Goal: Transaction & Acquisition: Book appointment/travel/reservation

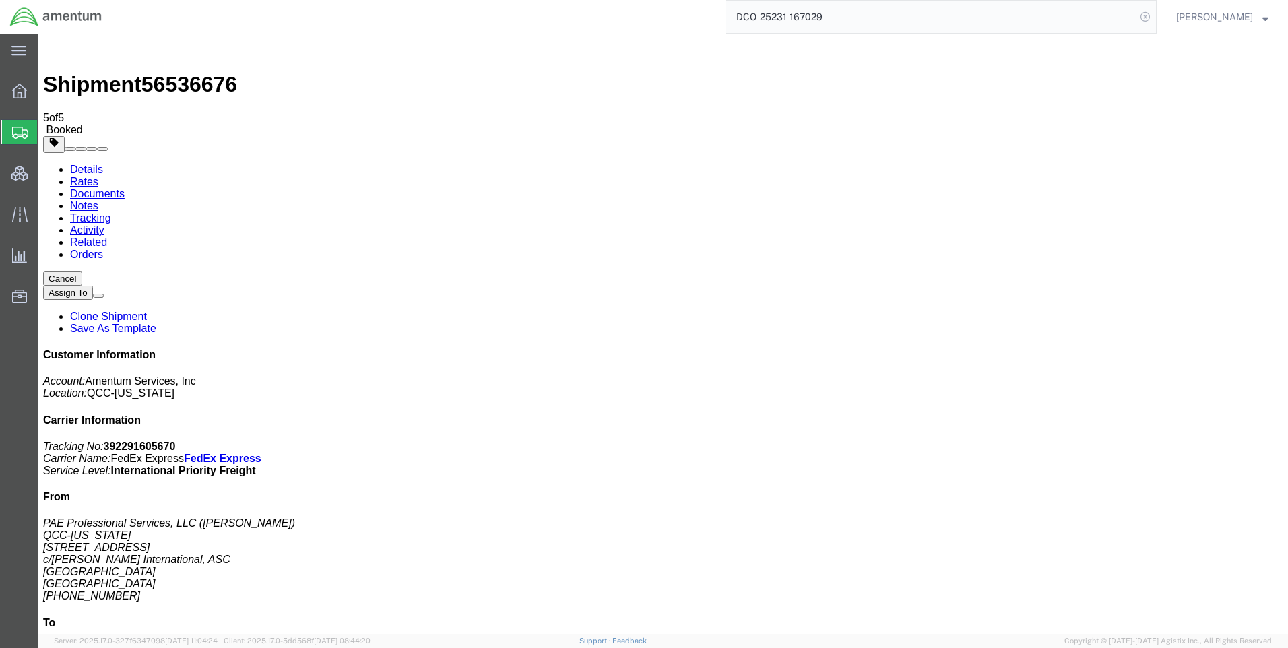
click at [1155, 18] on icon at bounding box center [1145, 16] width 19 height 19
click at [1152, 14] on icon at bounding box center [1145, 16] width 19 height 19
paste input "DCO-25230-166969"
type input "DCO-25230-166969"
click at [1155, 14] on icon at bounding box center [1145, 16] width 19 height 19
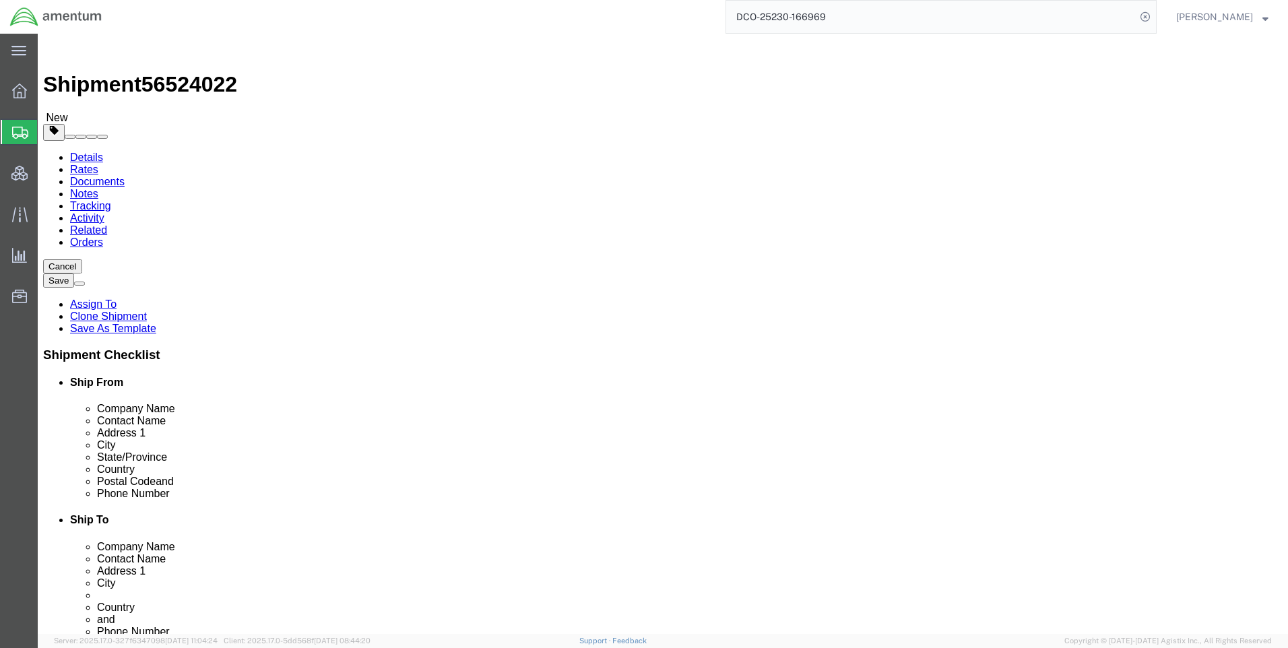
select select "42668"
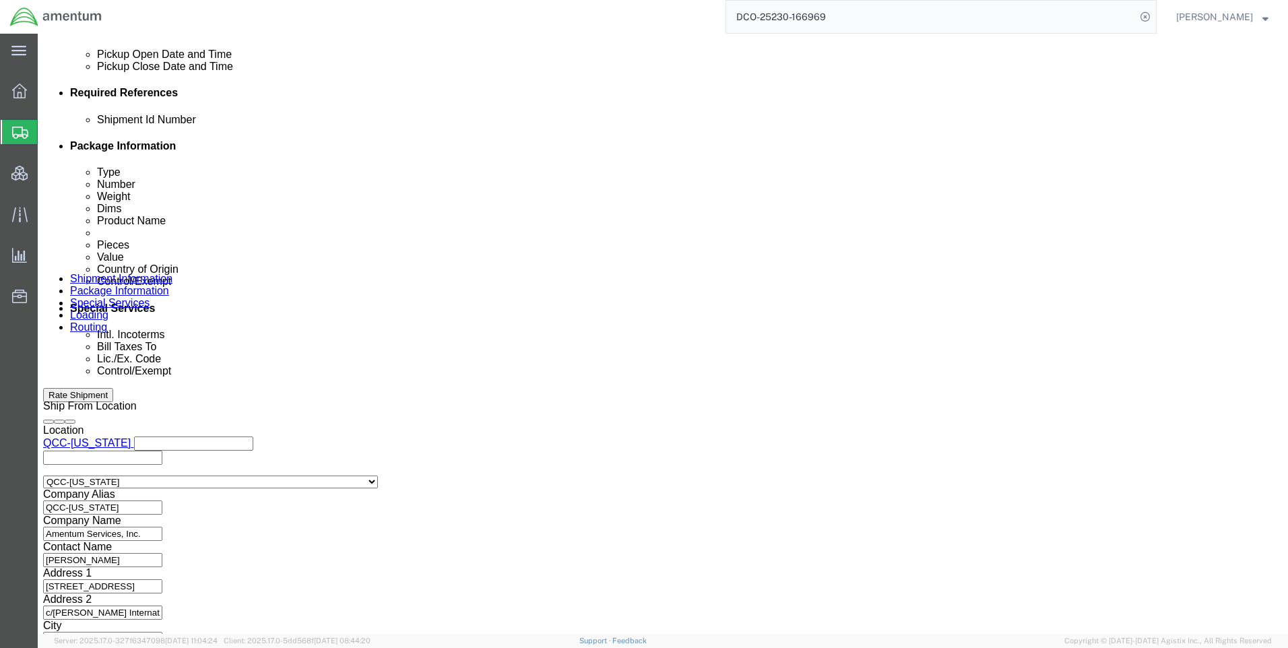
scroll to position [606, 0]
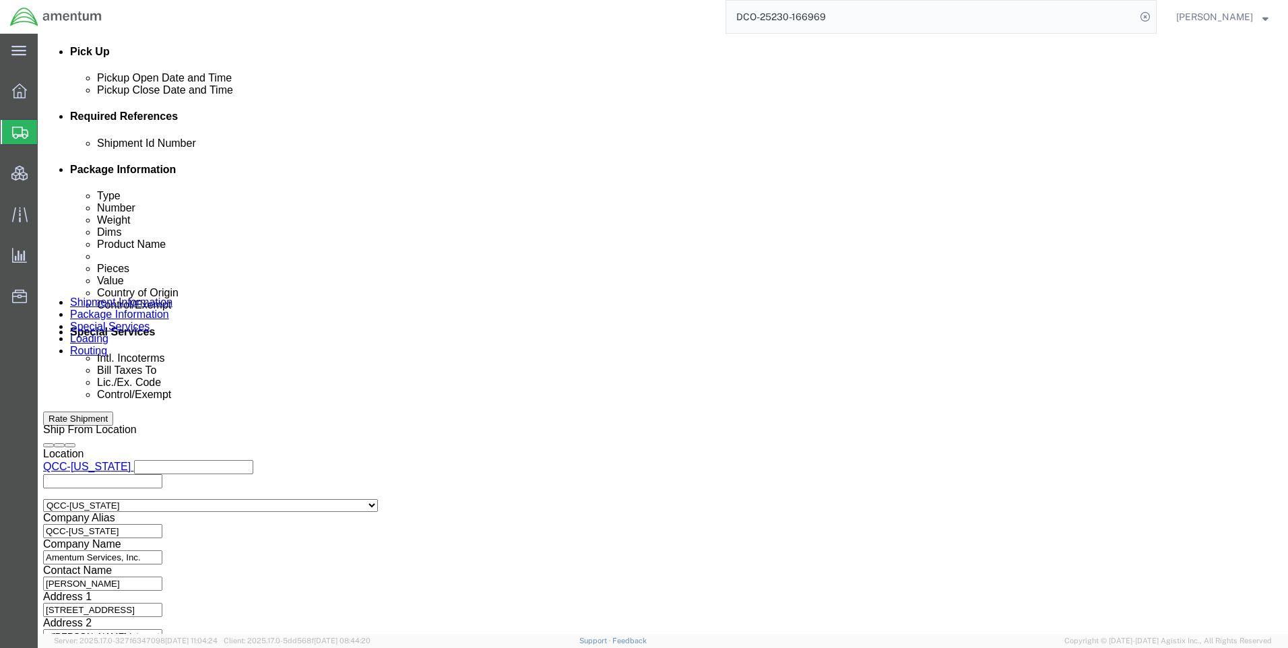
click icon
click at [1155, 18] on icon at bounding box center [1145, 16] width 19 height 19
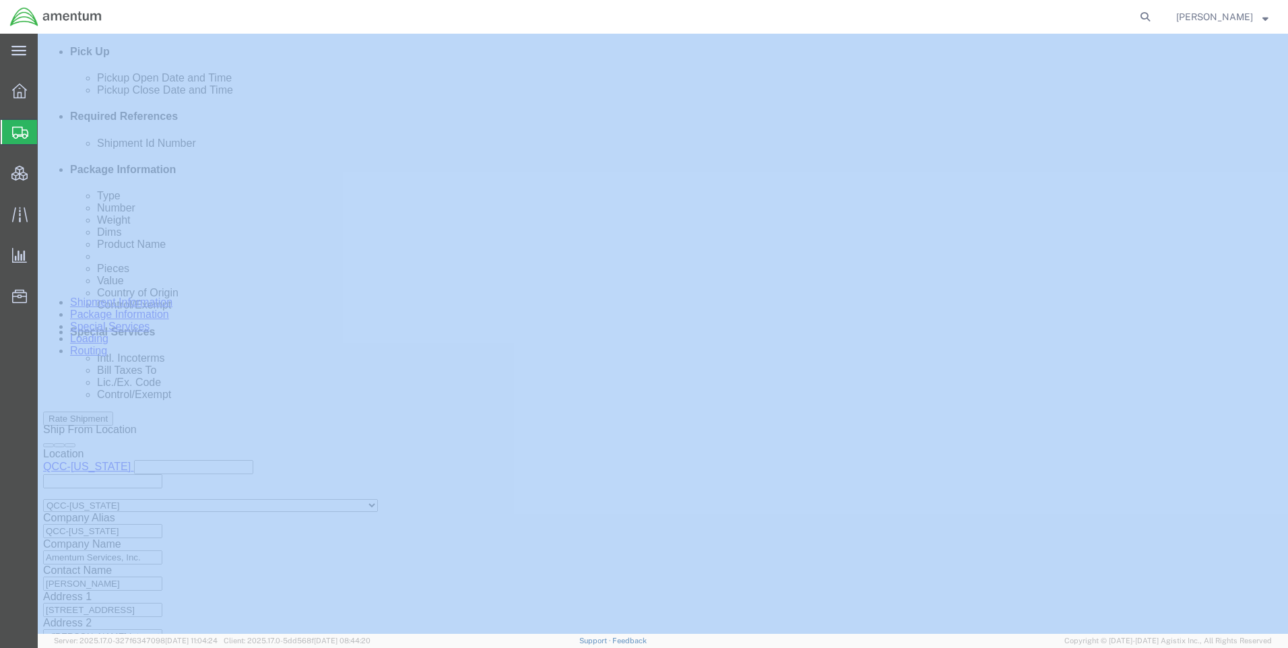
click at [1155, 18] on icon at bounding box center [1145, 16] width 19 height 19
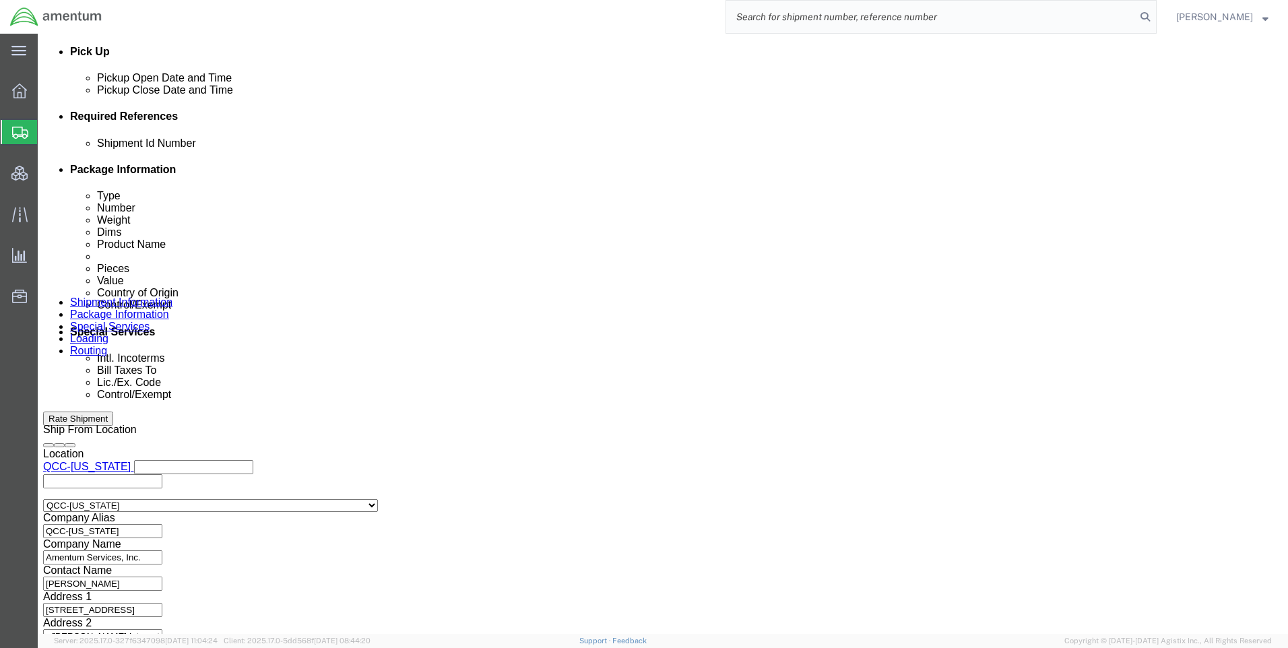
paste input "DCO-25231-167075"
type input "DCO-25231-167075"
click div "Shipment Information Package Information Special Services Loading Routing"
click at [1155, 11] on icon at bounding box center [1145, 16] width 19 height 19
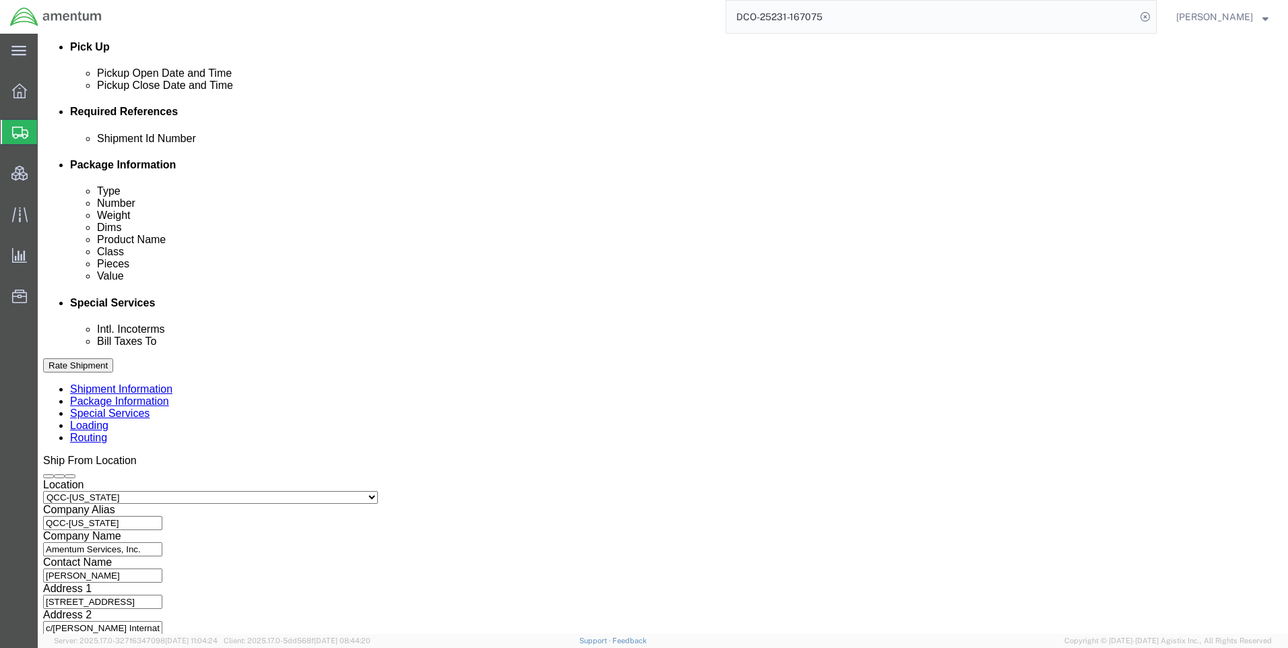
select select "42668"
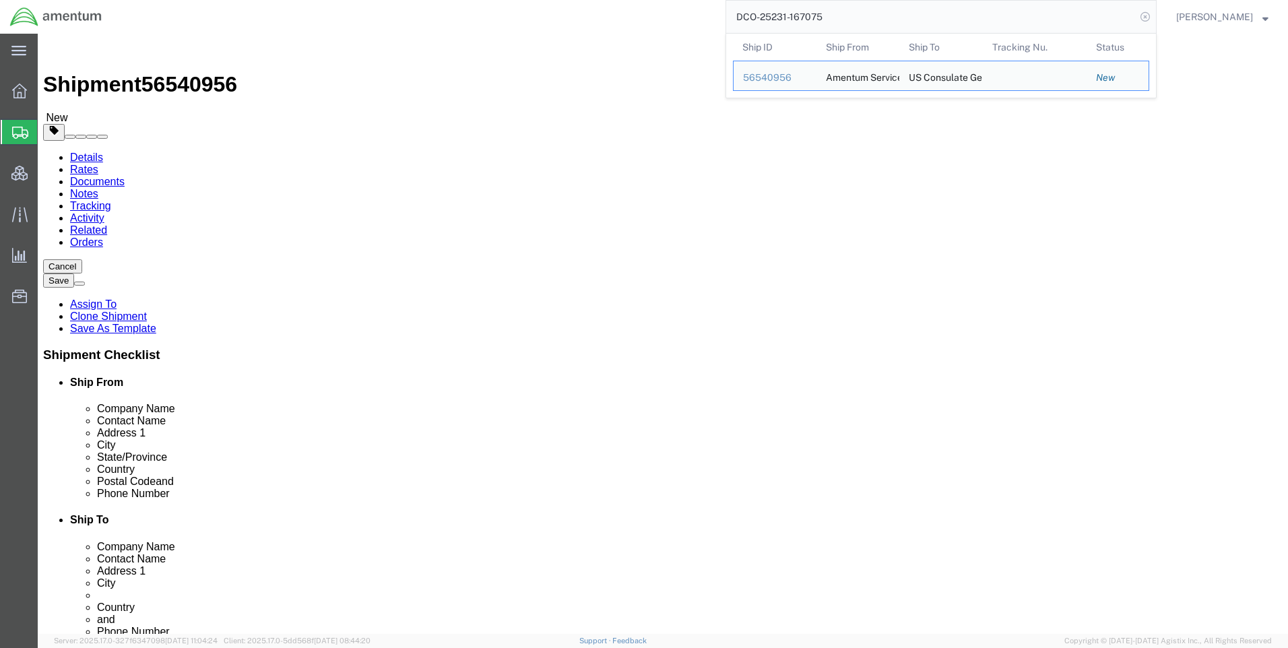
click at [1155, 17] on icon at bounding box center [1145, 16] width 19 height 19
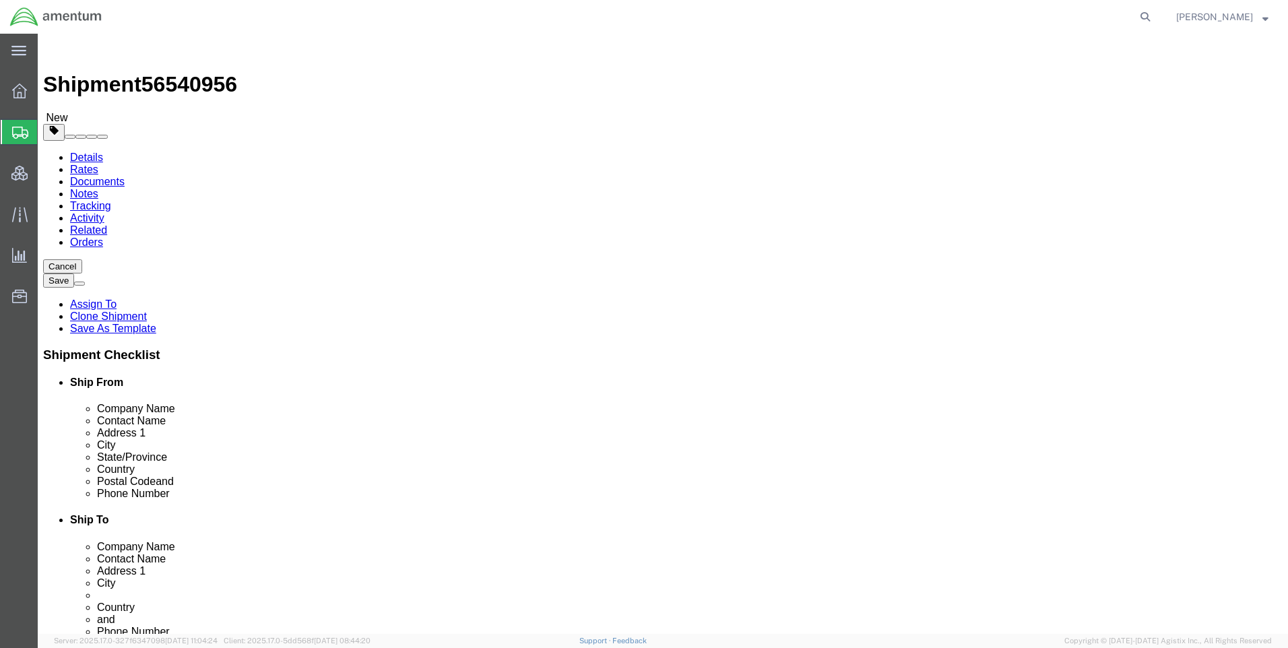
click at [1154, 17] on icon at bounding box center [1145, 16] width 19 height 19
paste input "DCO-25231-167073"
type input "DCO-25231-167073"
click at [1155, 12] on icon at bounding box center [1145, 16] width 19 height 19
select select "42668"
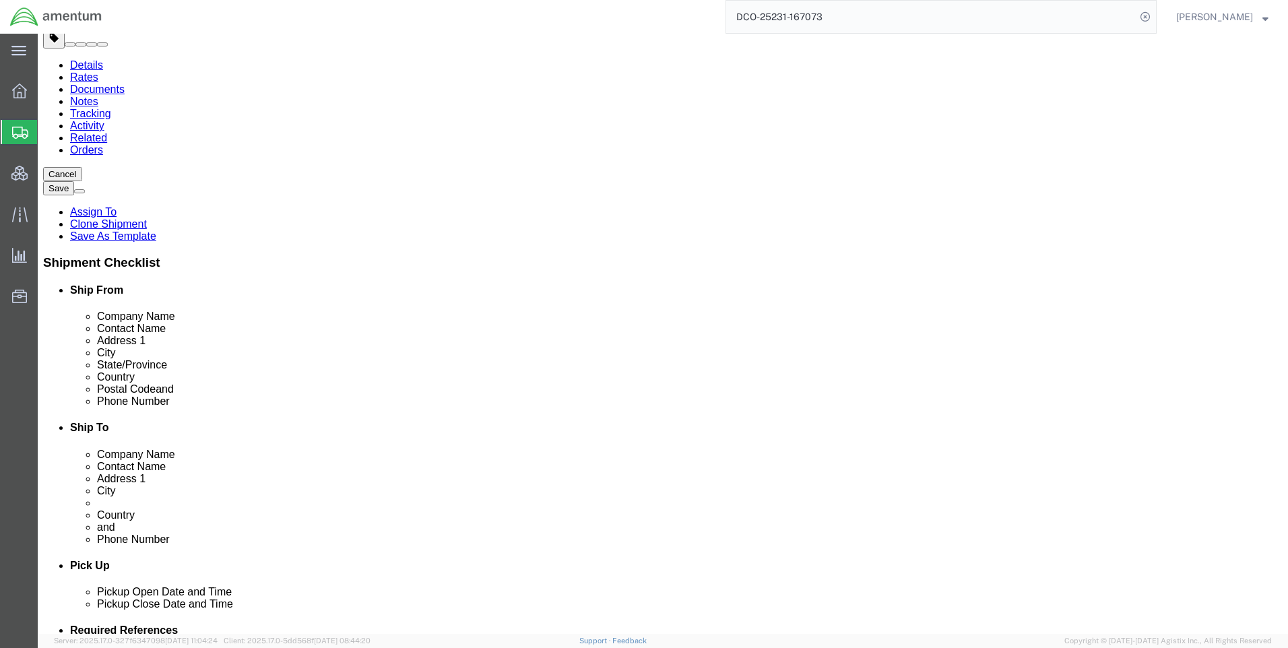
scroll to position [135, 0]
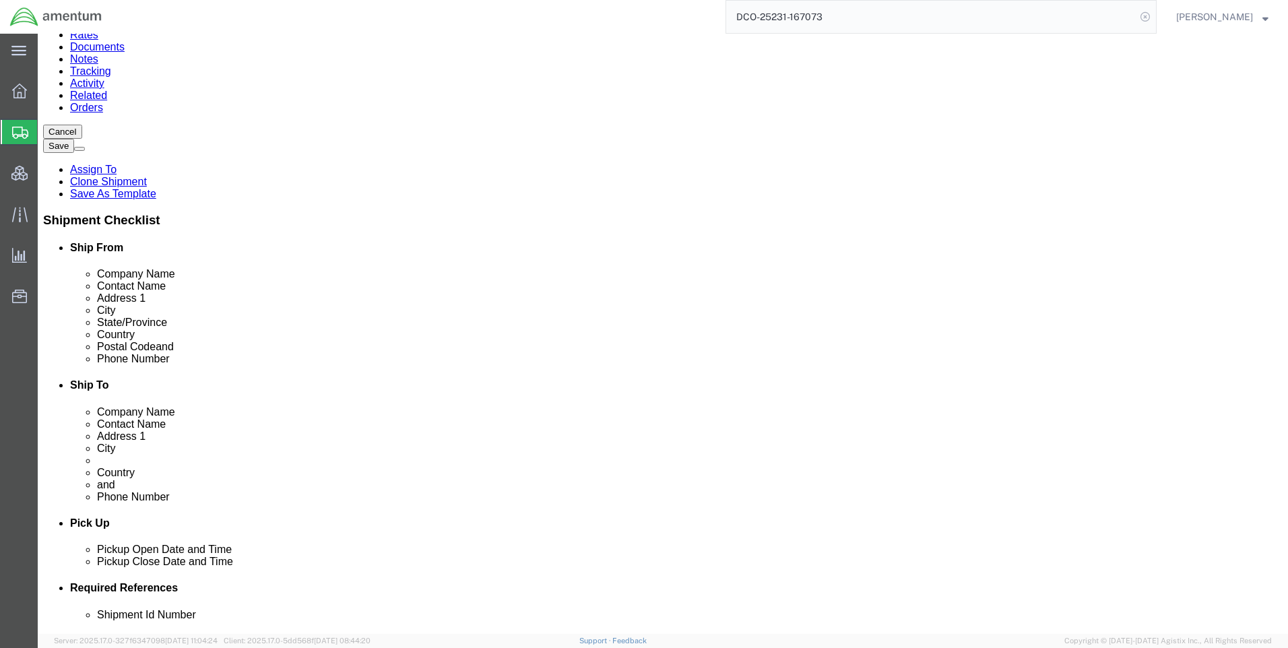
click at [1155, 18] on icon at bounding box center [1145, 16] width 19 height 19
click at [63, 14] on img at bounding box center [55, 17] width 93 height 20
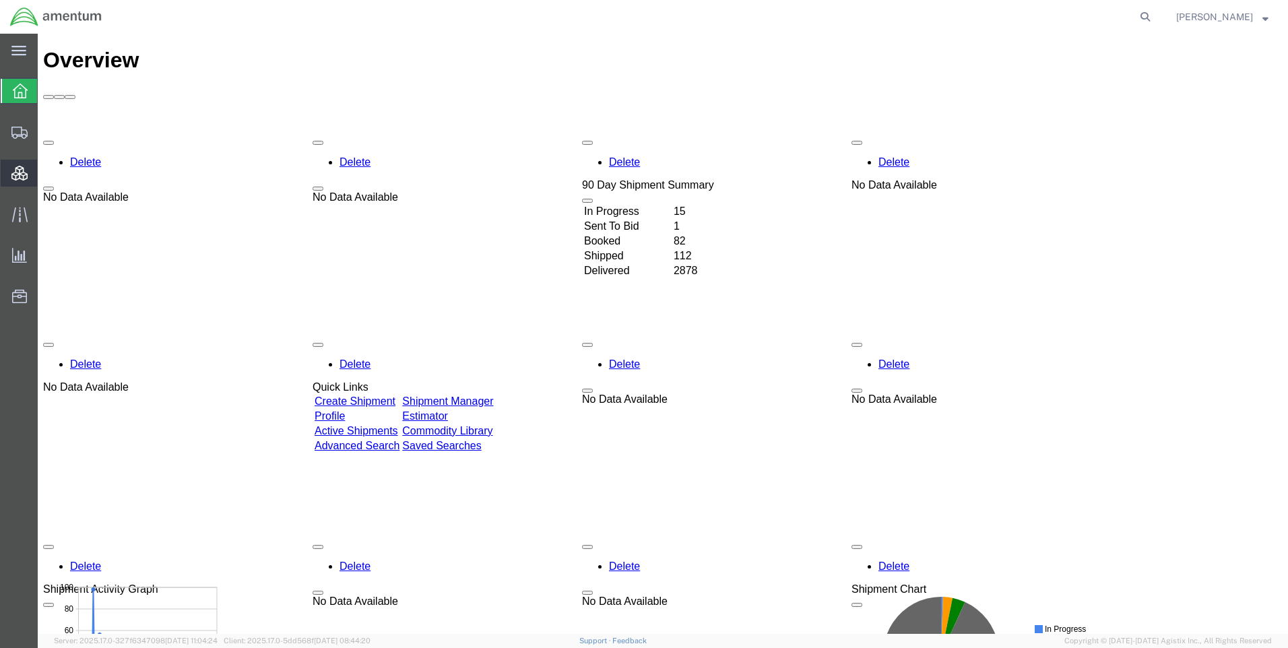
click at [26, 164] on div at bounding box center [20, 173] width 38 height 27
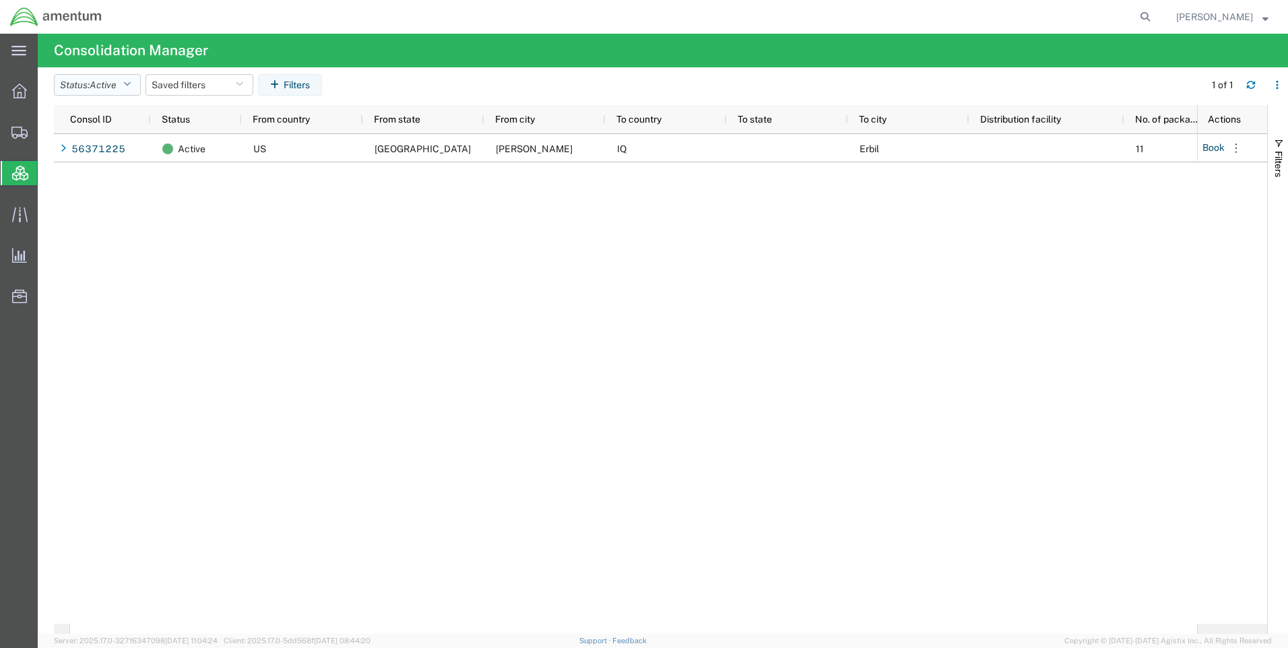
click at [131, 85] on icon "button" at bounding box center [126, 84] width 7 height 9
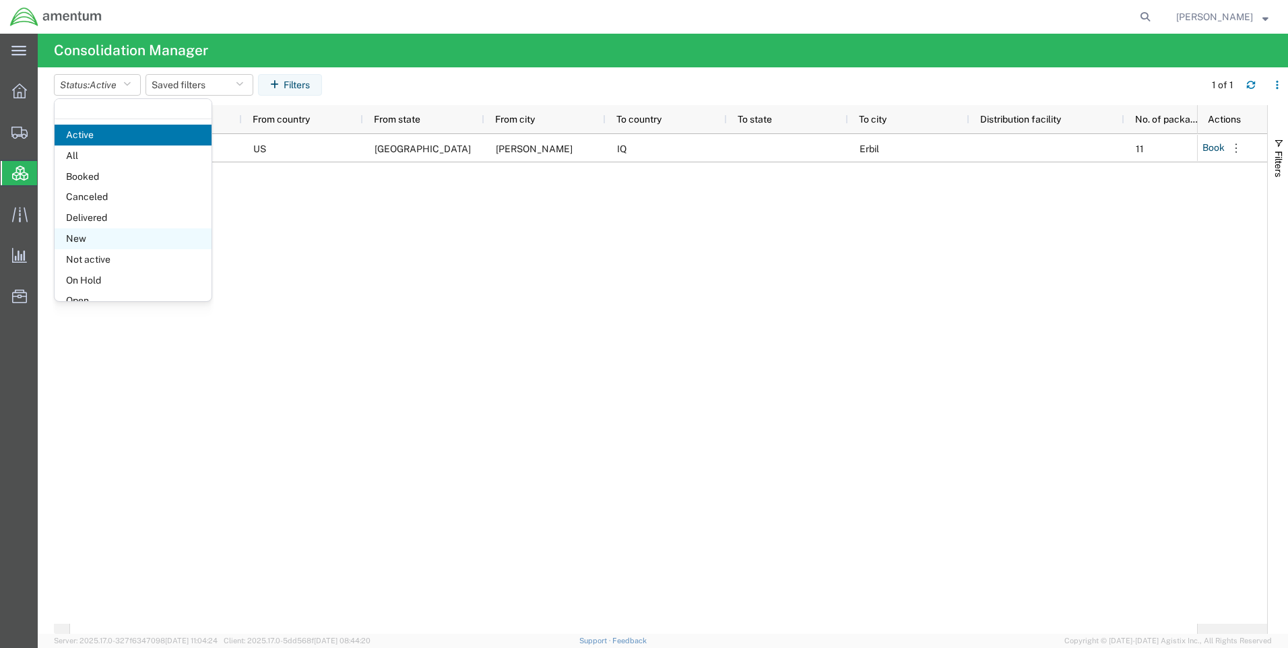
click at [112, 241] on span "New" at bounding box center [133, 238] width 157 height 21
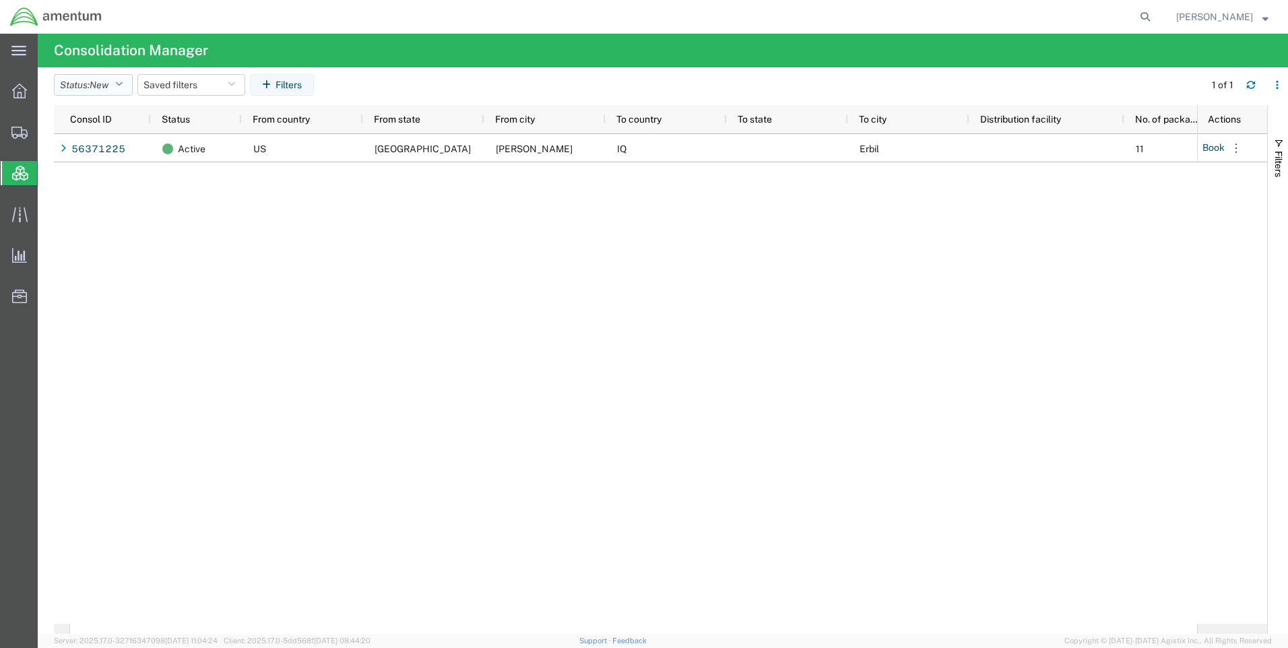
click at [132, 89] on button "Status: New" at bounding box center [93, 85] width 79 height 22
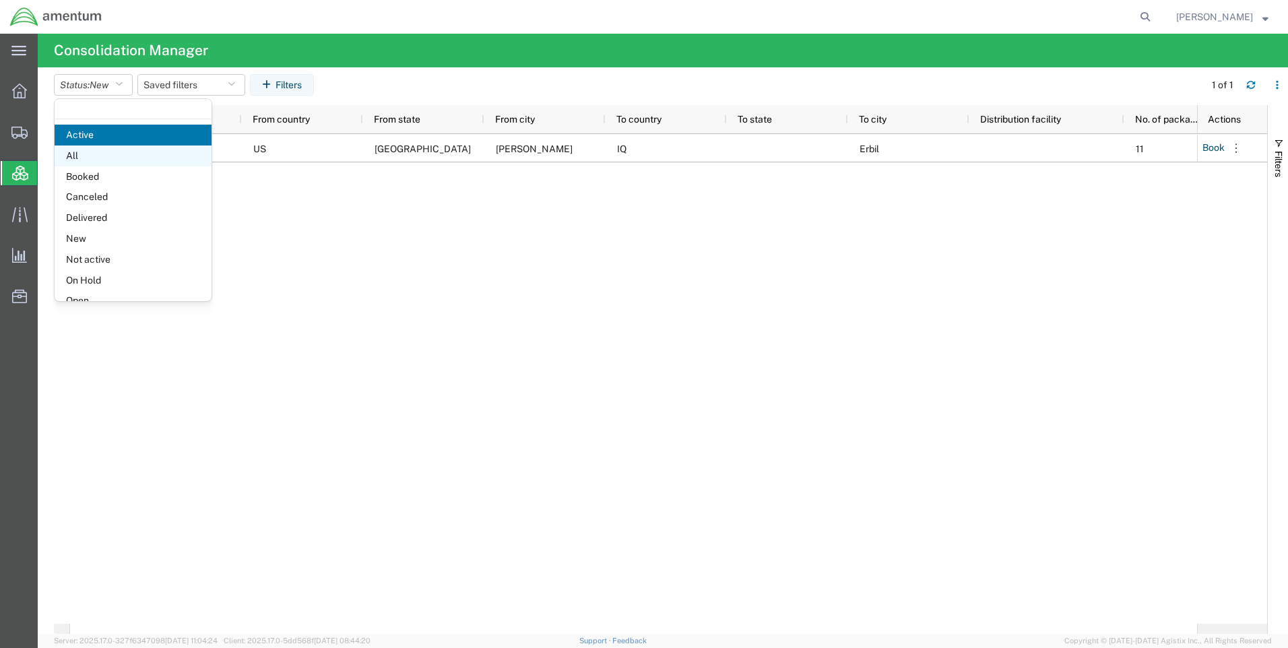
click at [117, 153] on span "All" at bounding box center [133, 156] width 157 height 21
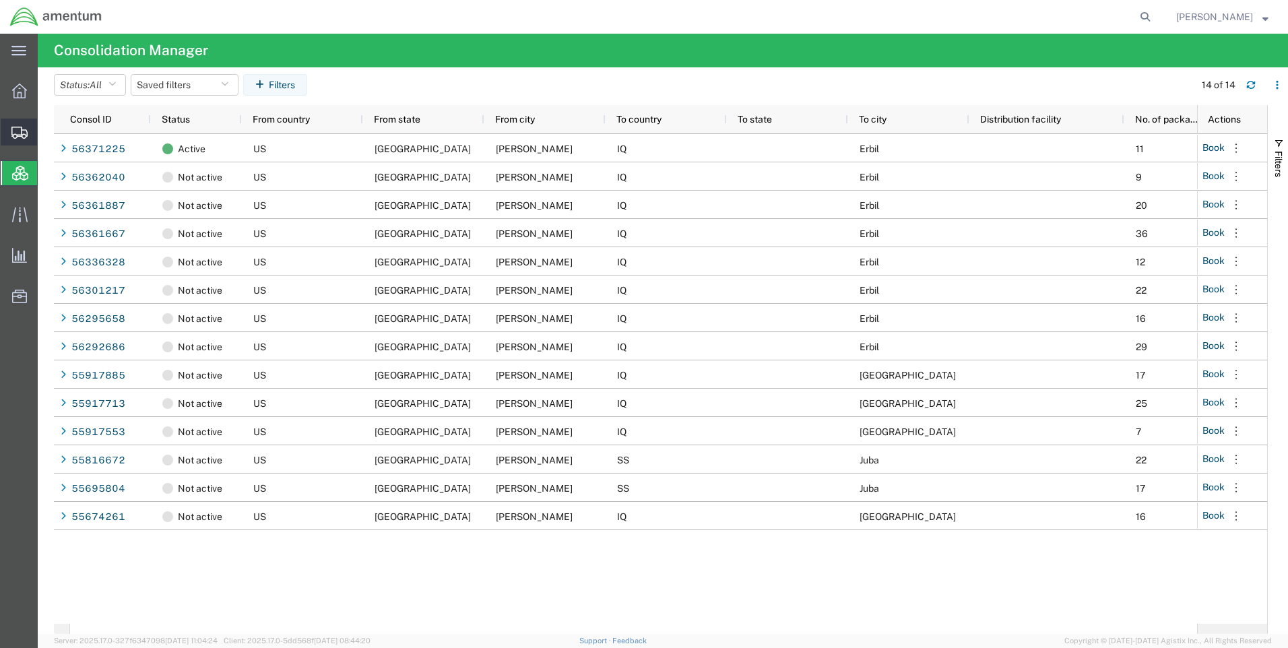
click at [0, 0] on span "Shipment Manager" at bounding box center [0, 0] width 0 height 0
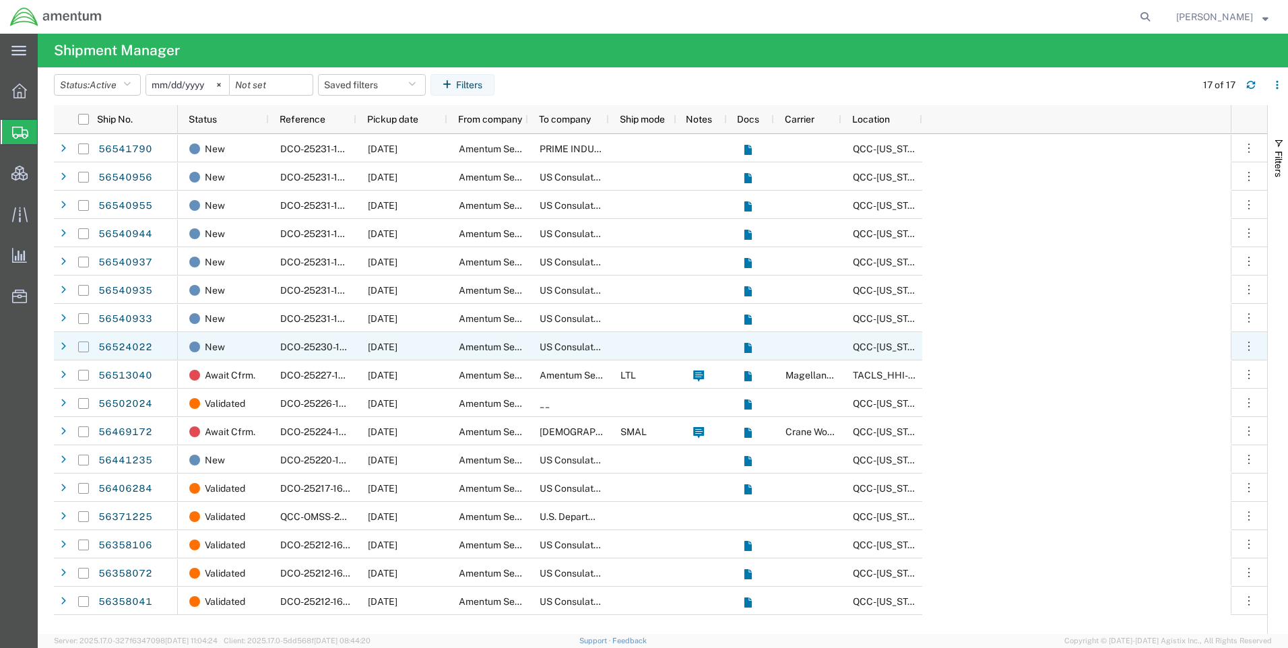
click at [85, 346] on input "Press Space to toggle row selection (unchecked)" at bounding box center [83, 347] width 11 height 11
checkbox input "true"
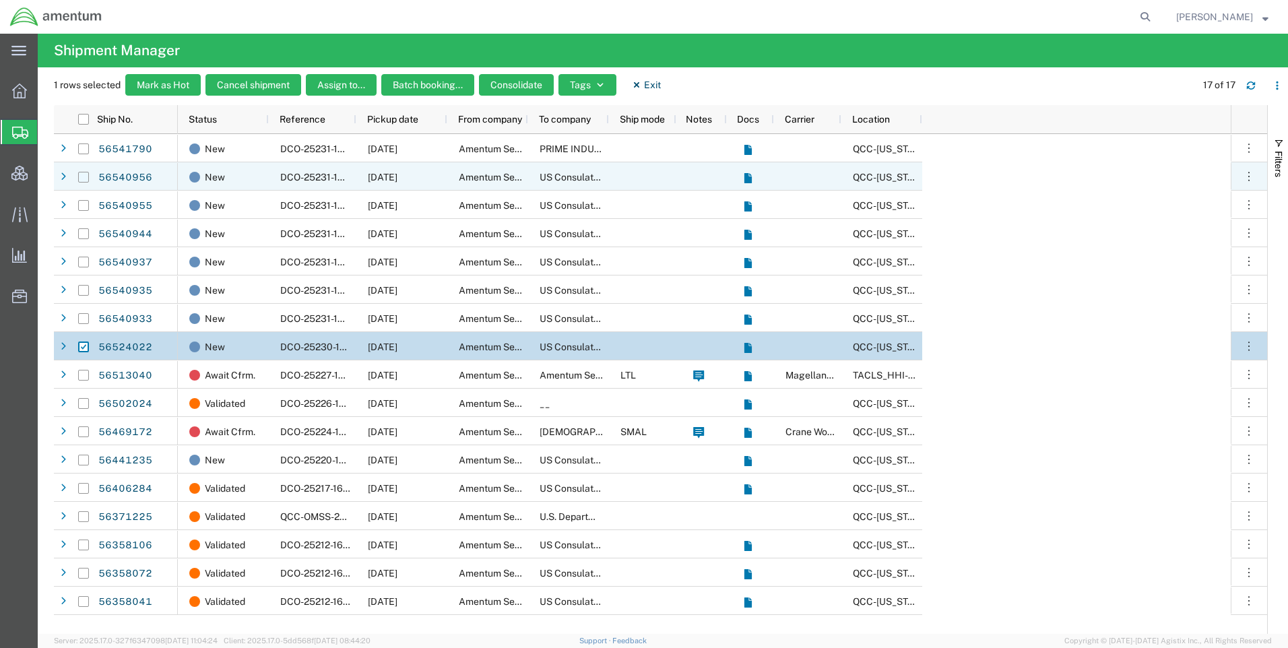
click at [82, 178] on input "Press Space to toggle row selection (unchecked)" at bounding box center [83, 177] width 11 height 11
checkbox input "true"
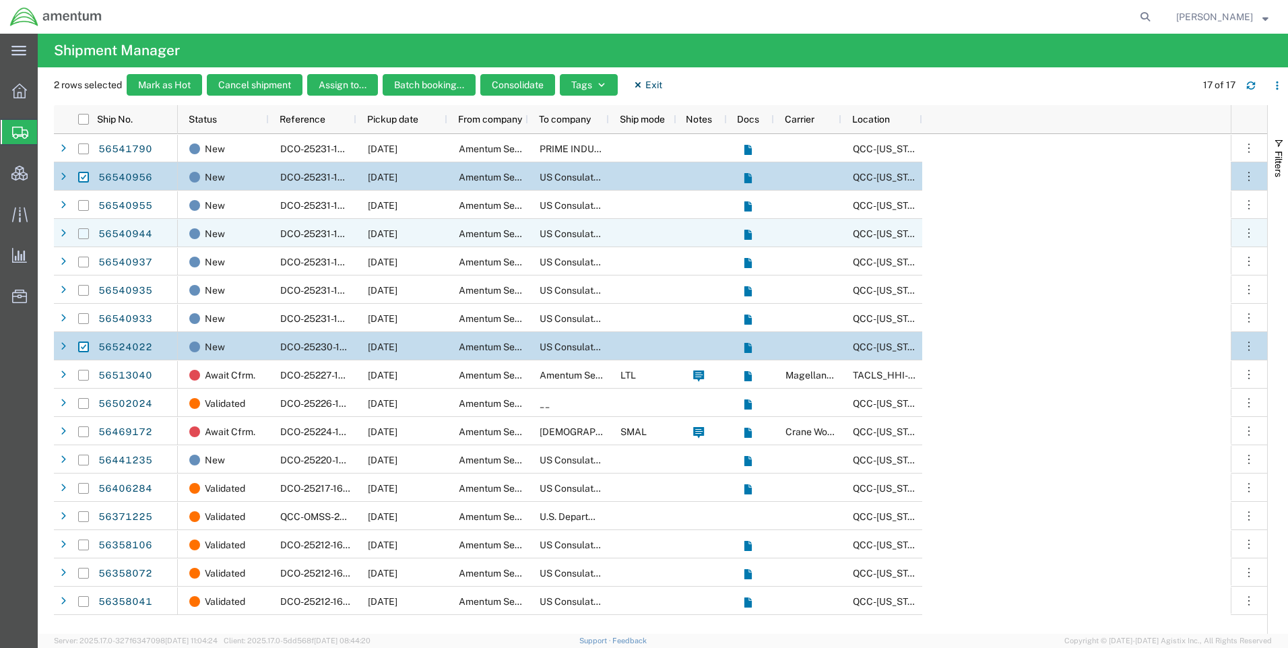
click at [81, 236] on input "Press Space to toggle row selection (unchecked)" at bounding box center [83, 233] width 11 height 11
checkbox input "true"
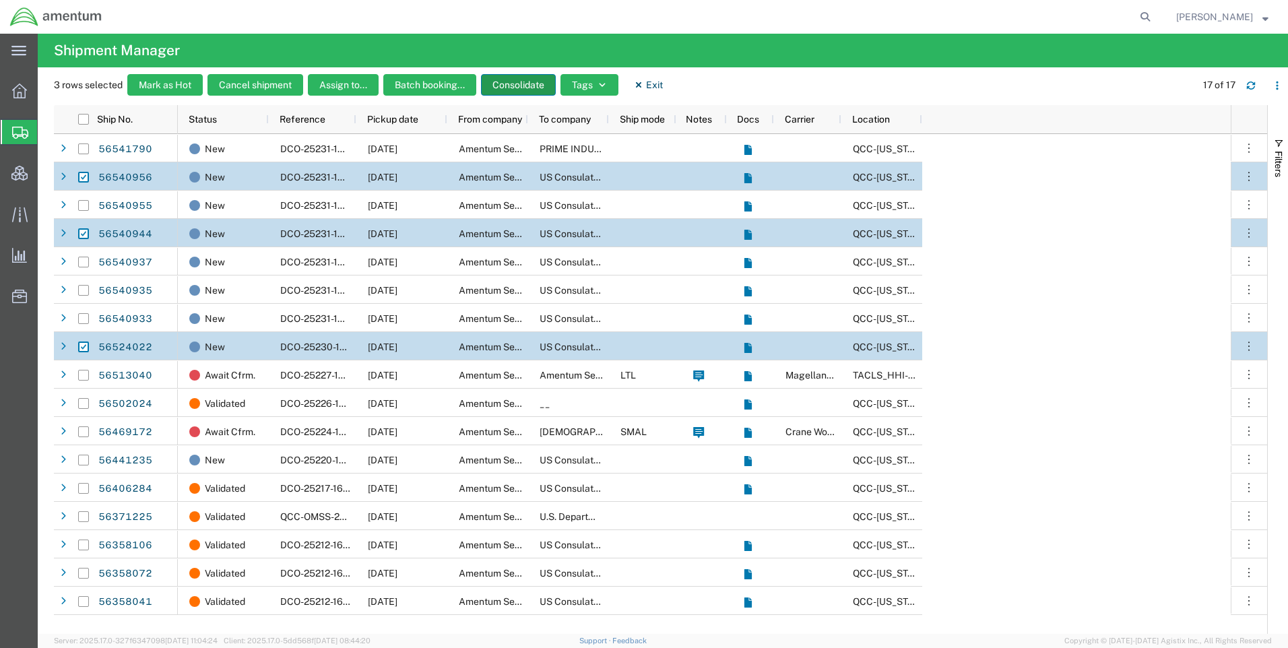
click at [526, 81] on button "Consolidate" at bounding box center [518, 85] width 75 height 22
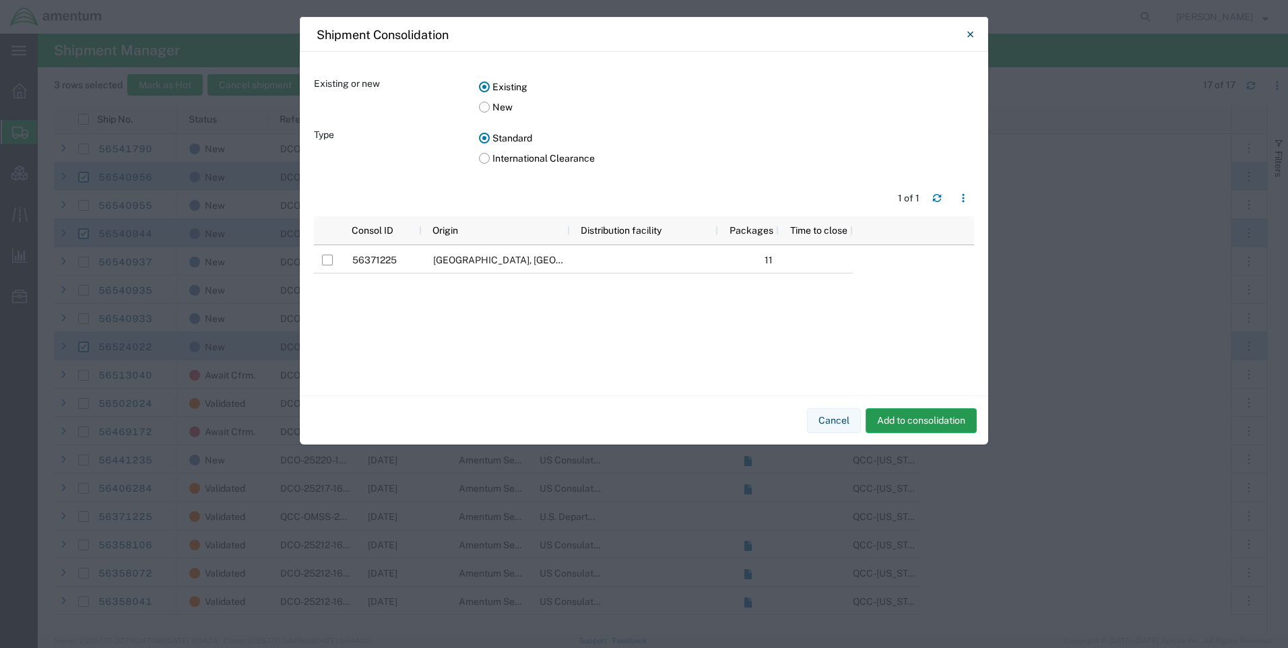
click at [929, 418] on button "Add to consolidation" at bounding box center [921, 420] width 111 height 25
click at [486, 110] on label "New" at bounding box center [726, 107] width 495 height 20
click at [0, 0] on input "New" at bounding box center [0, 0] width 0 height 0
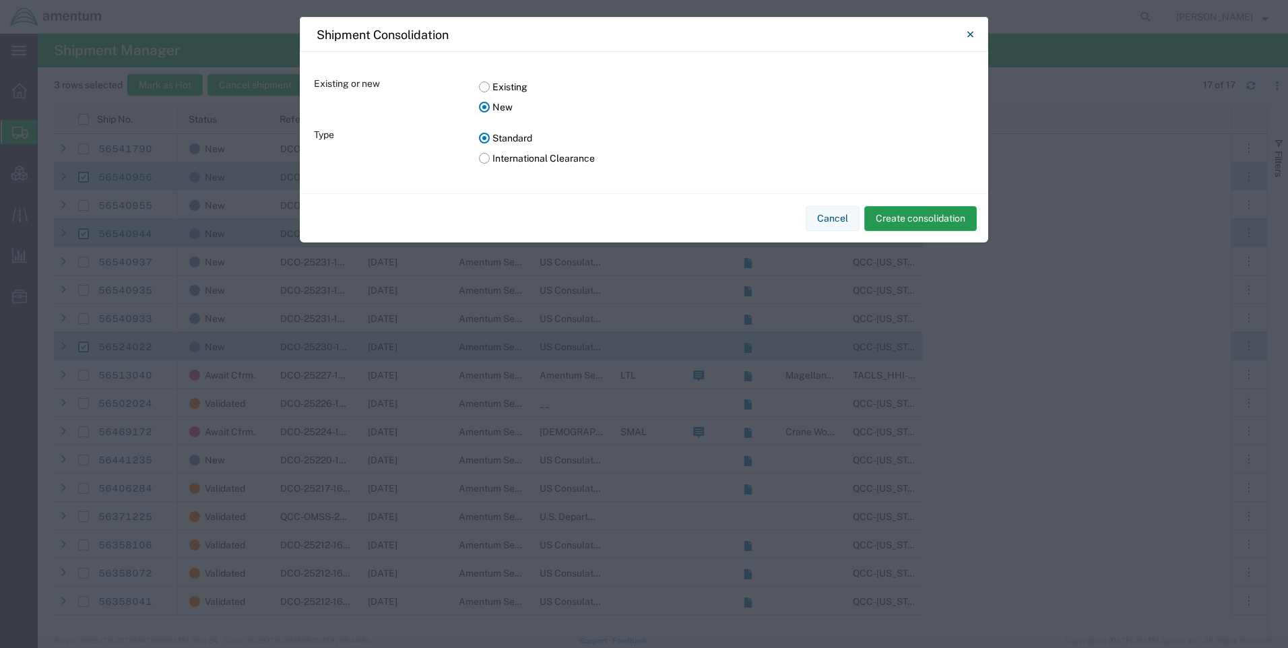
click at [918, 217] on button "Create consolidation" at bounding box center [920, 218] width 113 height 25
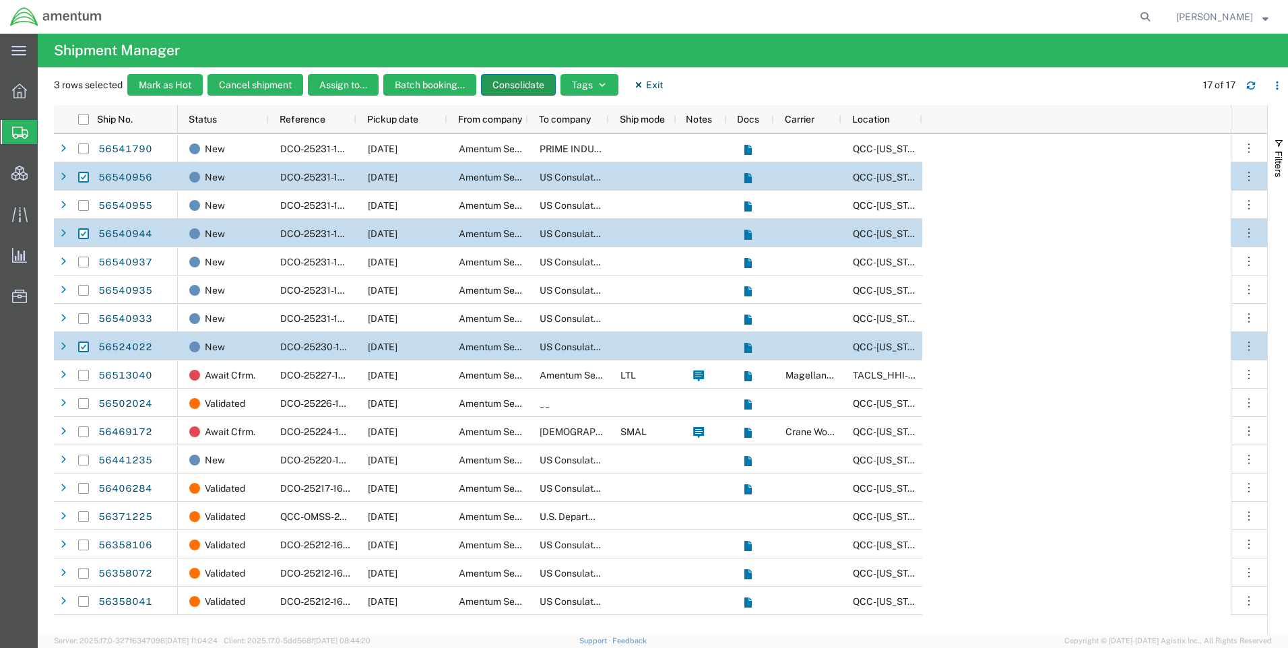
click at [516, 80] on button "Consolidate" at bounding box center [518, 85] width 75 height 22
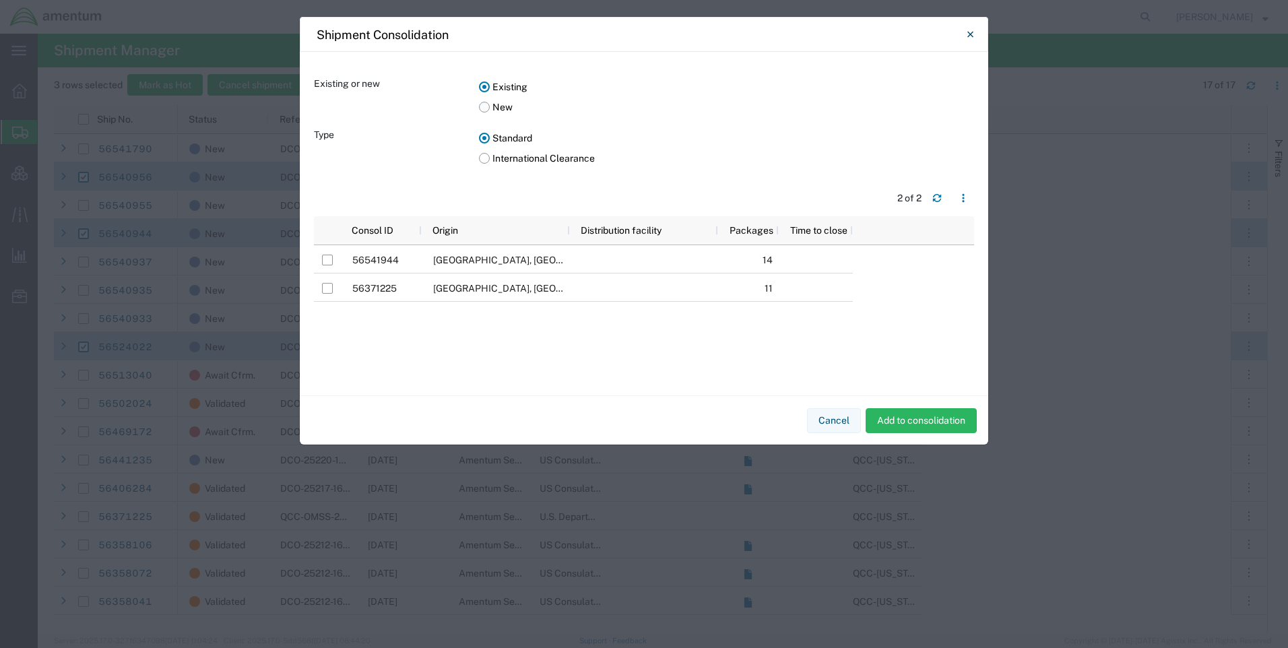
click at [484, 106] on label "New" at bounding box center [726, 107] width 495 height 20
click at [0, 0] on input "New" at bounding box center [0, 0] width 0 height 0
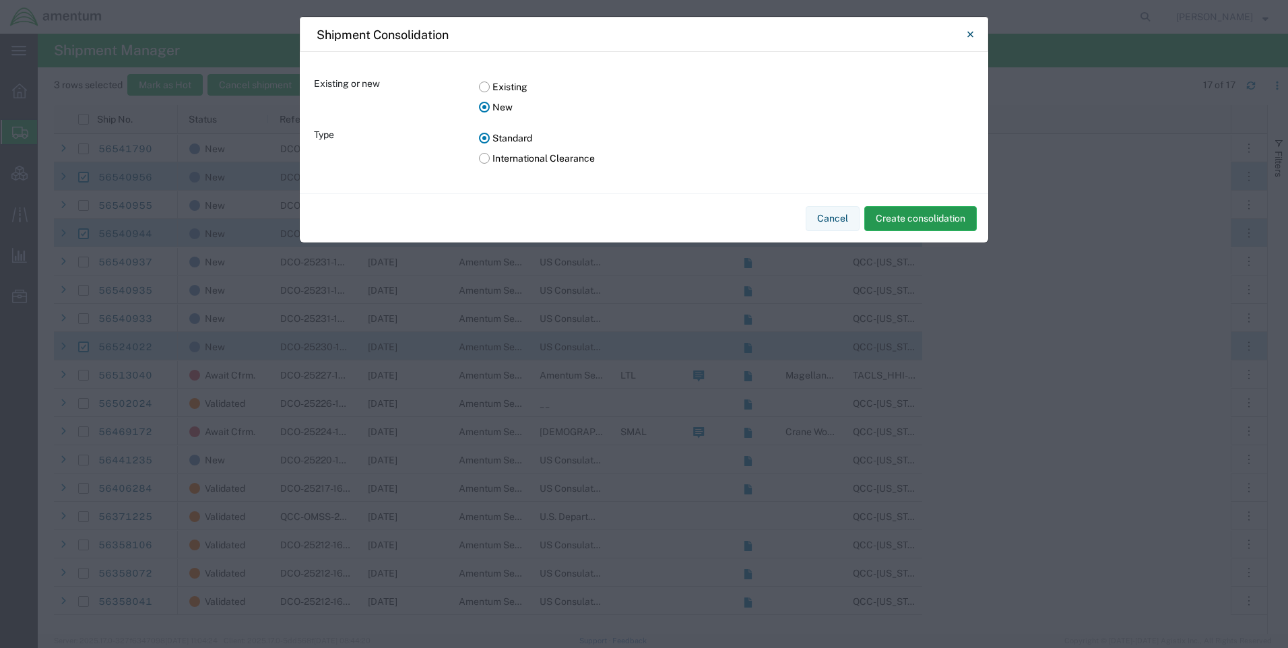
click at [901, 216] on button "Create consolidation" at bounding box center [920, 218] width 113 height 25
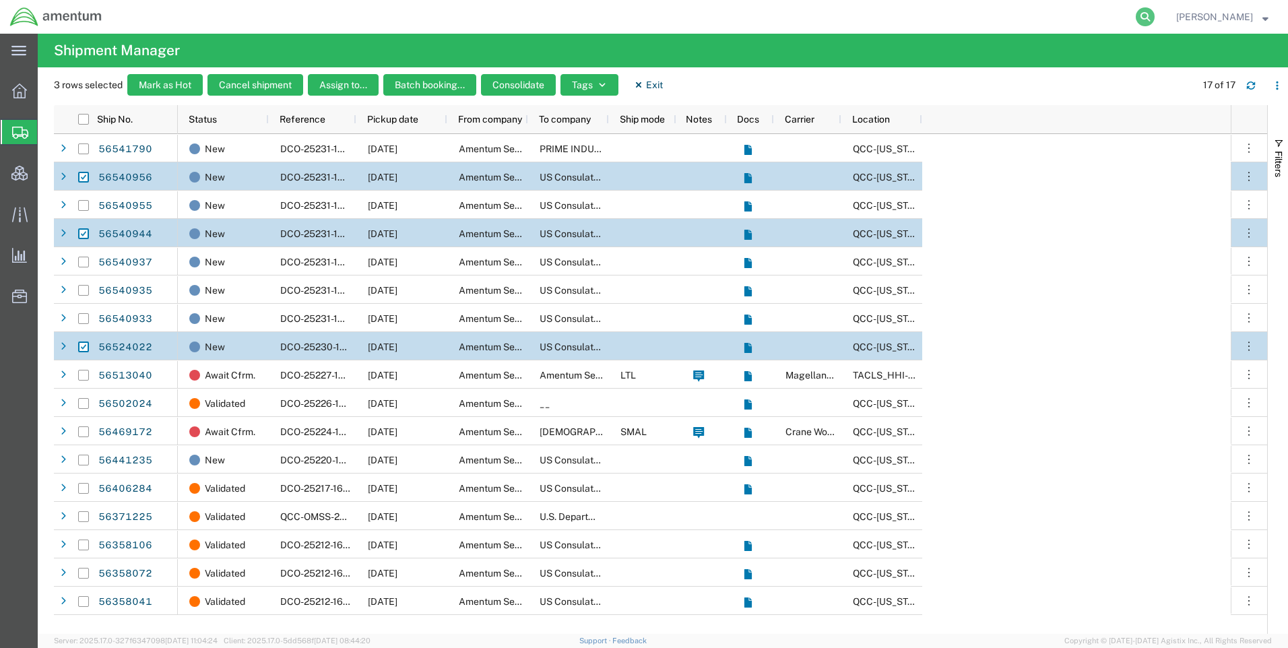
click at [1151, 13] on icon at bounding box center [1145, 16] width 19 height 19
type input "56541962"
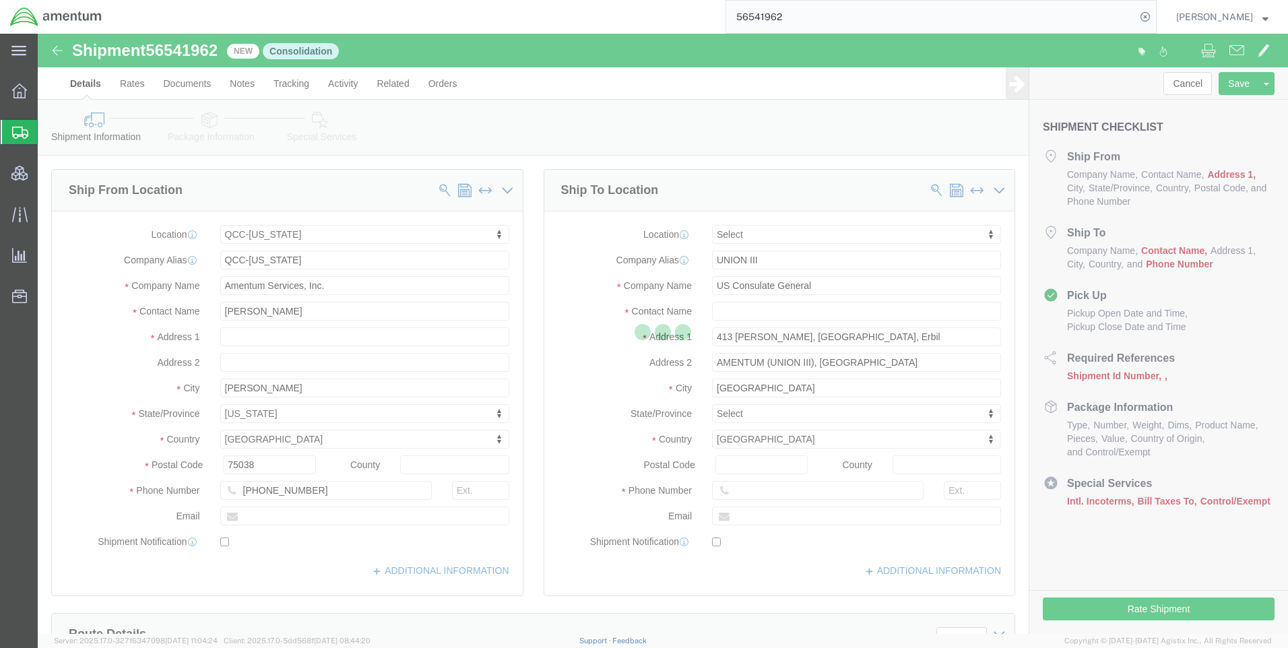
select select "42668"
select select
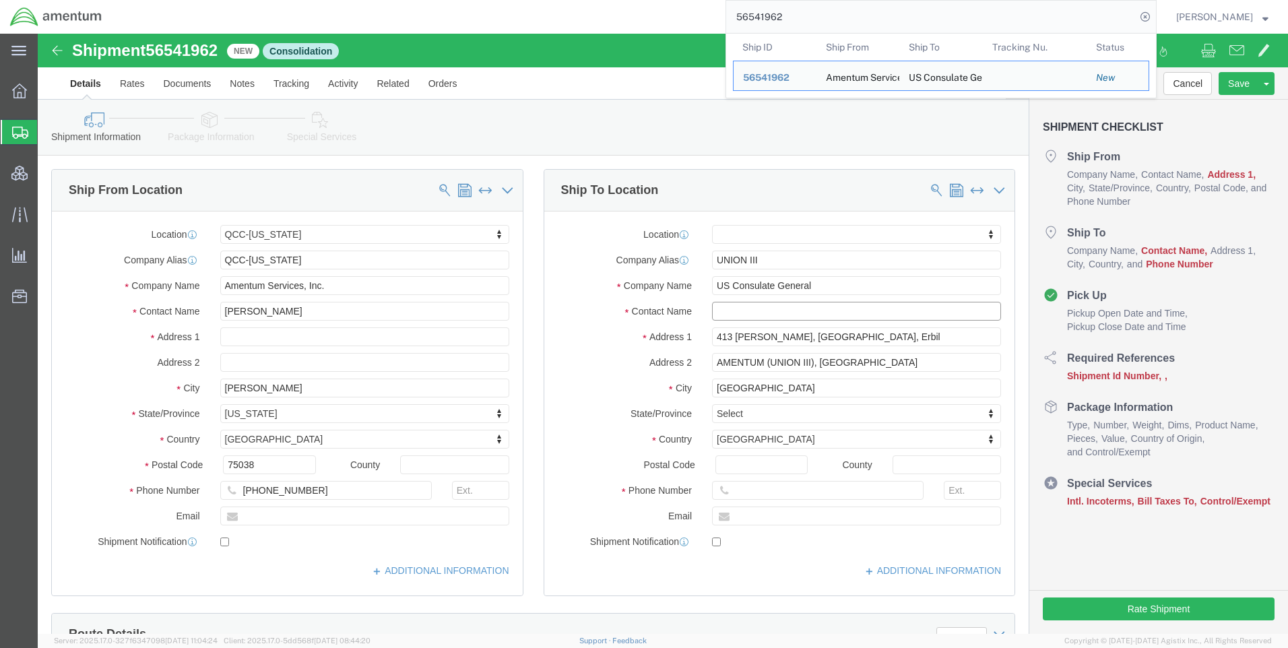
paste input "[PERSON_NAME].[PERSON_NAME]"
drag, startPoint x: 678, startPoint y: 280, endPoint x: 679, endPoint y: 292, distance: 11.5
click input "[PERSON_NAME].[PERSON_NAME]"
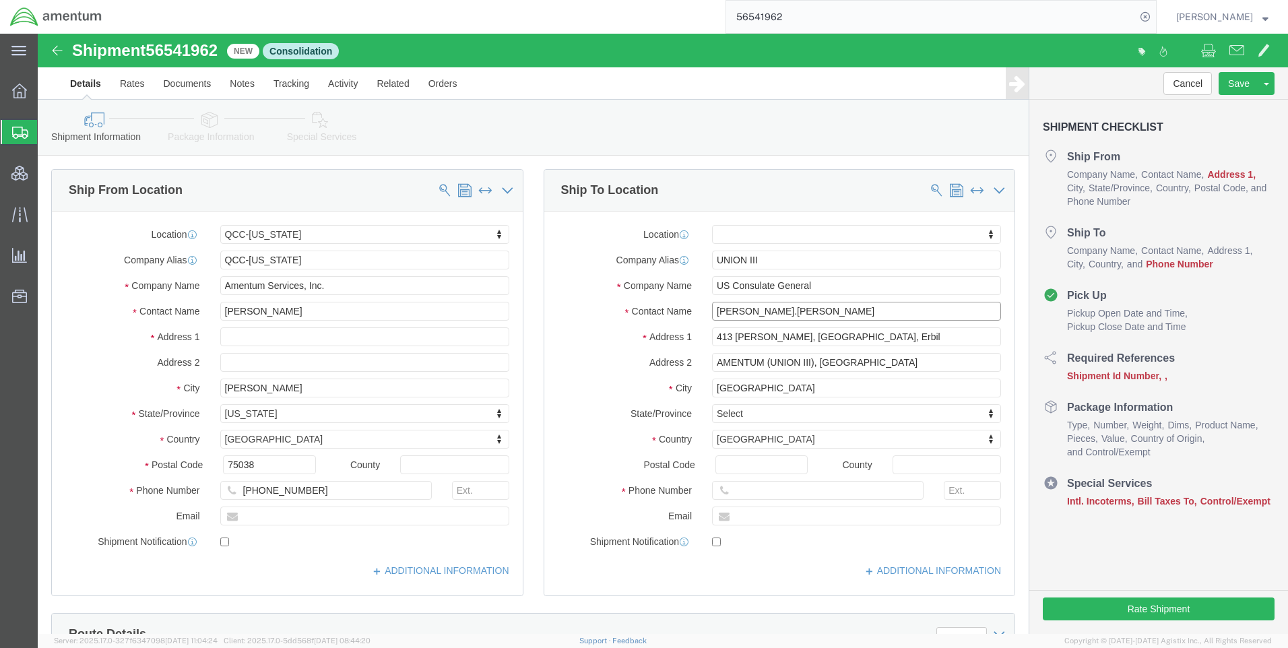
click input "[PERSON_NAME].[PERSON_NAME]"
type input "[PERSON_NAME]"
paste input "[PERSON_NAME][EMAIL_ADDRESS][PERSON_NAME][DOMAIN_NAME]"
type input "[PERSON_NAME][EMAIL_ADDRESS][PERSON_NAME][DOMAIN_NAME]"
paste input "[PHONE_NUMBER]"
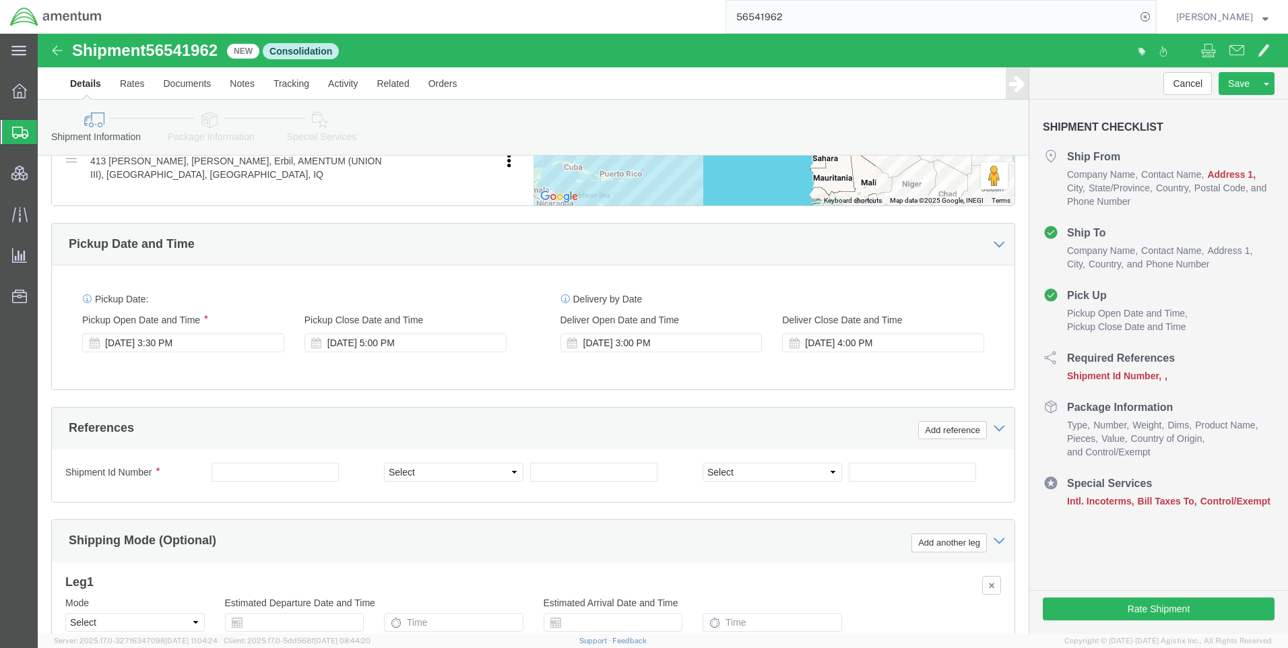
scroll to position [674, 0]
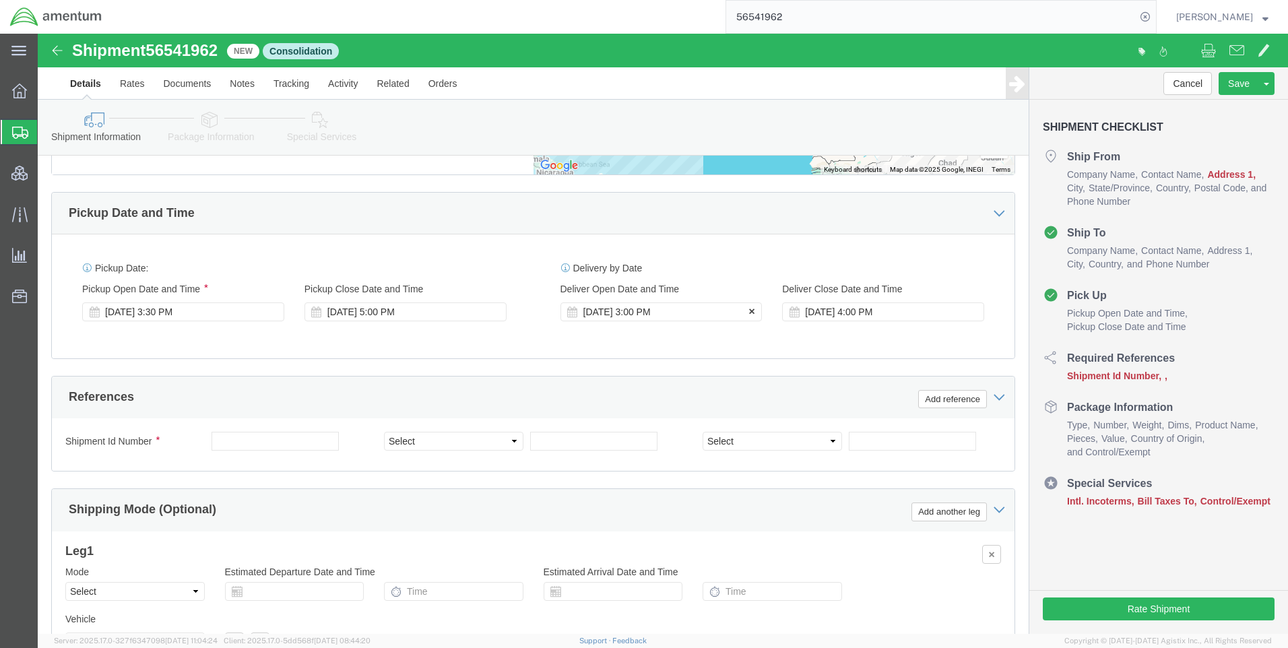
type input "[PHONE_NUMBER]"
click icon
click button
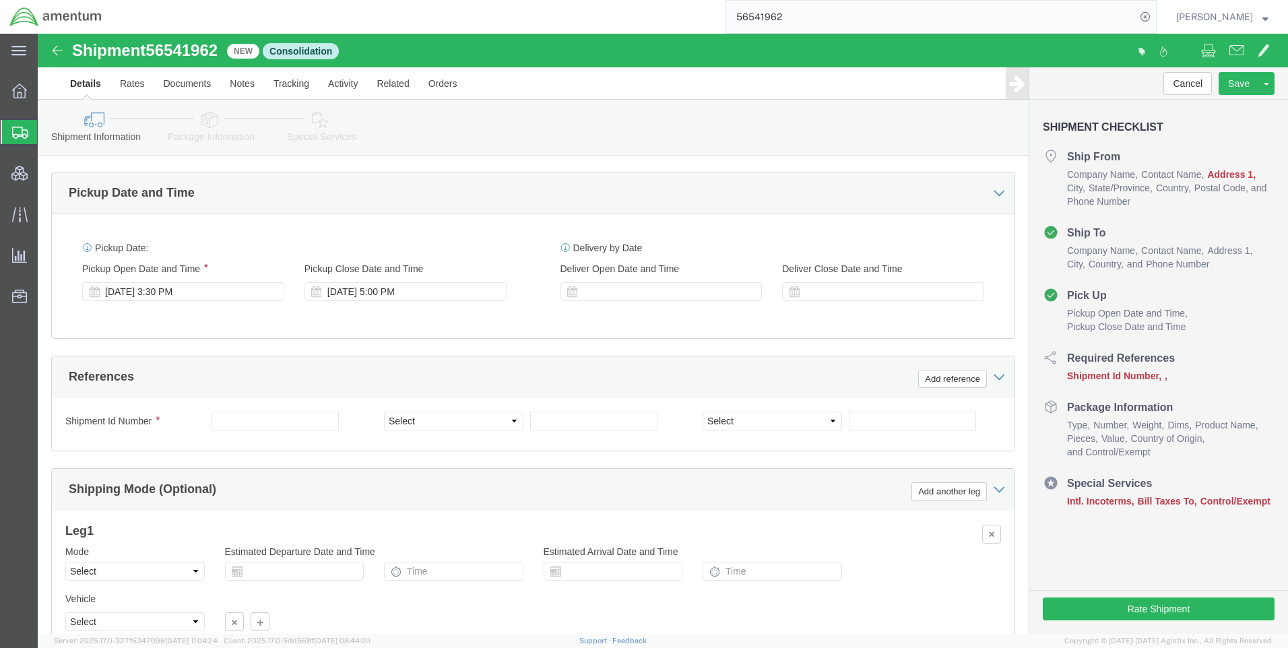
scroll to position [650, 0]
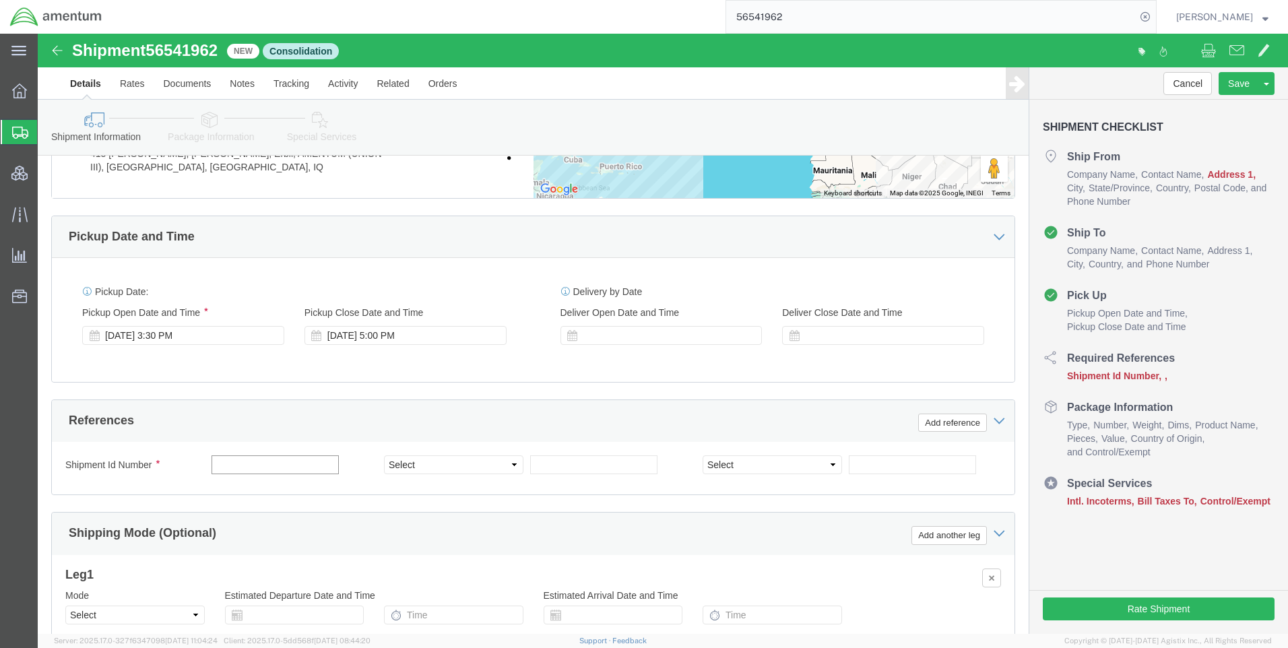
click input "text"
drag, startPoint x: 284, startPoint y: 406, endPoint x: 256, endPoint y: 409, distance: 27.8
click input "Iraq Air Union-3 [DATE]"
type input "Iraq Air Union-3 [DATE]"
click select "Select Account Type Activity ID Airline Appointment Number ASN Batch Request # …"
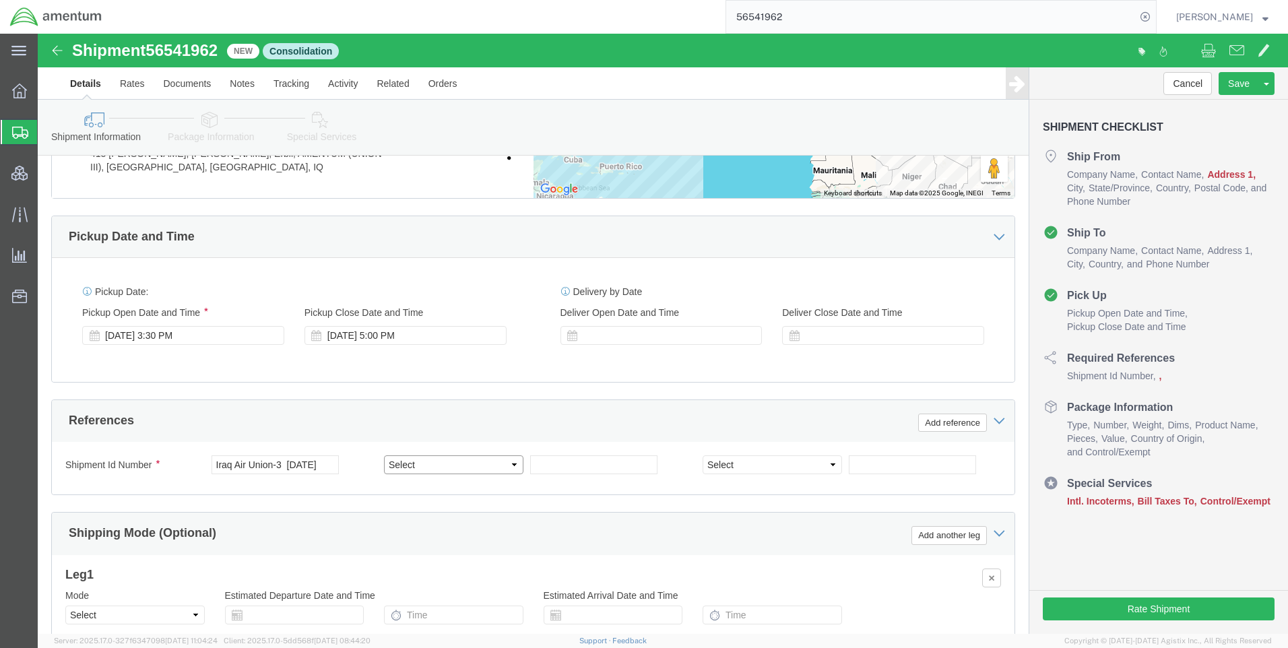
select select "DEPT"
click select "Select Account Type Activity ID Airline Appointment Number ASN Batch Request # …"
click input "text"
type input "OMSS"
click select "Select Account Type Activity ID Airline Appointment Number ASN Batch Request # …"
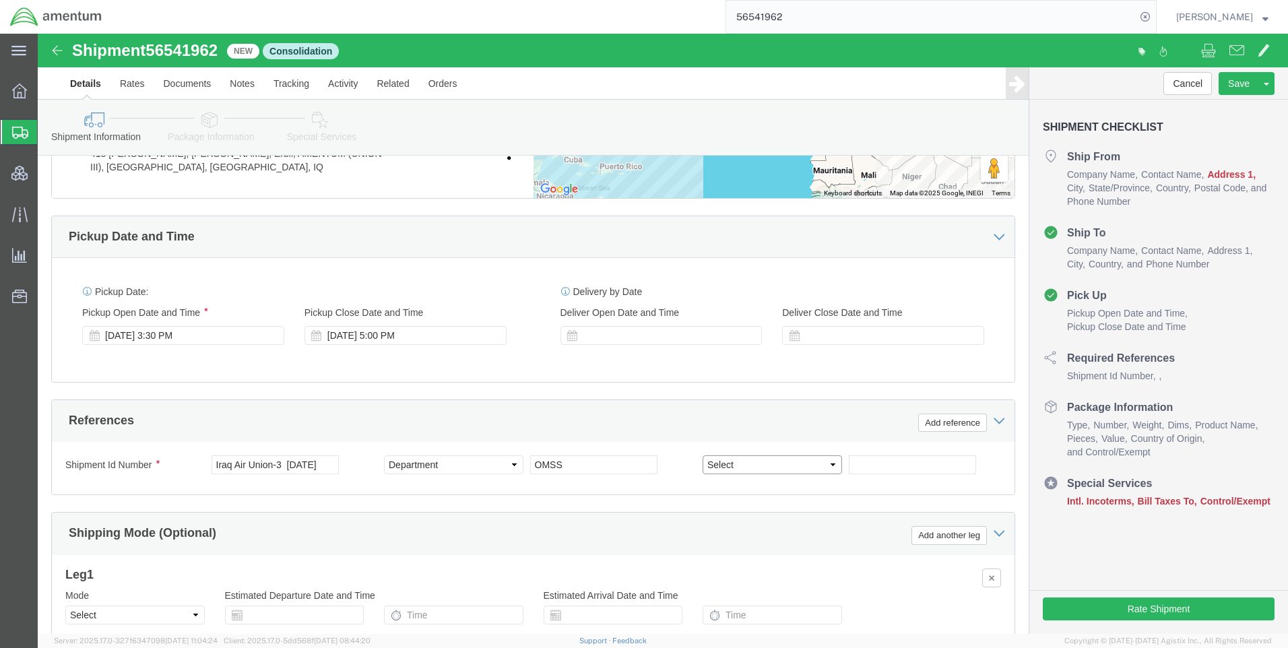
select select "DEPT"
click select "Select Account Type Activity ID Airline Appointment Number ASN Batch Request # …"
click input "text"
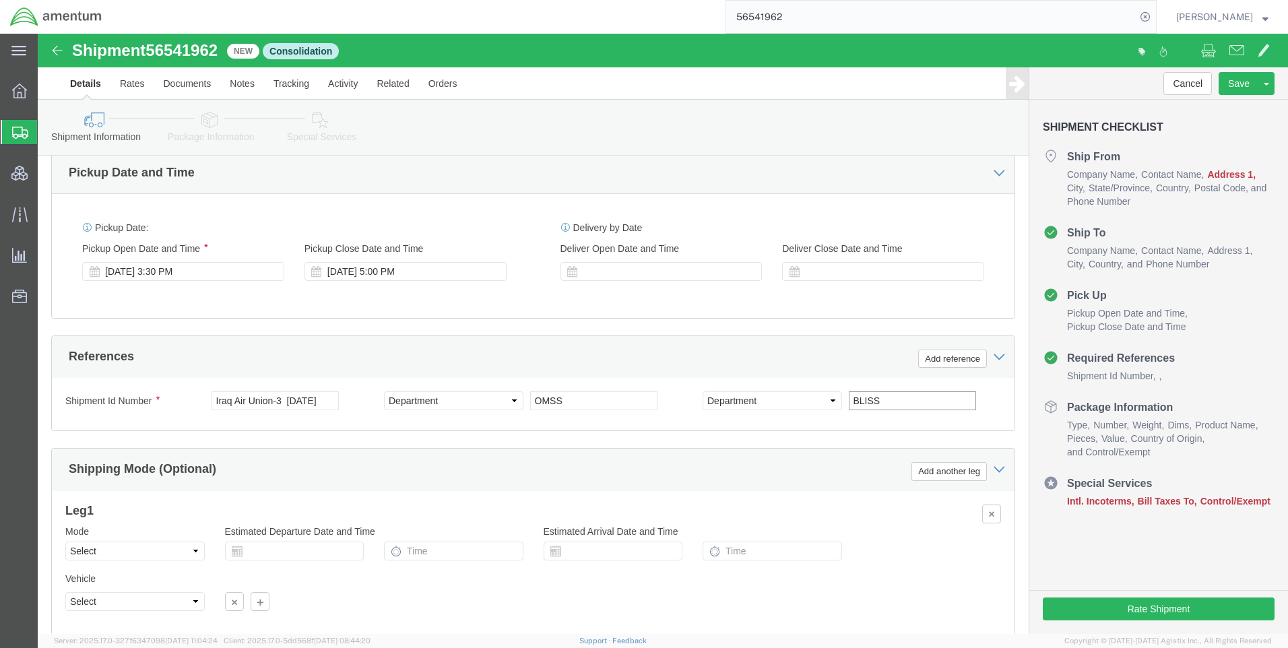
scroll to position [785, 0]
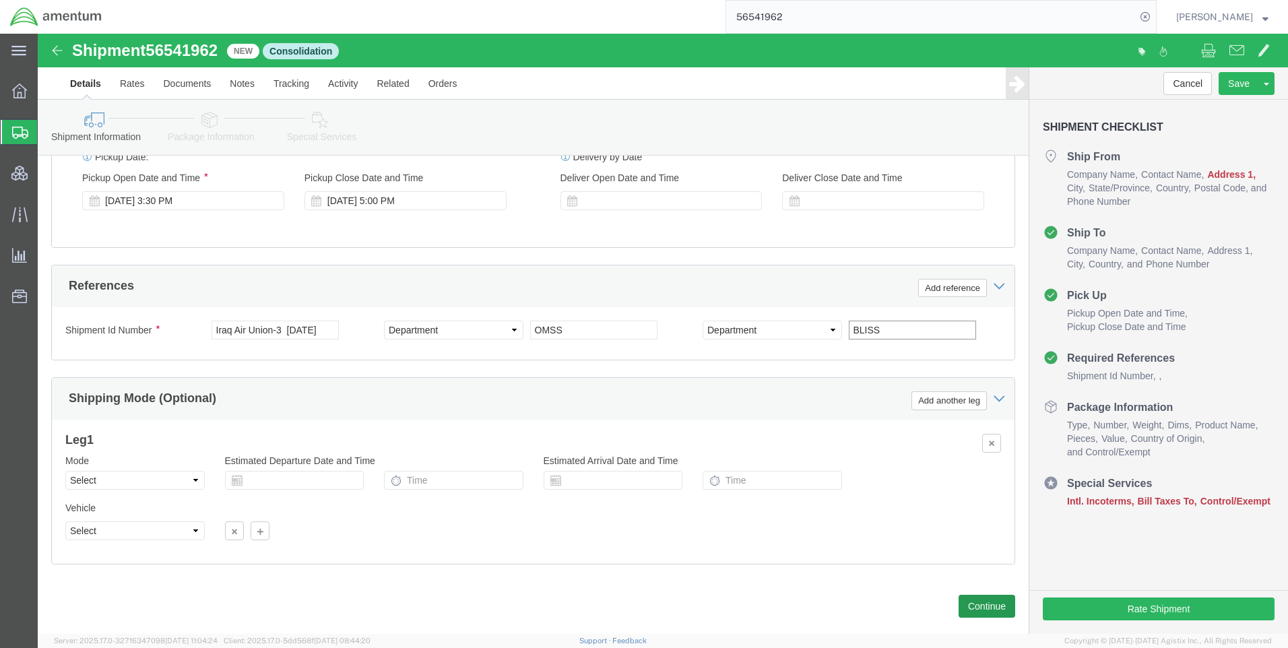
type input "BLISS"
click button "Continue"
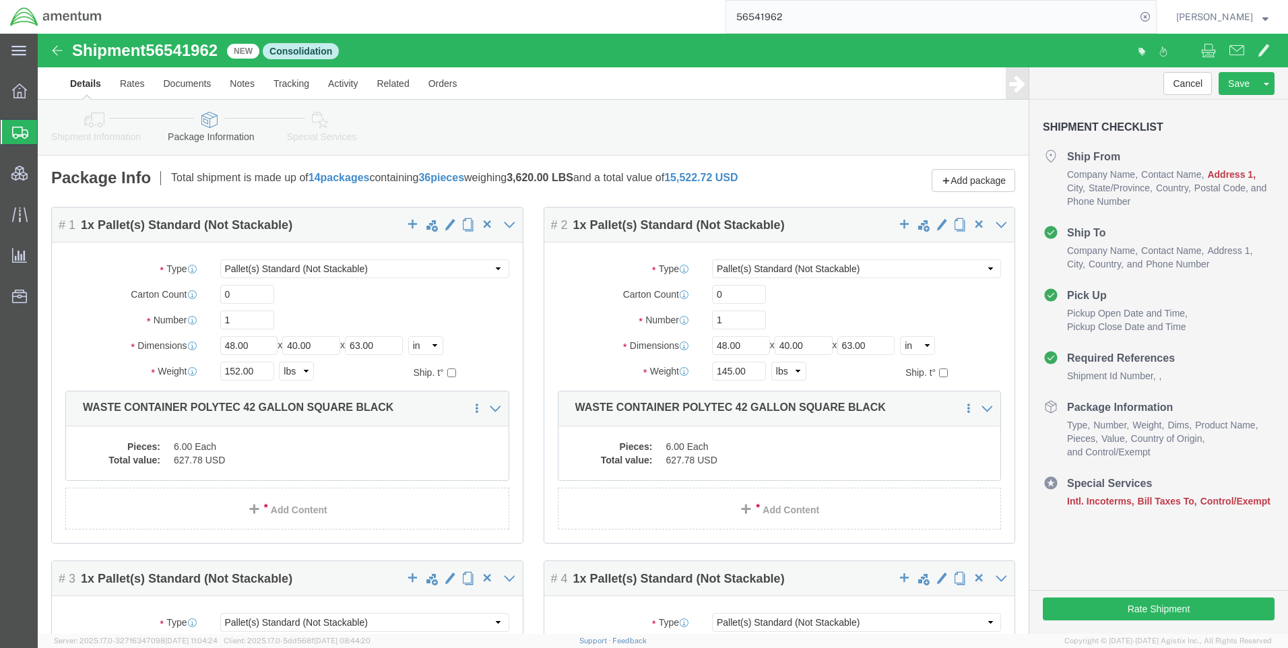
click link "Shipment Information"
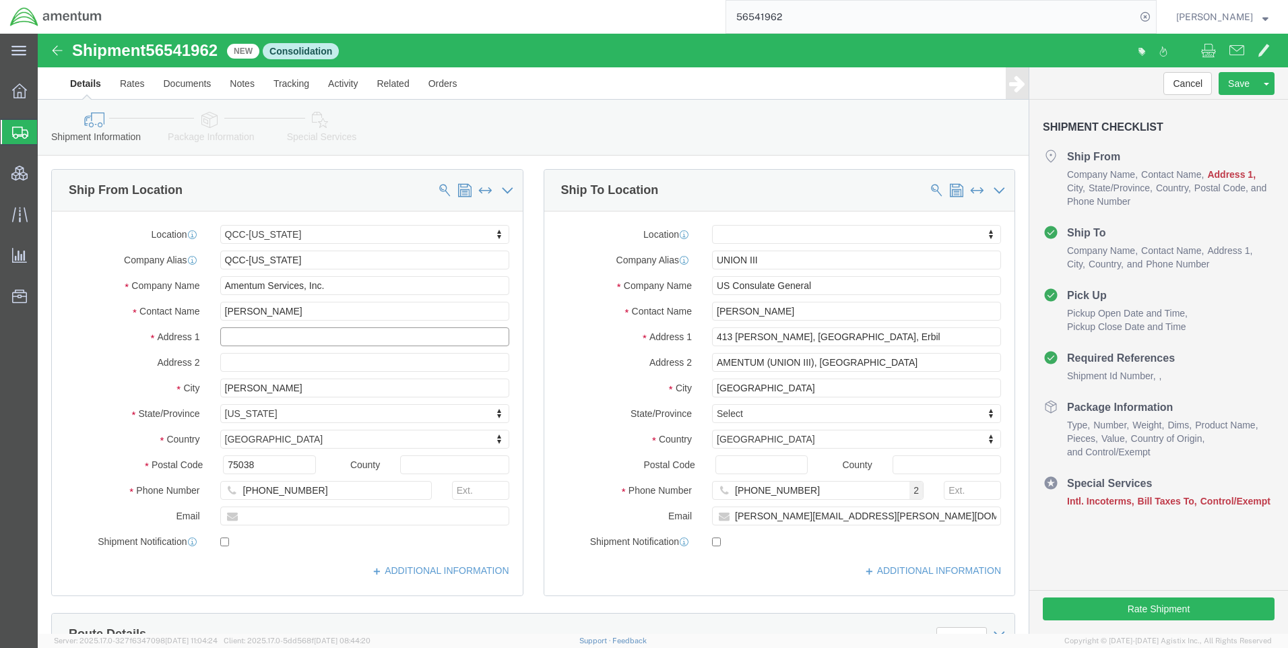
click input "text"
click label "Address 2"
type input "qcc"
click label "City"
paste input "[STREET_ADDRESS]"
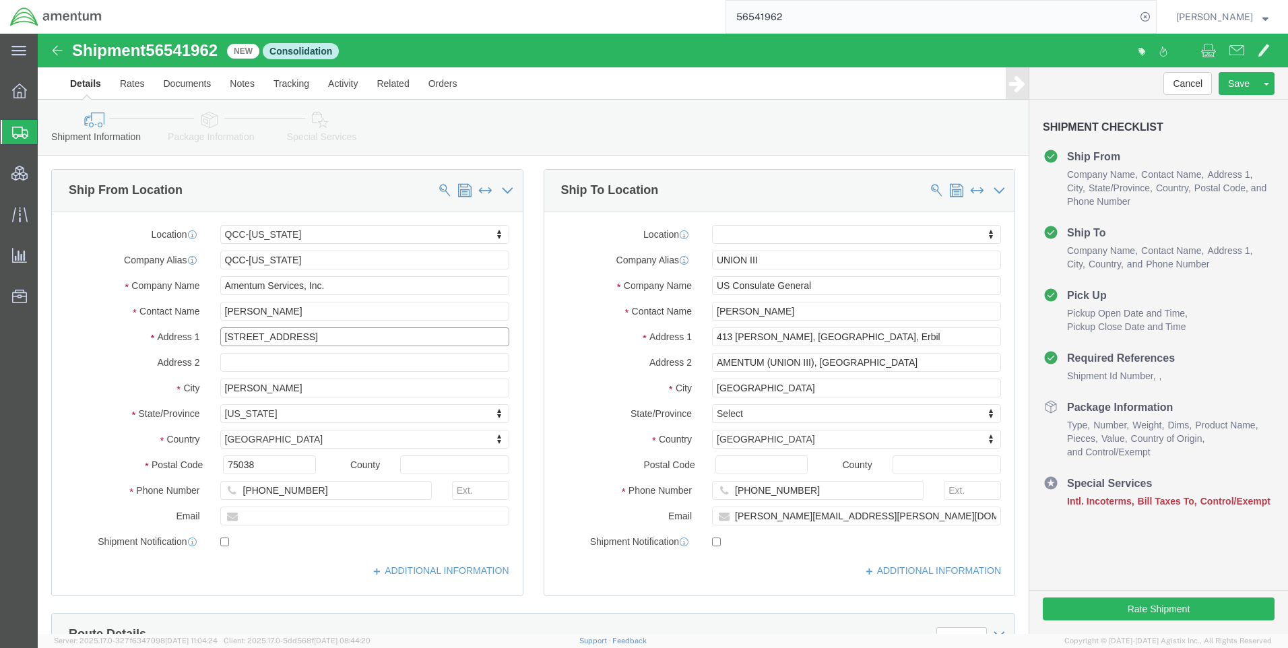
drag, startPoint x: 287, startPoint y: 303, endPoint x: 410, endPoint y: 296, distance: 122.8
click input "[STREET_ADDRESS]"
type input "[STREET_ADDRESS]"
select select
paste input "[GEOGRAPHIC_DATA]"
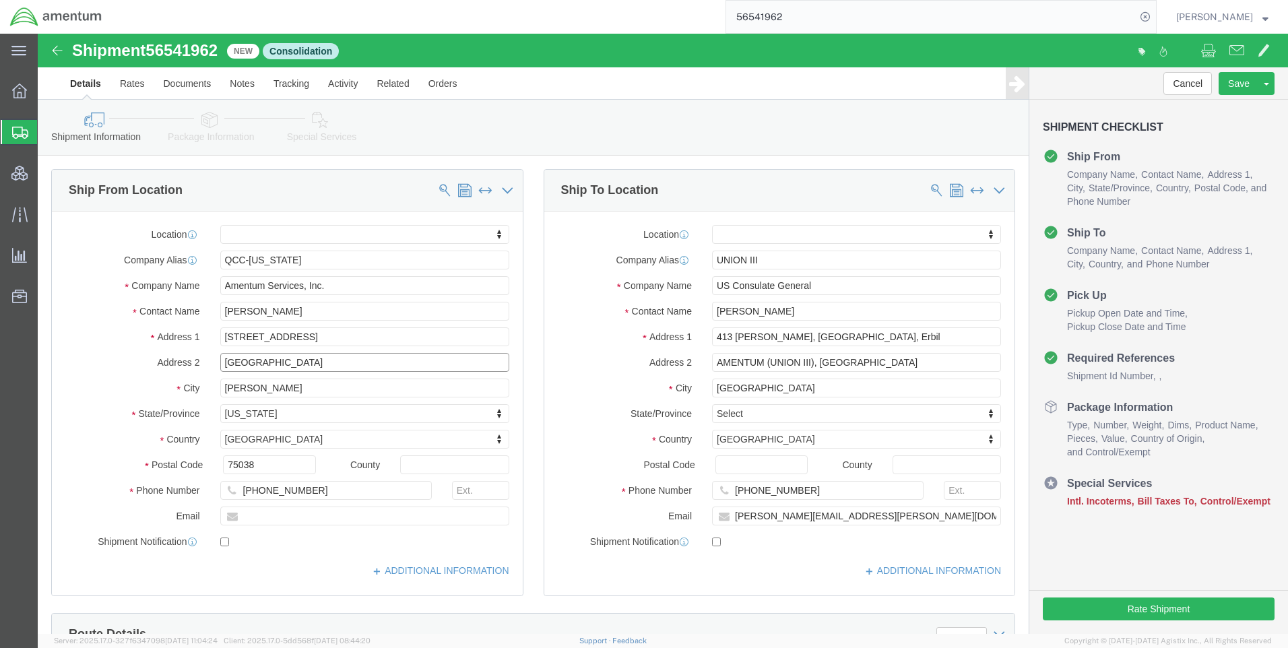
drag, startPoint x: 311, startPoint y: 329, endPoint x: 228, endPoint y: 336, distance: 83.1
click input "[GEOGRAPHIC_DATA]"
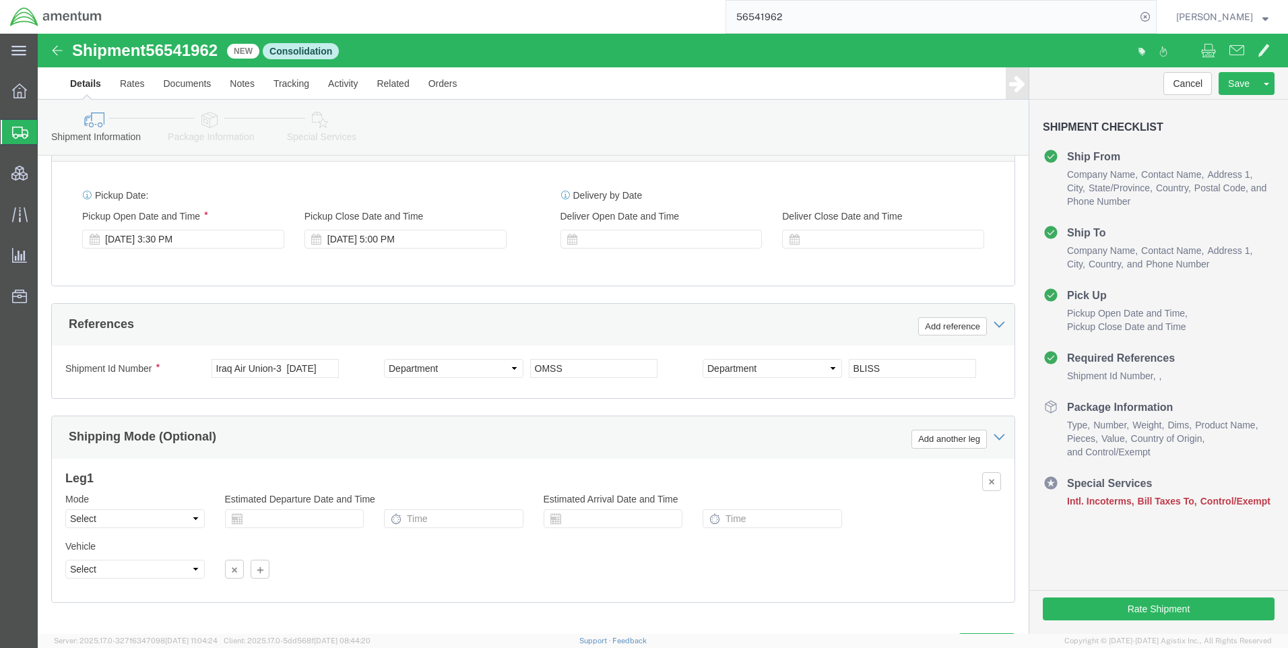
scroll to position [785, 0]
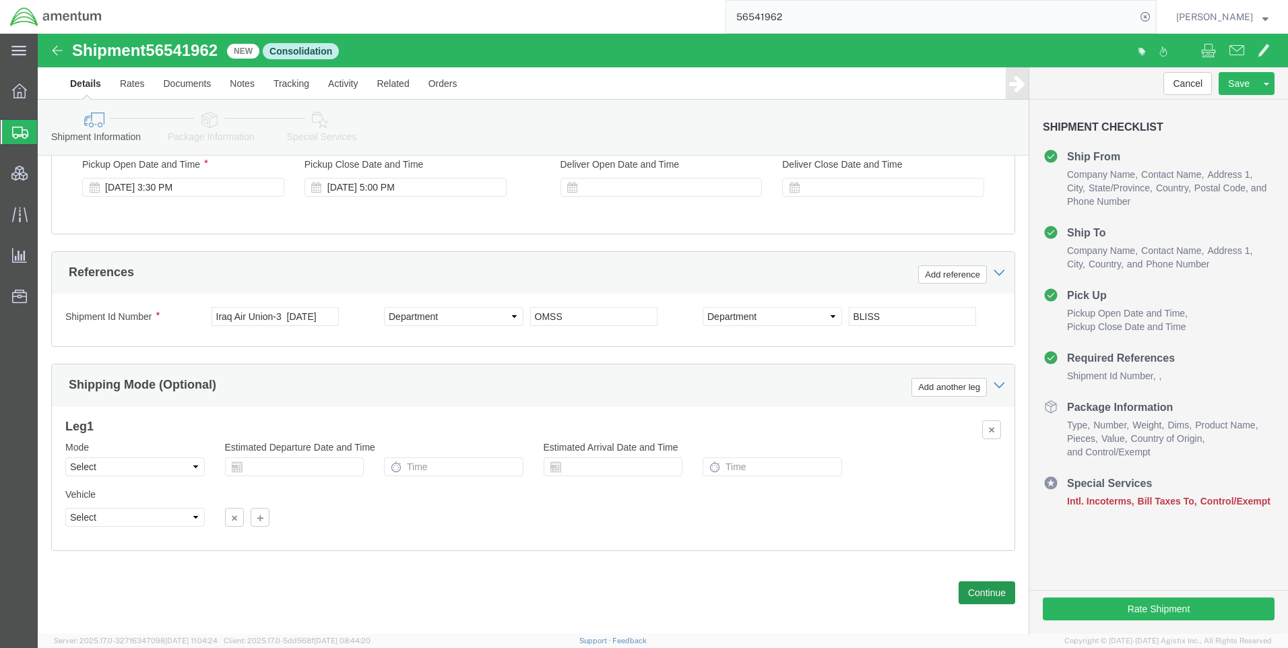
type input "Suite 100"
click button "Continue"
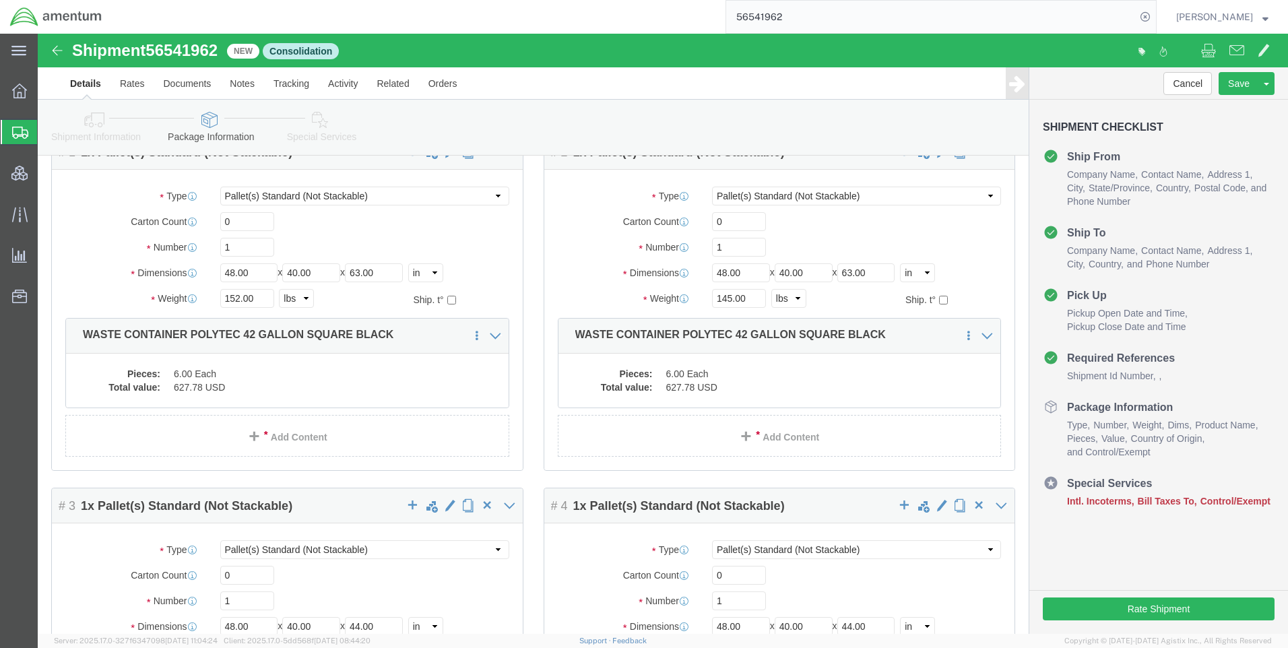
scroll to position [539, 0]
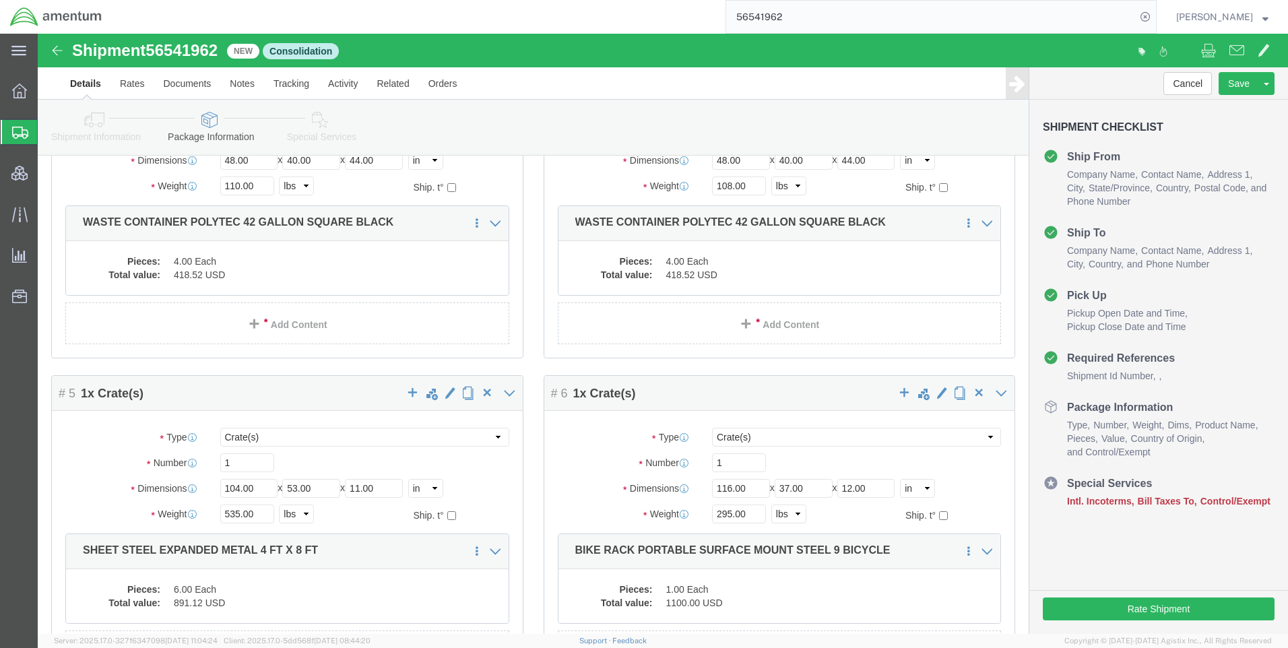
click link "Special Services"
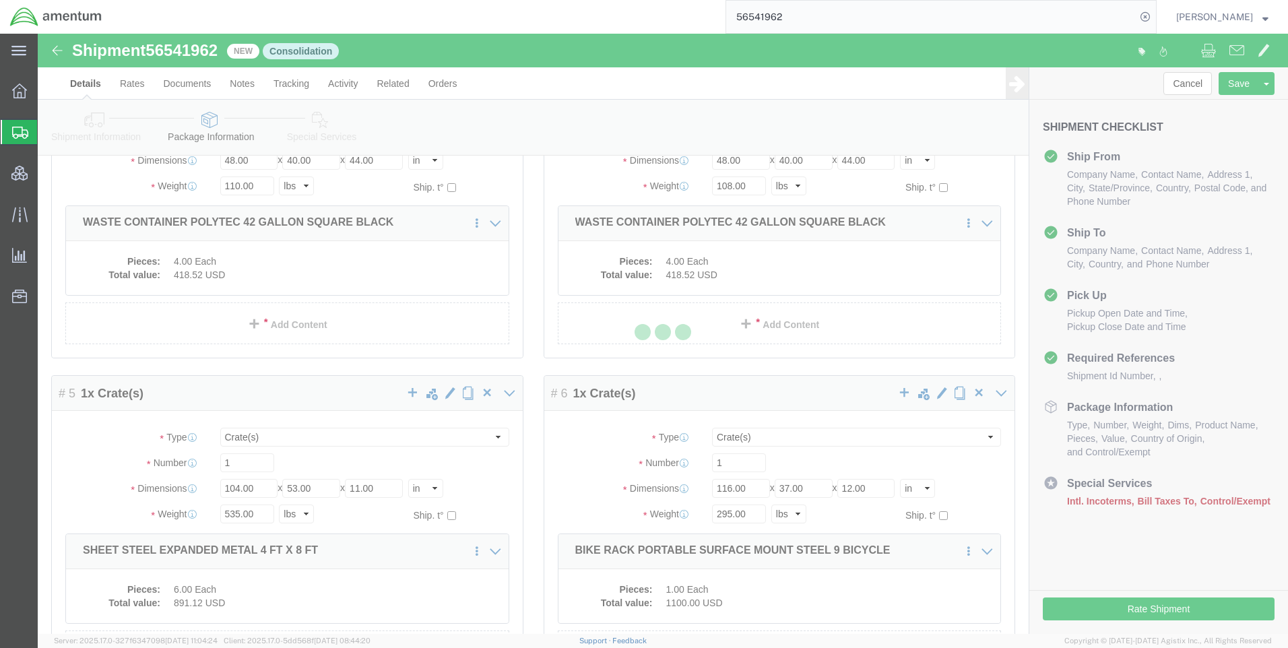
select select
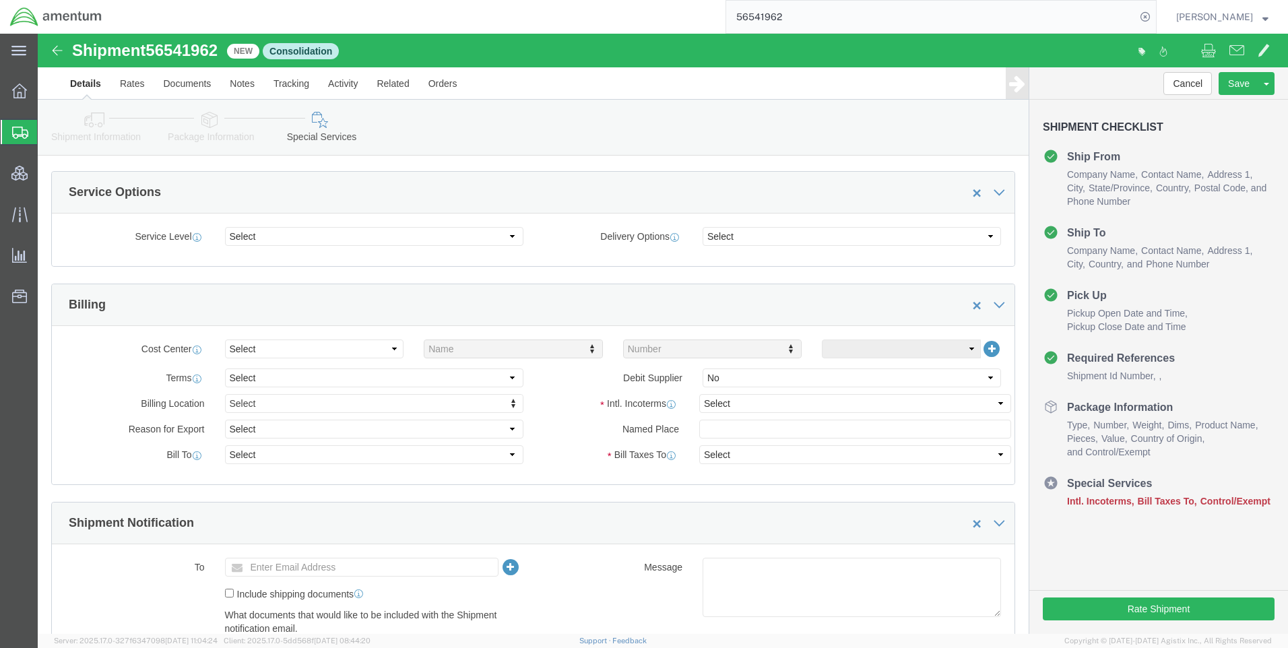
scroll to position [472, 0]
click select "Select Gift Personal Effects Repair/Warranty Return Sample Sold Temporary/Not S…"
select select "SOLD"
click select "Select Gift Personal Effects Repair/Warranty Return Sample Sold Temporary/Not S…"
click select "Select Recipient Account Sender/Shipper Third Party Account"
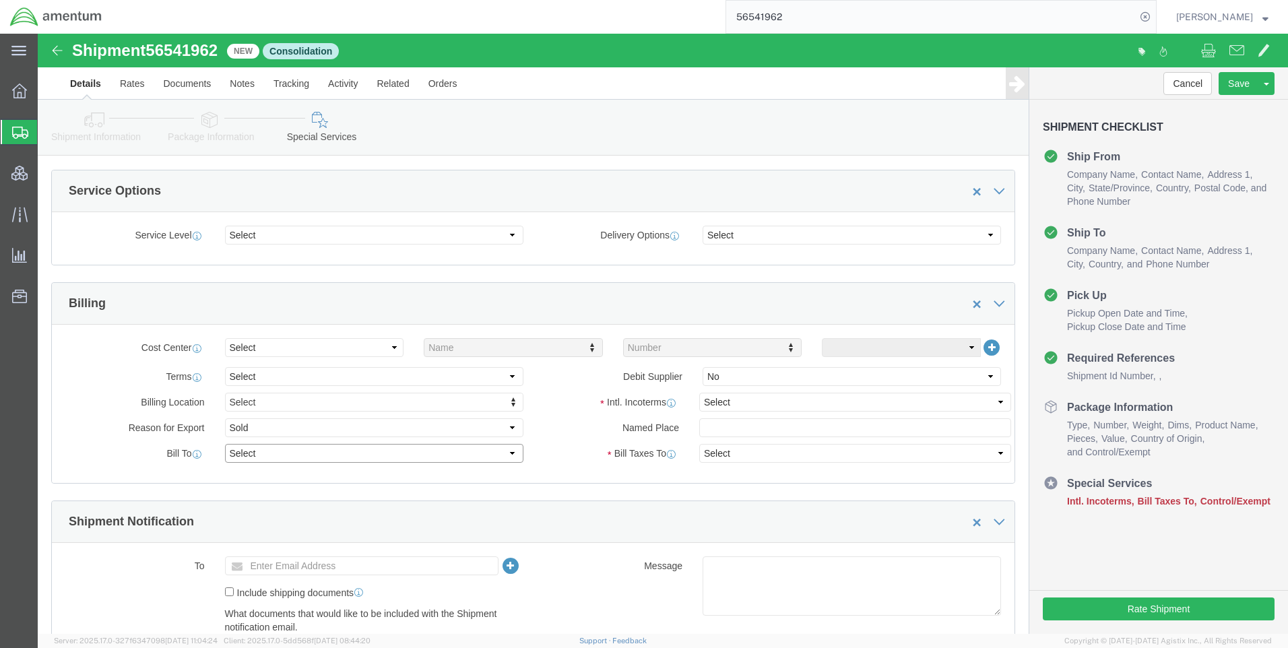
select select "SHIP"
click select "Select Recipient Account Sender/Shipper Third Party Account"
click select "Select Carriage Insurance Paid Carriage Paid To Cost and Freight Cost Insurance…"
select select "DAP"
click select "Select Carriage Insurance Paid Carriage Paid To Cost and Freight Cost Insurance…"
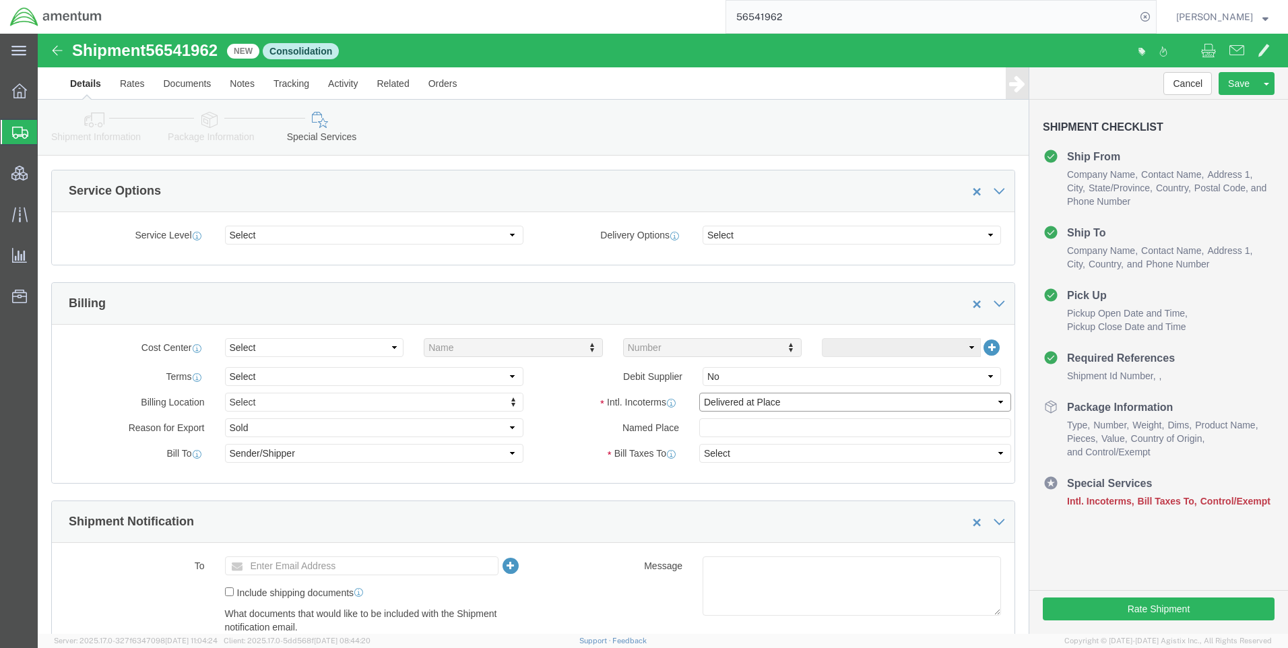
select select "RCPN"
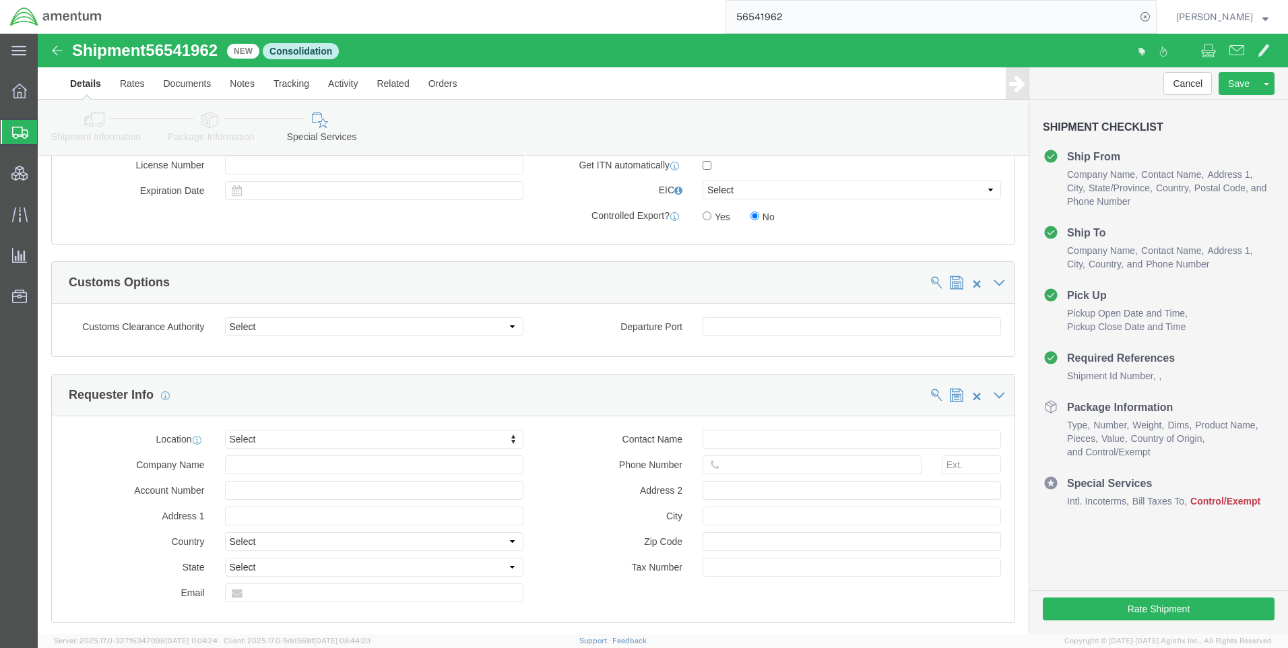
scroll to position [1011, 0]
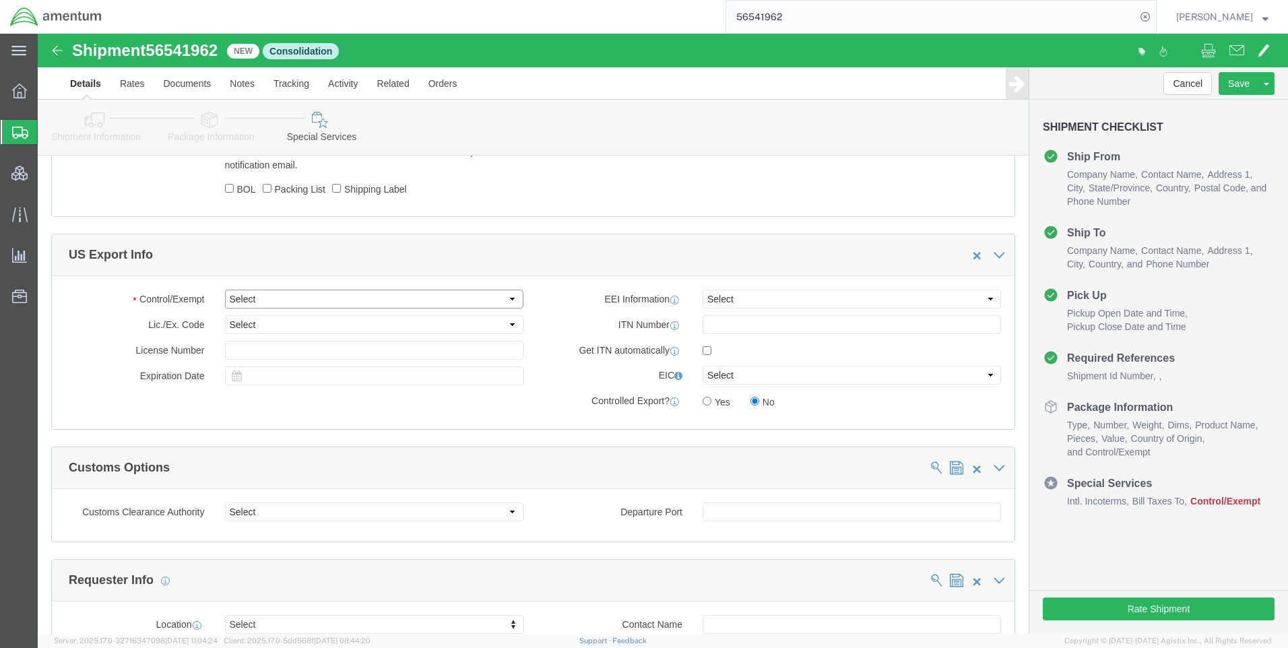
click select "Select ATF BIS DEA EPA FDA FTR ITAR OFAC Other (OPA)"
select select "BIS"
click select "Select ATF BIS DEA EPA FDA FTR ITAR OFAC Other (OPA)"
click select "Select AGR-Agricultural APP-Computers APR-Additional Permissive Exports AVS-Air…"
select select "NLR"
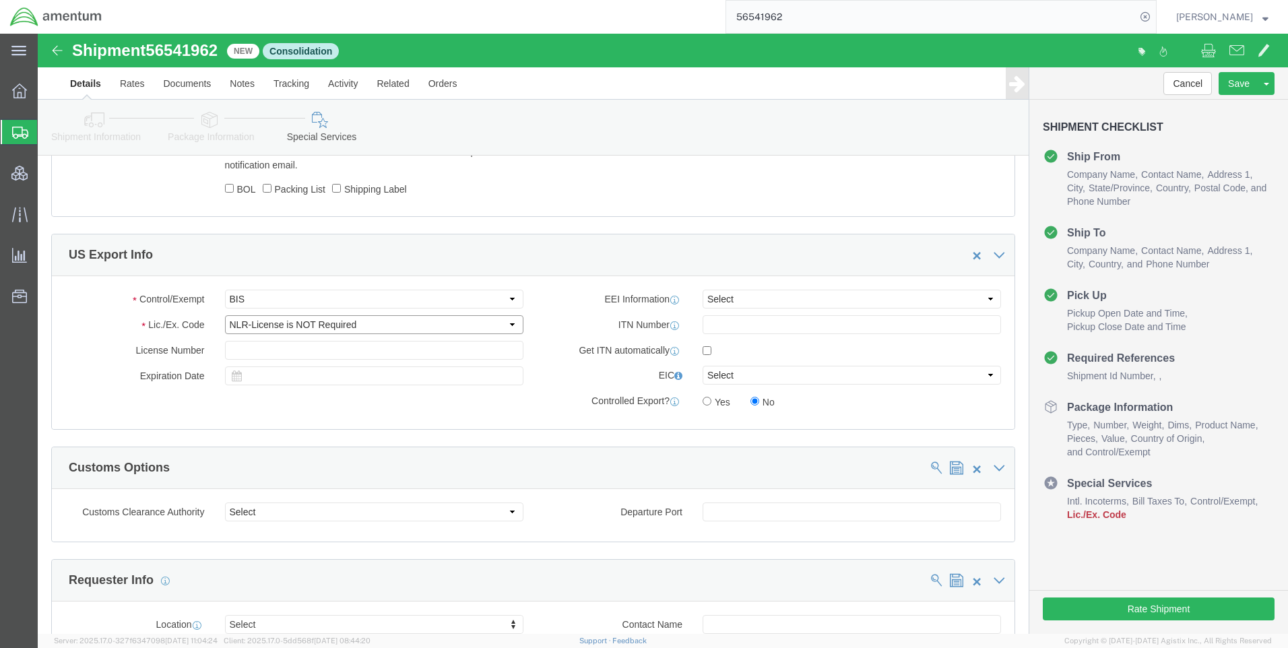
click select "Select AGR-Agricultural APP-Computers APR-Additional Permissive Exports AVS-Air…"
click select "Select AES-Direct EEI Carrier File EEI EEI Exempt"
select select "CFIL"
click select "Select AES-Direct EEI Carrier File EEI EEI Exempt"
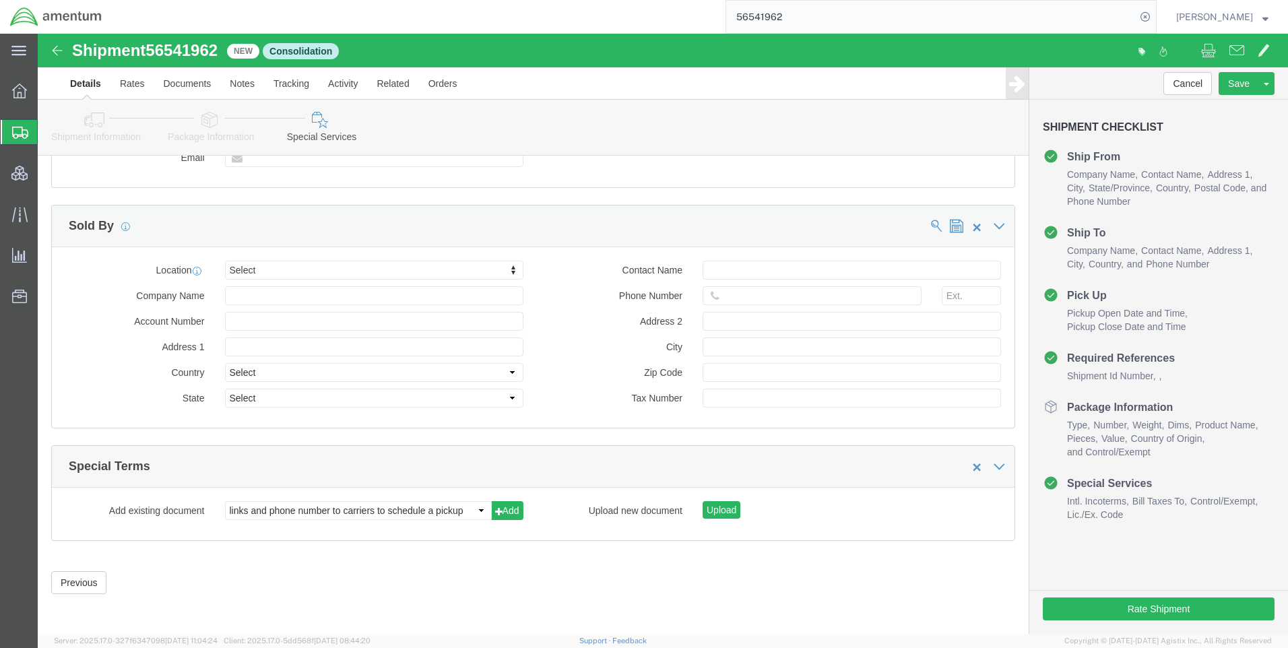
scroll to position [1633, 0]
click button "Rate Shipment"
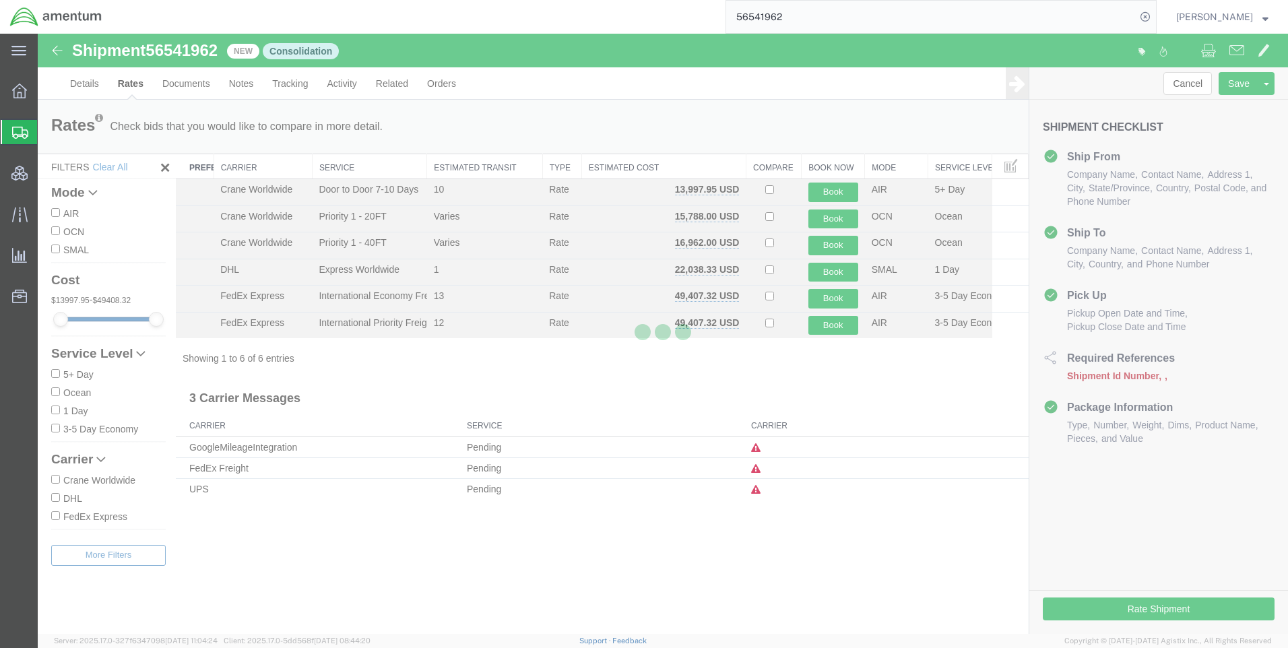
scroll to position [0, 0]
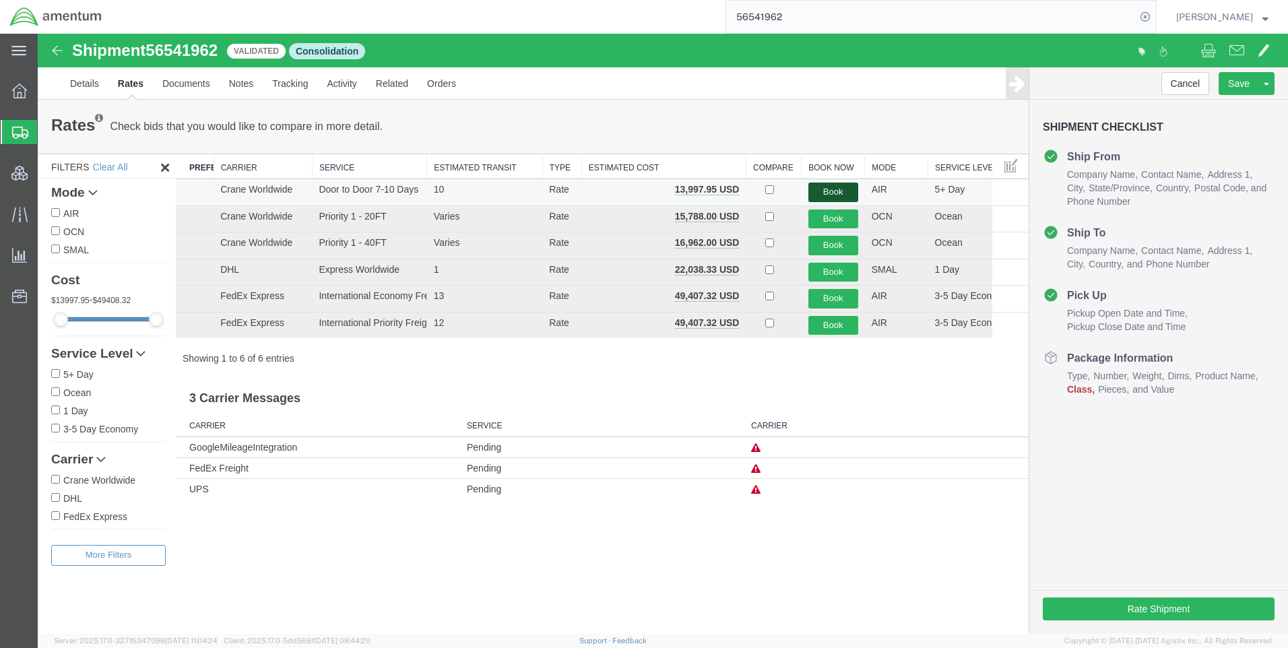
click at [815, 187] on button "Book" at bounding box center [834, 193] width 50 height 20
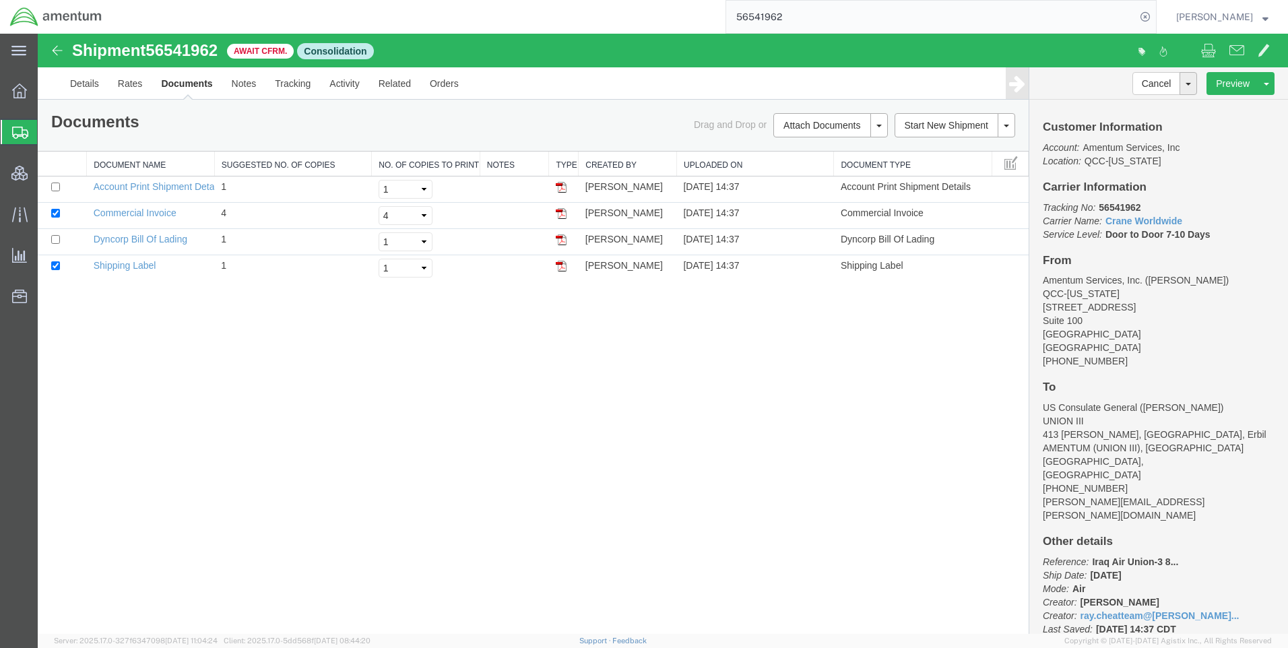
click at [189, 46] on span "56541962" at bounding box center [182, 50] width 72 height 18
copy span "56541962"
click at [1152, 15] on icon at bounding box center [1145, 16] width 19 height 19
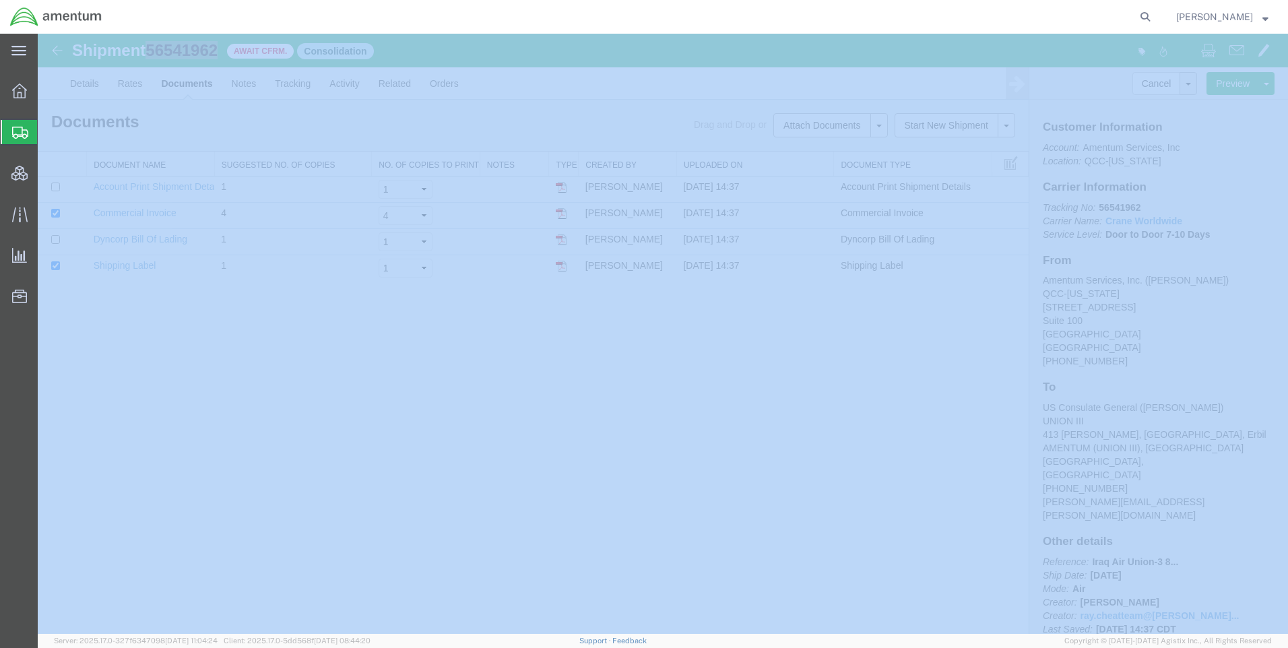
click at [1152, 15] on icon at bounding box center [1145, 16] width 19 height 19
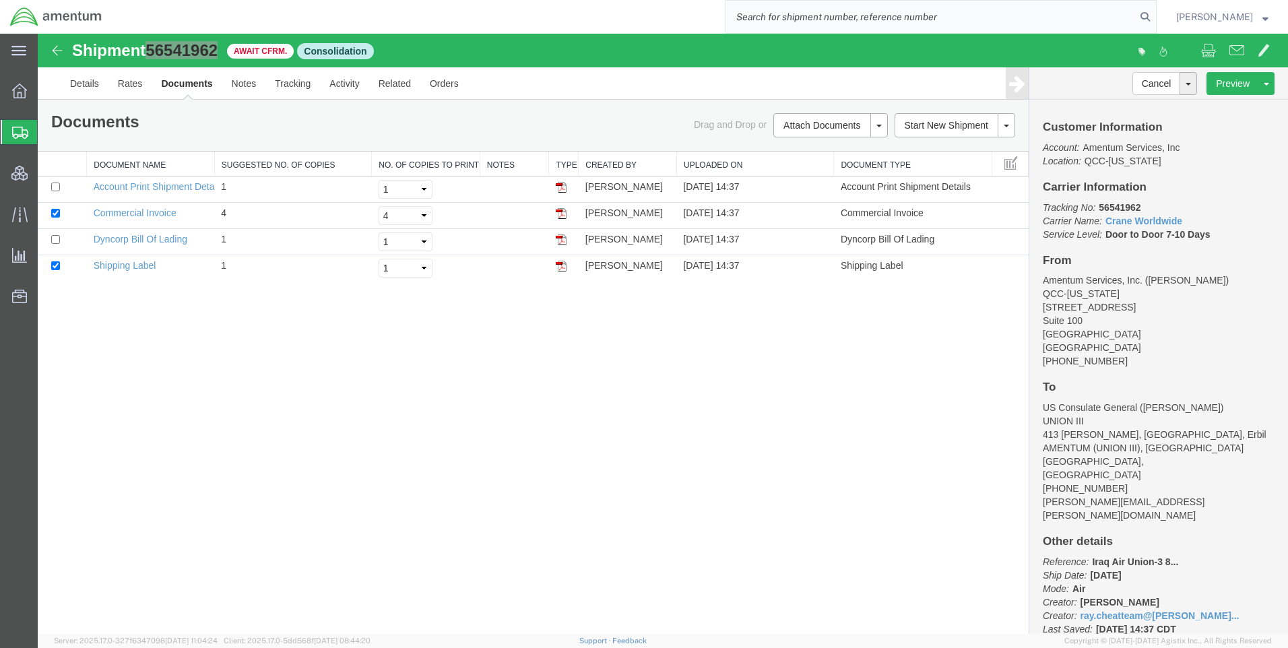
paste input "DCO-25231-167074"
type input "DCO-25231-167074"
click at [1155, 19] on icon at bounding box center [1145, 16] width 19 height 19
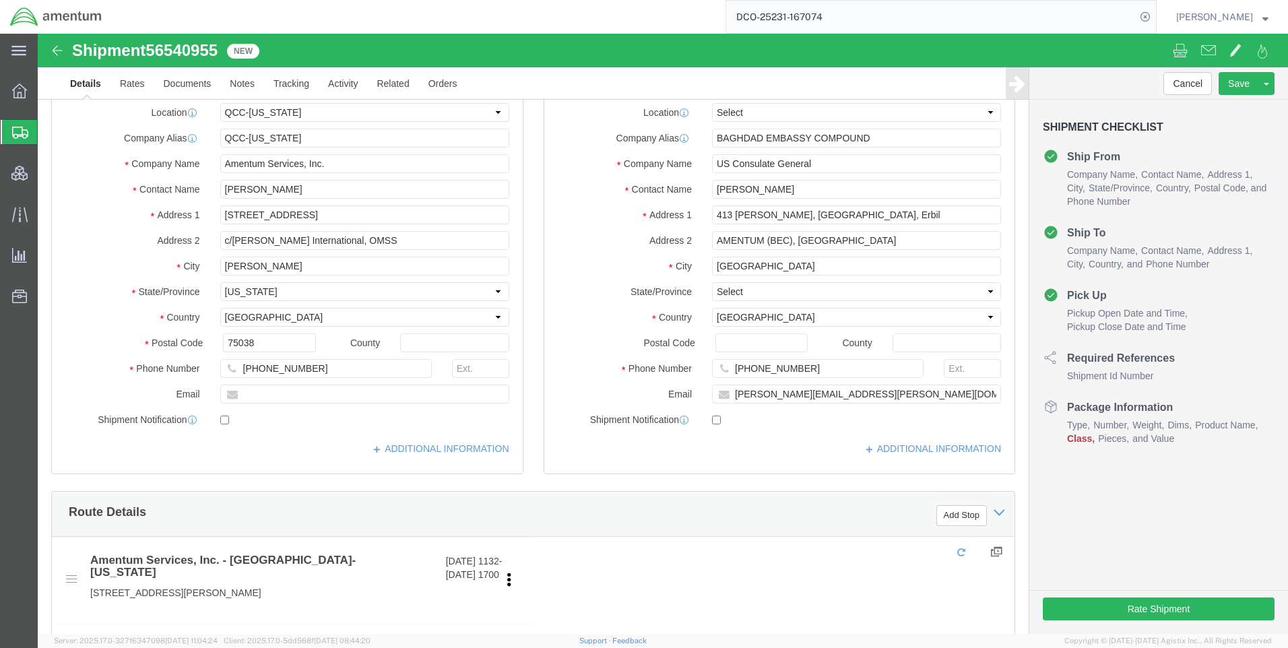
select select "42668"
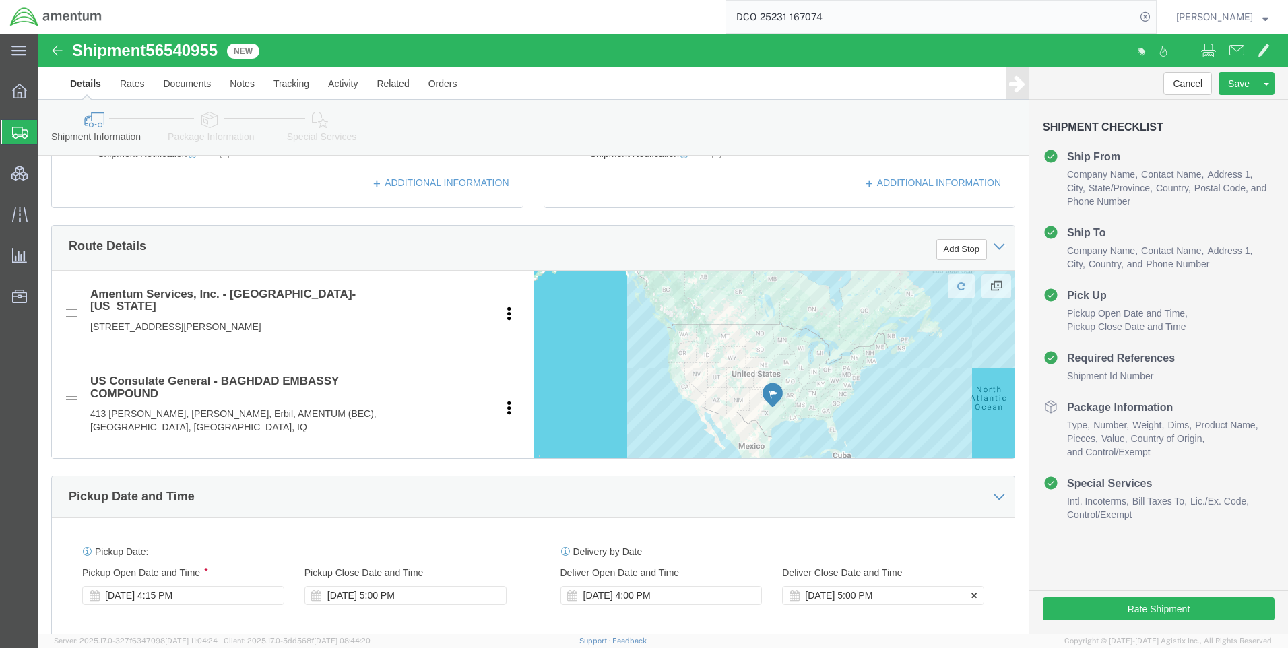
scroll to position [472, 0]
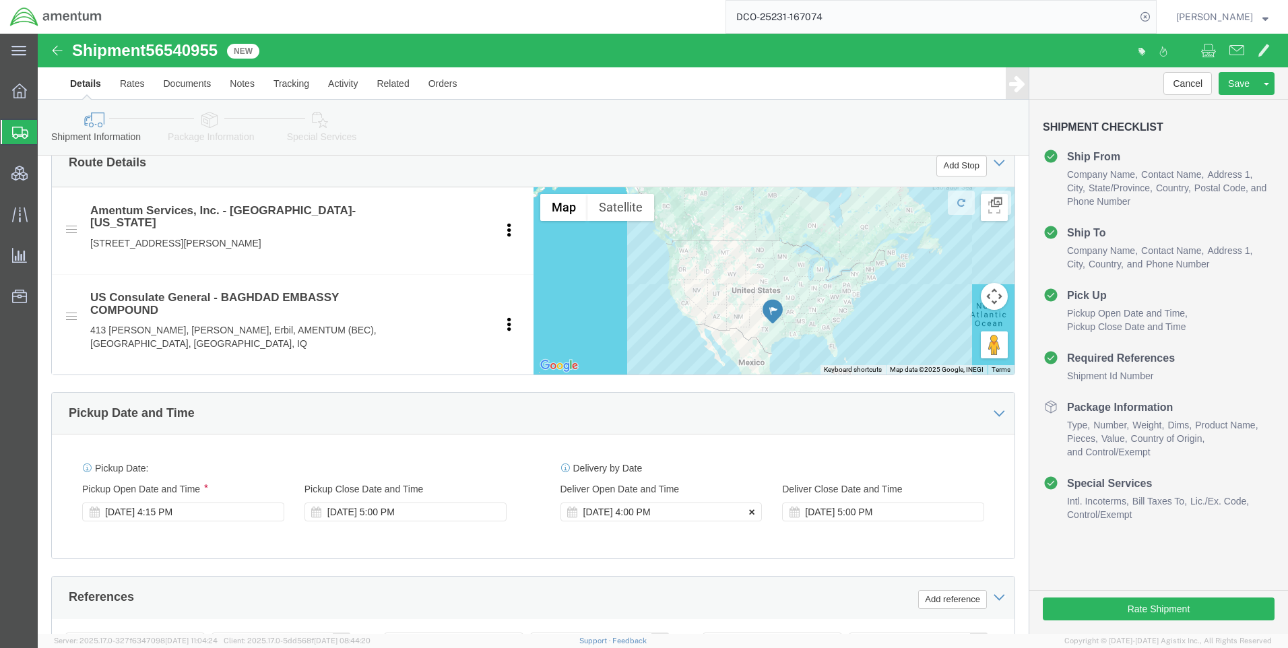
click icon
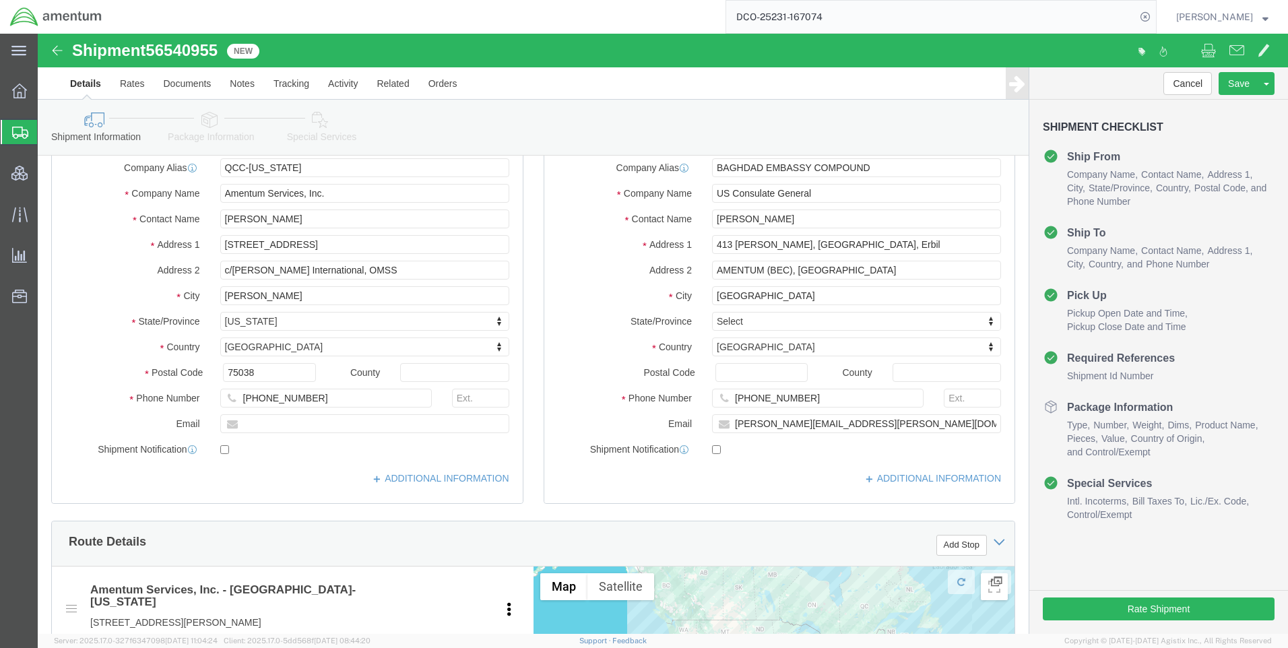
scroll to position [0, 0]
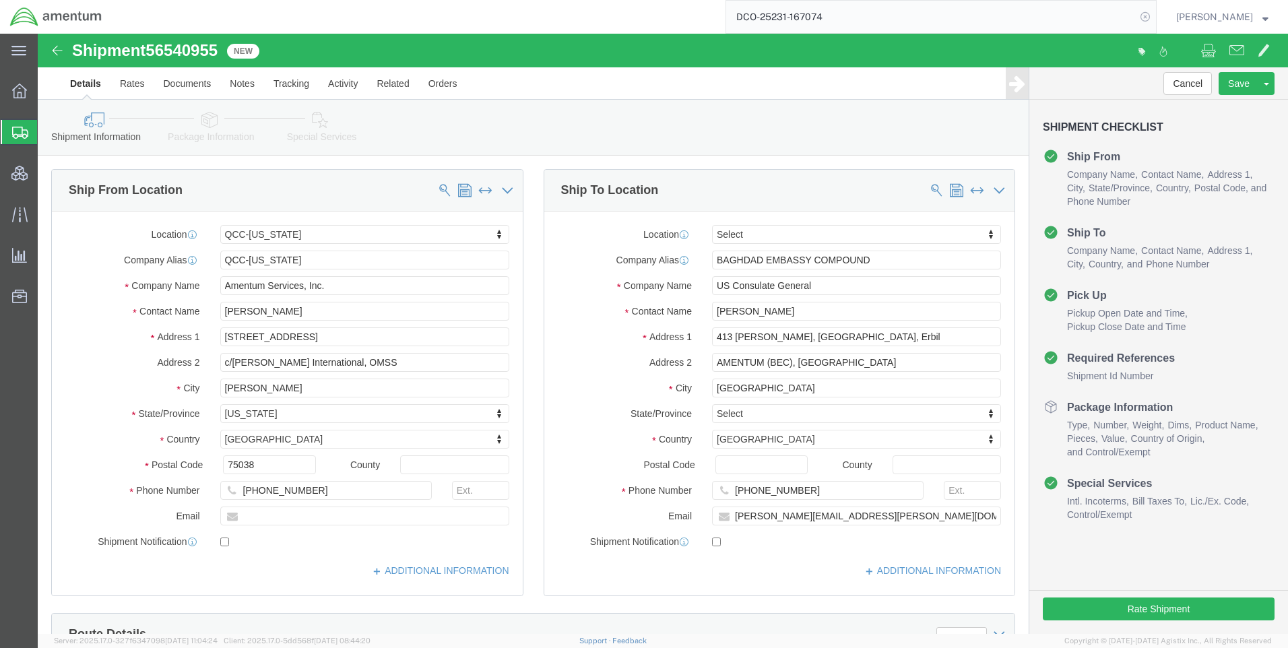
click at [1154, 18] on icon at bounding box center [1145, 16] width 19 height 19
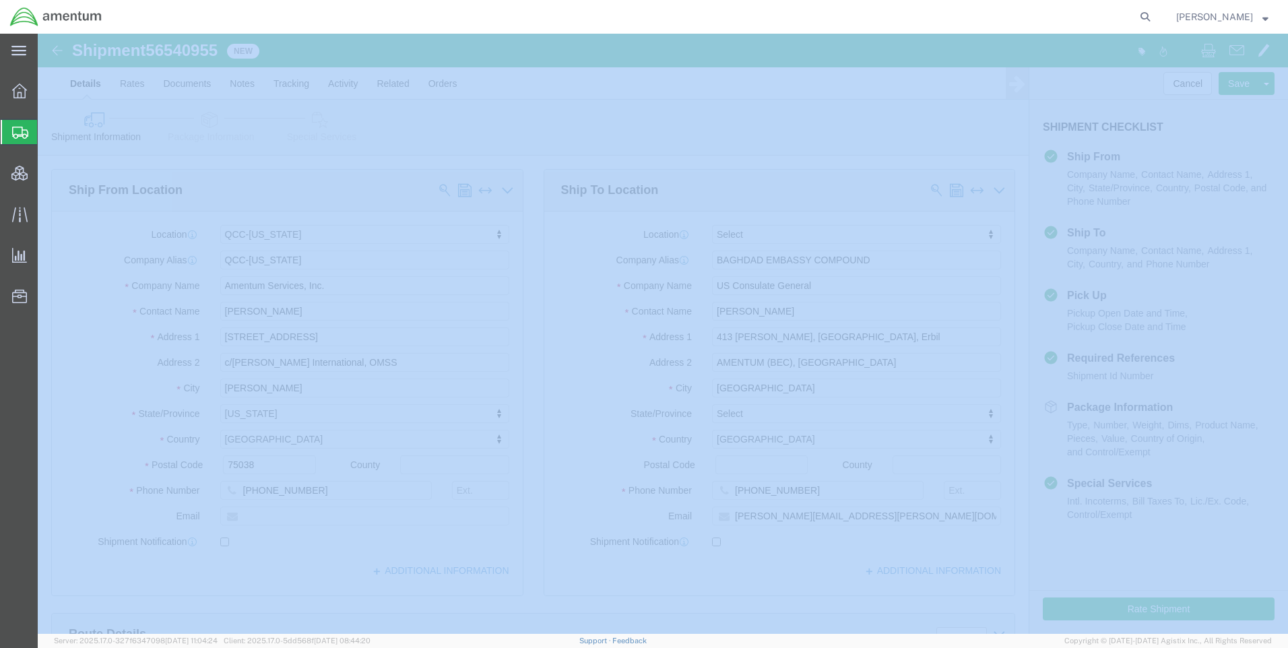
click at [1154, 18] on icon at bounding box center [1145, 16] width 19 height 19
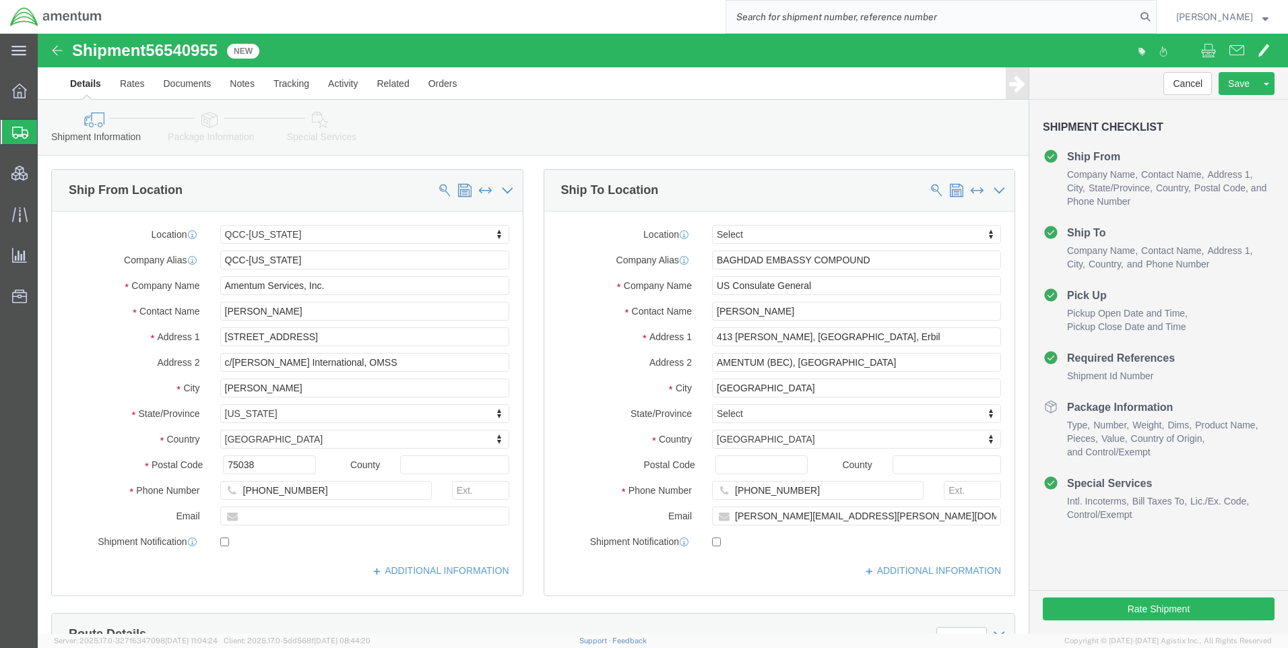
paste input "DCO-25231-167071"
type input "DCO-25231-167071"
click at [1154, 16] on icon at bounding box center [1145, 16] width 19 height 19
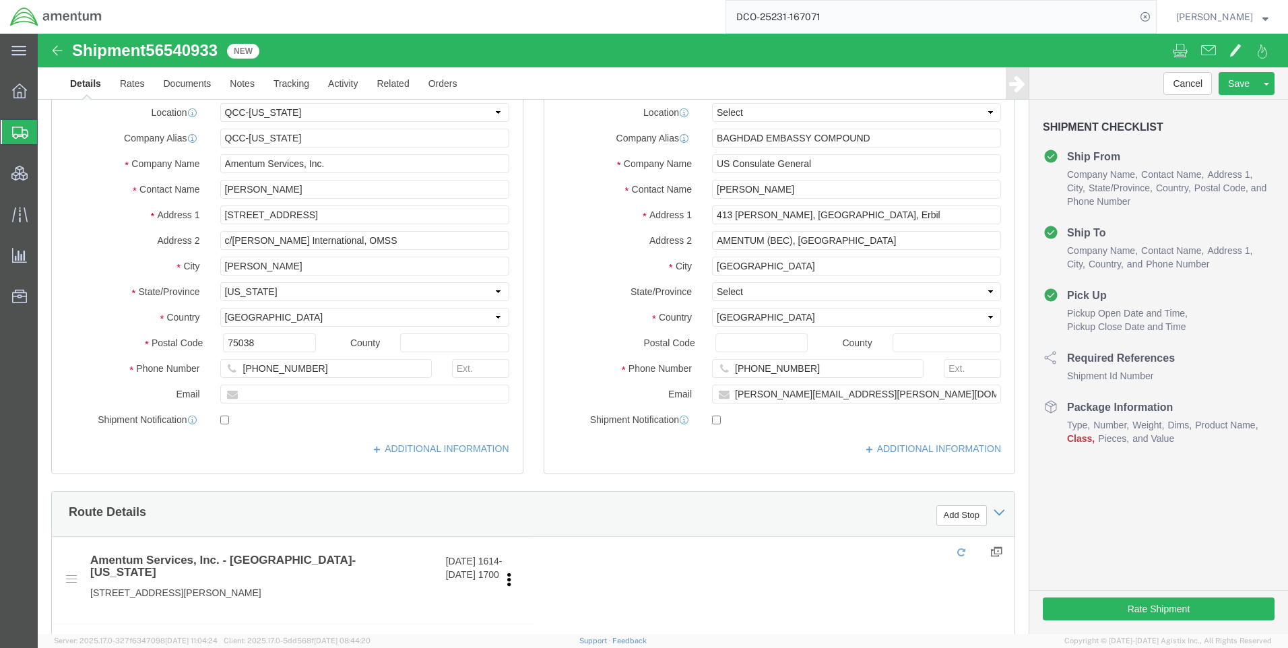
select select "42668"
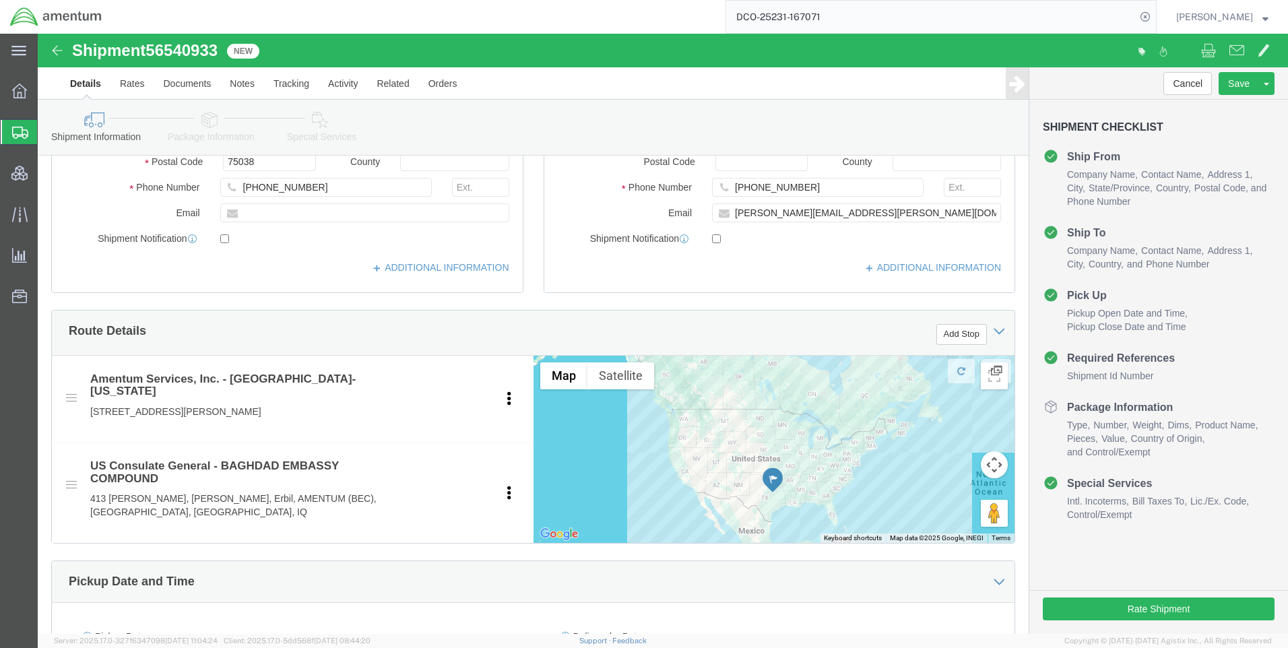
scroll to position [472, 0]
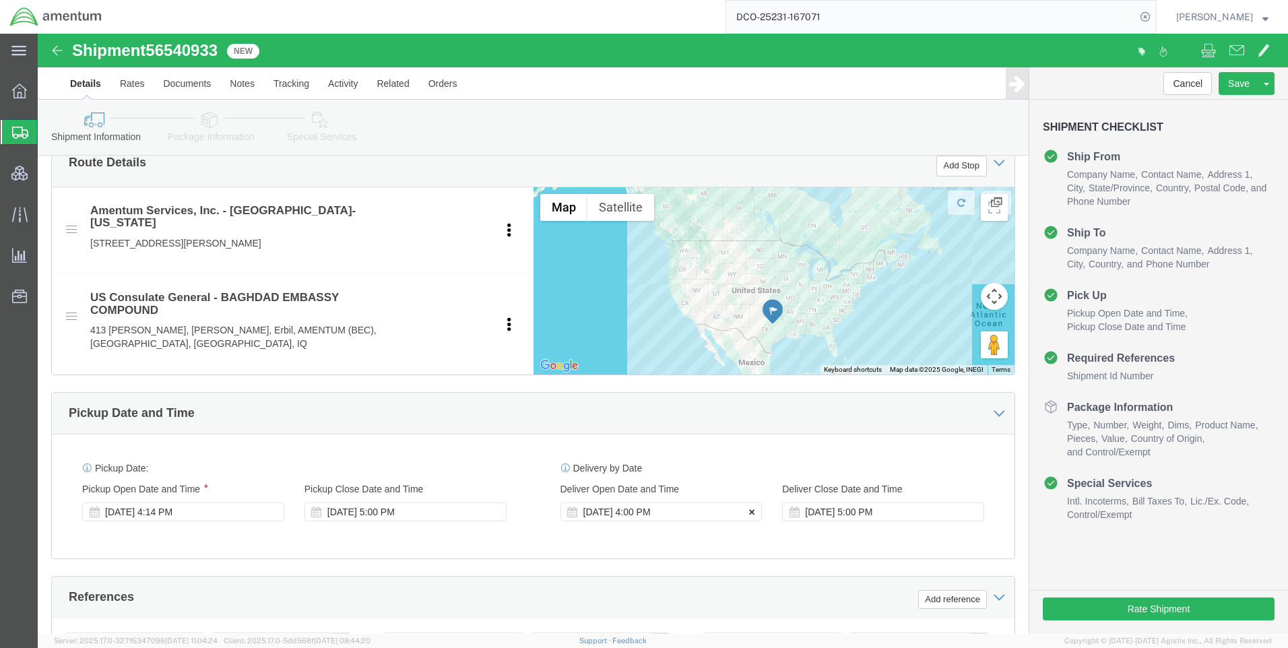
click button
click icon
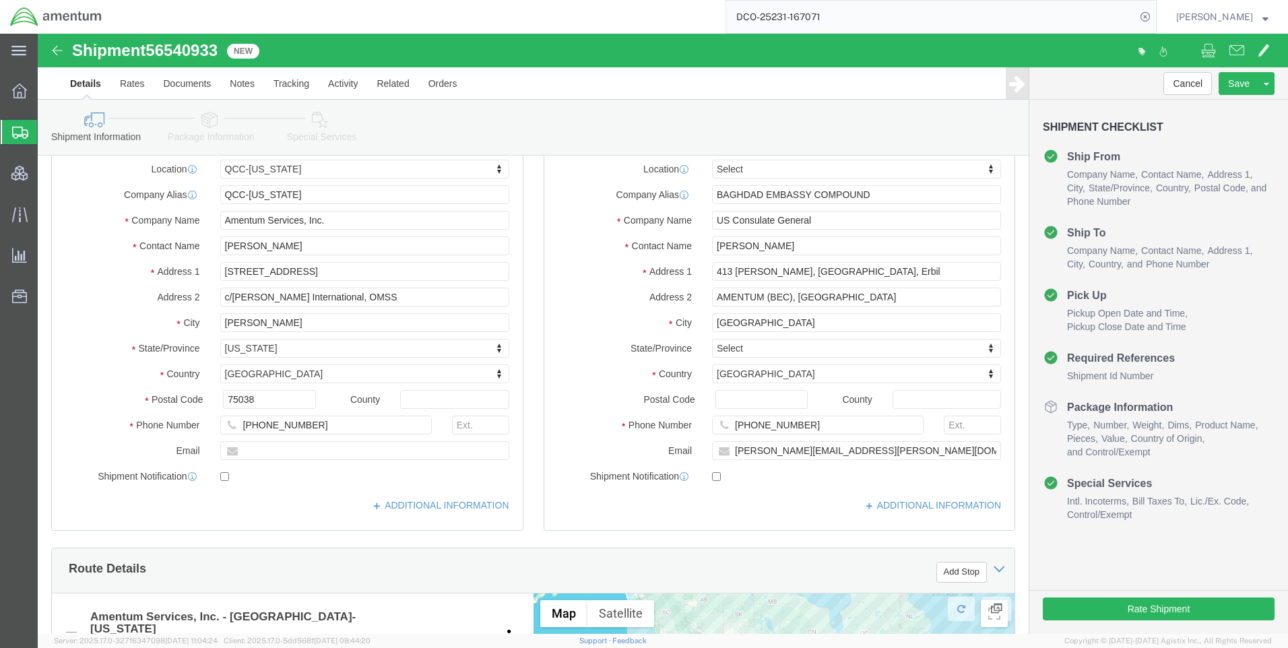
scroll to position [0, 0]
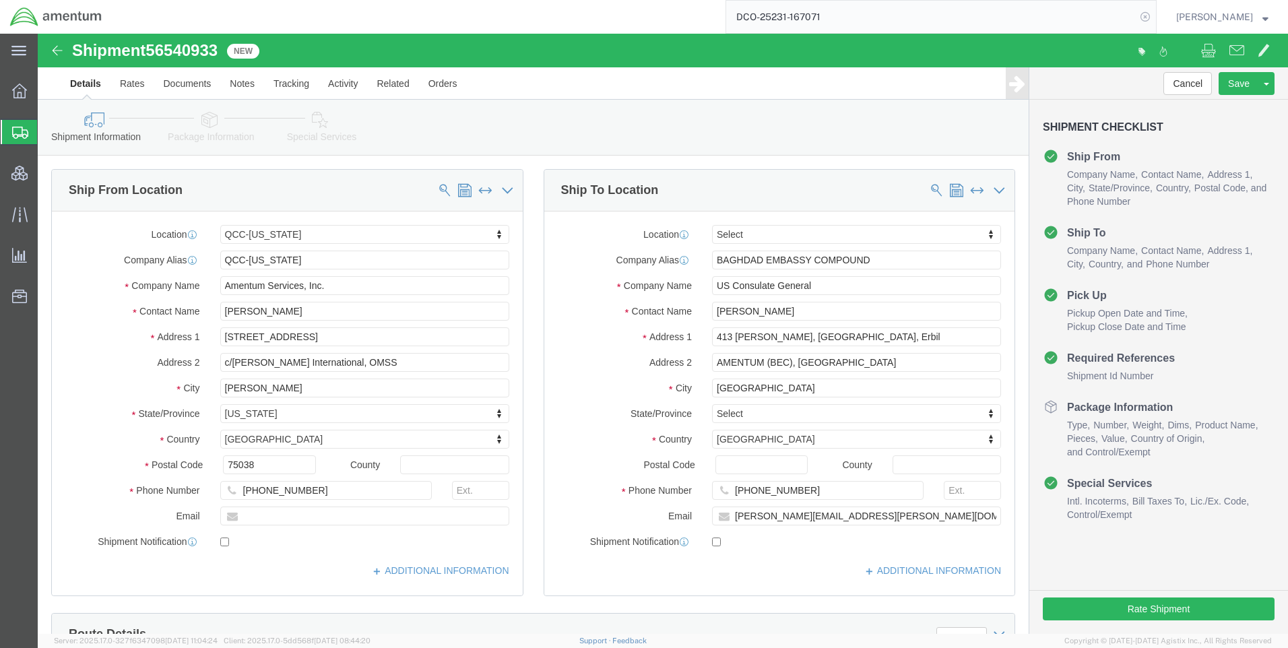
click at [1153, 12] on icon at bounding box center [1145, 16] width 19 height 19
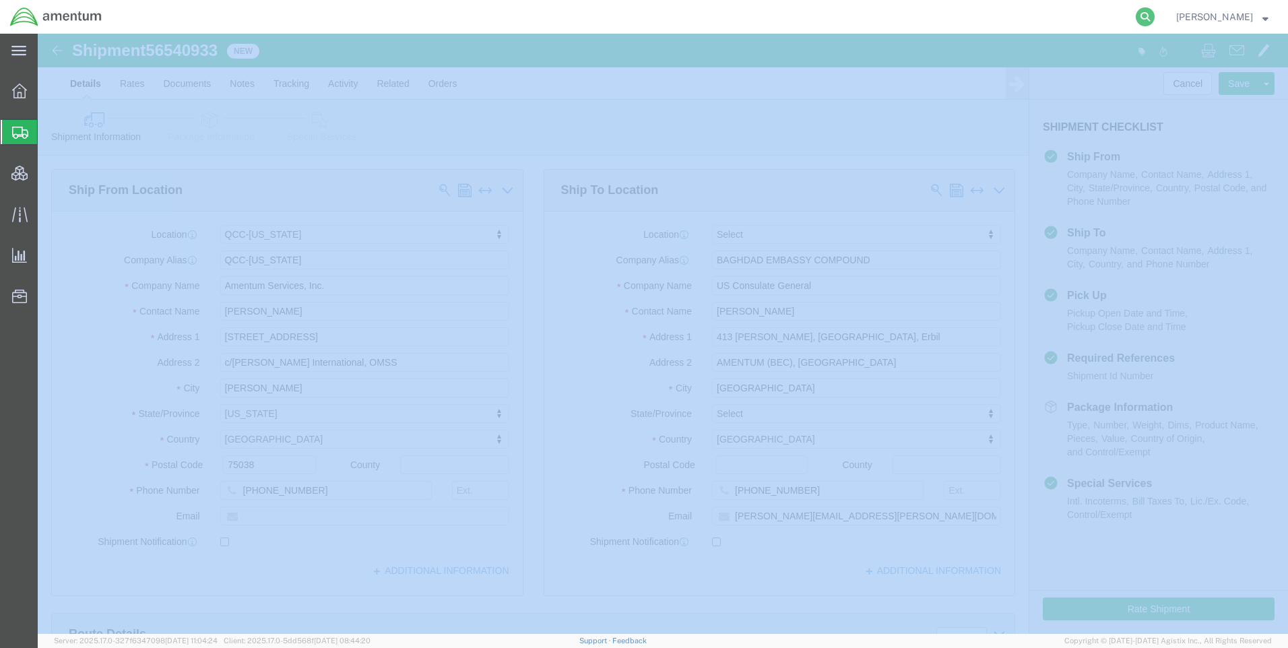
click at [1154, 13] on icon at bounding box center [1145, 16] width 19 height 19
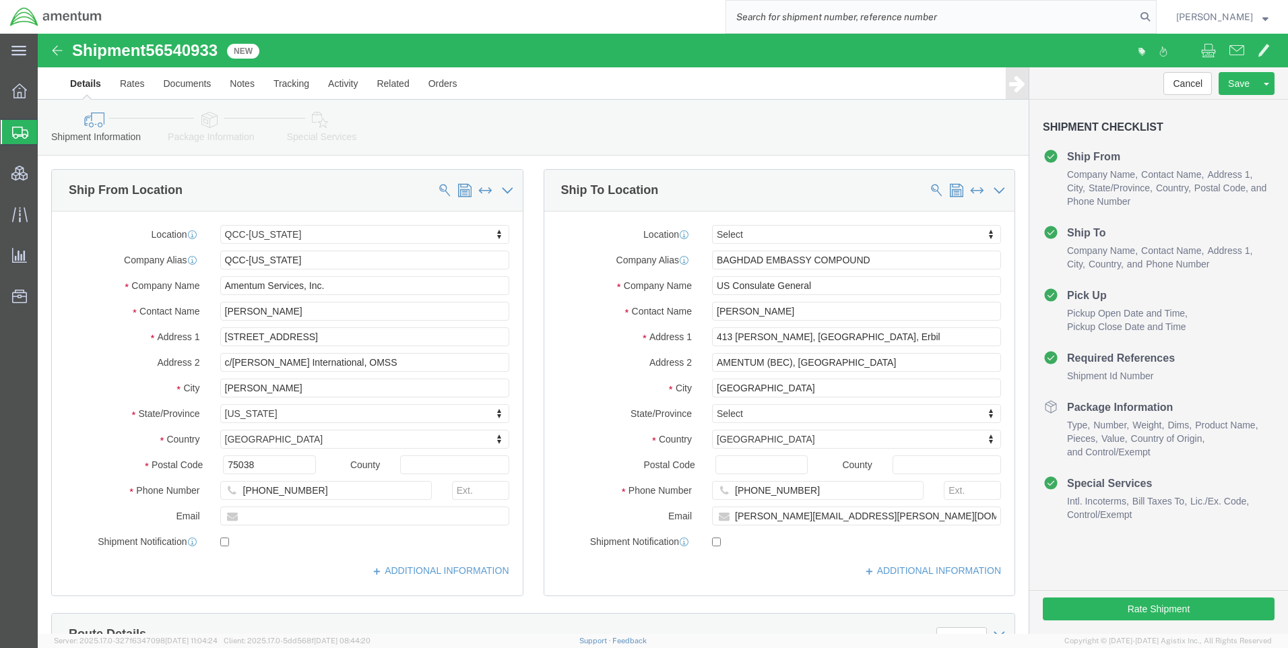
paste input "DCO-25231-167072"
type input "DCO-25231-167072"
click at [1154, 13] on icon at bounding box center [1145, 16] width 19 height 19
select select "42668"
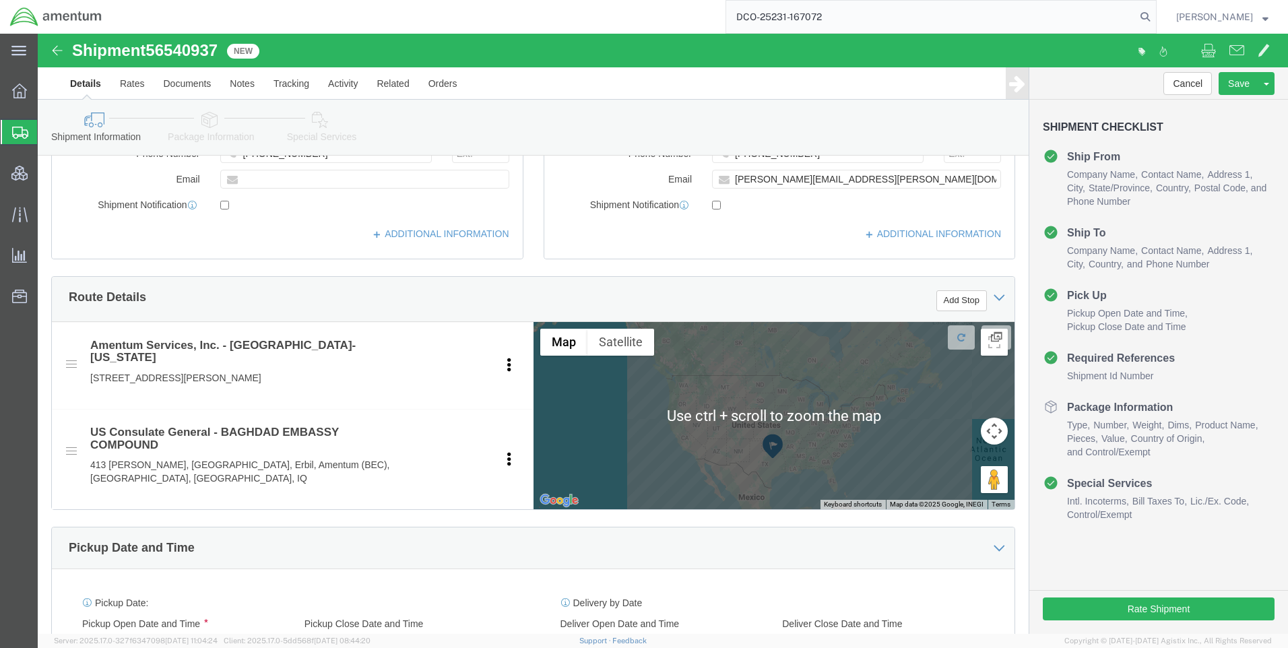
scroll to position [674, 0]
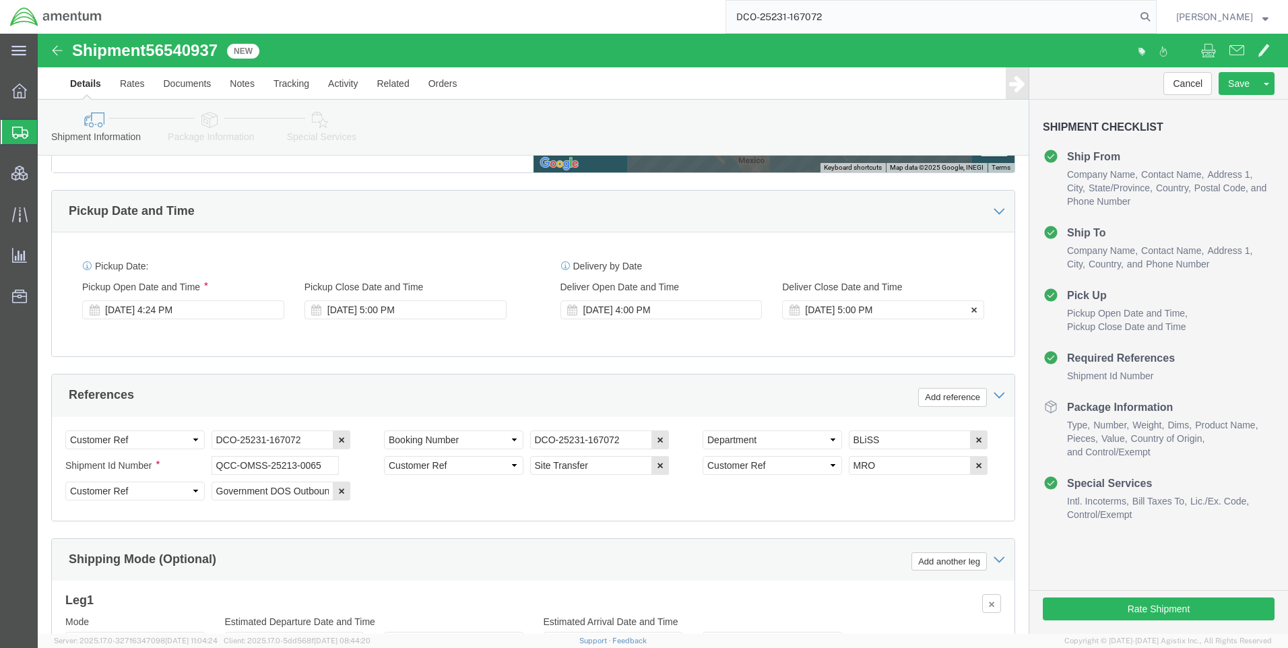
type input "DCO-25231-167072"
click icon
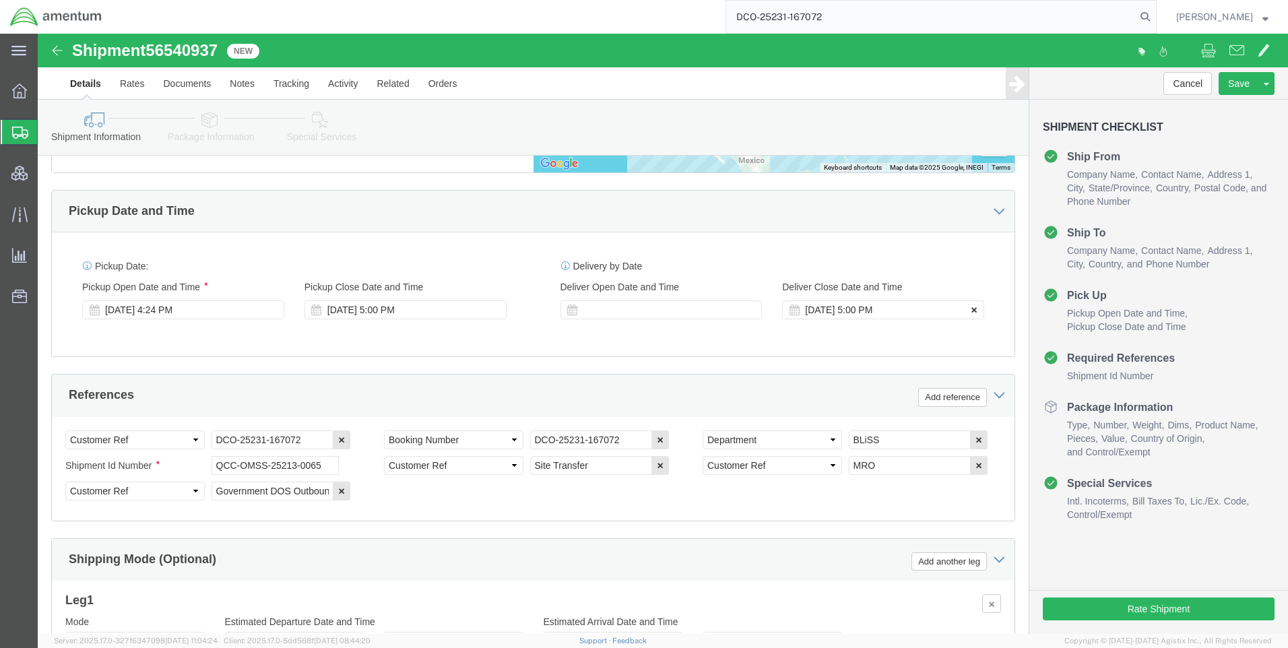
click icon
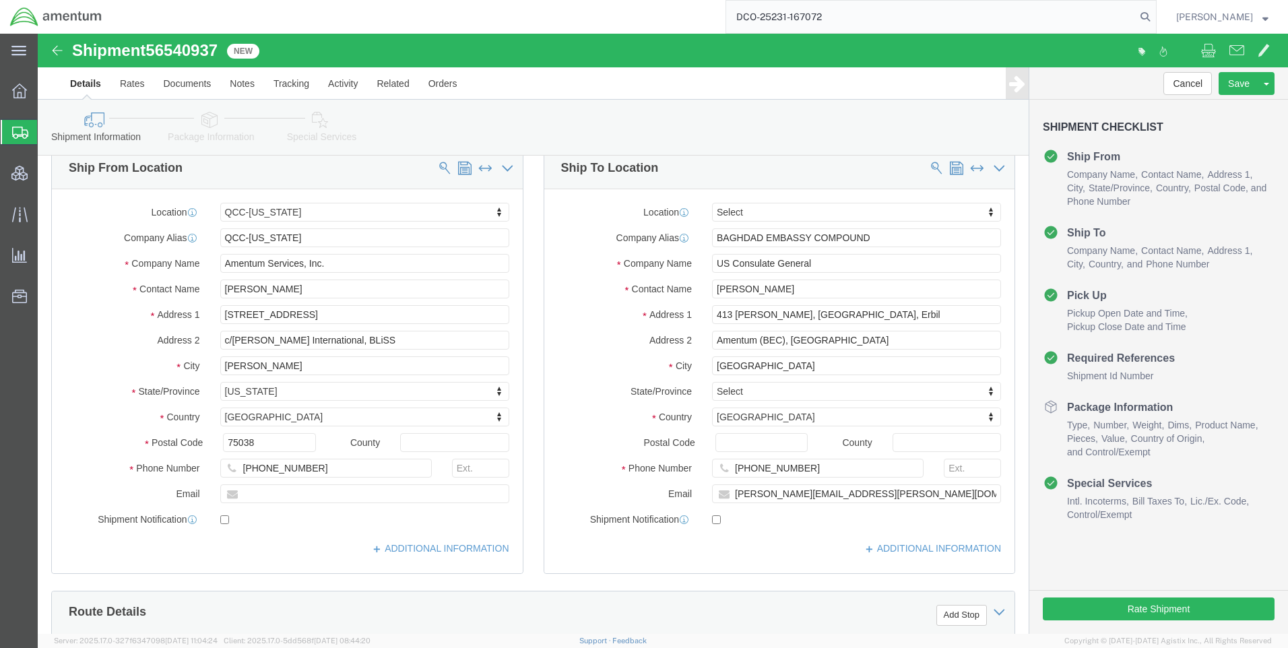
scroll to position [0, 0]
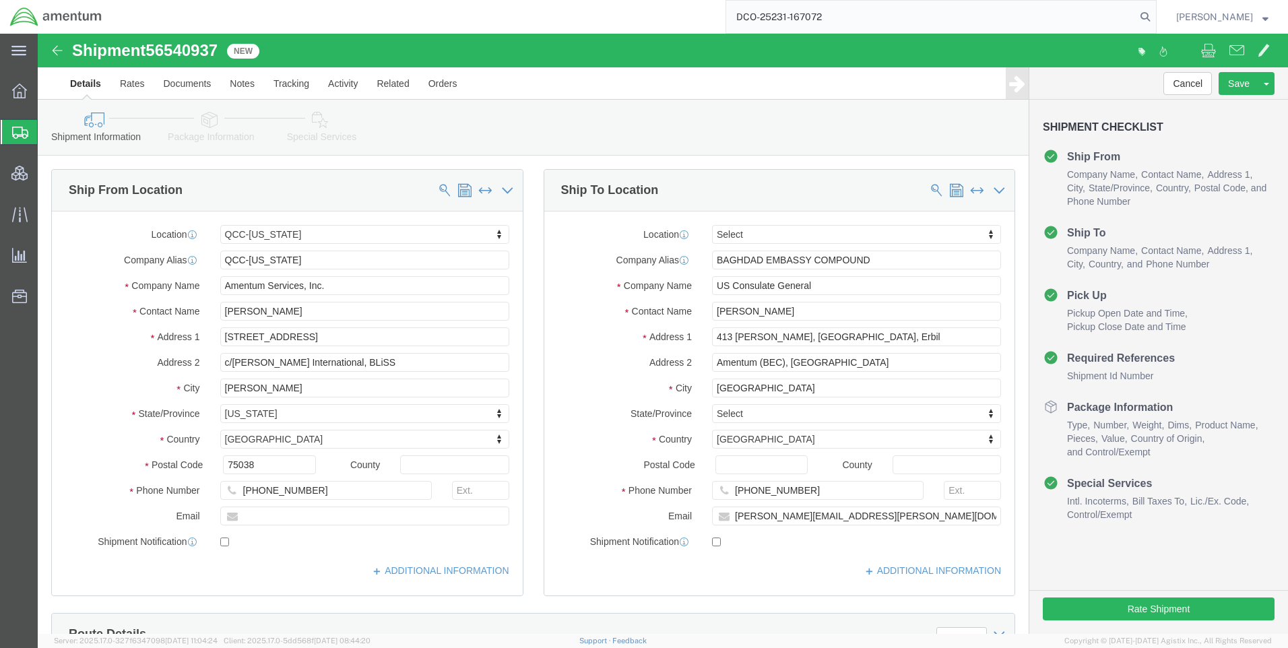
click at [59, 7] on img at bounding box center [55, 17] width 93 height 20
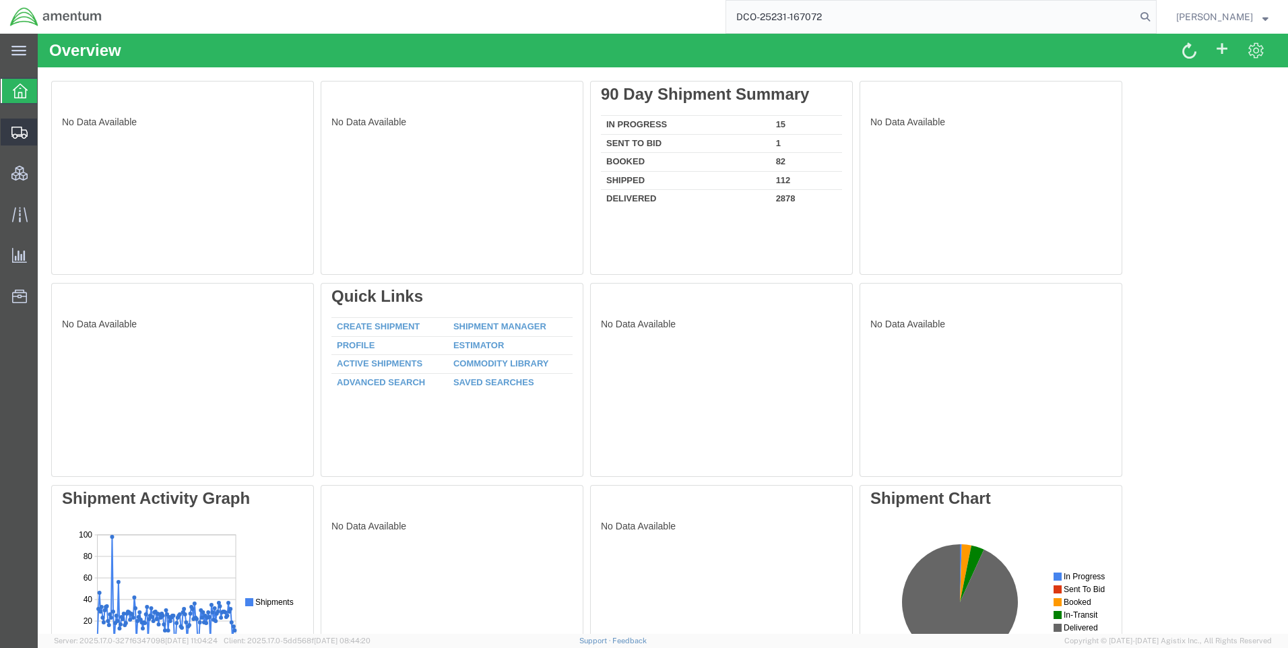
click at [0, 0] on span "Shipment Manager" at bounding box center [0, 0] width 0 height 0
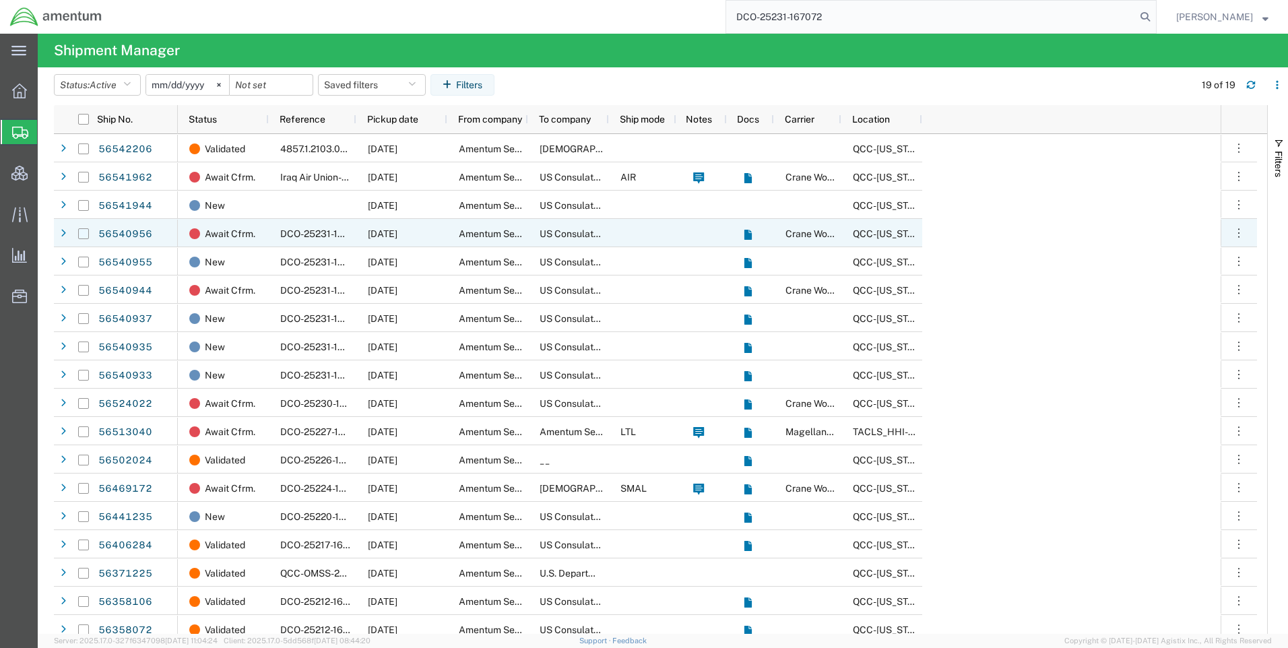
click at [80, 232] on input "Press Space to toggle row selection (unchecked)" at bounding box center [83, 233] width 11 height 11
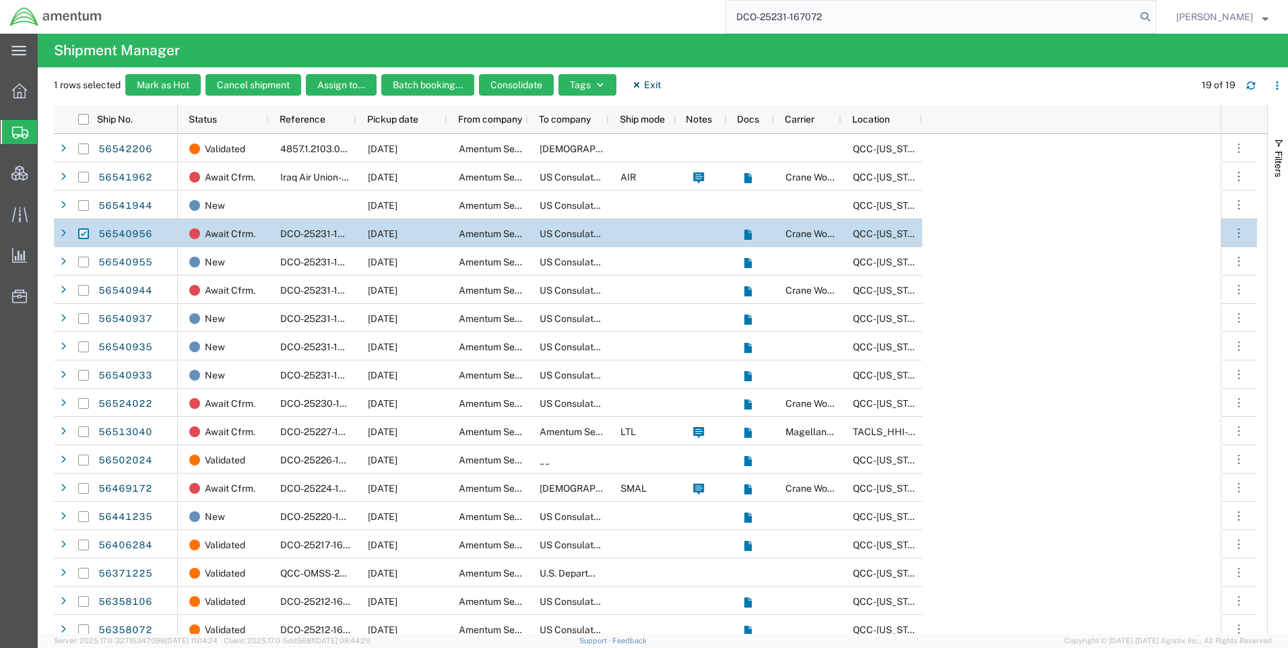
click at [82, 236] on input "Press Space to toggle row selection (checked)" at bounding box center [83, 233] width 11 height 11
checkbox input "false"
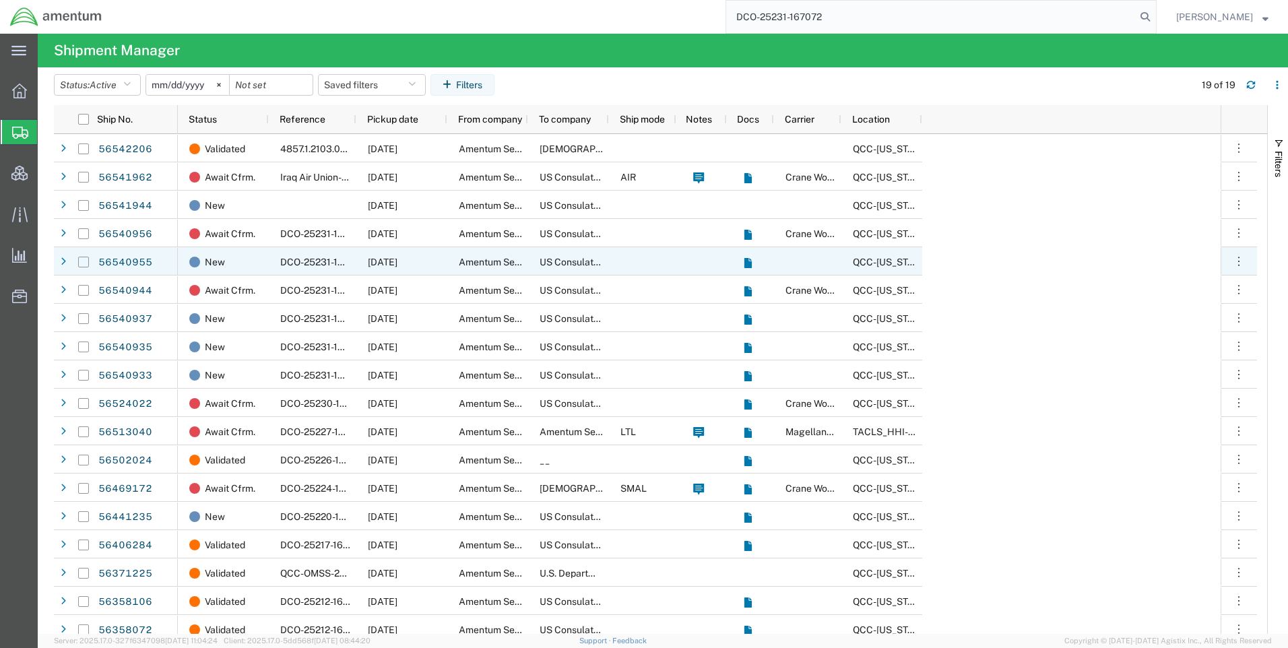
click at [86, 261] on input "Press Space to toggle row selection (unchecked)" at bounding box center [83, 262] width 11 height 11
checkbox input "true"
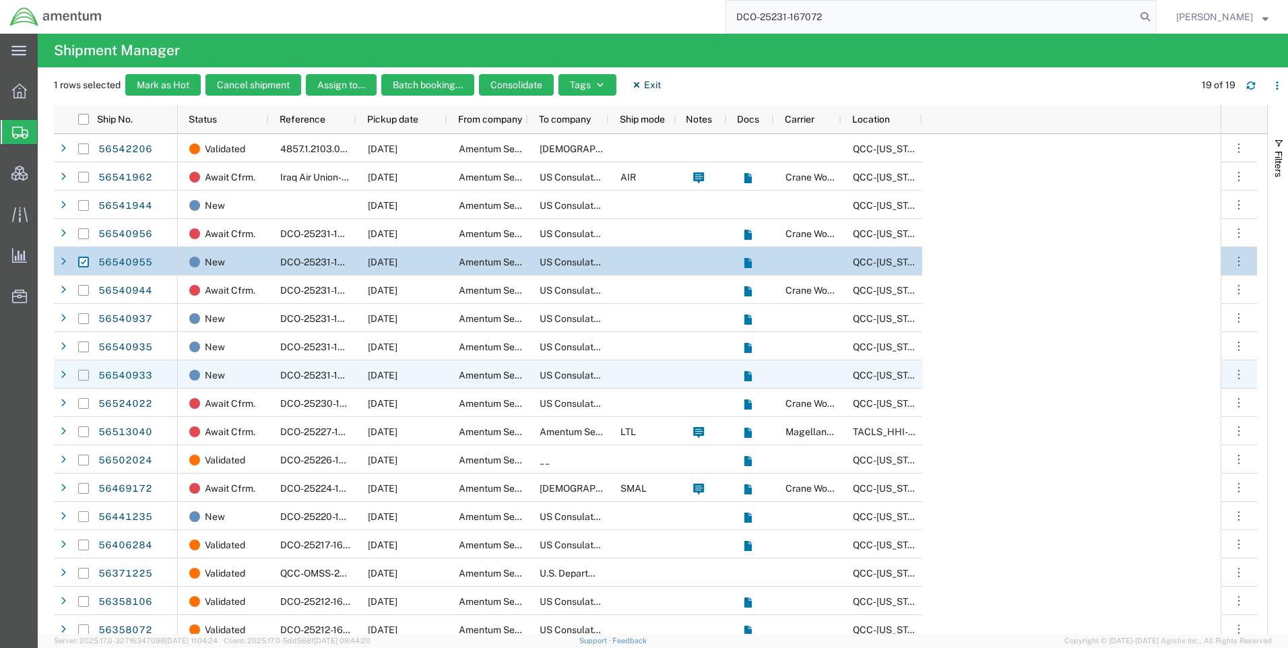
click at [82, 377] on input "Press Space to toggle row selection (unchecked)" at bounding box center [83, 375] width 11 height 11
checkbox input "true"
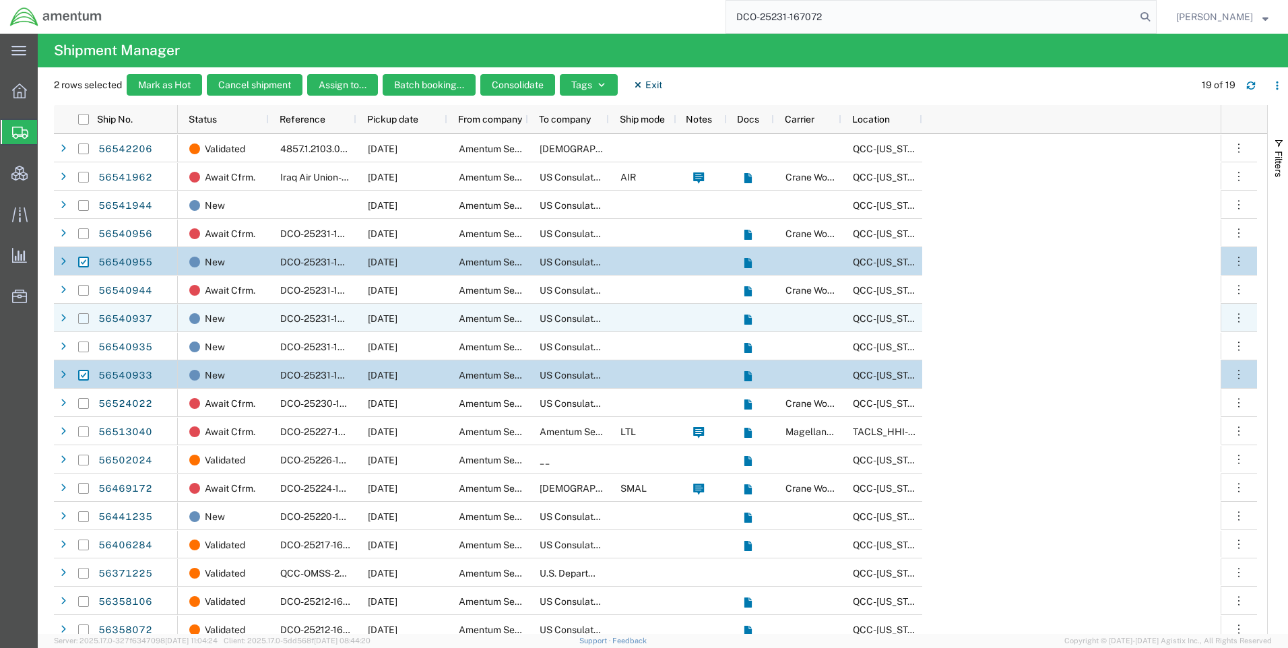
click at [88, 318] on input "Press Space to toggle row selection (unchecked)" at bounding box center [83, 318] width 11 height 11
checkbox input "true"
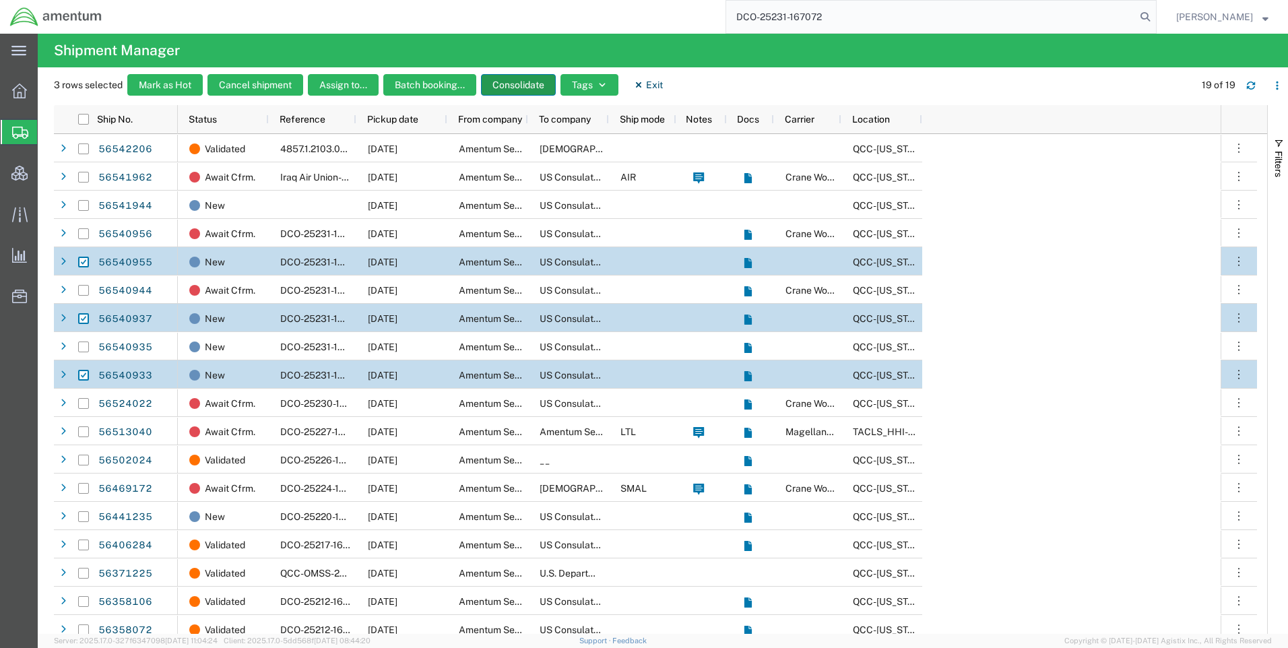
click at [513, 86] on button "Consolidate" at bounding box center [518, 85] width 75 height 22
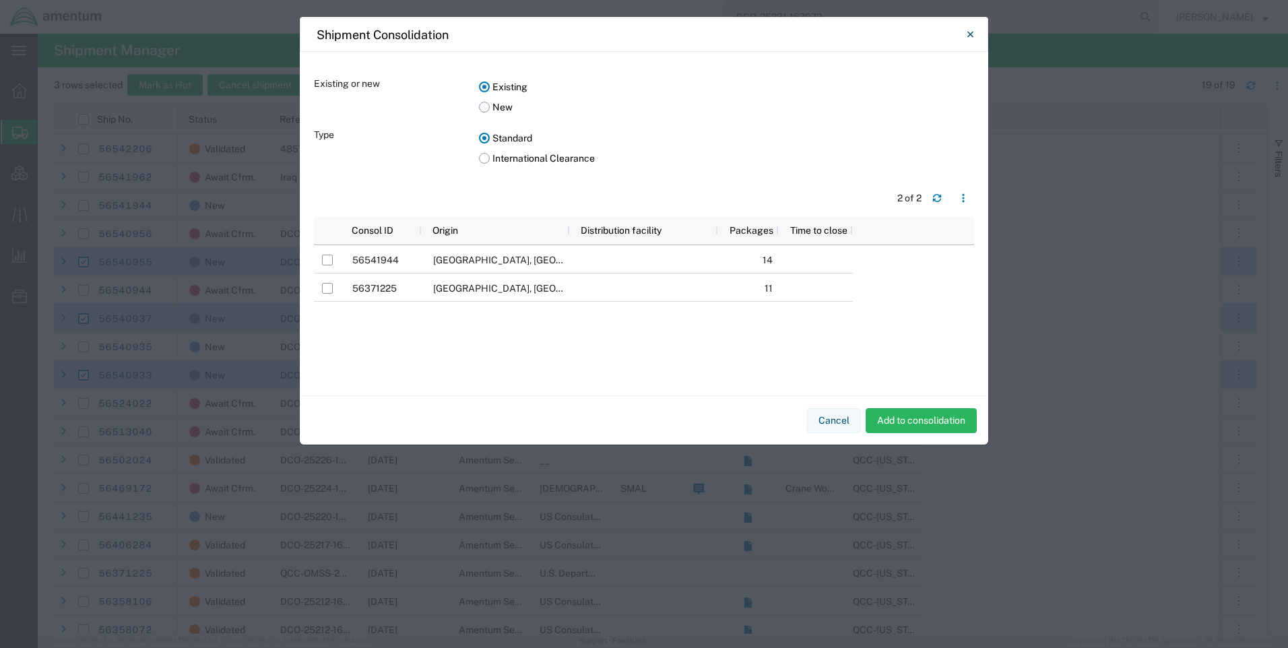
click at [488, 108] on label "New" at bounding box center [726, 107] width 495 height 20
click at [0, 0] on input "New" at bounding box center [0, 0] width 0 height 0
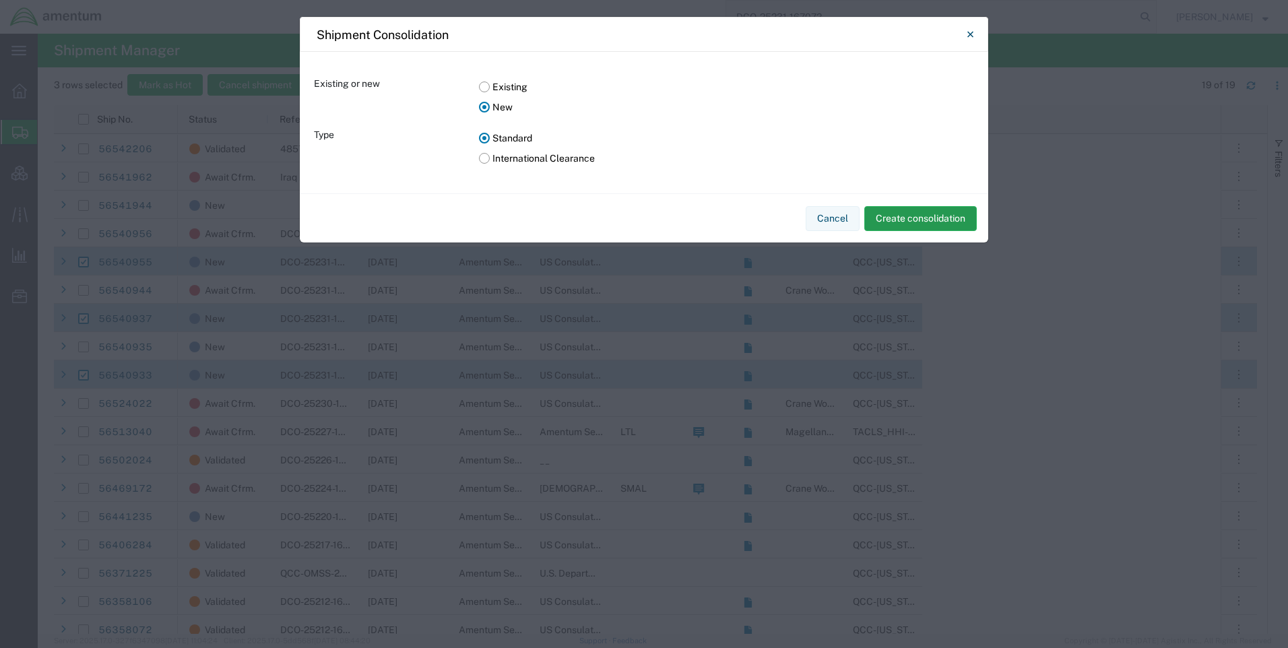
click at [958, 211] on button "Create consolidation" at bounding box center [920, 218] width 113 height 25
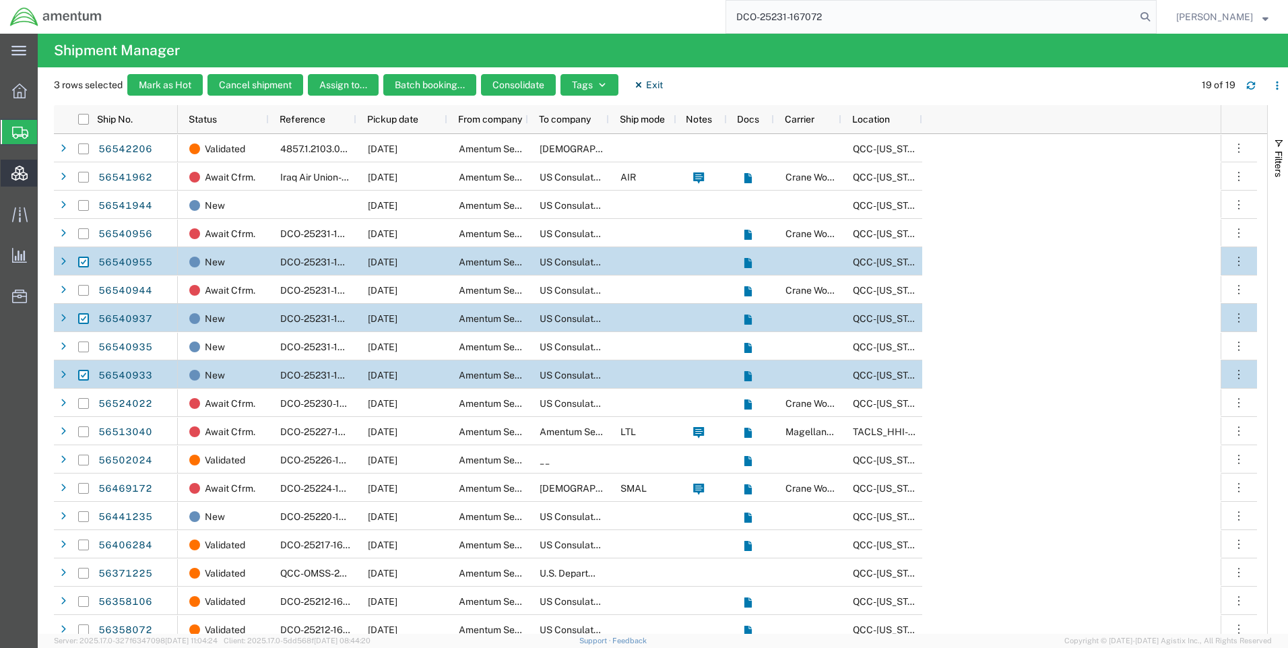
click at [41, 170] on span "Consolidation Manager" at bounding box center [41, 173] width 9 height 27
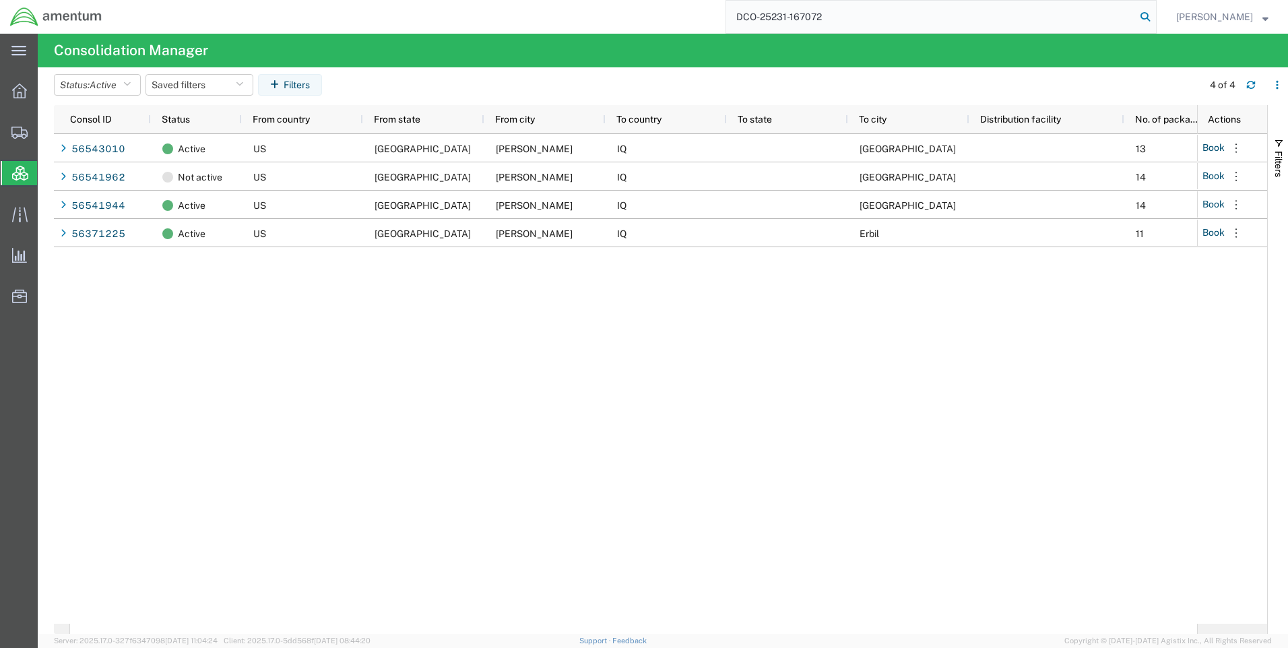
click at [1149, 15] on icon at bounding box center [1145, 16] width 19 height 19
type input "DCO-25231-167072"
click at [1150, 17] on icon at bounding box center [1145, 16] width 19 height 19
drag, startPoint x: 1150, startPoint y: 16, endPoint x: 1114, endPoint y: 18, distance: 36.4
click at [1150, 15] on icon at bounding box center [1145, 16] width 19 height 19
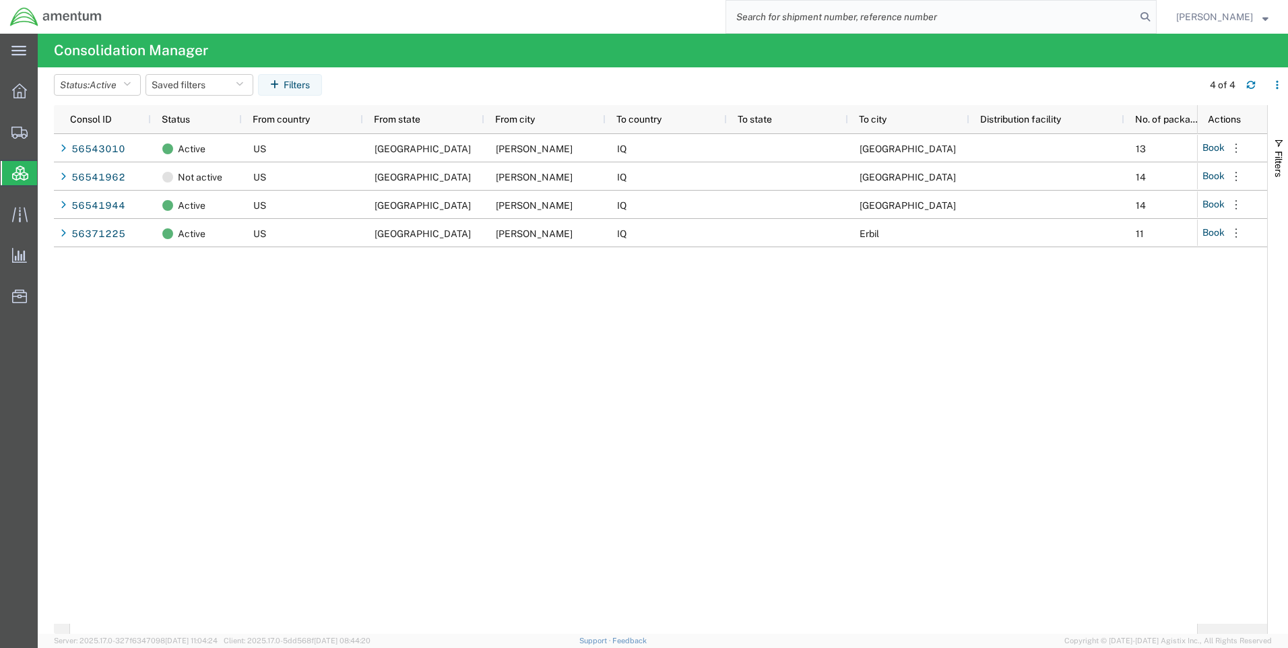
click at [861, 21] on input "search" at bounding box center [931, 17] width 410 height 32
type input "56543010"
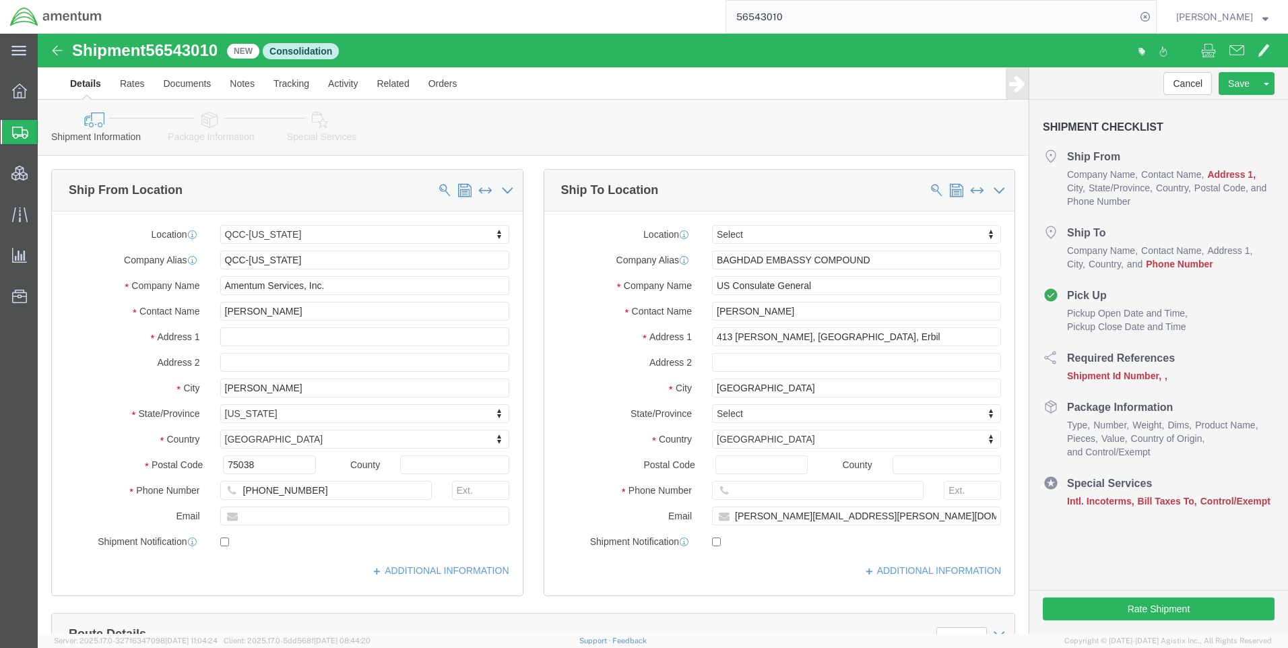
select select "42668"
select select
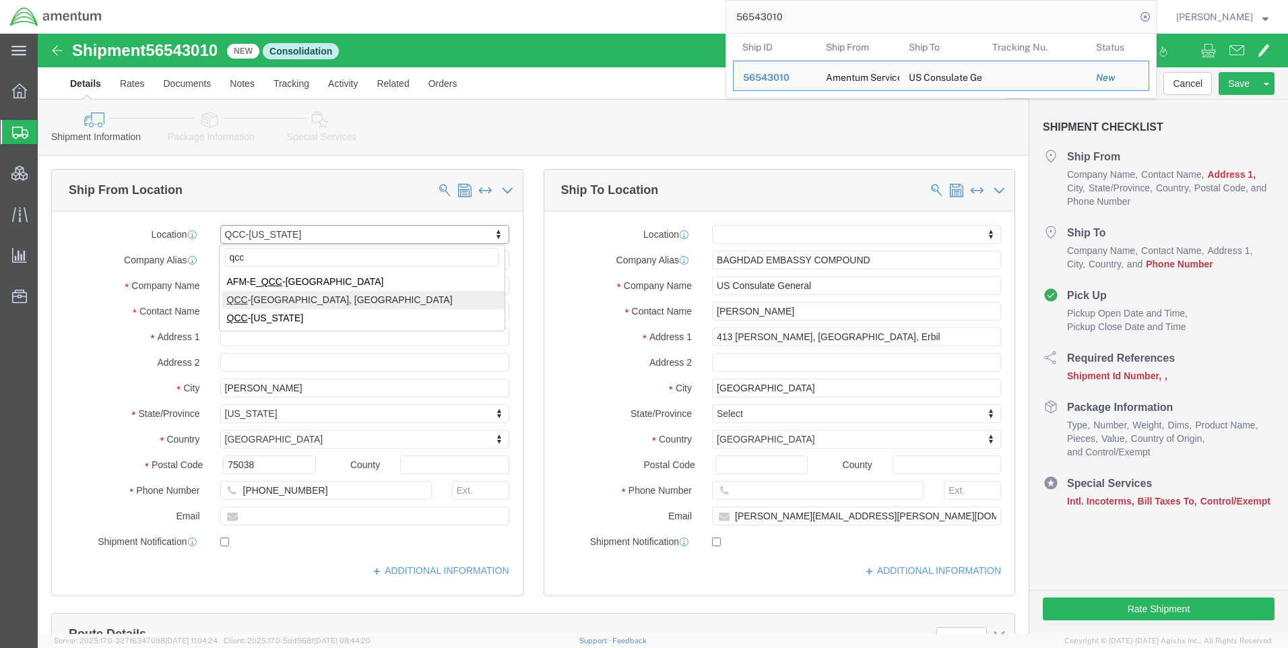
type input "qcc"
select select "67291"
type input "Amentum Services, Inc"
type input "[STREET_ADDRESS]"
type input "[GEOGRAPHIC_DATA]"
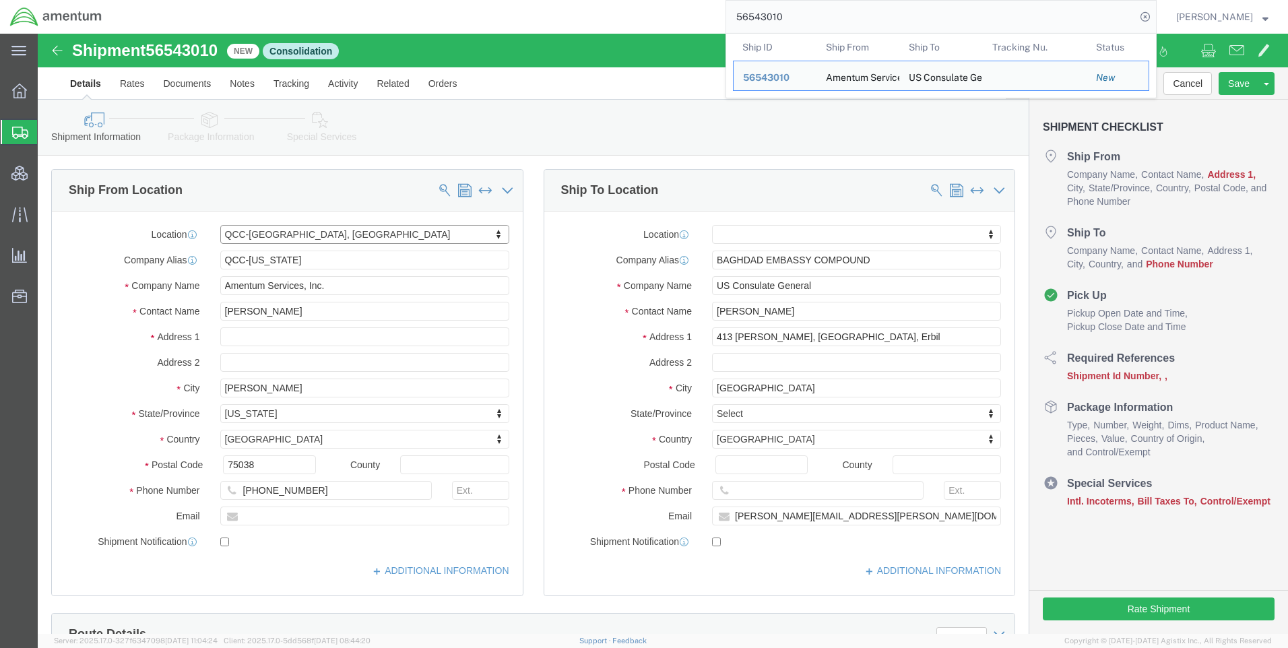
type input "22407"
select select "VA"
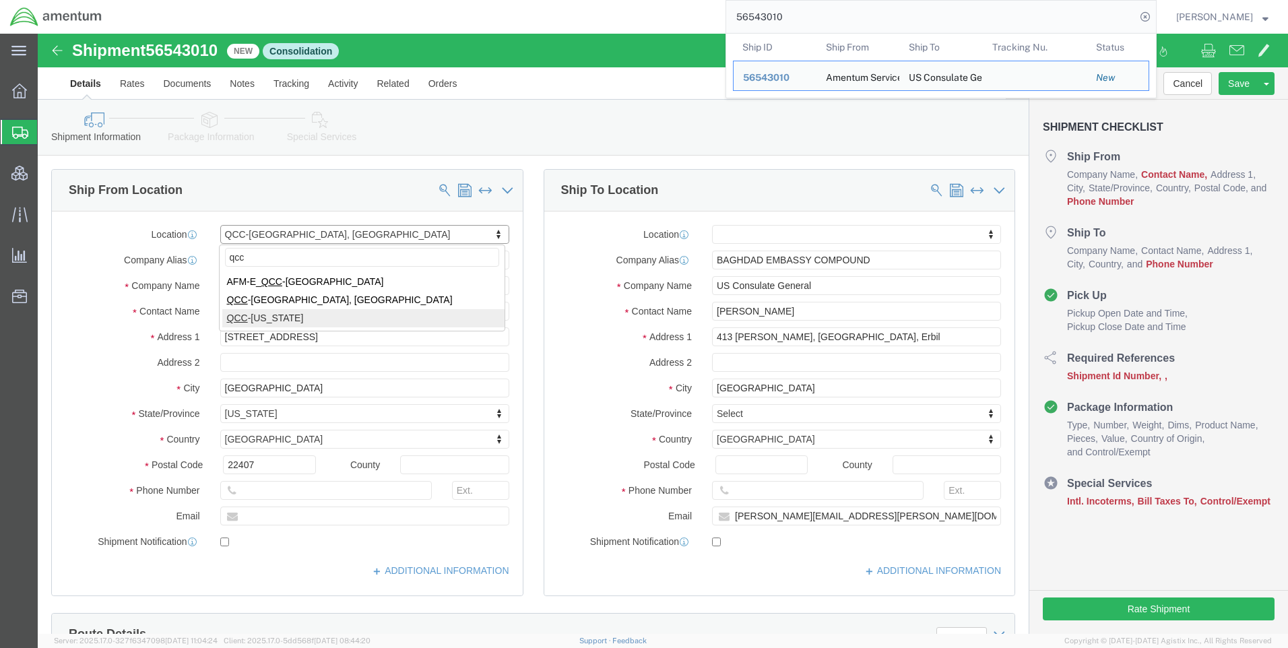
type input "qcc"
select select "42668"
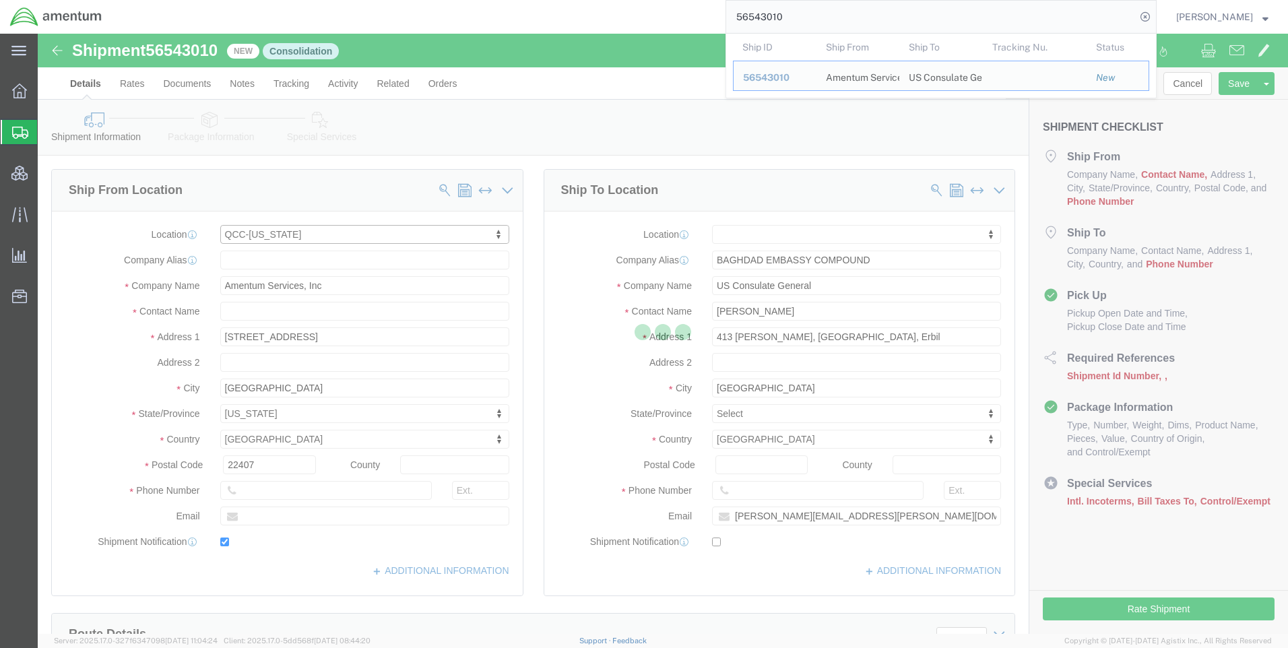
type input "[PERSON_NAME]"
type input "[STREET_ADDRESS]"
type input "c/[PERSON_NAME] International"
type input "[PERSON_NAME]"
type input "75038"
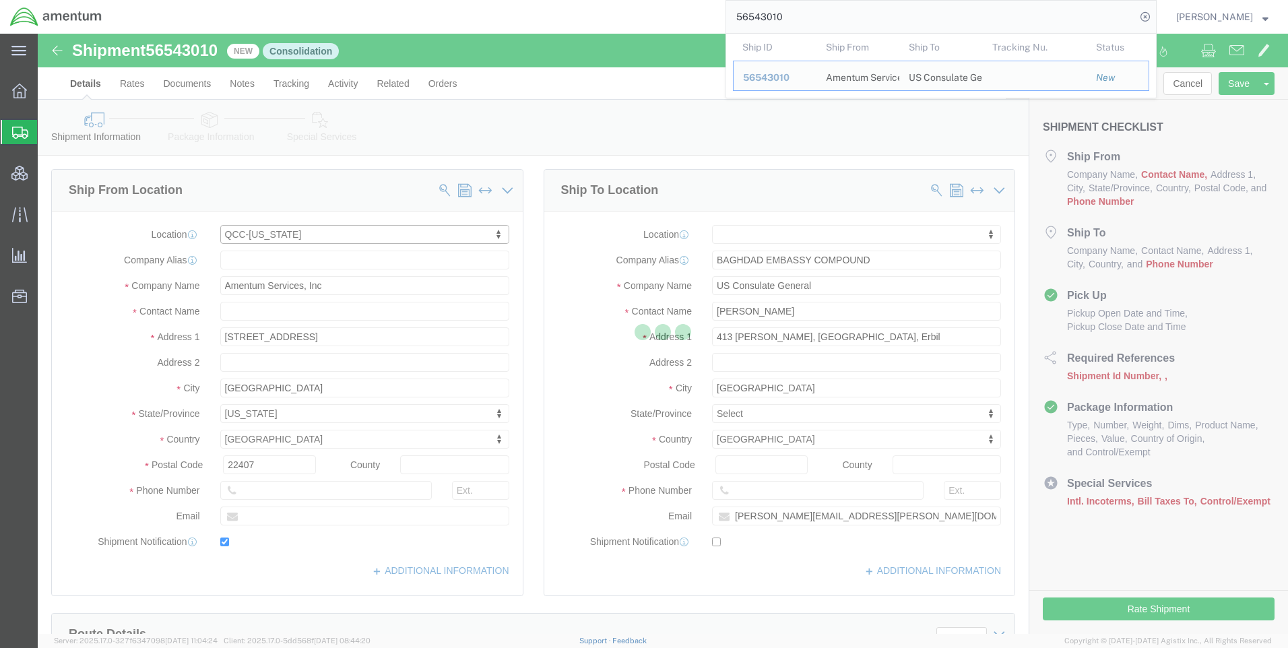
type input "[PHONE_NUMBER]"
type input "[PERSON_NAME][EMAIL_ADDRESS][PERSON_NAME][DOMAIN_NAME]"
checkbox input "true"
select select "[GEOGRAPHIC_DATA]"
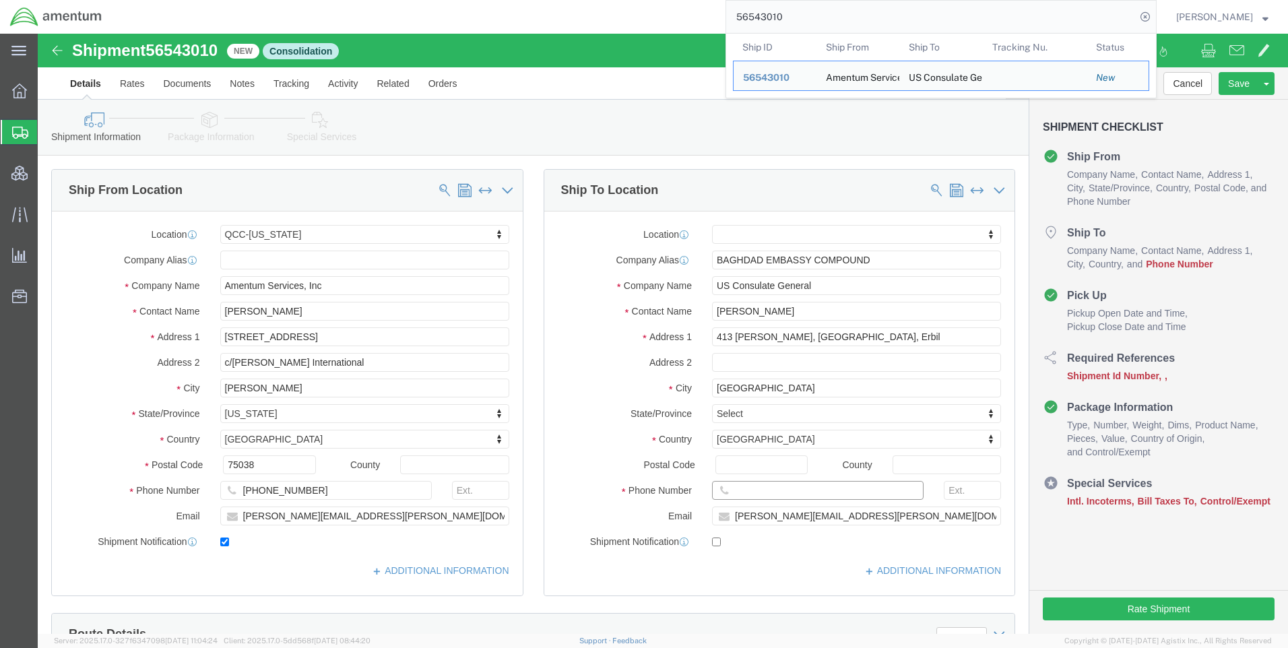
paste input "[PHONE_NUMBER]"
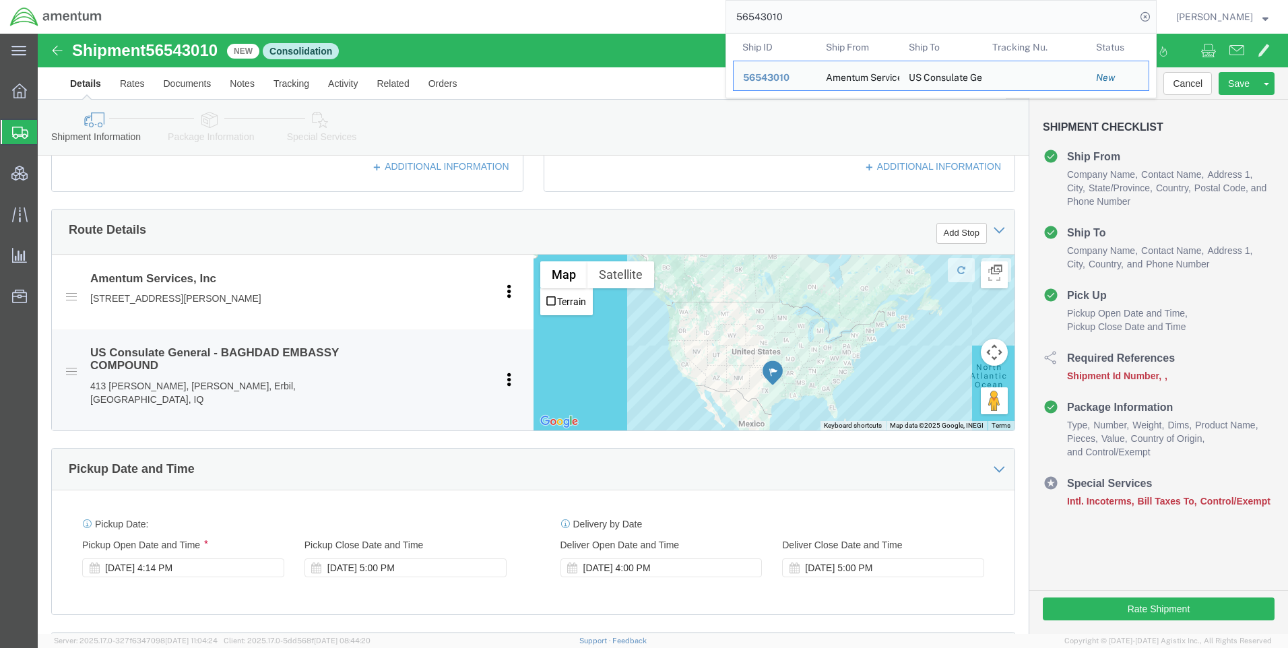
scroll to position [472, 0]
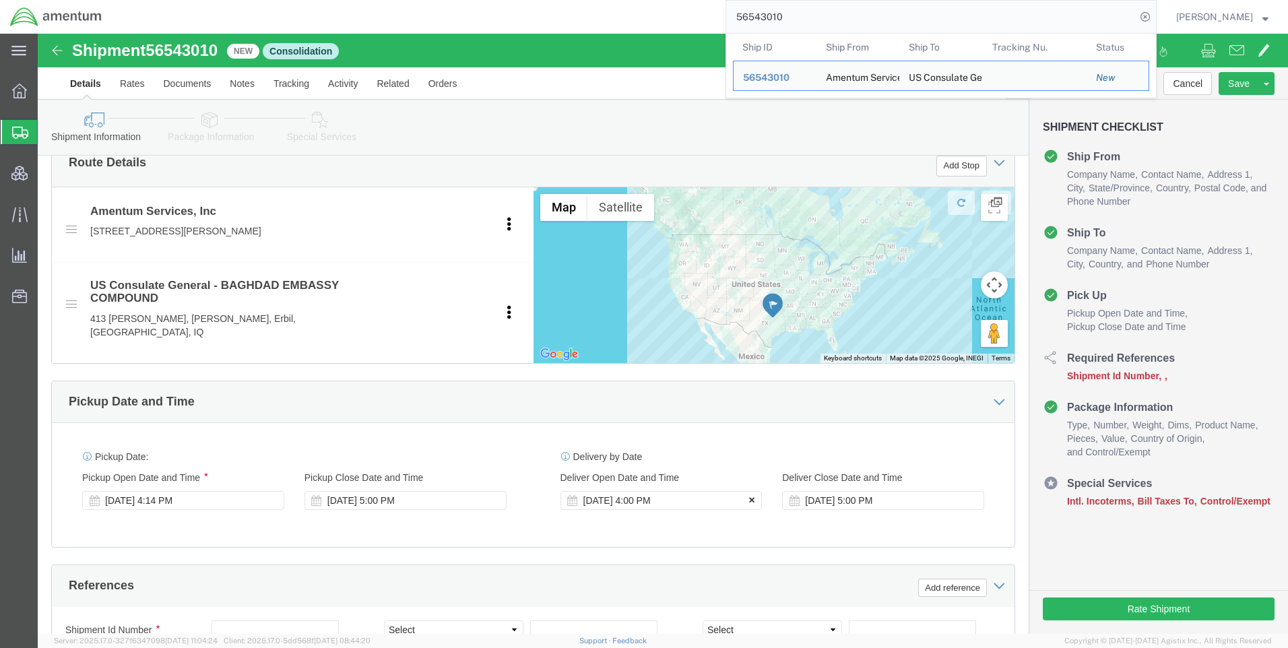
type input "[PHONE_NUMBER]"
click icon
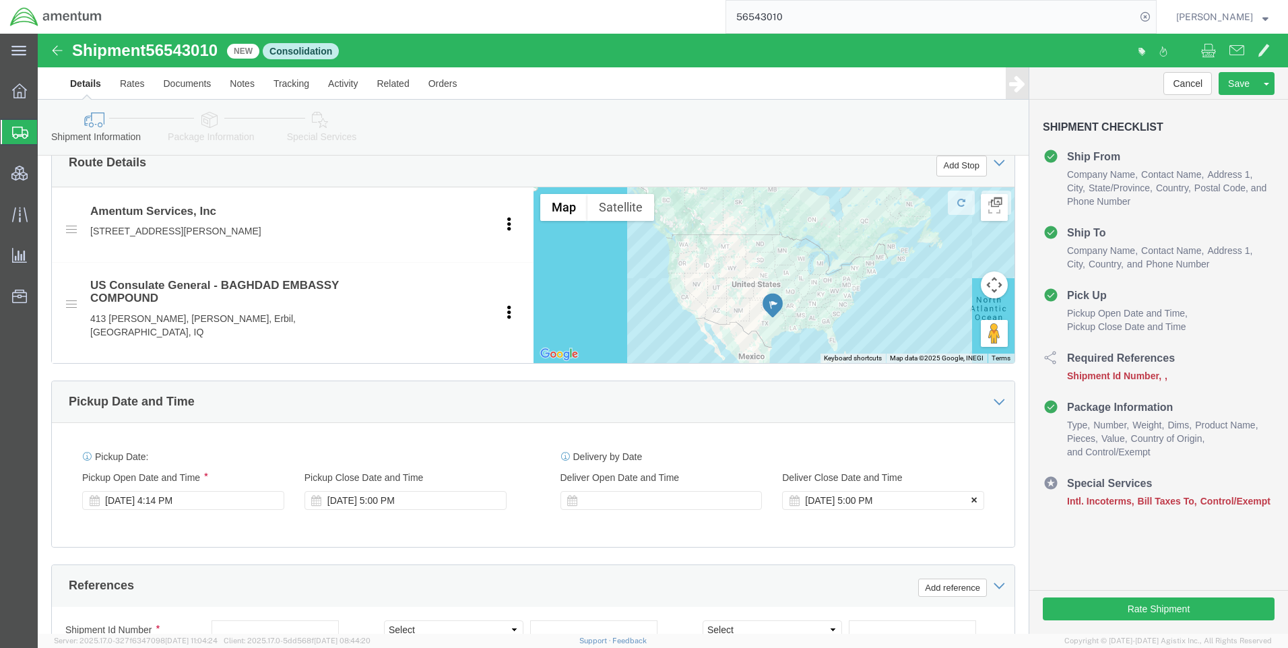
click icon
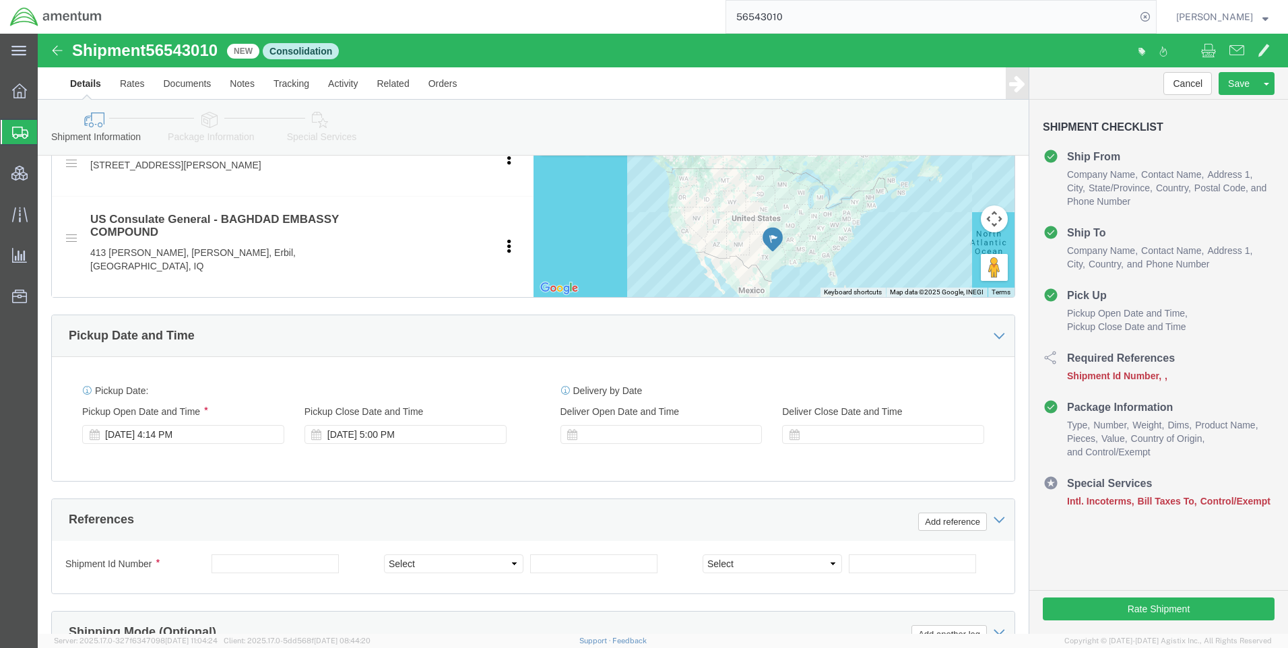
scroll to position [674, 0]
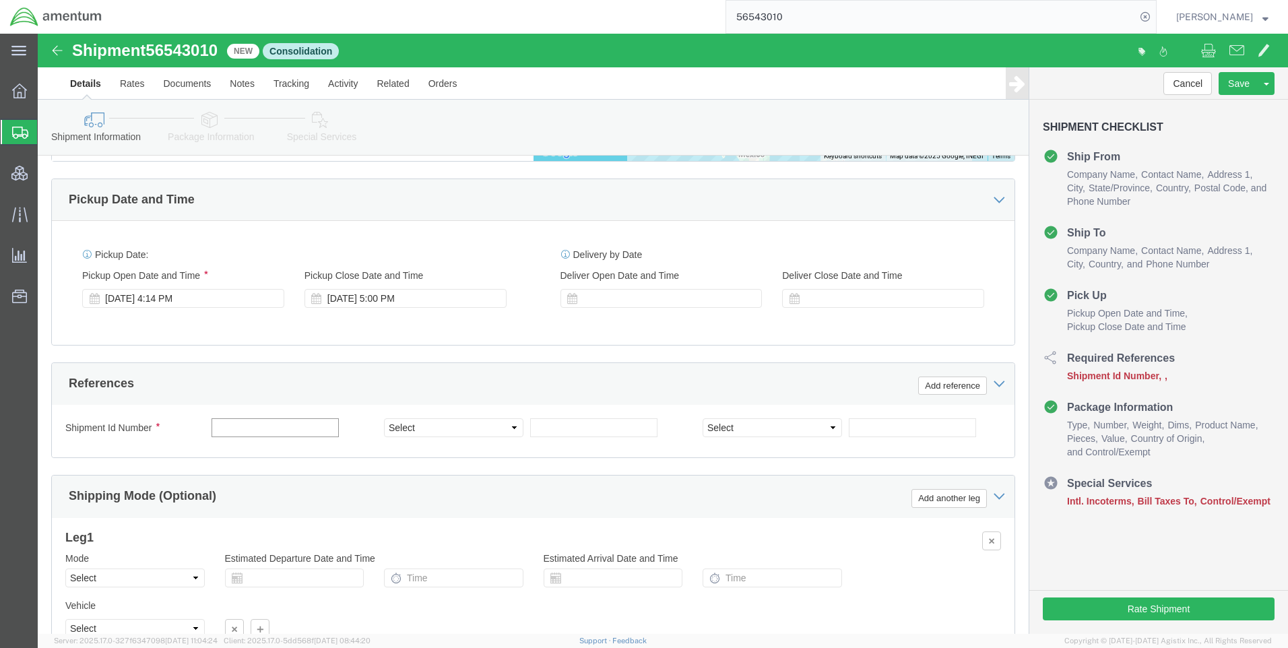
click input "text"
click input "Iraq Air BEC [DATE]"
type input "Iraq Air BEC [DATE]"
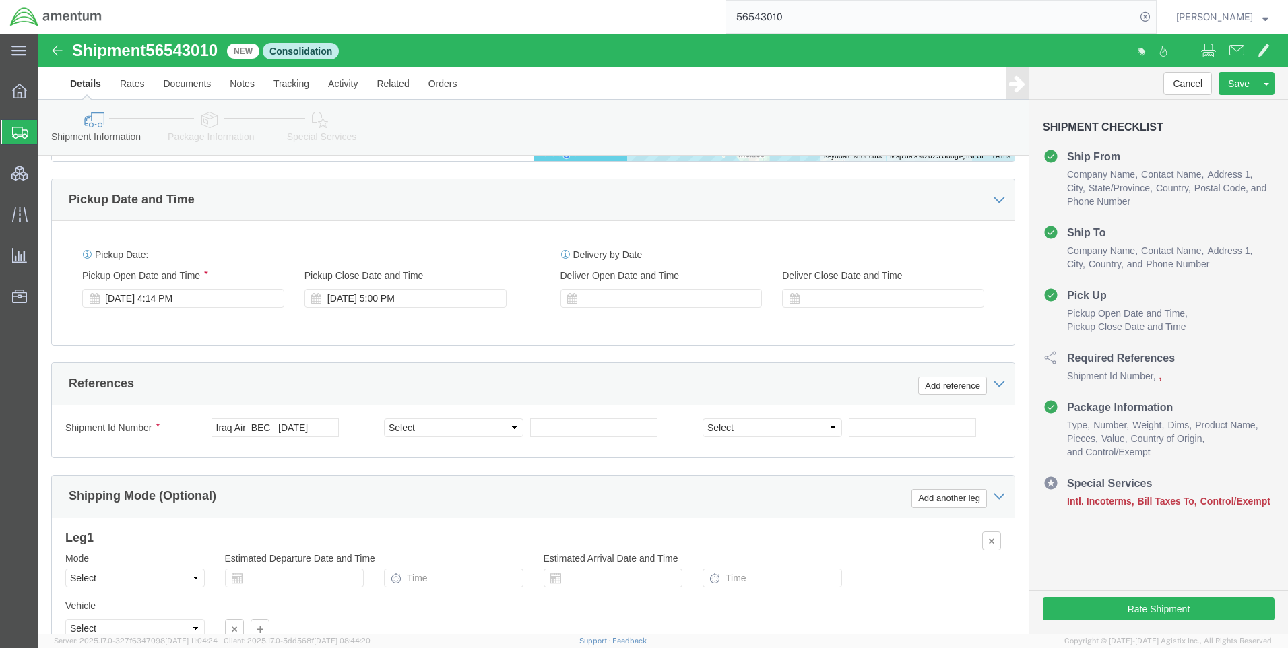
click div "Shipment Id Number Iraq Air BEC [DATE] Select Account Type Activity ID Airline …"
click select "Select Account Type Activity ID Airline Appointment Number ASN Batch Request # …"
select select "DEPT"
click select "Select Account Type Activity ID Airline Appointment Number ASN Batch Request # …"
click input "text"
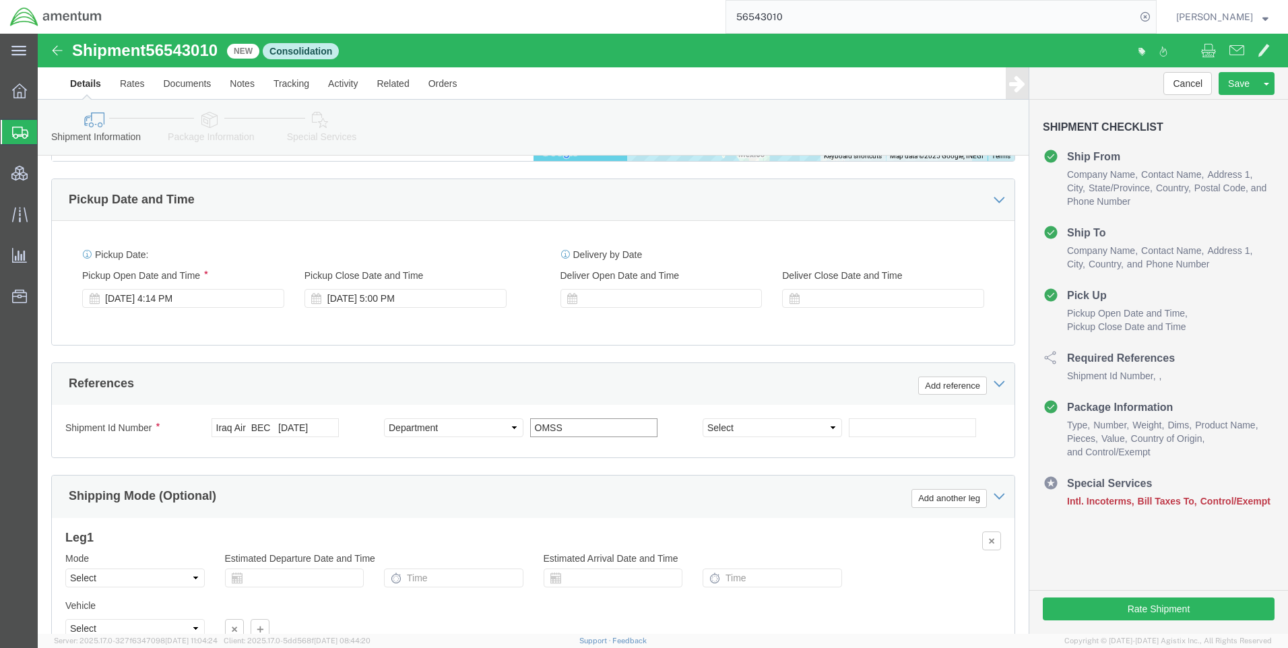
type input "OMSS"
drag, startPoint x: 734, startPoint y: 395, endPoint x: 734, endPoint y: 403, distance: 8.1
click select "Select Account Type Activity ID Airline Appointment Number ASN Batch Request # …"
select select "DEPT"
click select "Select Account Type Activity ID Airline Appointment Number ASN Batch Request # …"
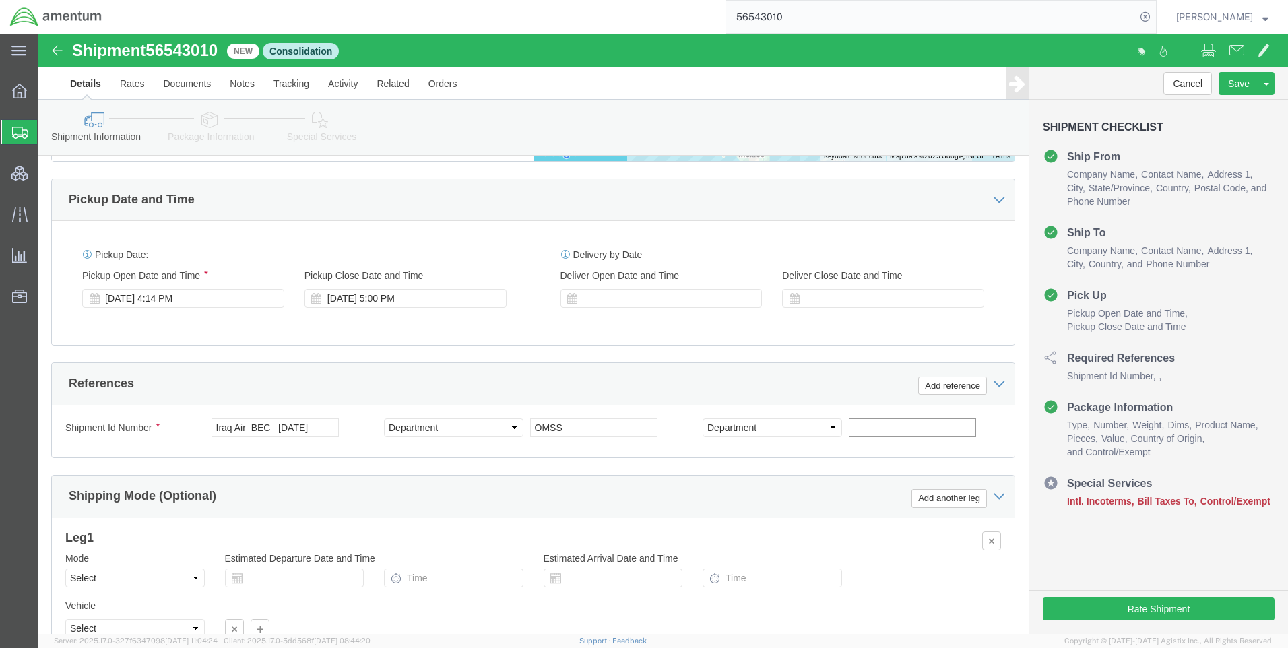
click input "text"
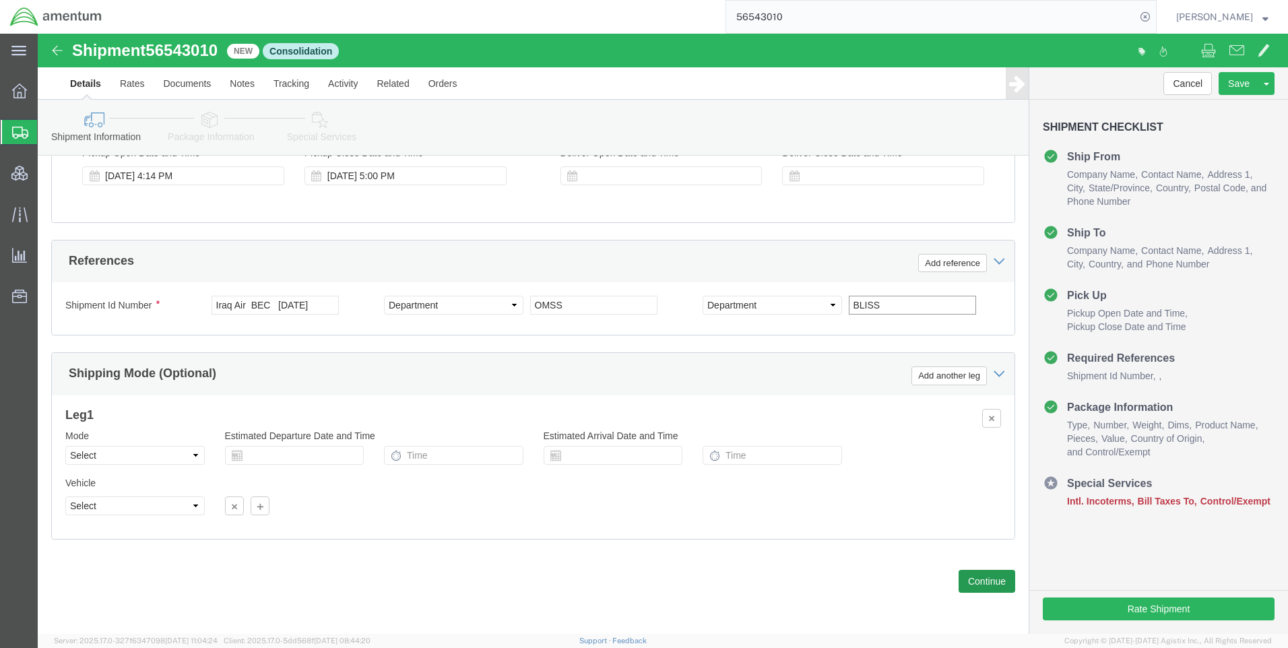
type input "BLISS"
click button "Continue"
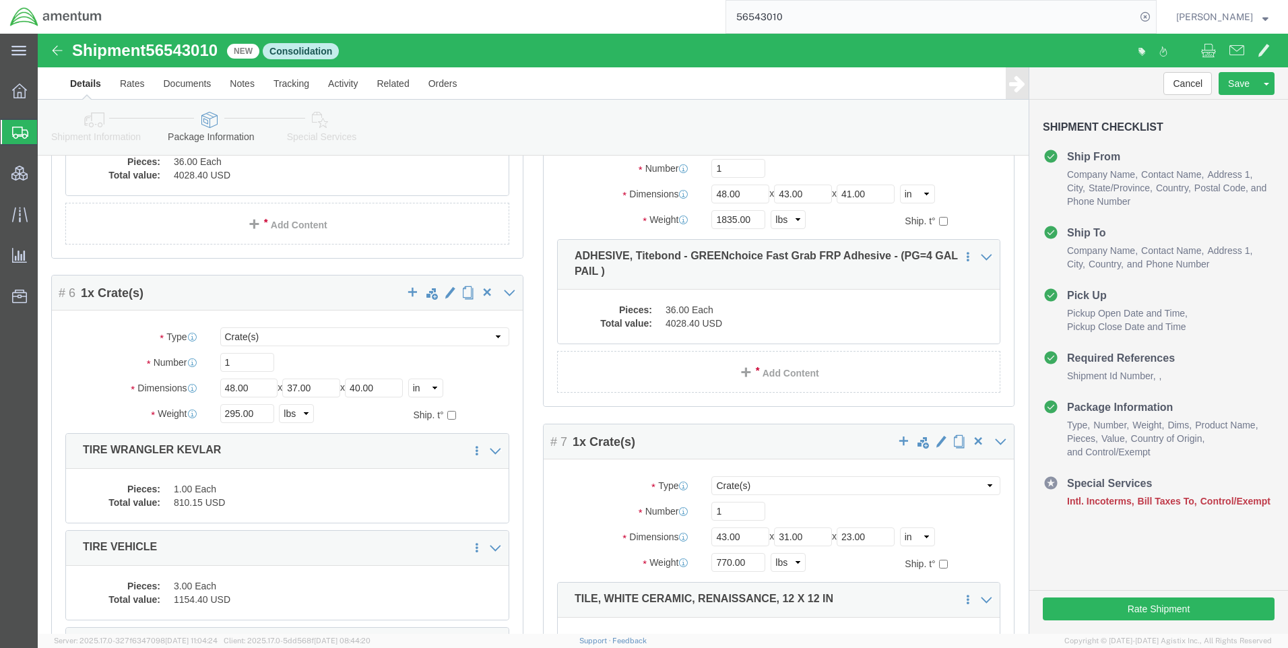
scroll to position [201, 0]
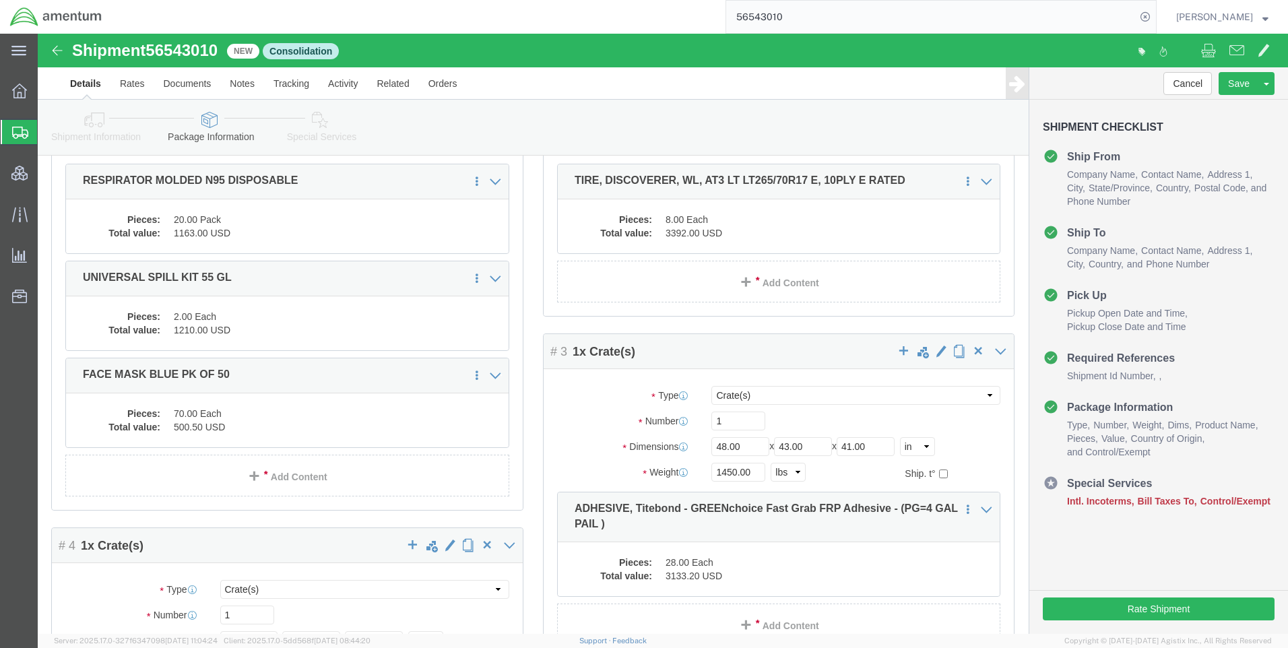
click span "56543010"
copy span "56543010"
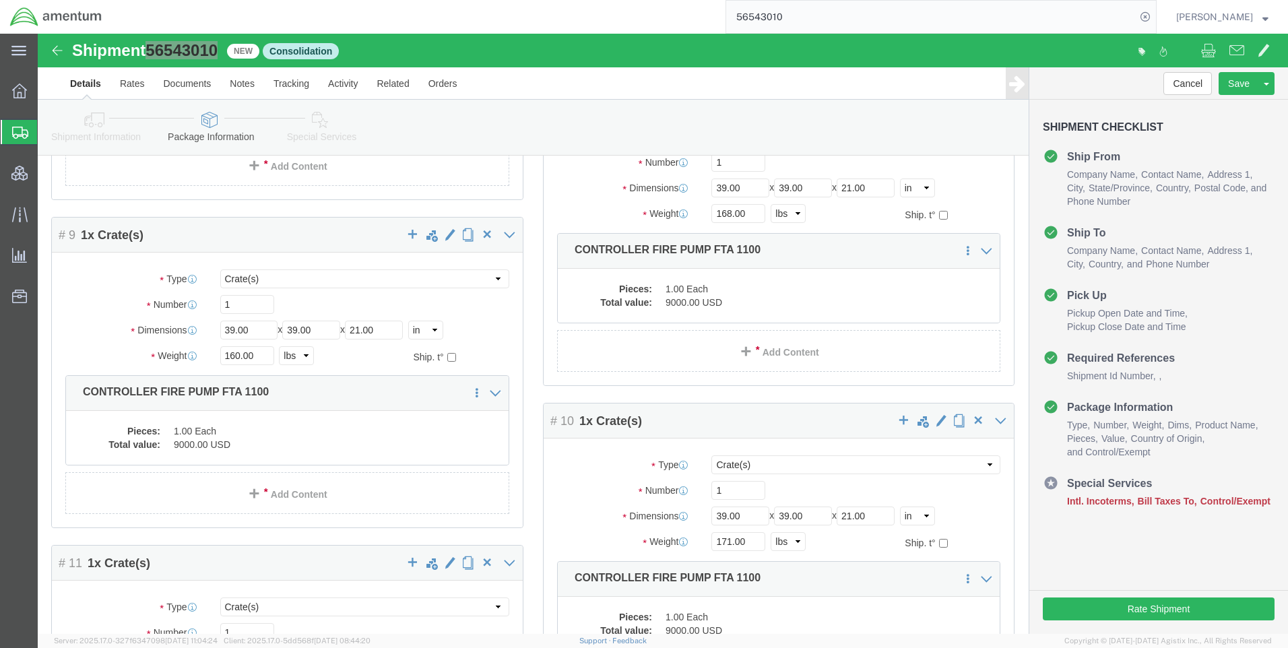
scroll to position [1313, 0]
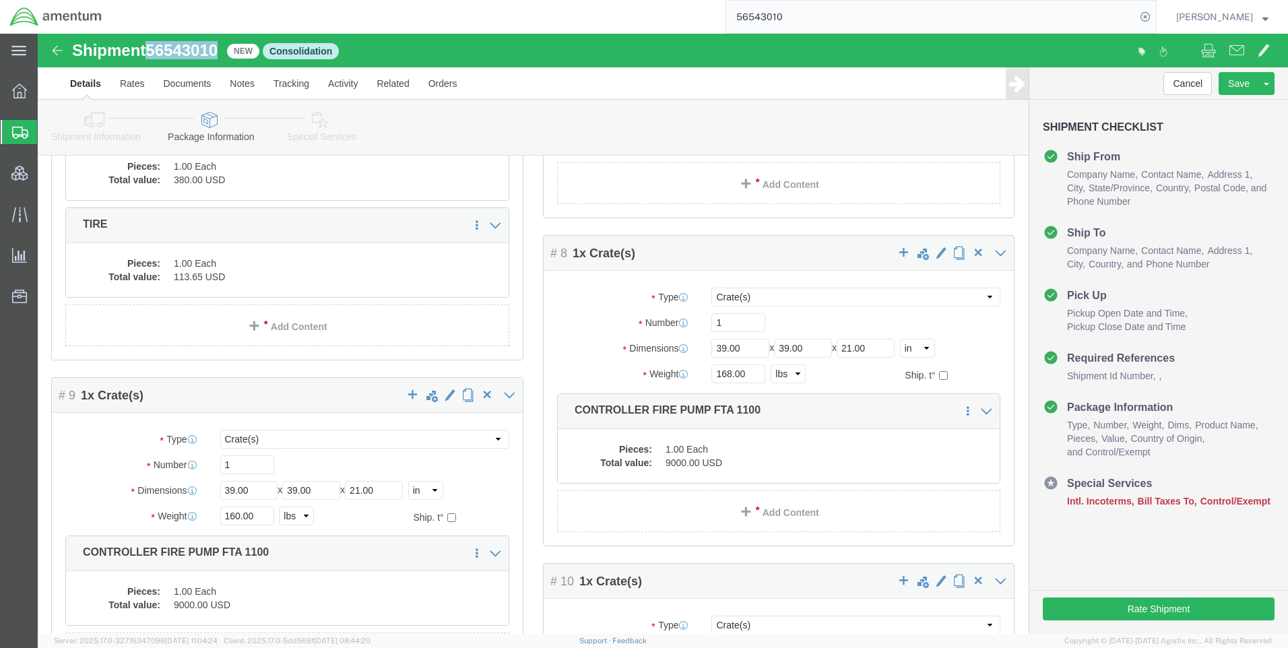
click link "Special Services"
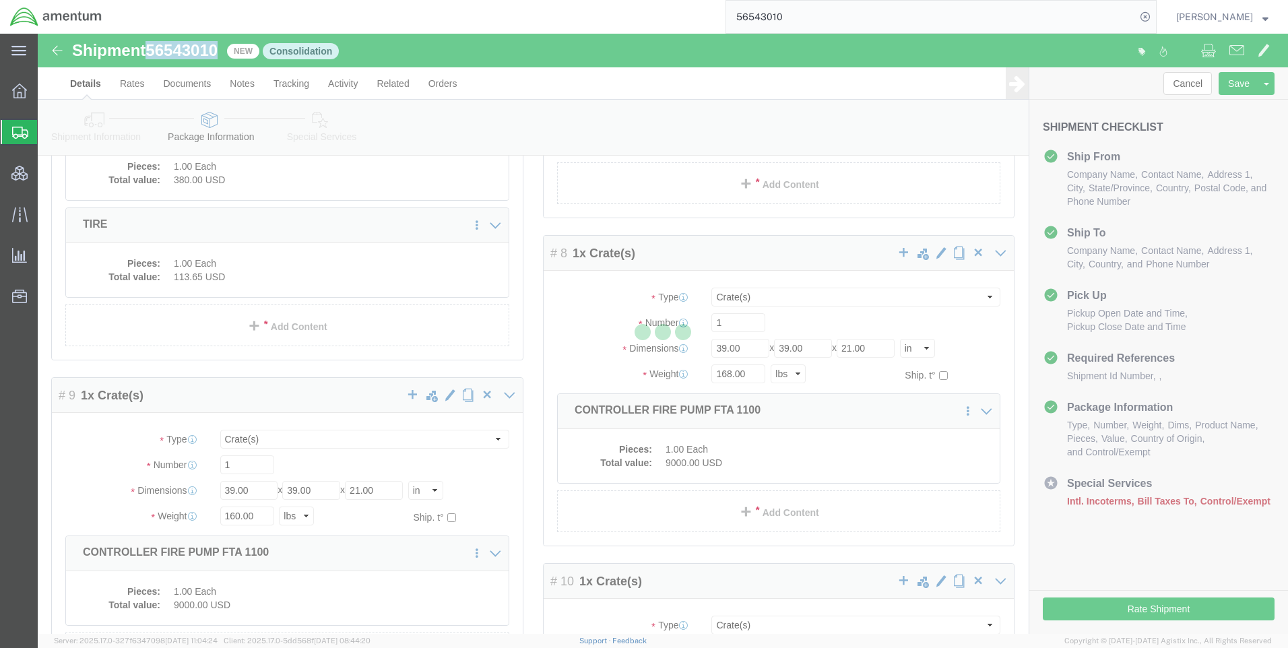
select select
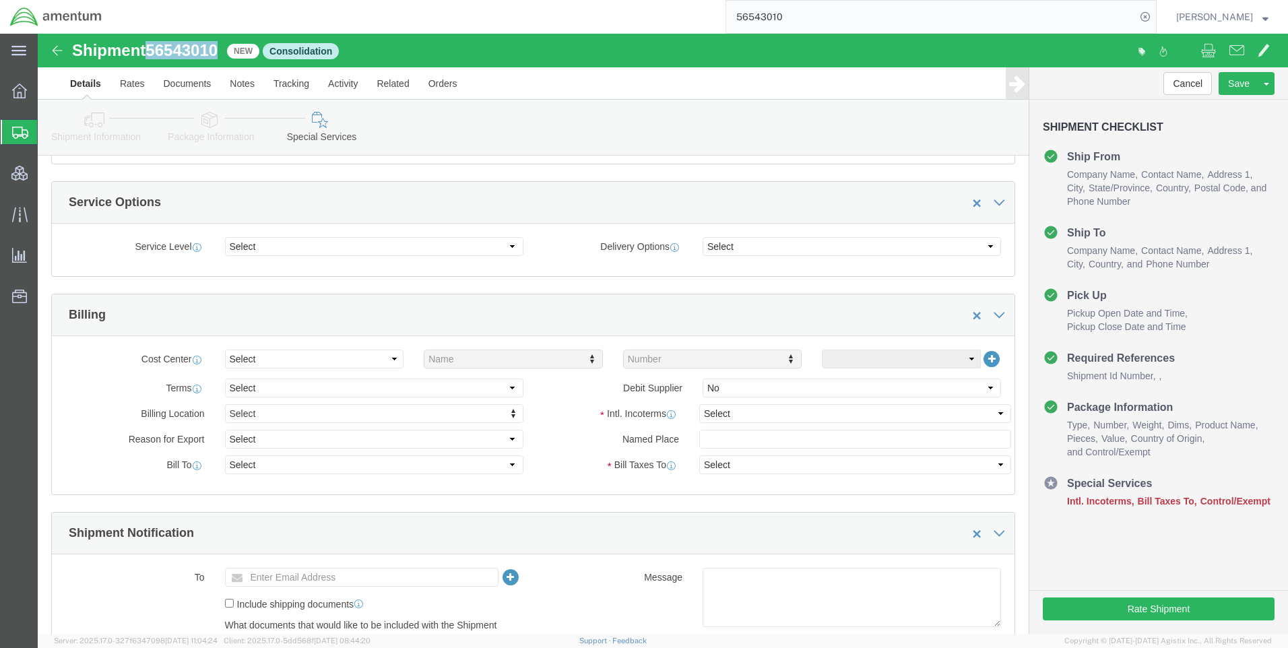
scroll to position [545, 0]
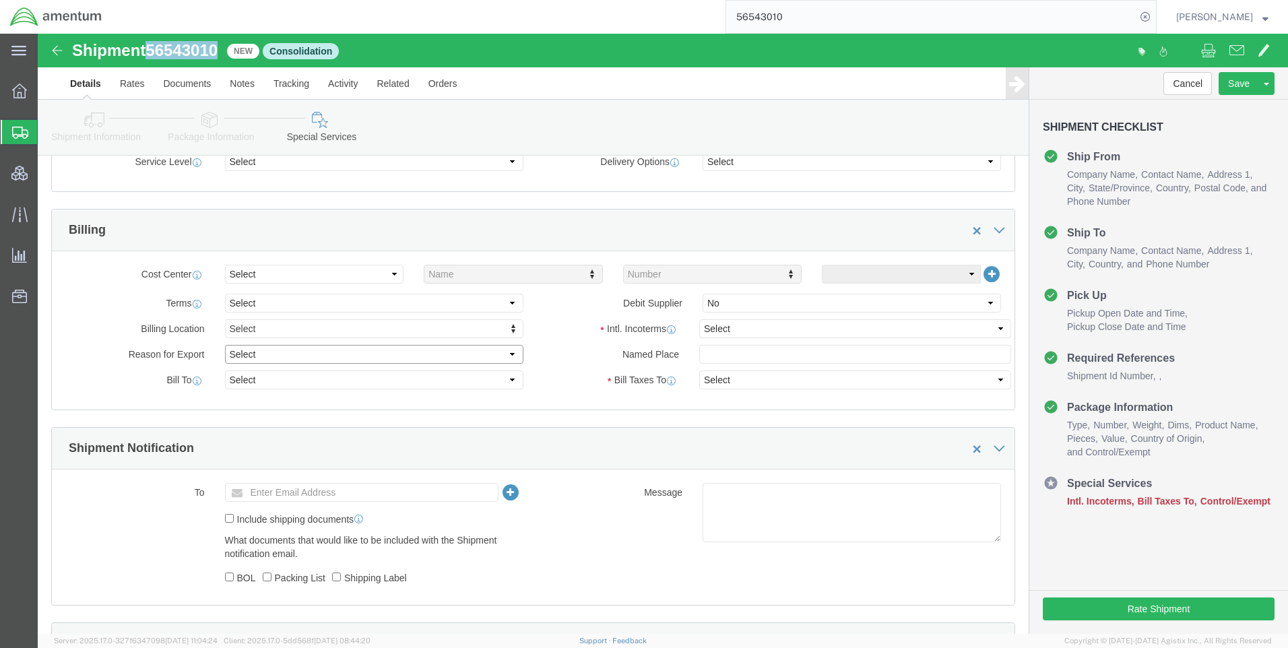
click select "Select Gift Personal Effects Repair/Warranty Return Sample Sold Temporary/Not S…"
select select "SOLD"
click select "Select Gift Personal Effects Repair/Warranty Return Sample Sold Temporary/Not S…"
click select "Select Recipient Account Sender/Shipper Third Party Account"
select select "SHIP"
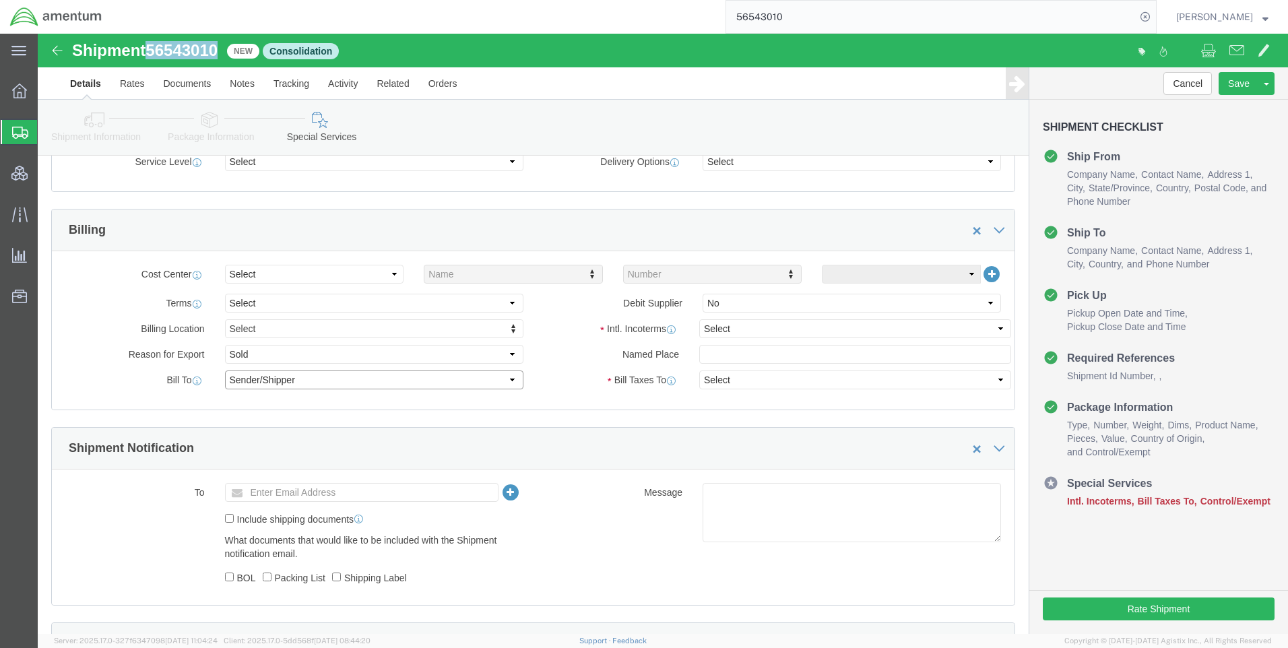
click select "Select Recipient Account Sender/Shipper Third Party Account"
click select "Select Carriage Insurance Paid Carriage Paid To Cost and Freight Cost Insurance…"
select select "DAP"
click select "Select Carriage Insurance Paid Carriage Paid To Cost and Freight Cost Insurance…"
select select "RCPN"
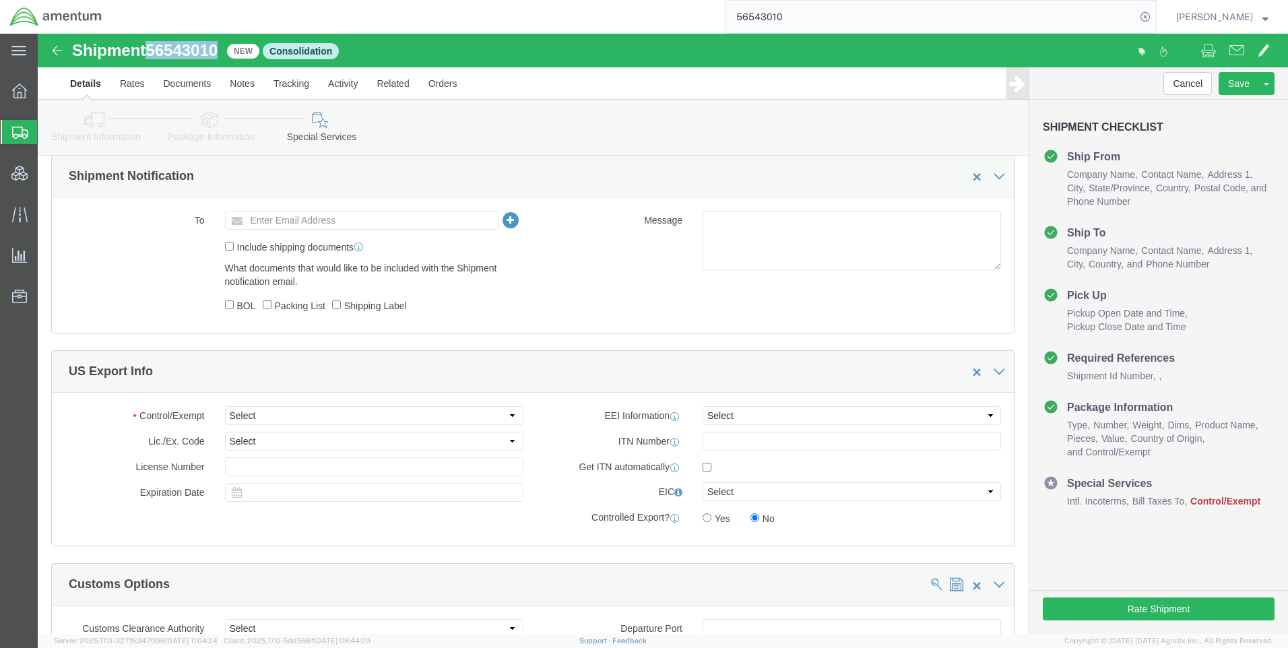
scroll to position [1084, 0]
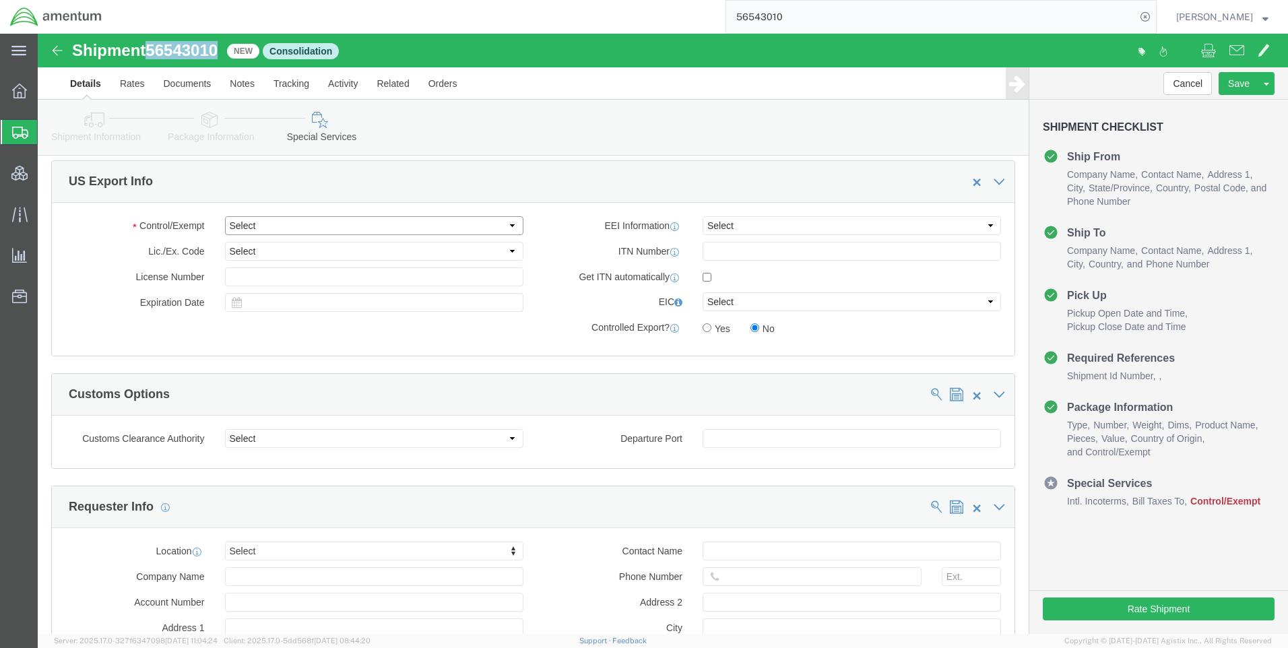
click select "Select ATF BIS DEA EPA FDA FTR ITAR OFAC Other (OPA)"
select select "BIS"
click select "Select ATF BIS DEA EPA FDA FTR ITAR OFAC Other (OPA)"
click select "Select AGR-Agricultural APP-Computers APR-Additional Permissive Exports AVS-Air…"
select select "NLR"
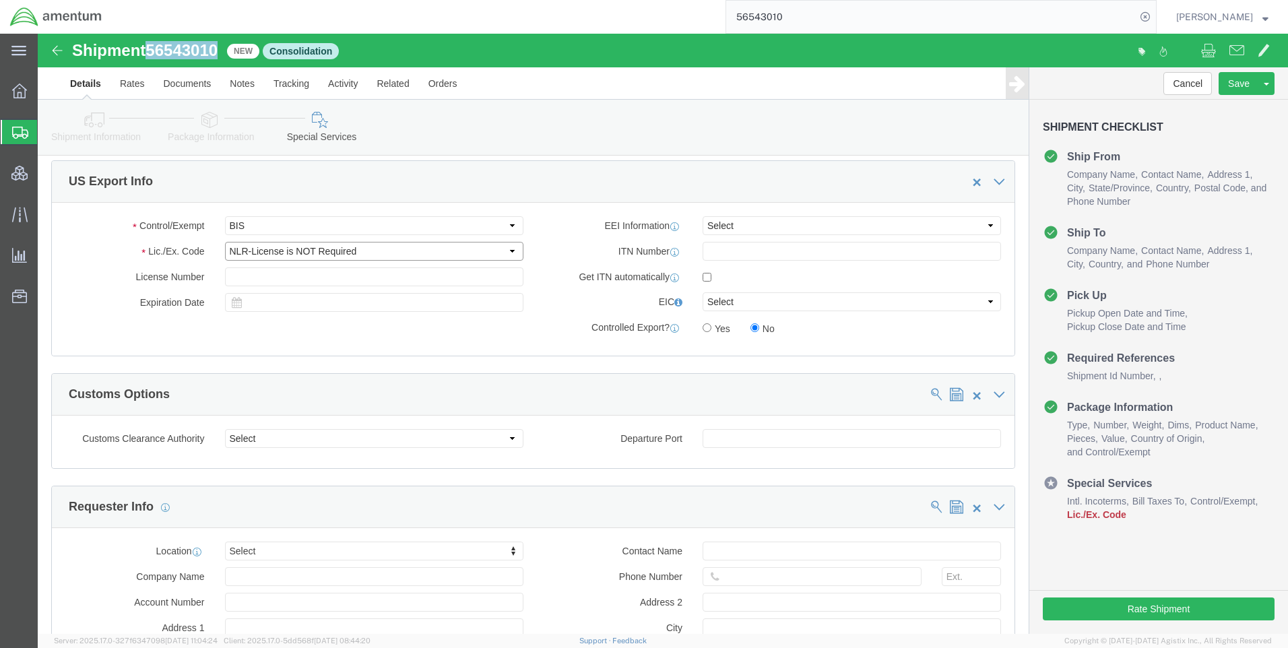
click select "Select AGR-Agricultural APP-Computers APR-Additional Permissive Exports AVS-Air…"
click select "Select AES-Direct EEI Carrier File EEI EEI Exempt"
select select "CFIL"
click select "Select AES-Direct EEI Carrier File EEI EEI Exempt"
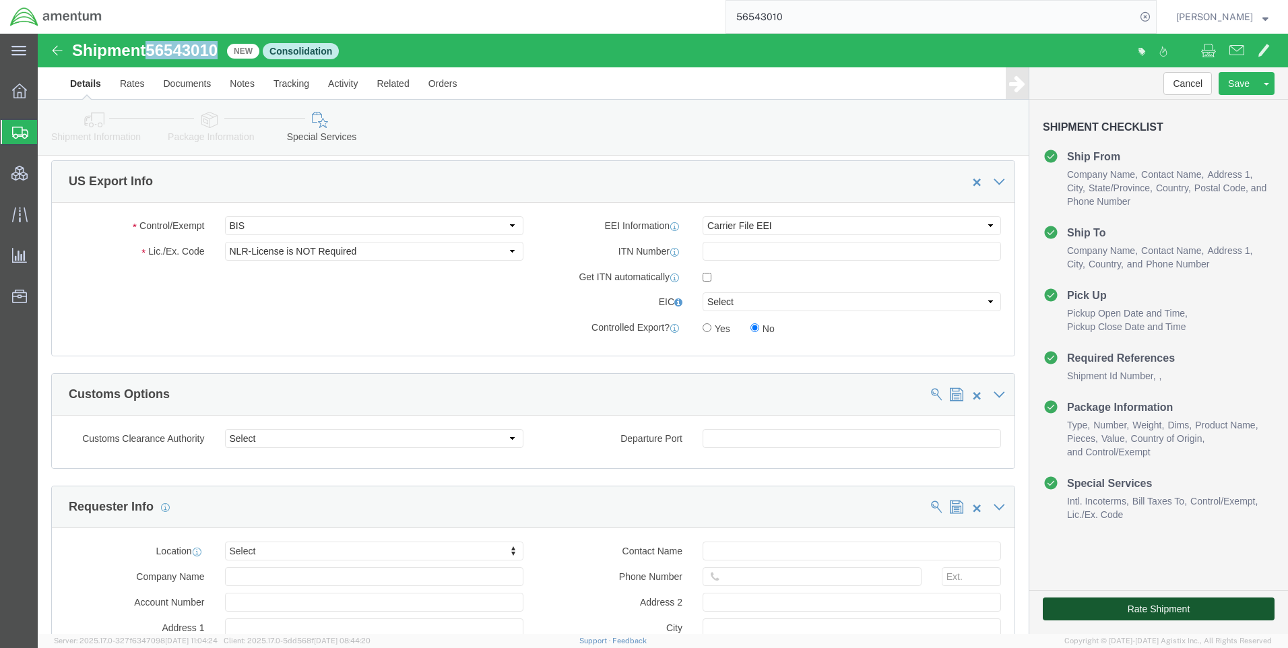
click button "Rate Shipment"
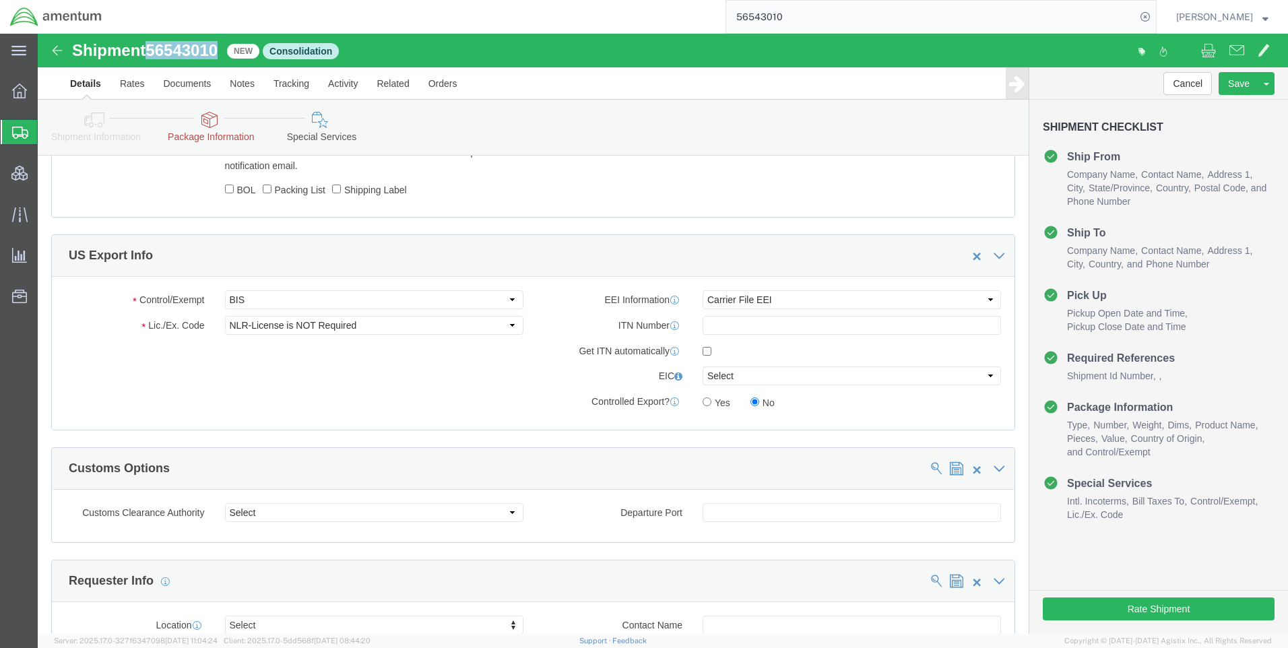
scroll to position [1078, 0]
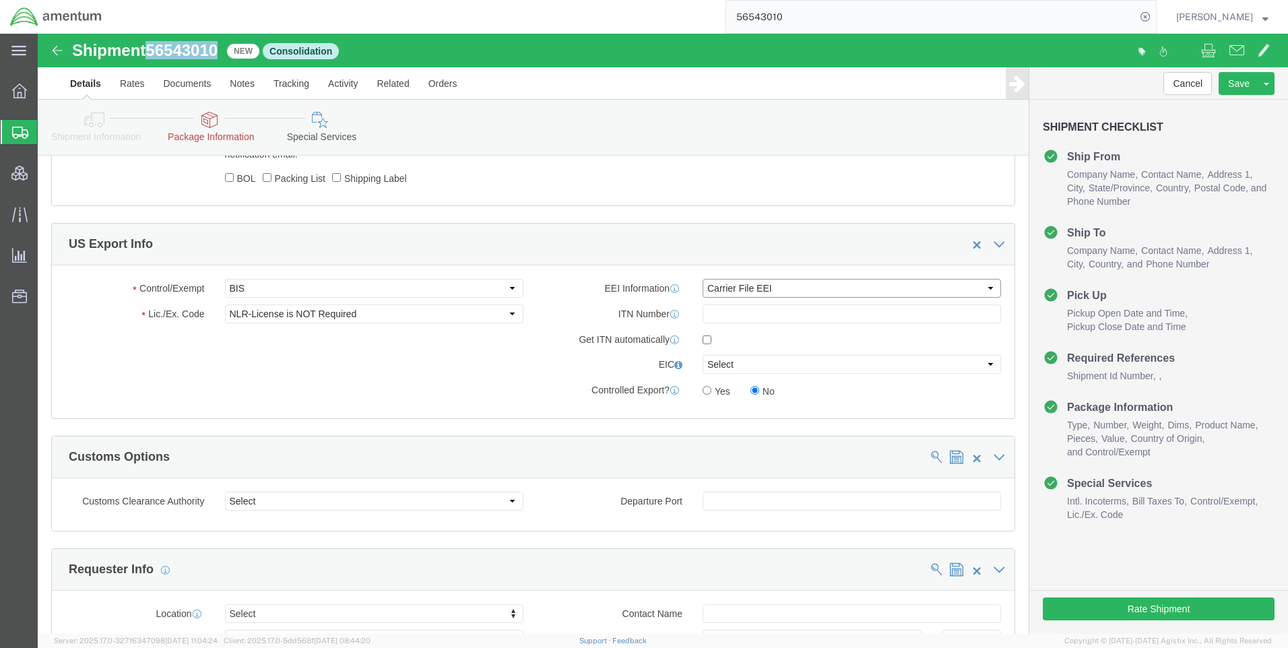
click select "Select AES-Direct EEI Carrier File EEI EEI Exempt"
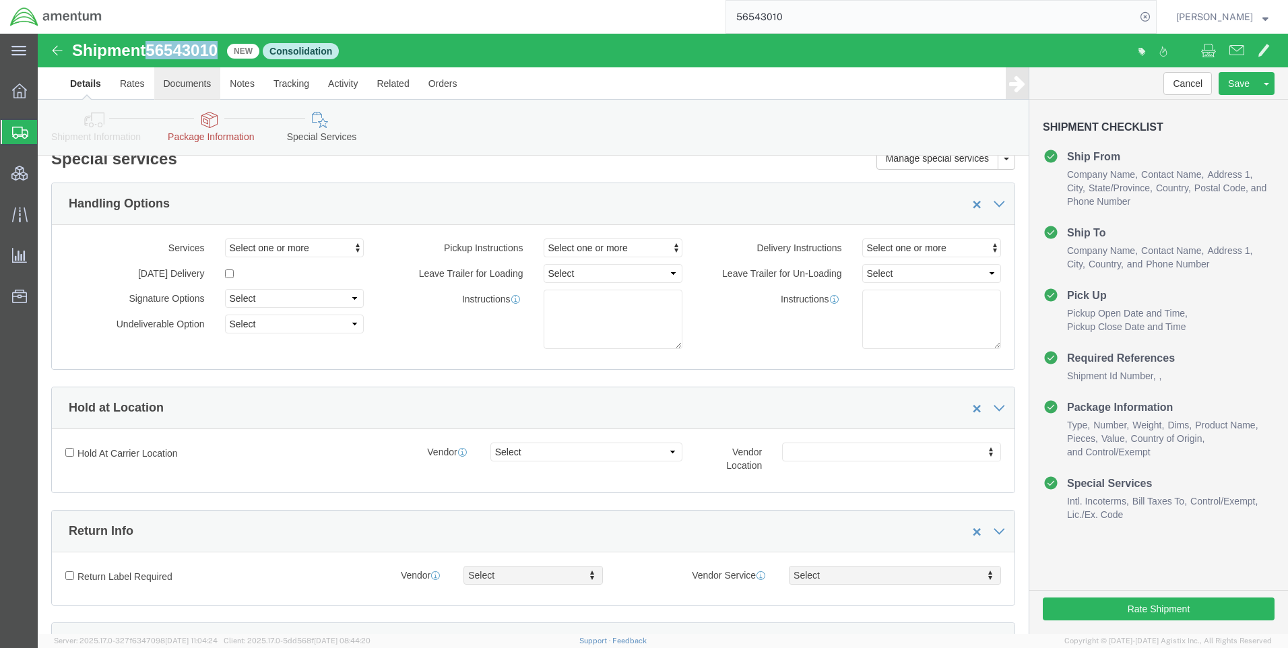
scroll to position [67, 0]
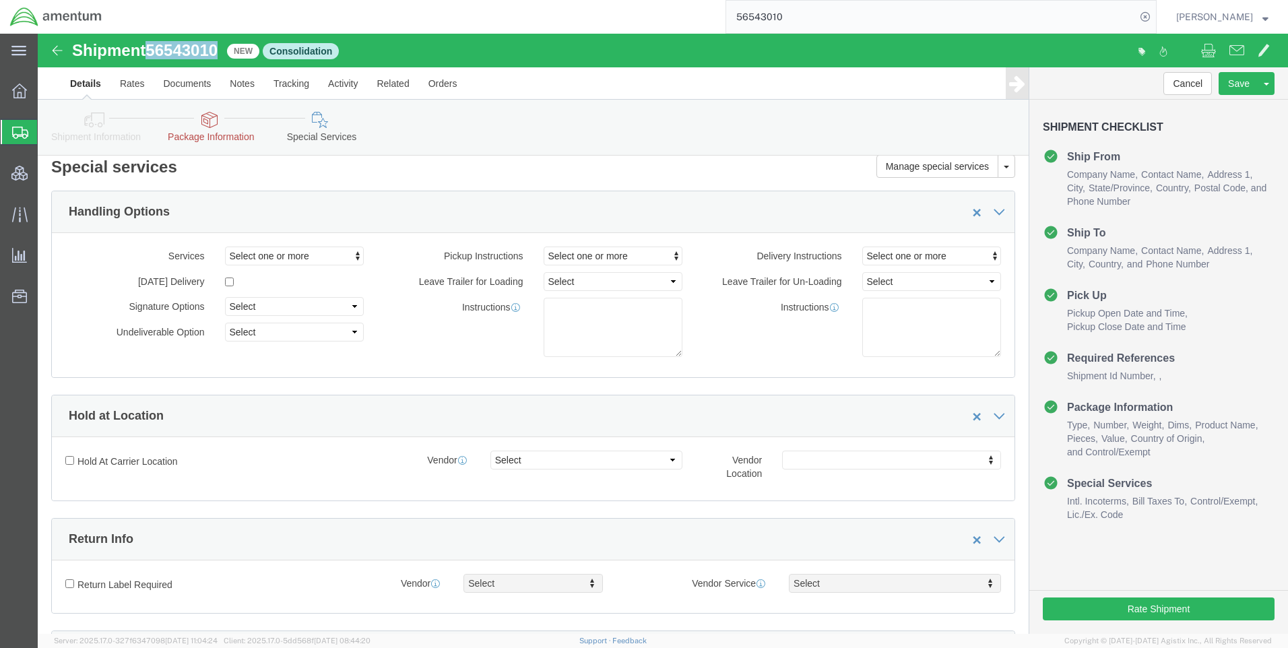
click link "Package Information"
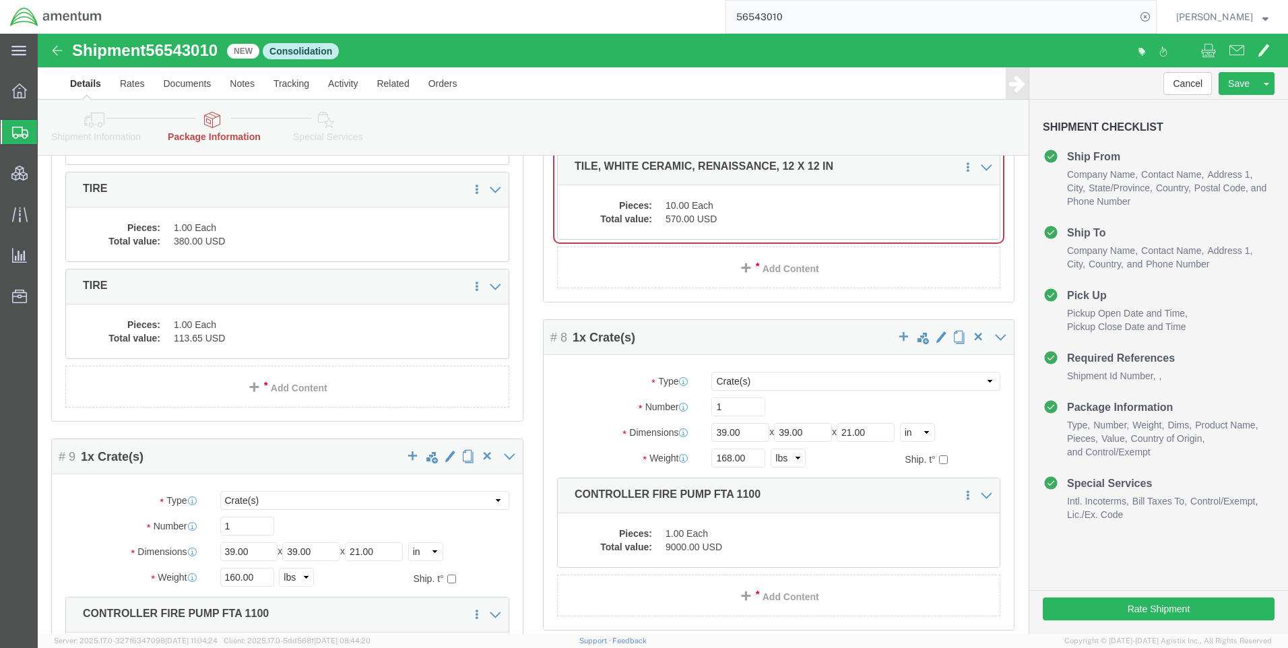
scroll to position [1280, 0]
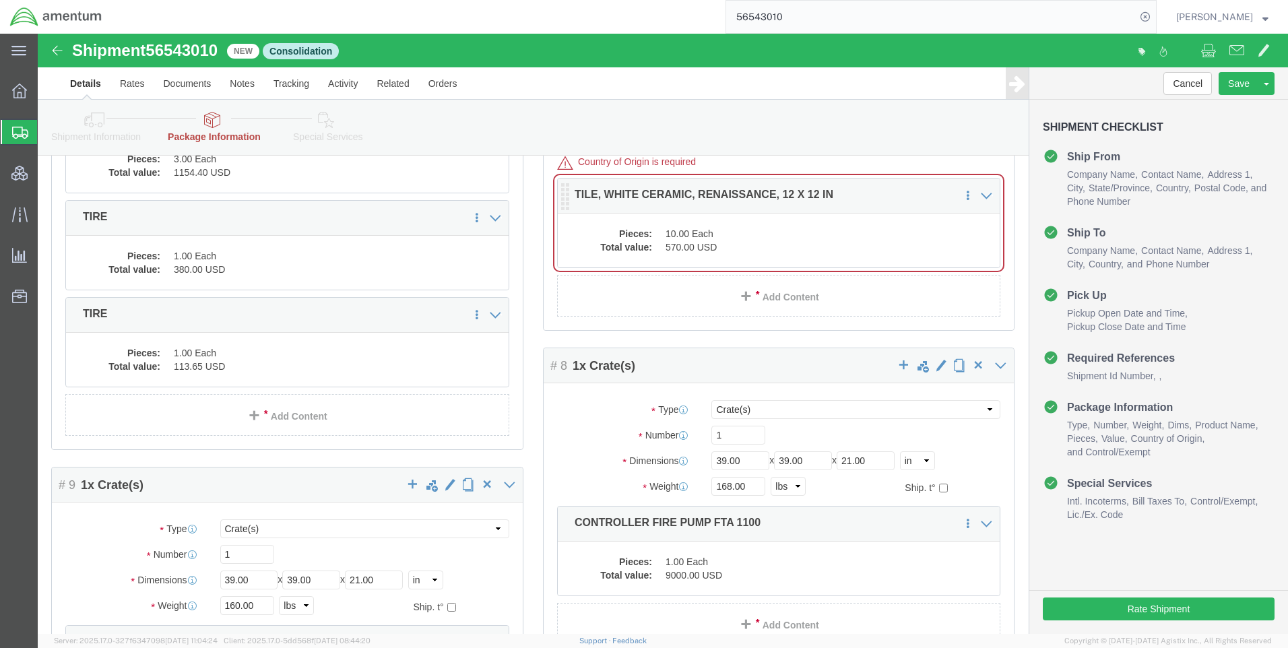
click div "Pieces: 10.00 Each Total value: 570.00 USD"
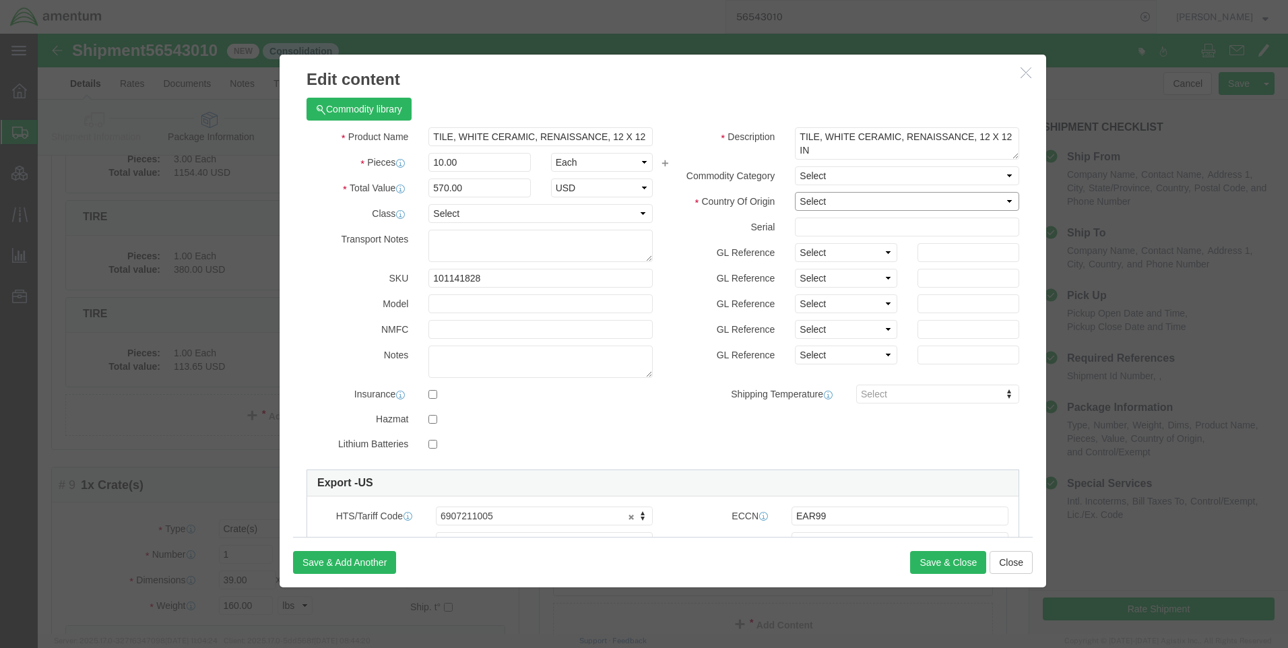
click select "Select [GEOGRAPHIC_DATA] [GEOGRAPHIC_DATA] [GEOGRAPHIC_DATA] [GEOGRAPHIC_DATA] …"
select select "US"
click select "Select [GEOGRAPHIC_DATA] [GEOGRAPHIC_DATA] [GEOGRAPHIC_DATA] [GEOGRAPHIC_DATA] …"
click button "Save & Close"
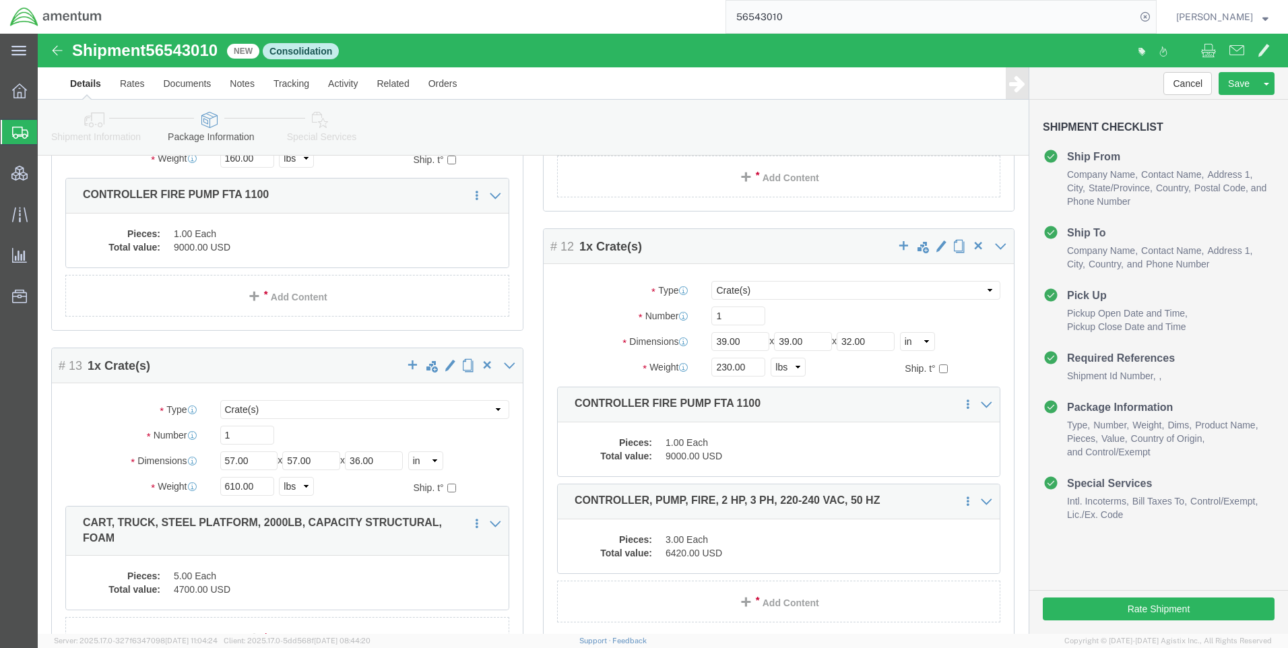
scroll to position [2268, 0]
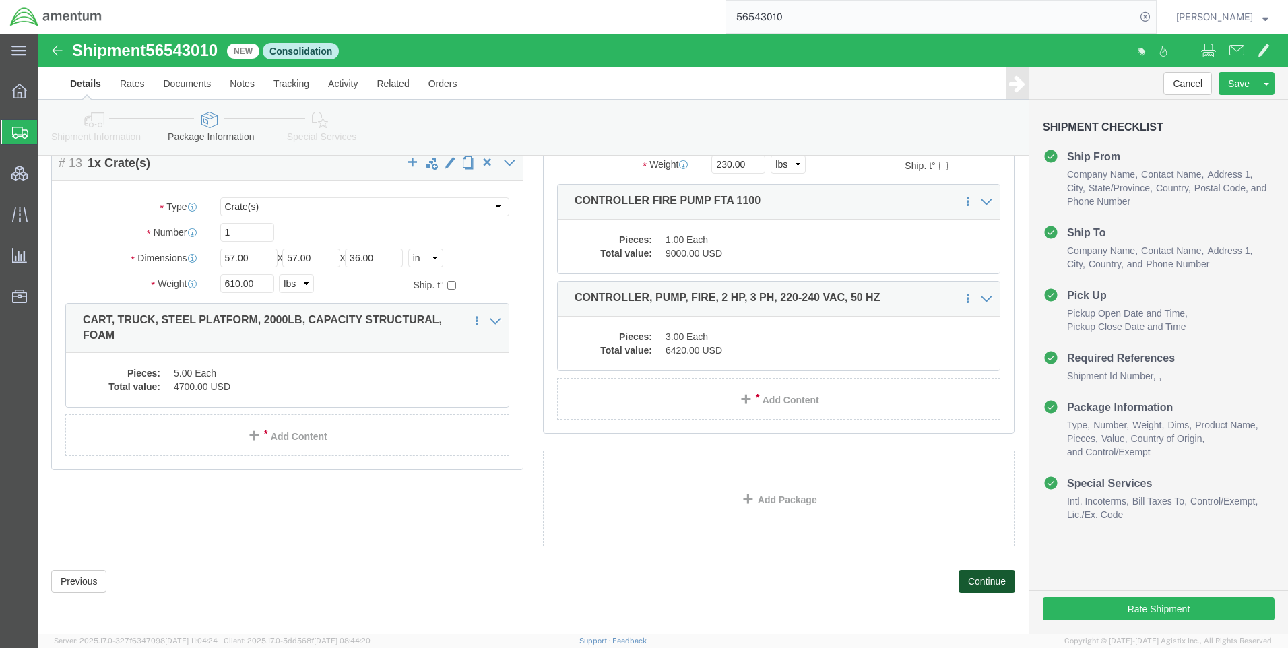
click button "Continue"
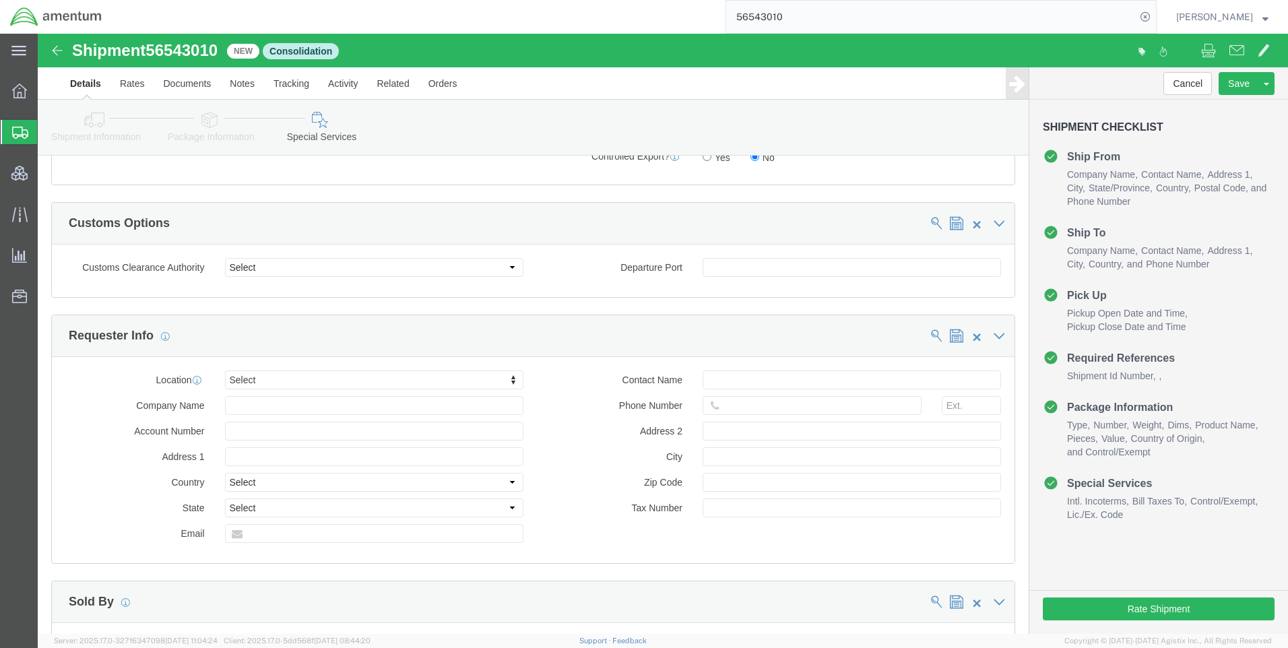
scroll to position [1689, 0]
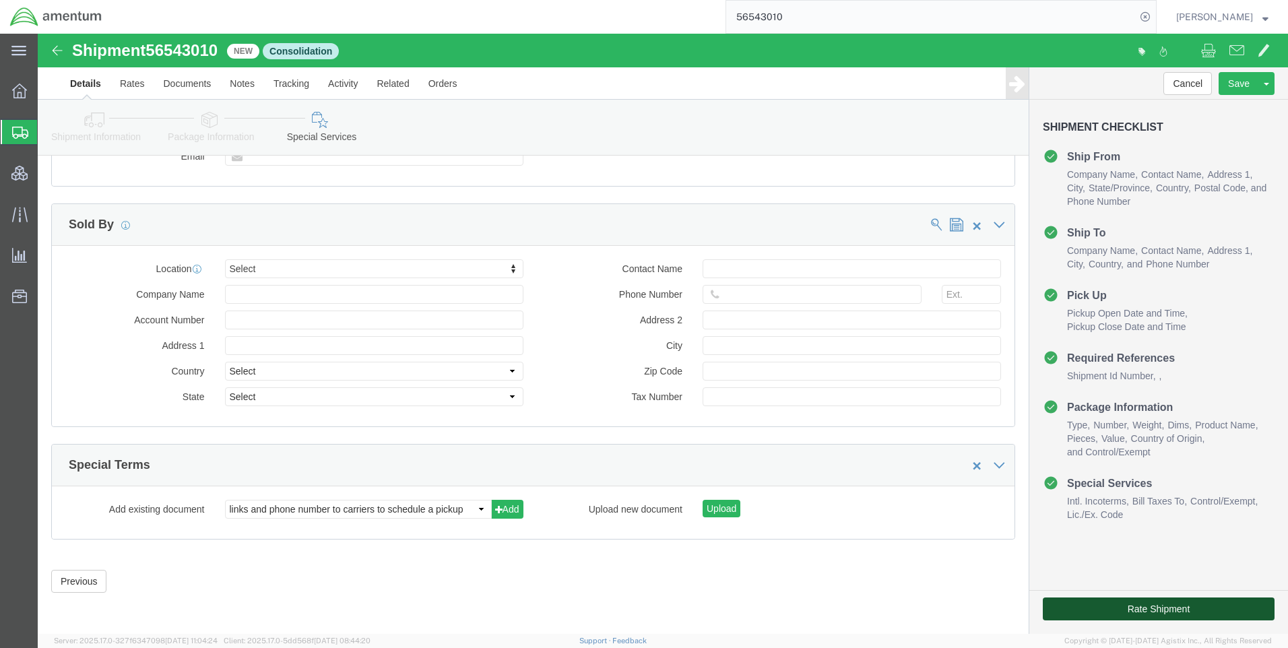
click button "Rate Shipment"
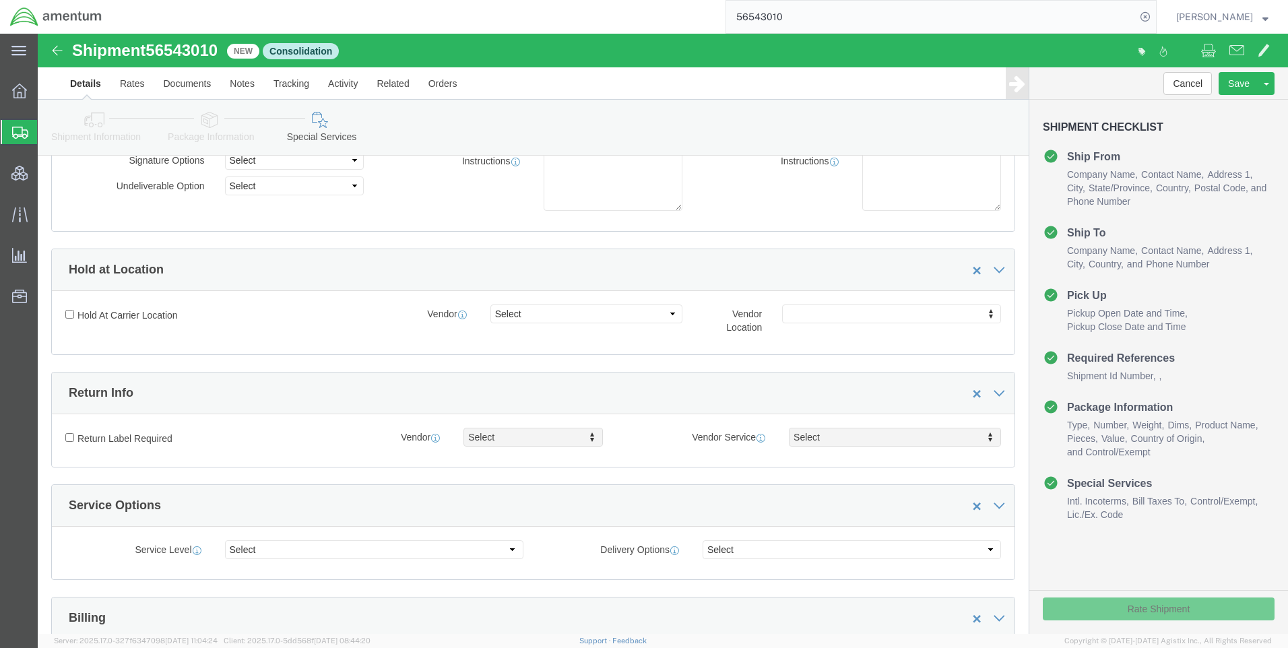
scroll to position [150, 0]
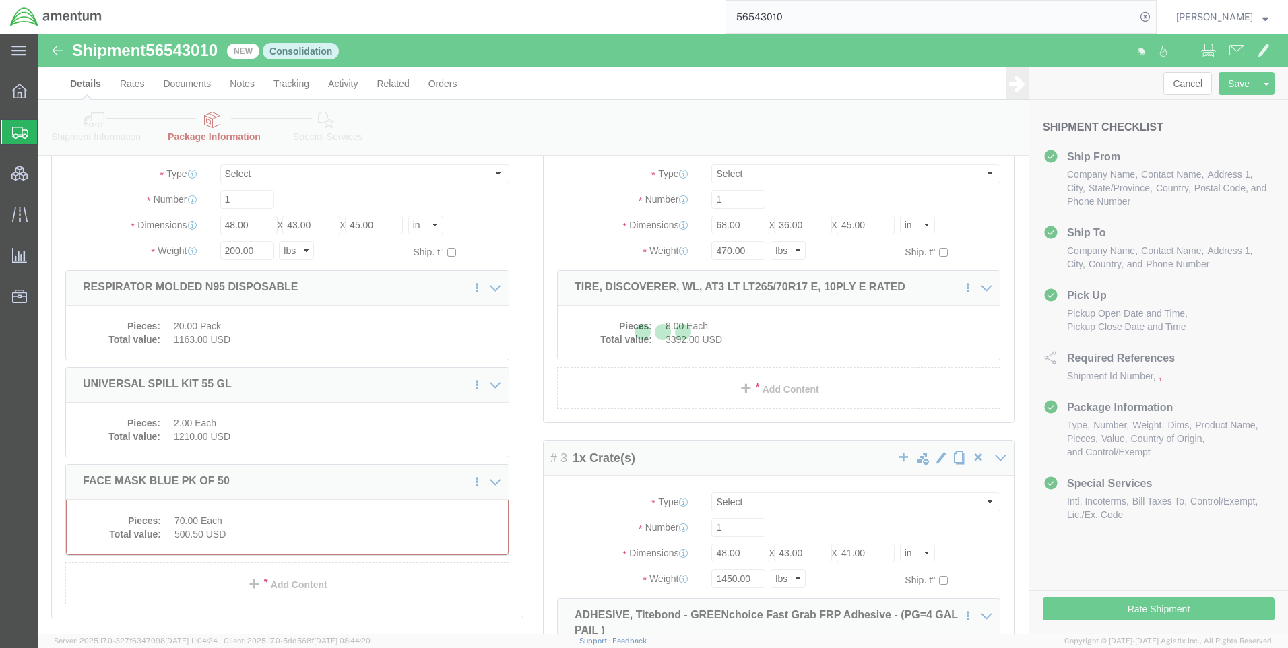
select select "CRAT"
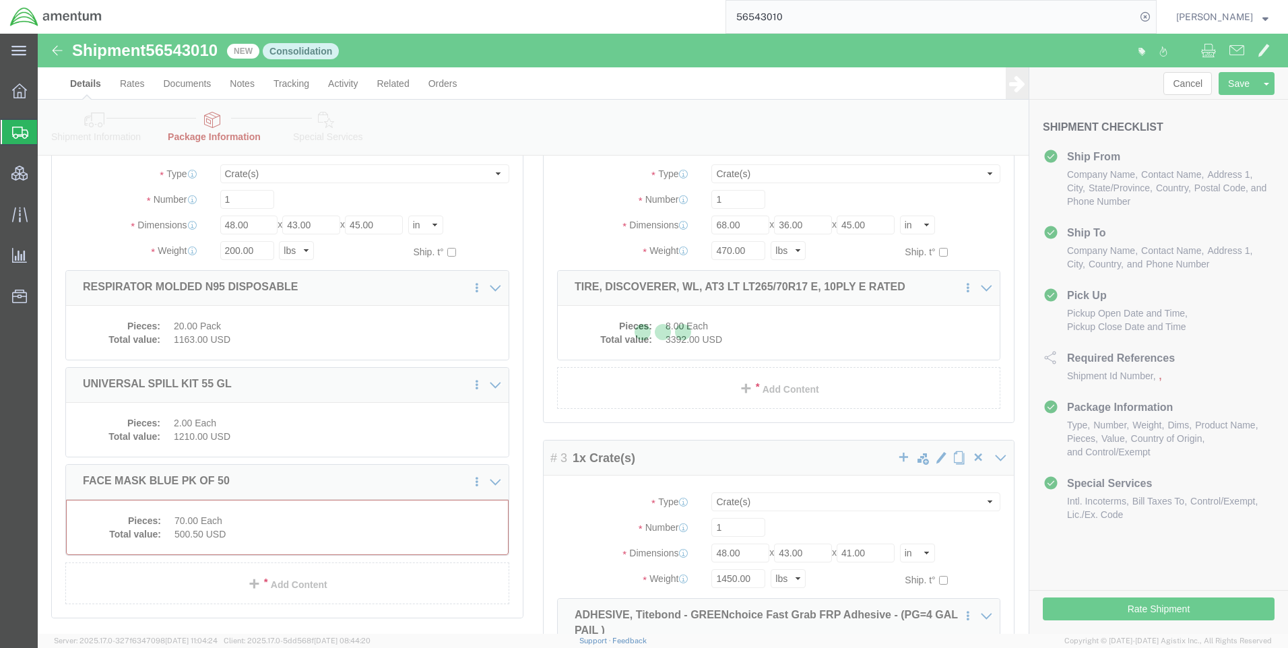
select select "CRAT"
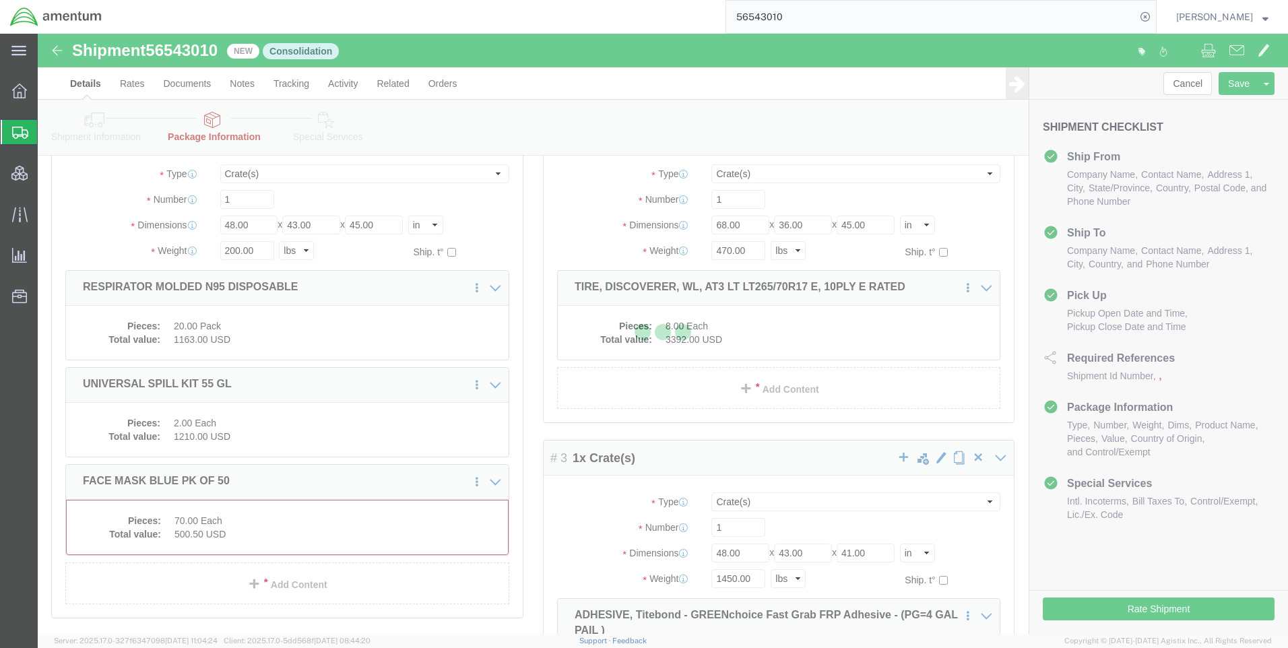
select select "CRAT"
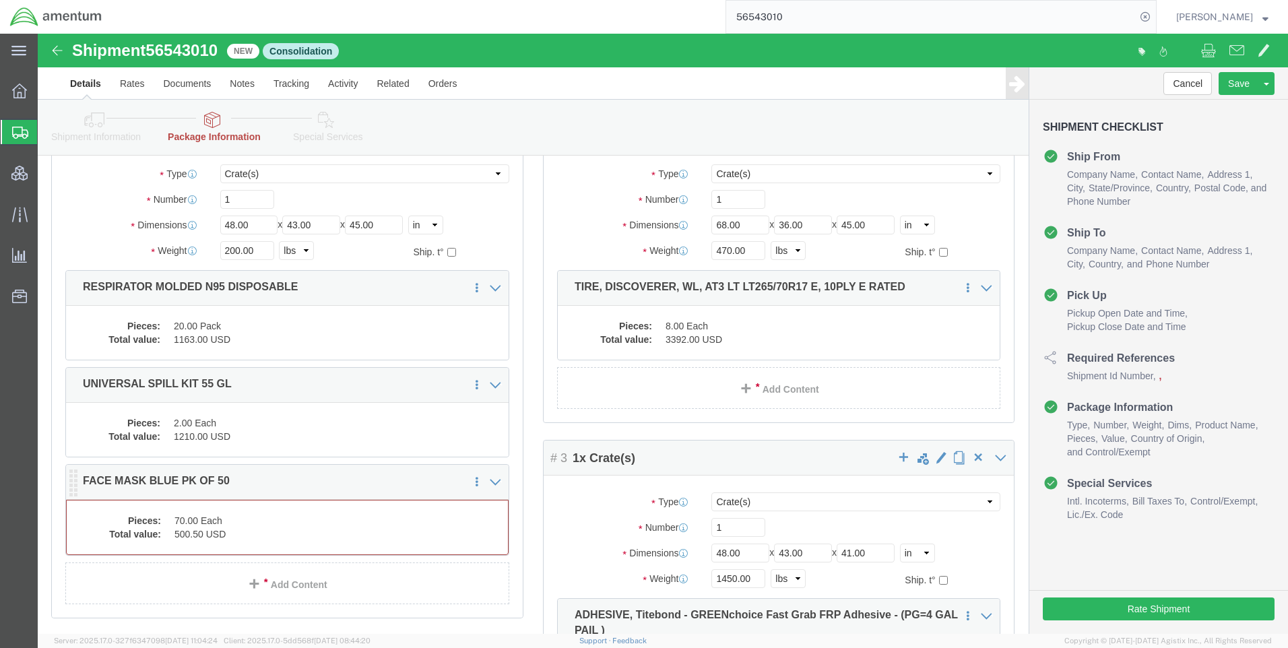
click dd "500.50 USD"
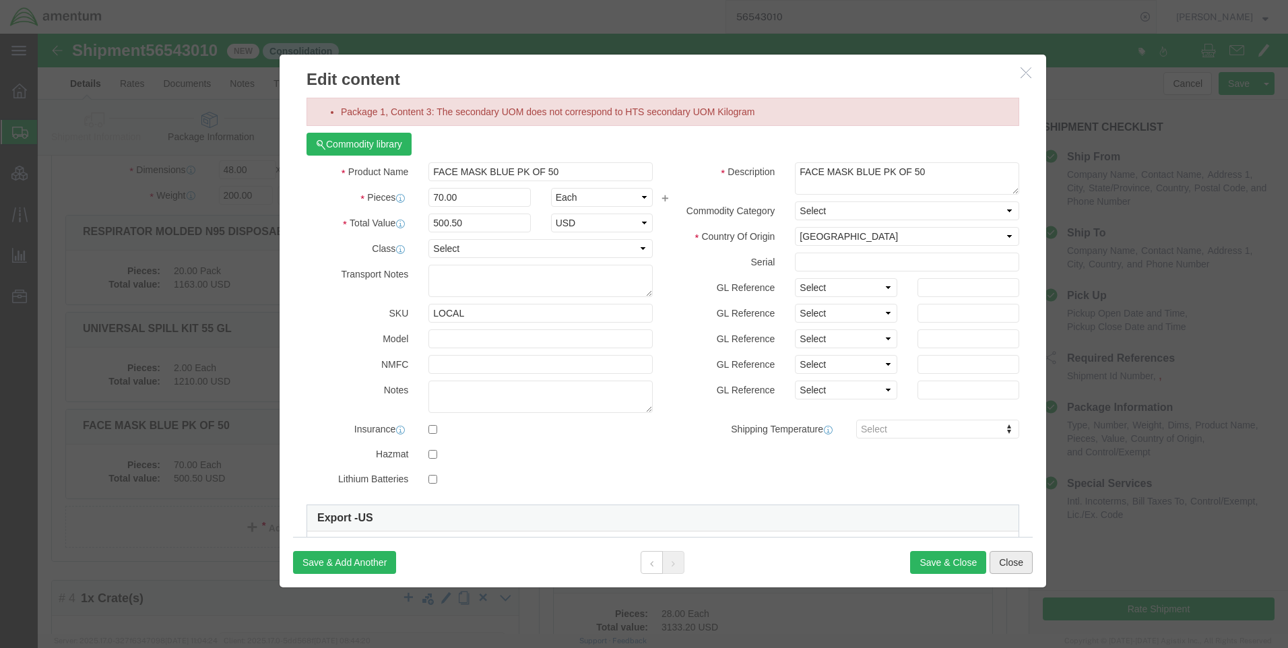
click button "Close"
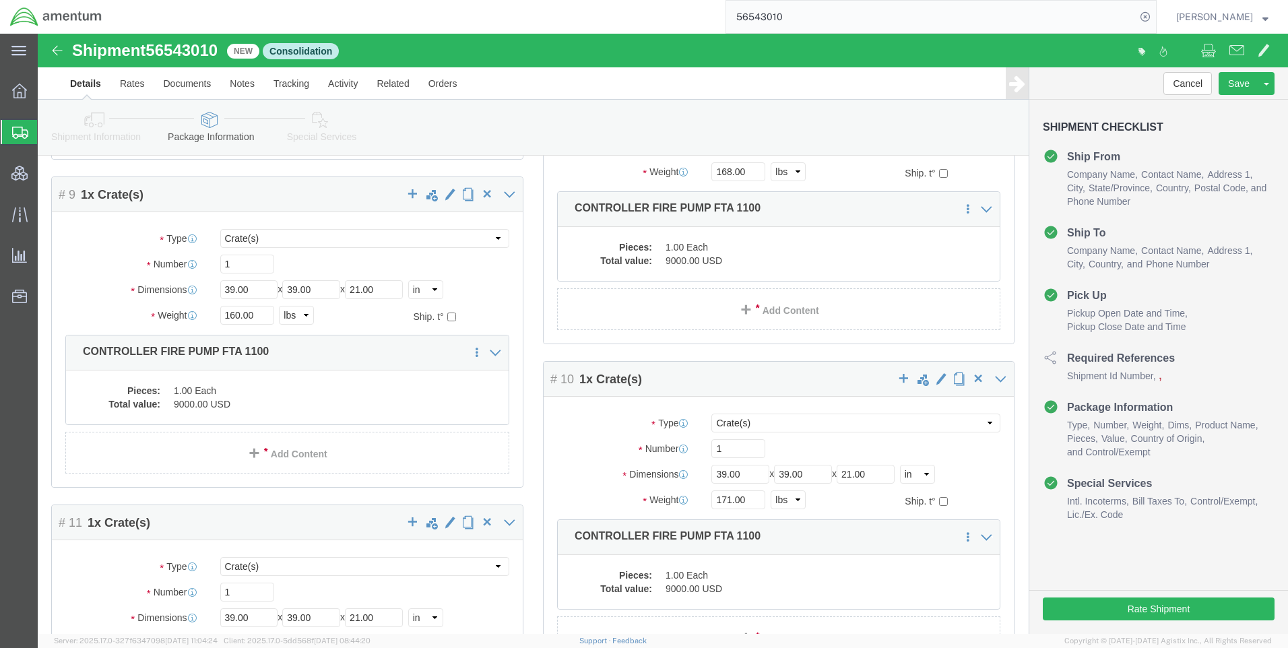
scroll to position [1178, 0]
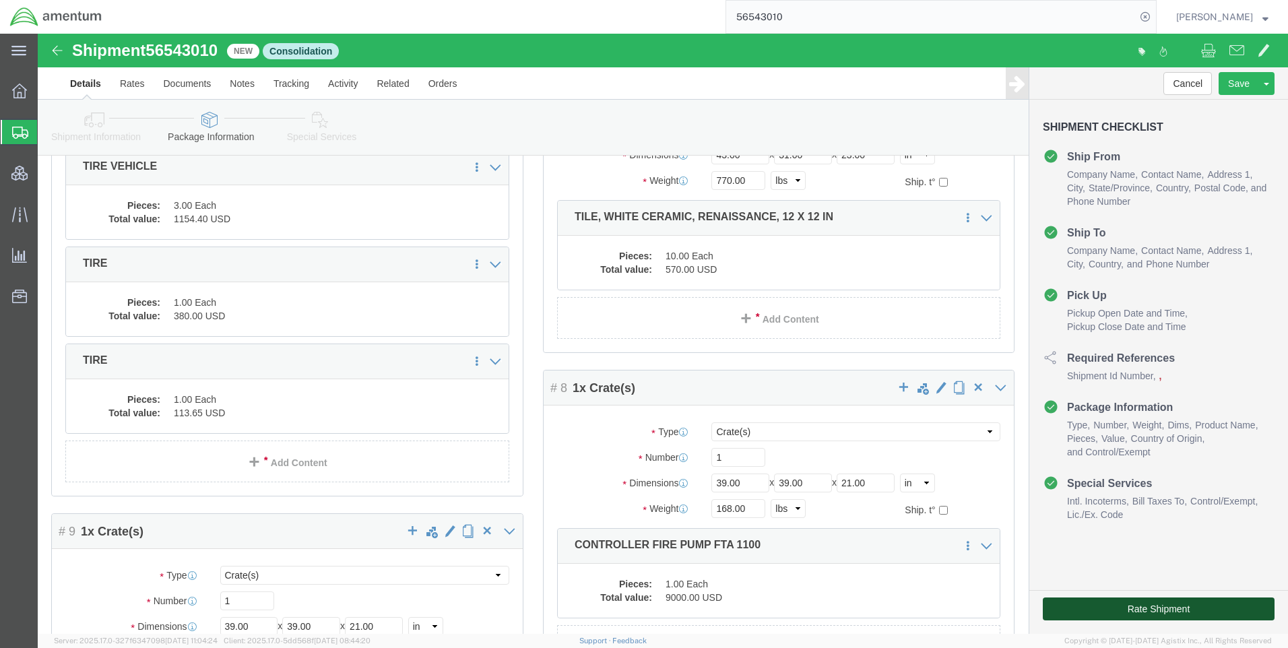
click button "Rate Shipment"
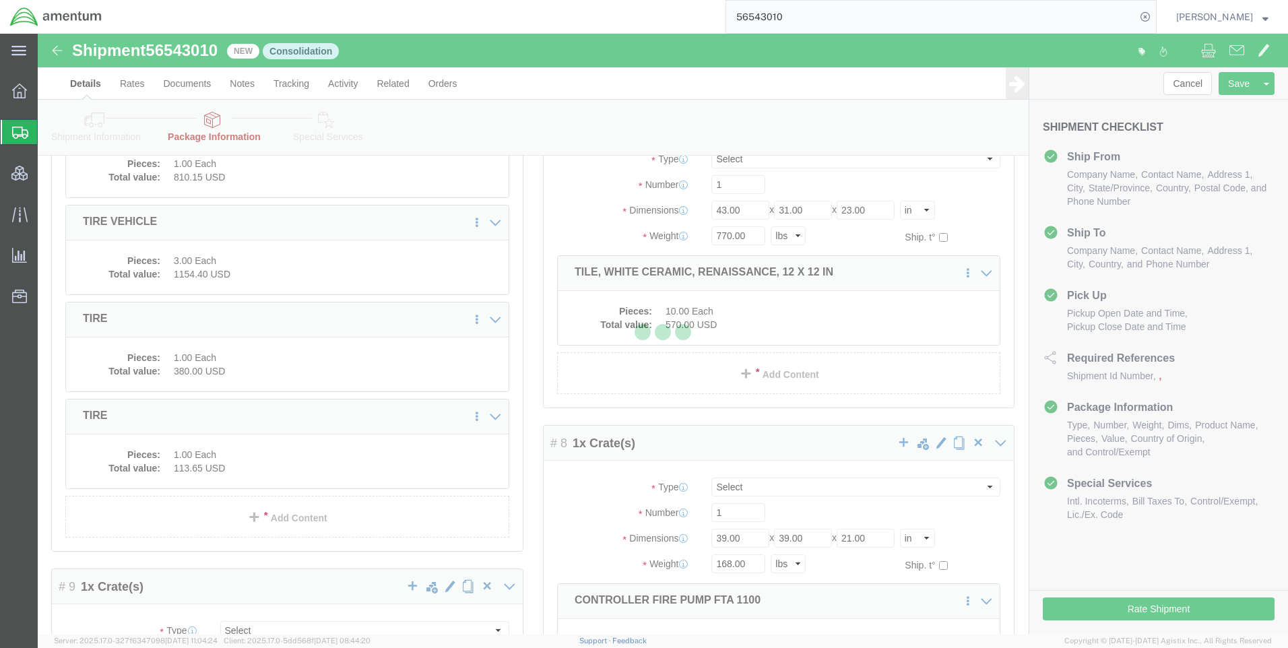
select select "CRAT"
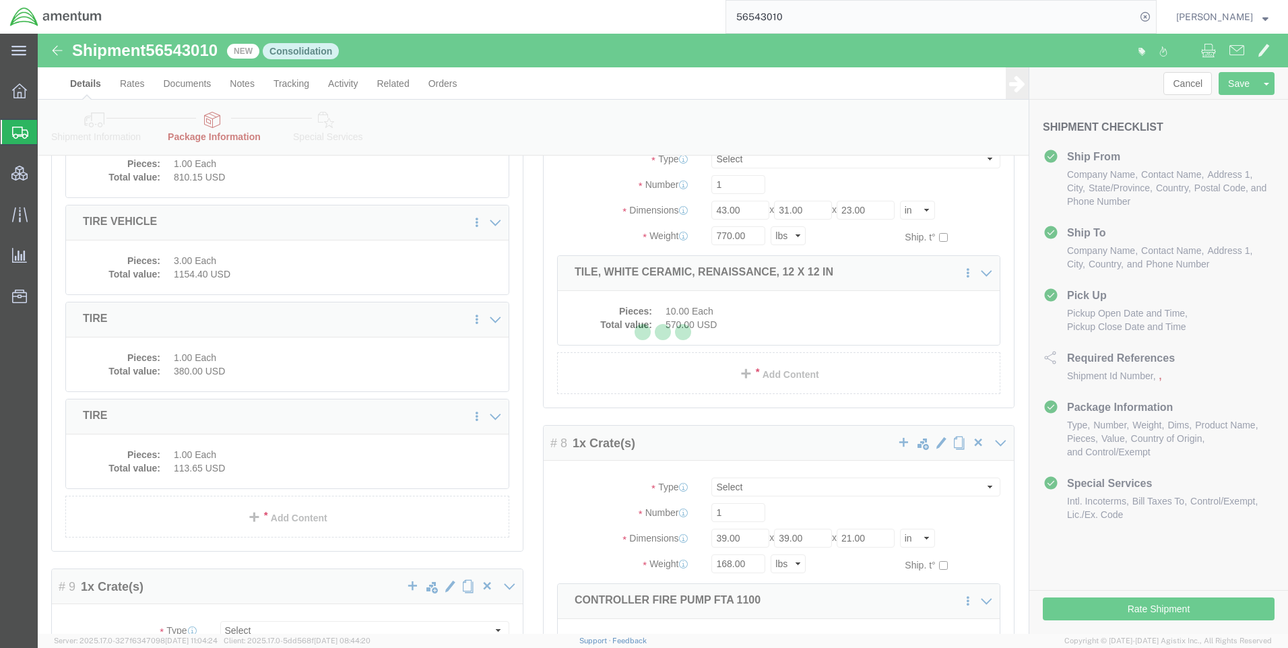
select select "CRAT"
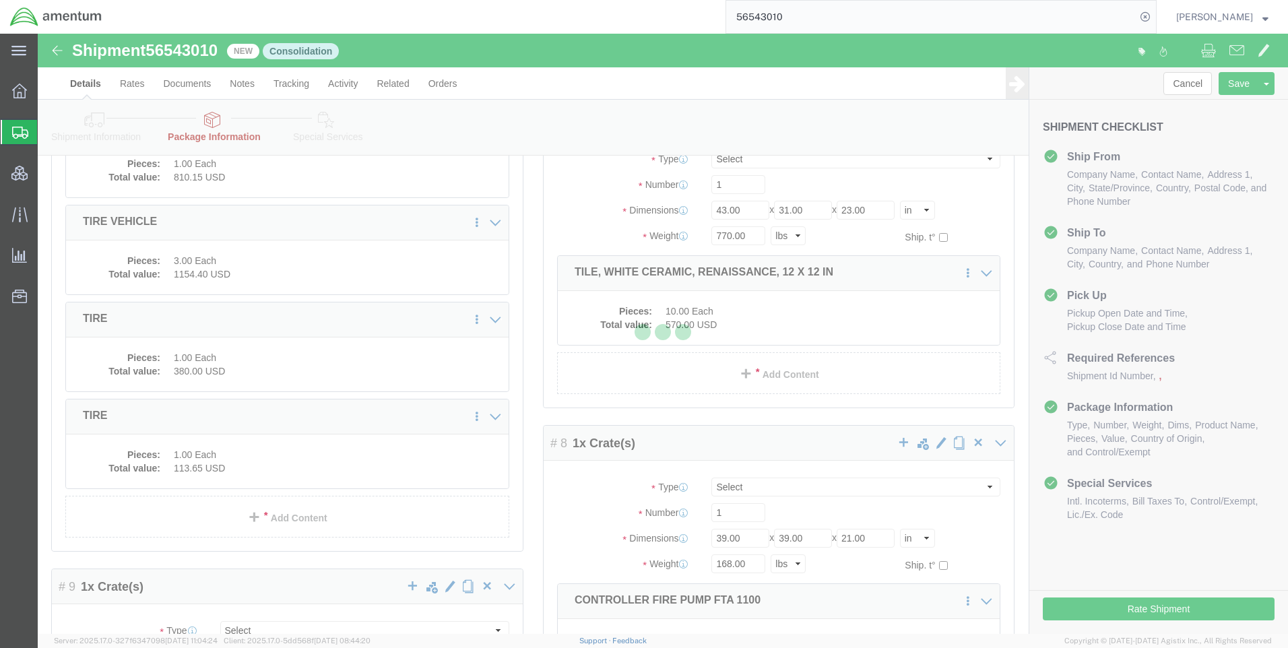
select select "CRAT"
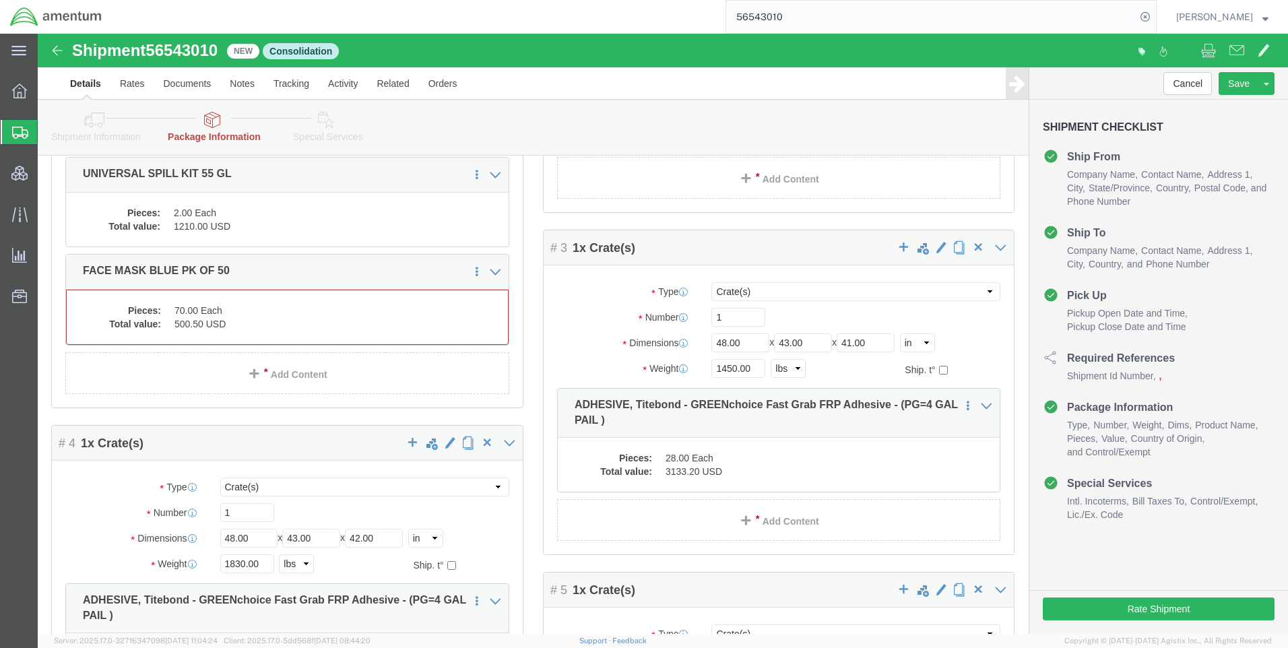
scroll to position [324, 0]
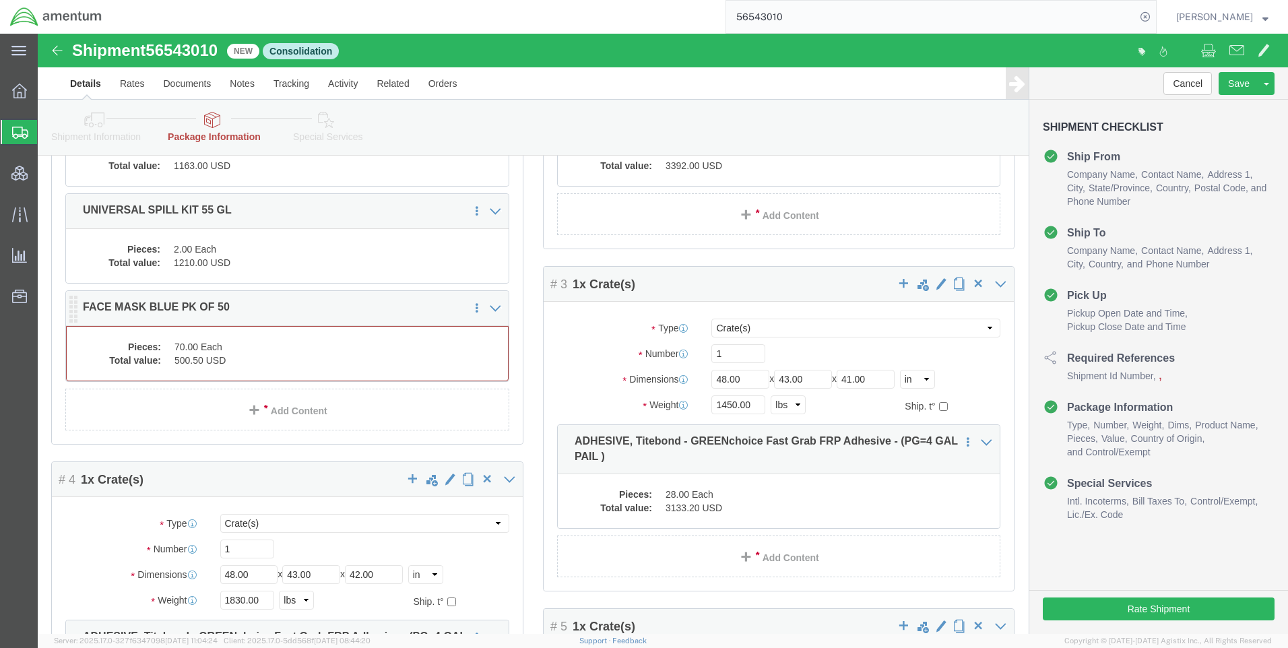
click dd "70.00 Each"
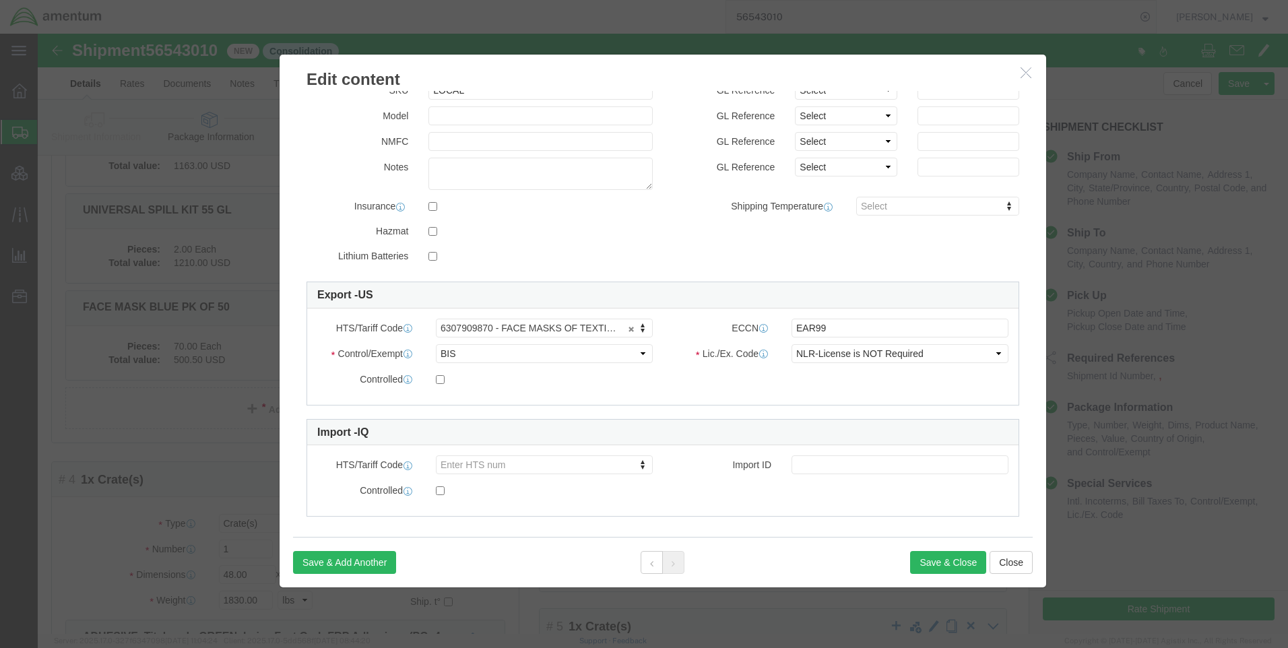
scroll to position [233, 0]
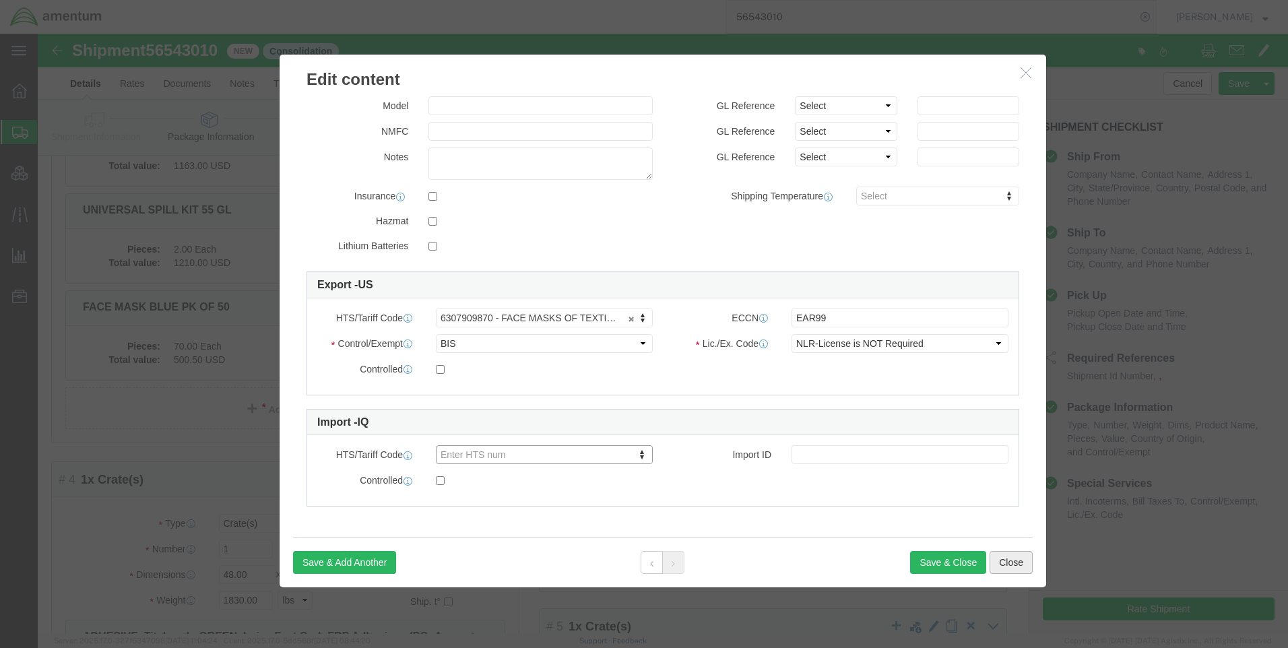
click button "Close"
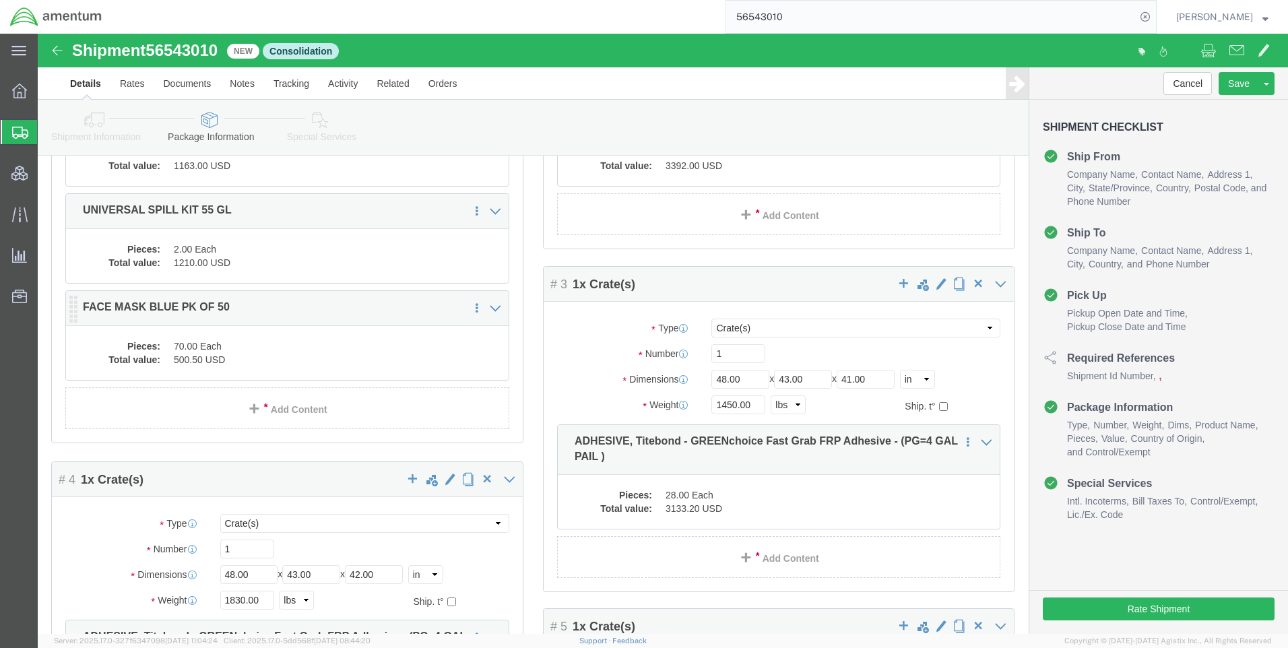
click dd "500.50 USD"
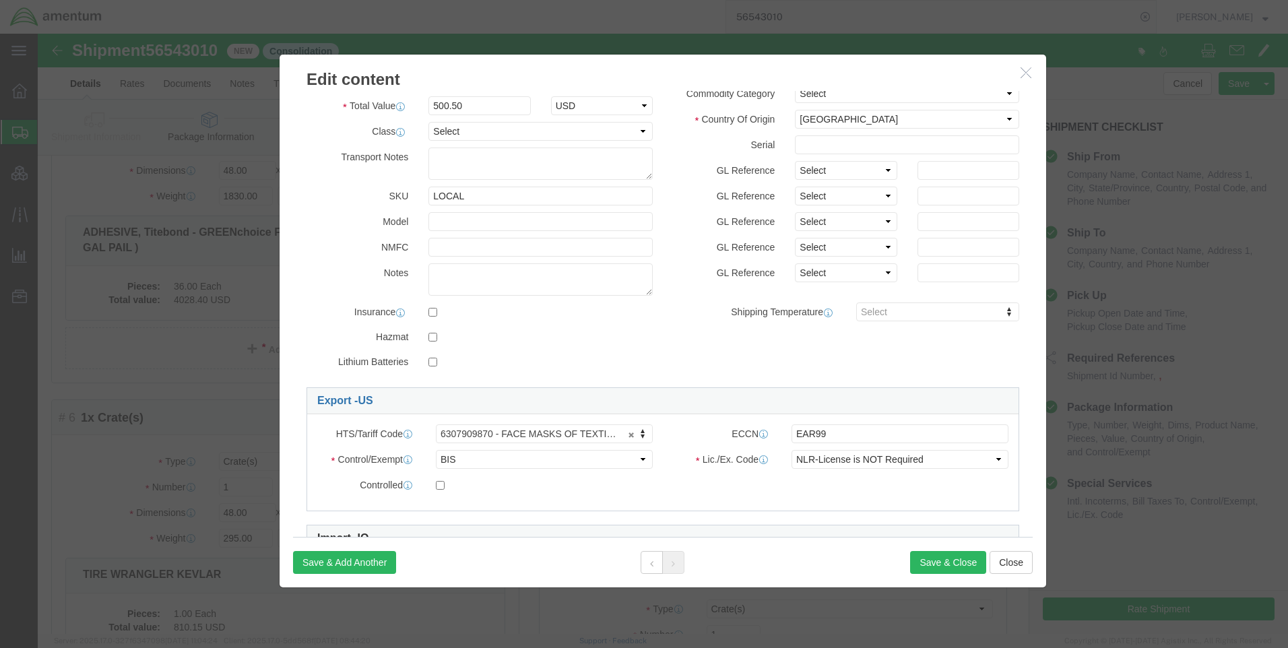
scroll to position [198, 0]
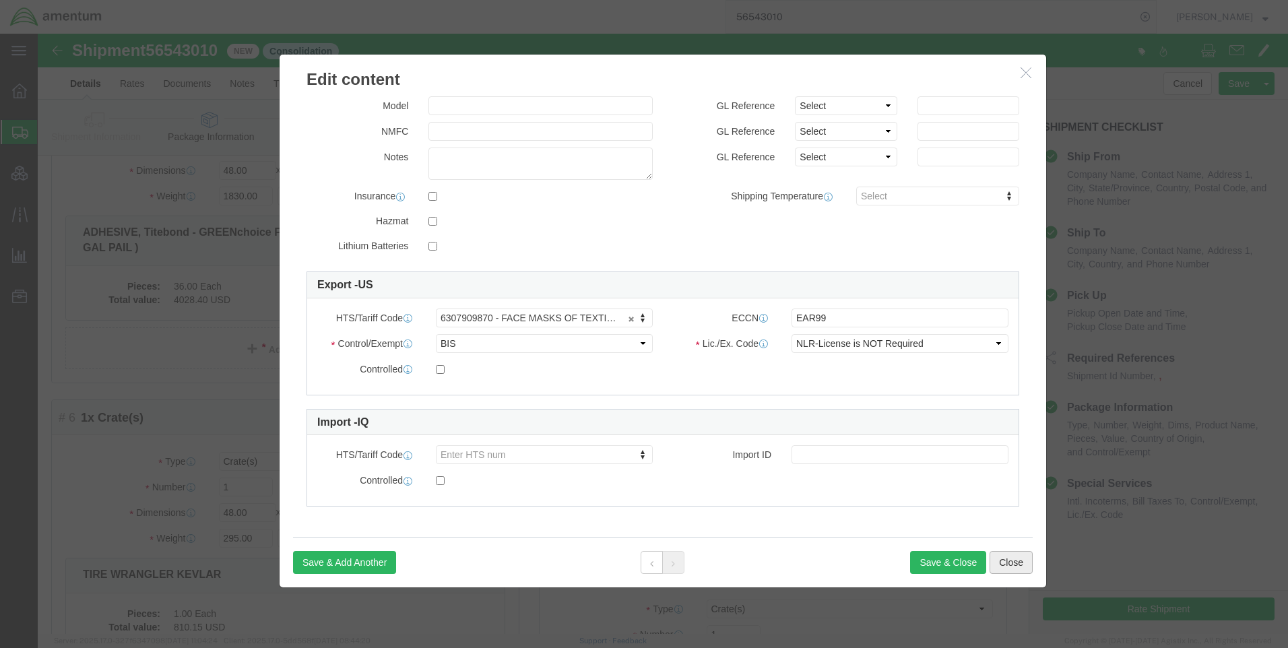
click button "Close"
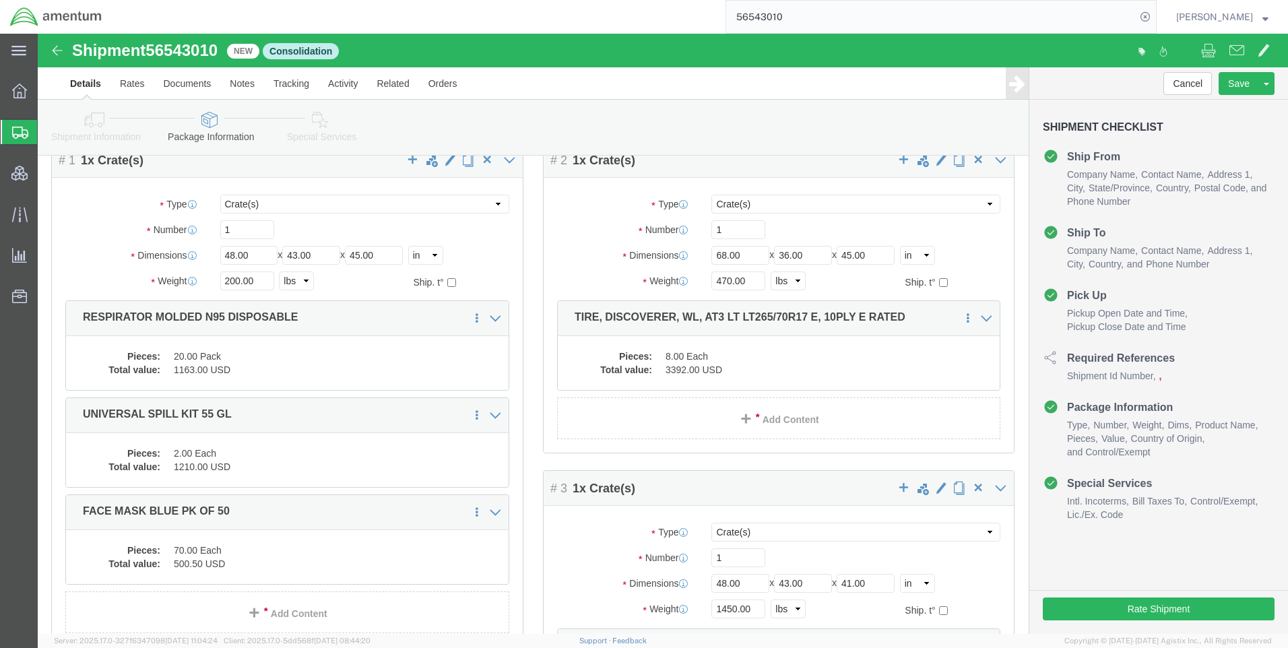
scroll to position [0, 0]
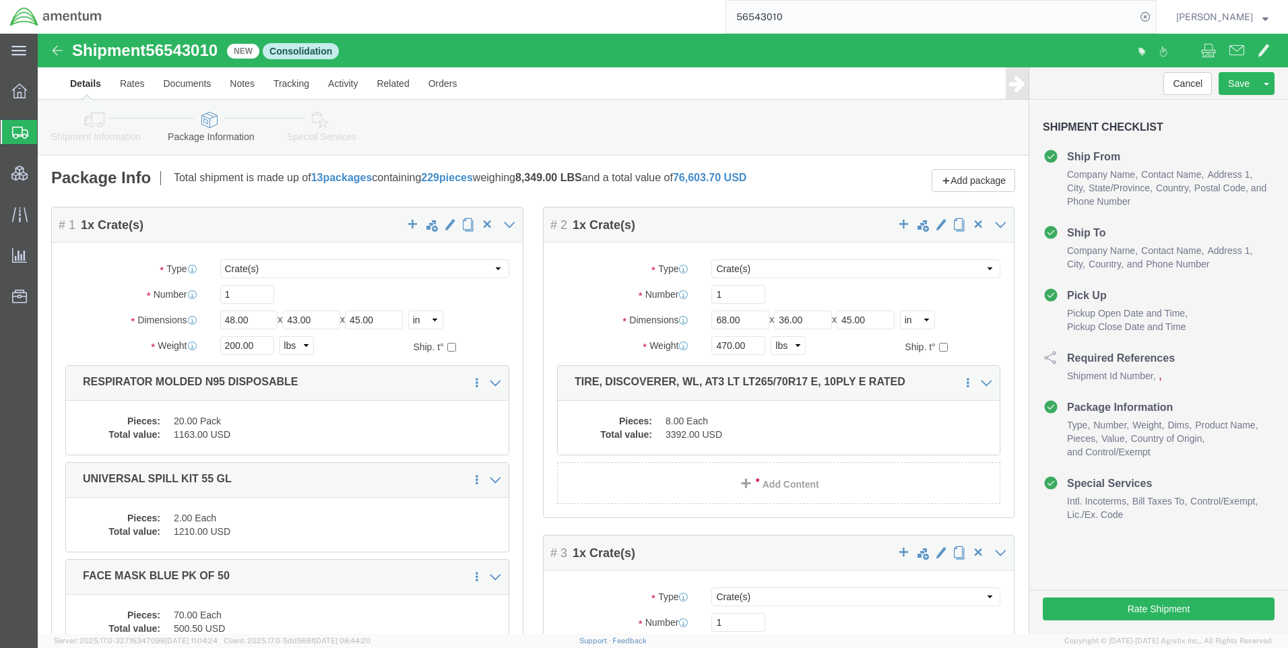
click span "56543010"
copy span "56543010"
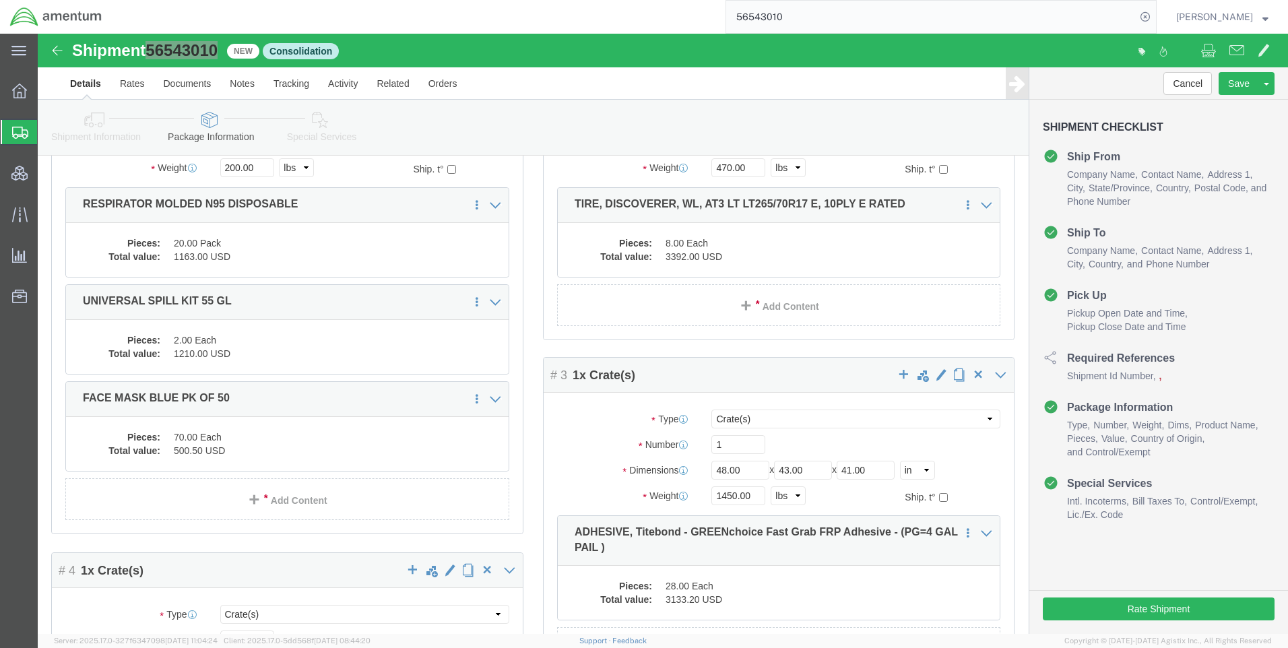
scroll to position [404, 0]
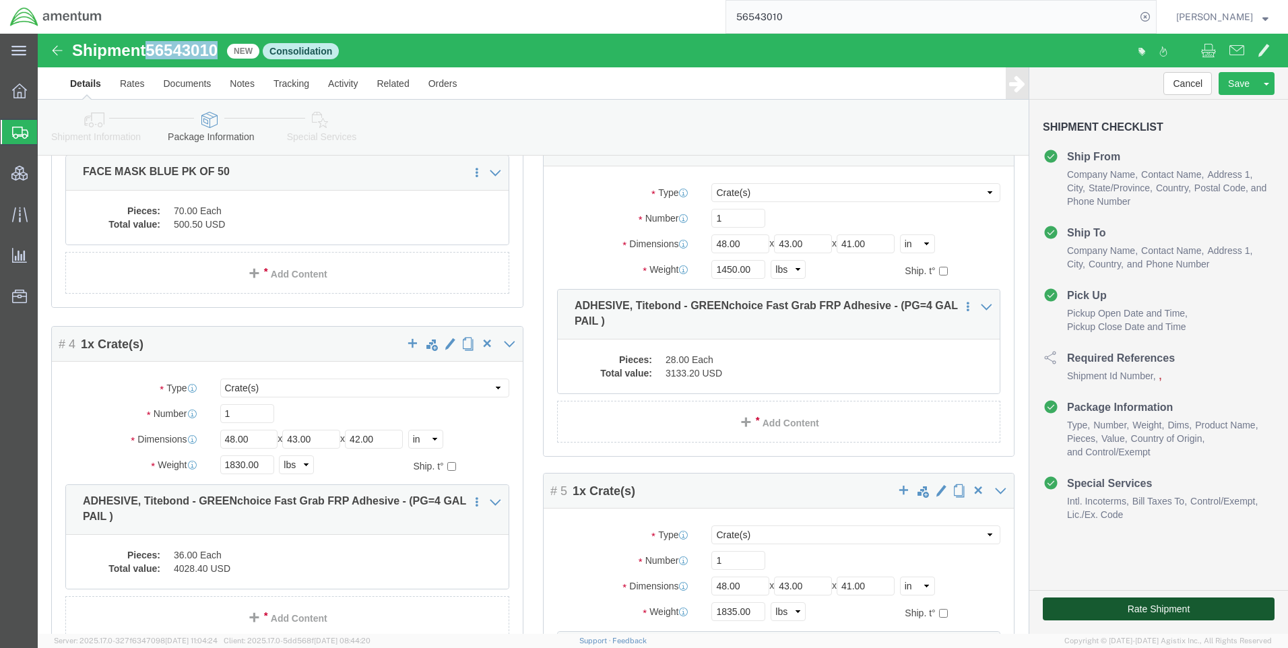
click button "Rate Shipment"
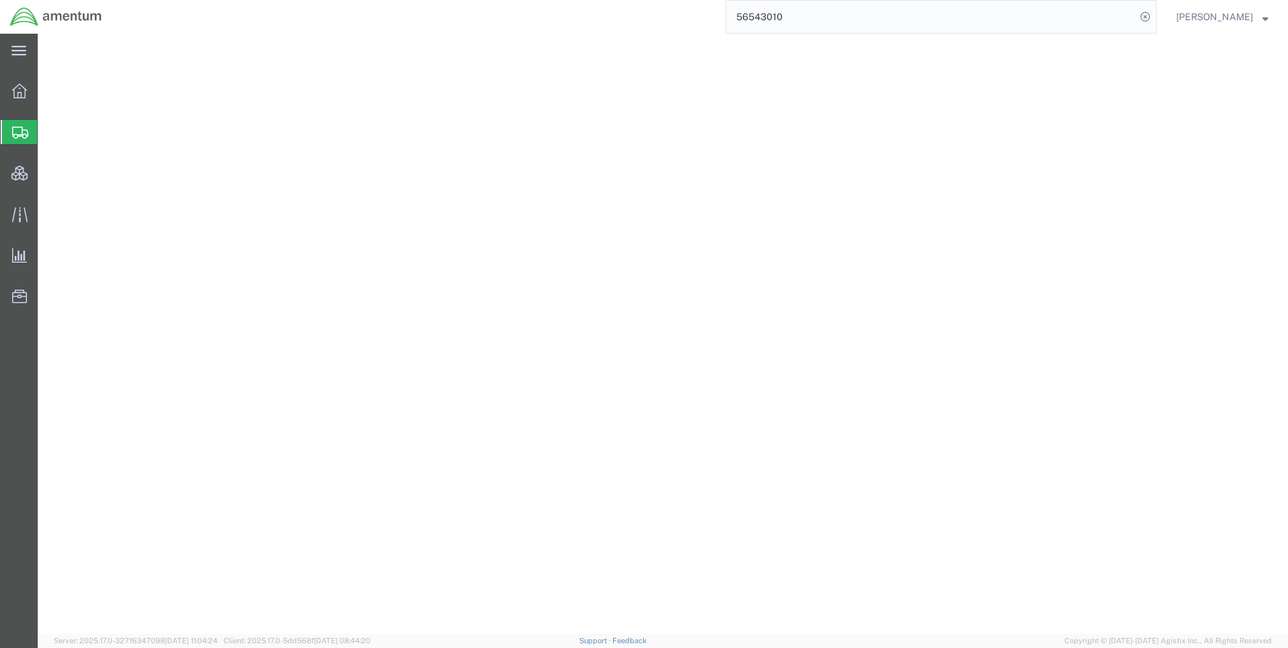
select select "CRAT"
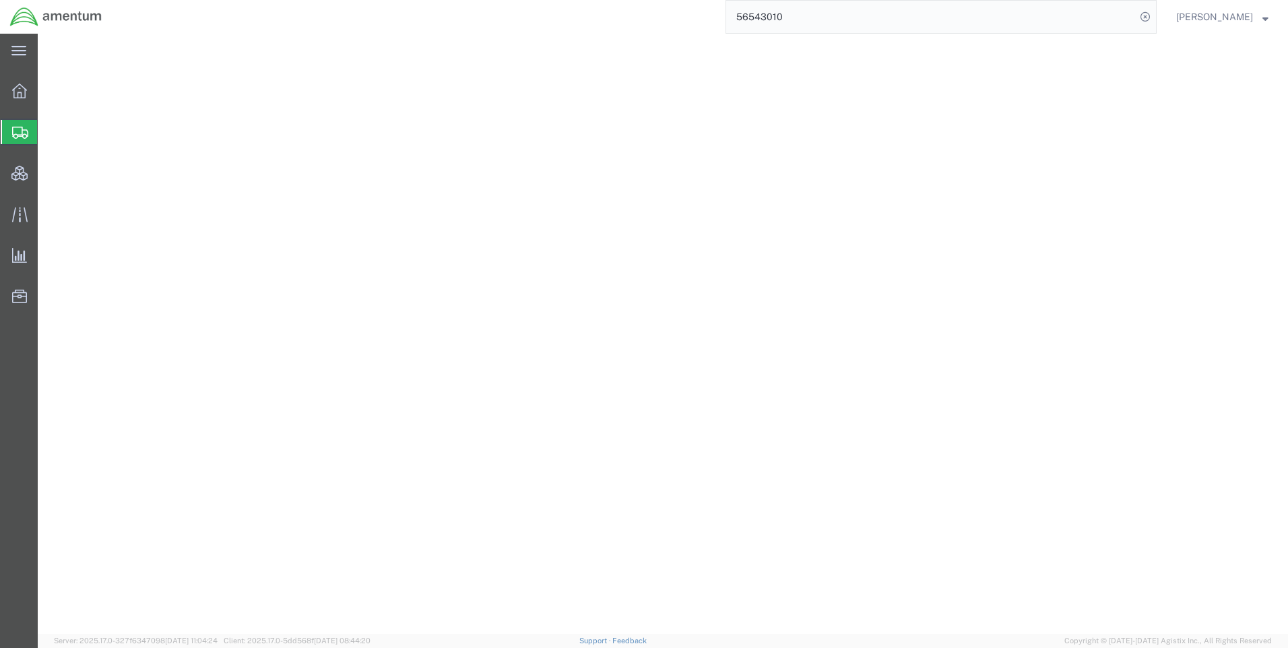
select select "CRAT"
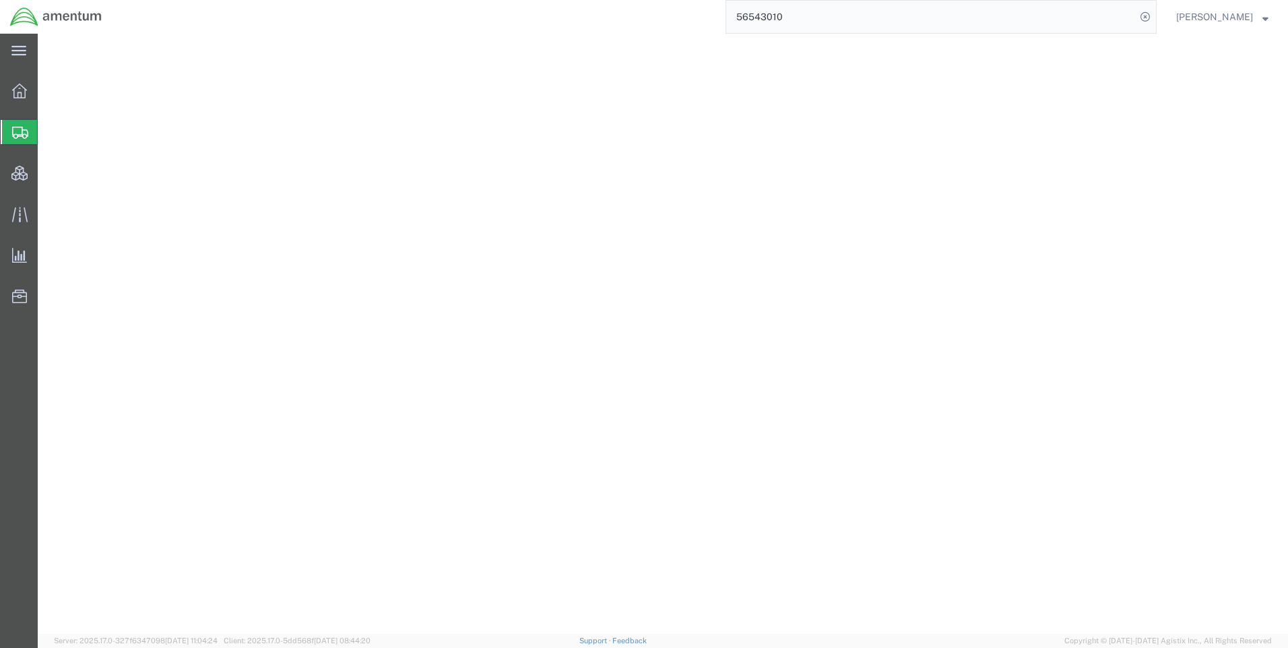
select select "CRAT"
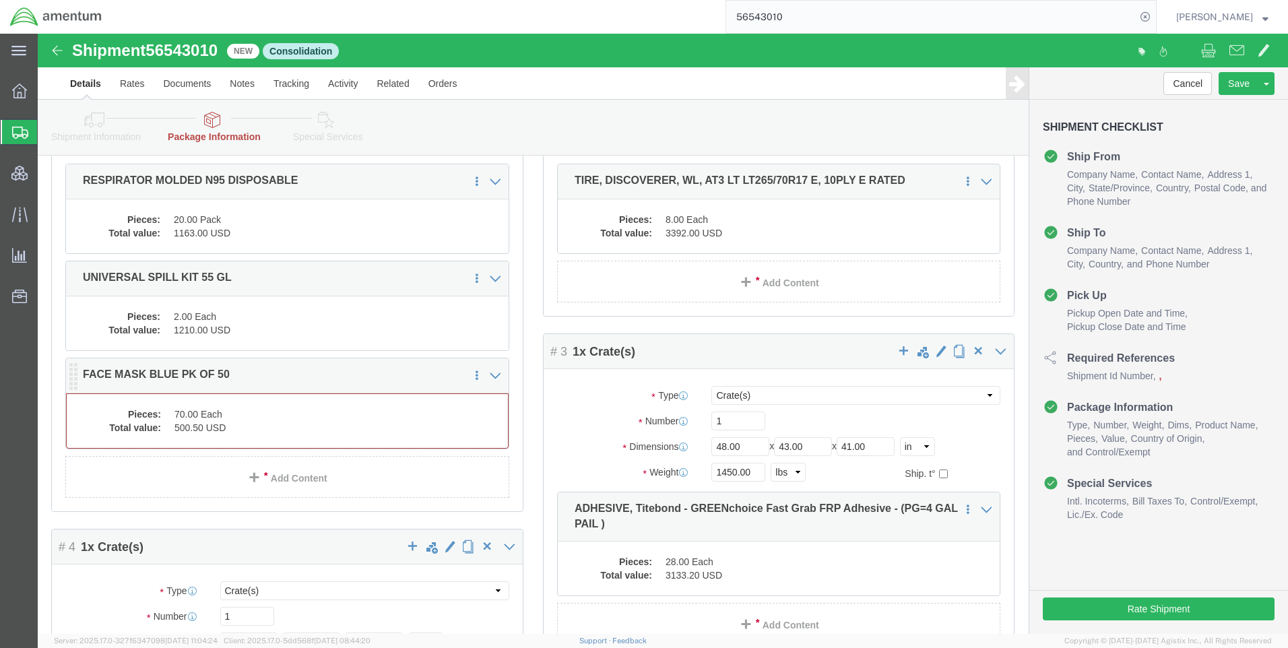
click dd "500.50 USD"
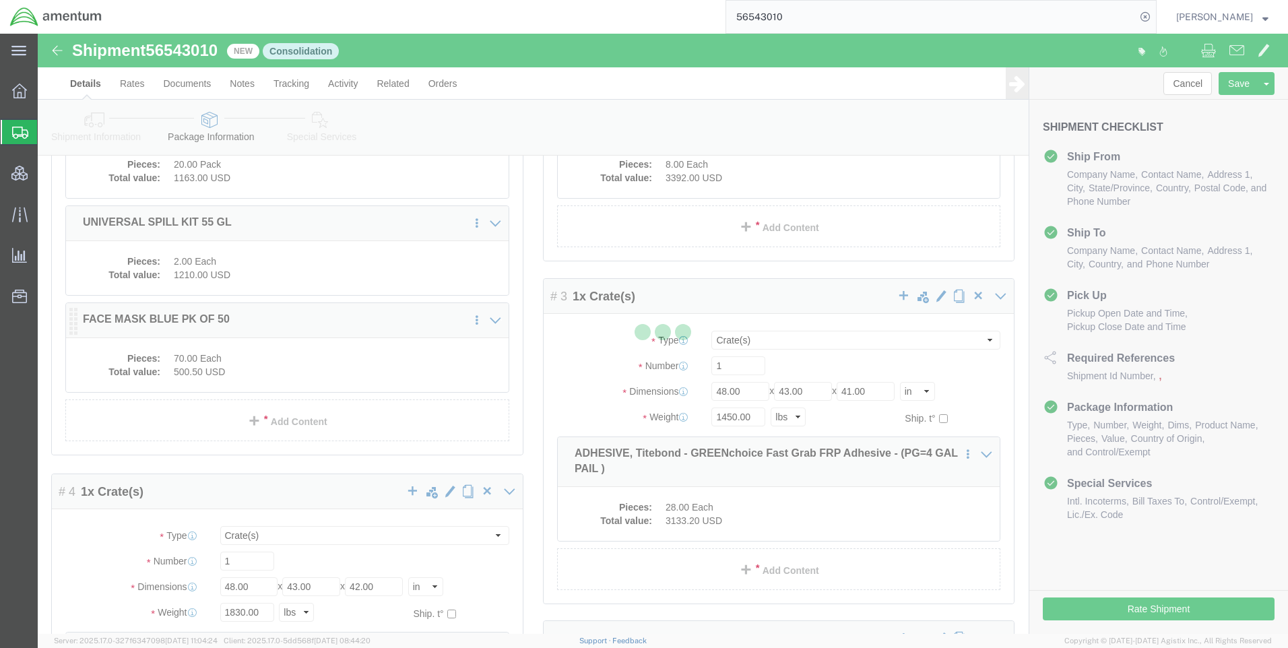
scroll to position [201, 0]
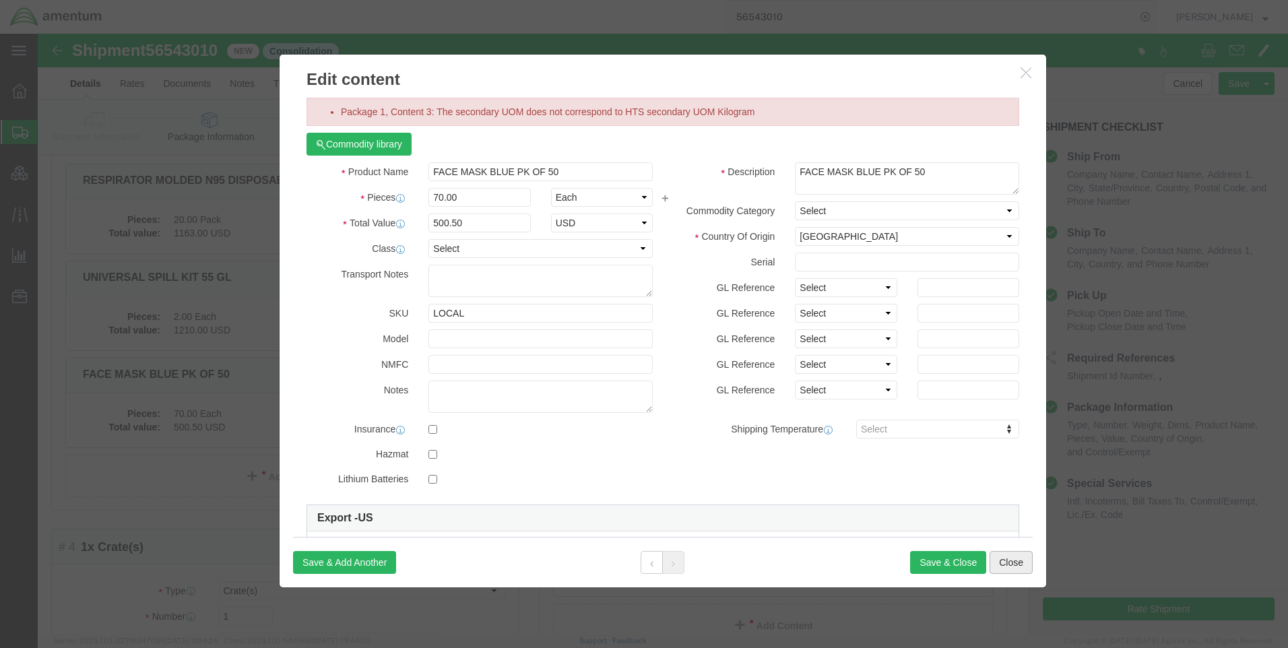
click button "Close"
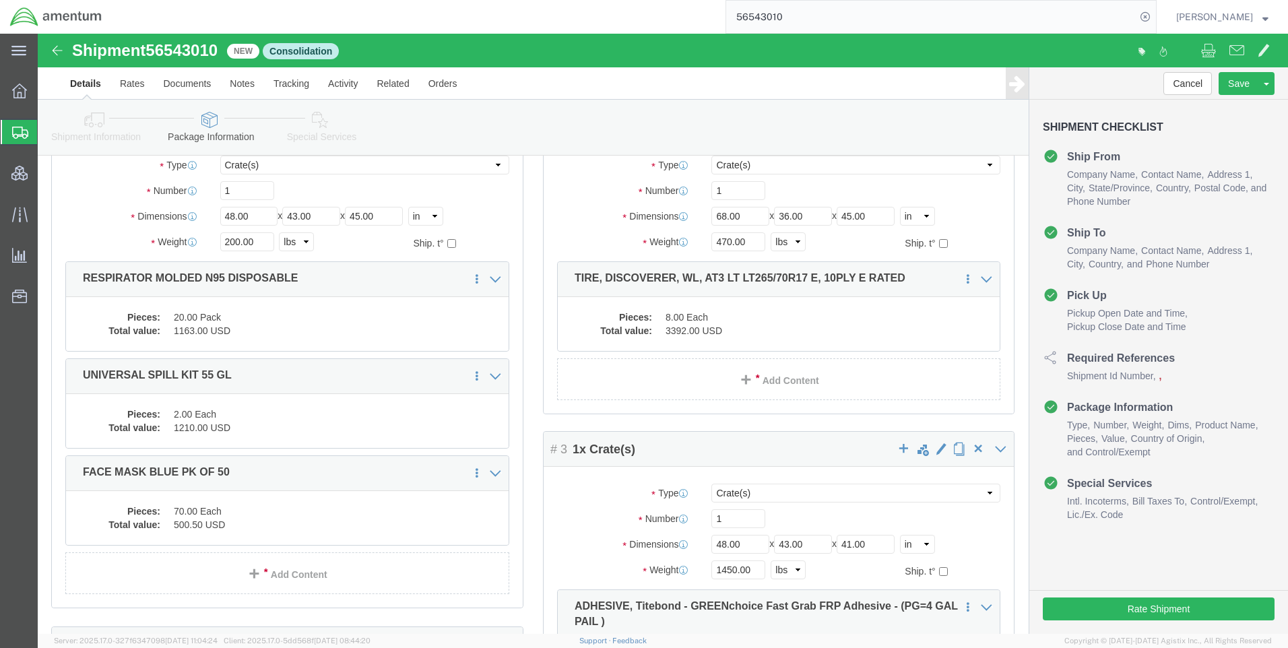
scroll to position [0, 0]
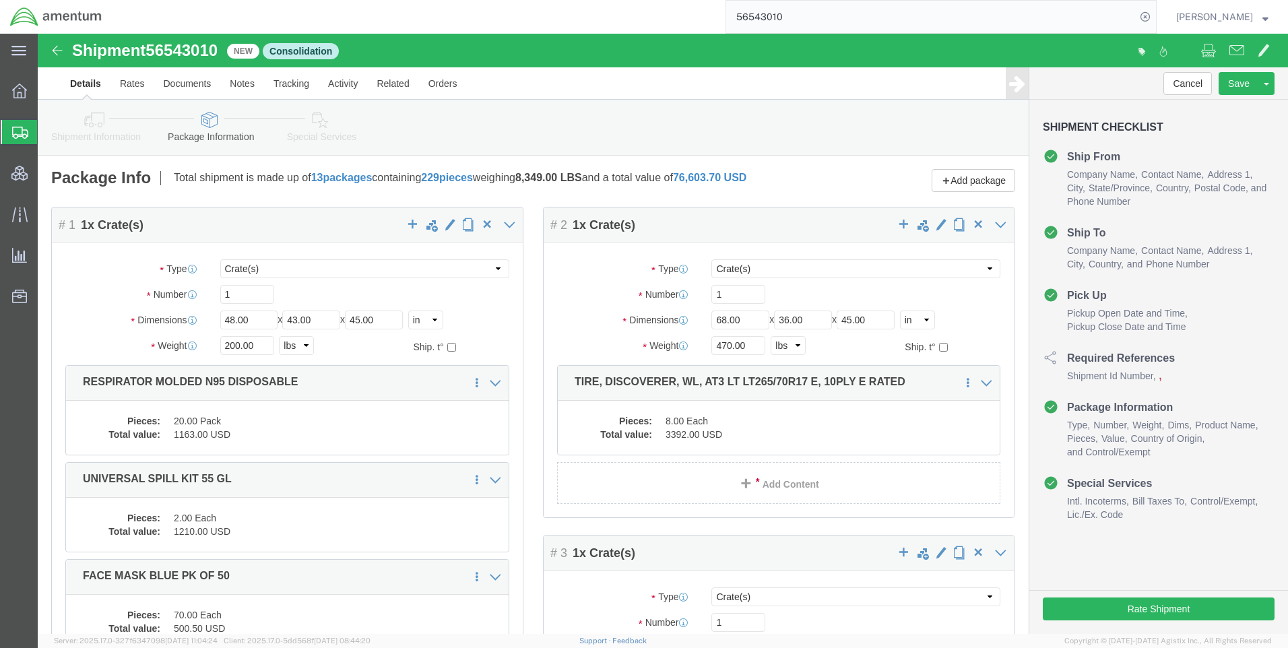
click icon
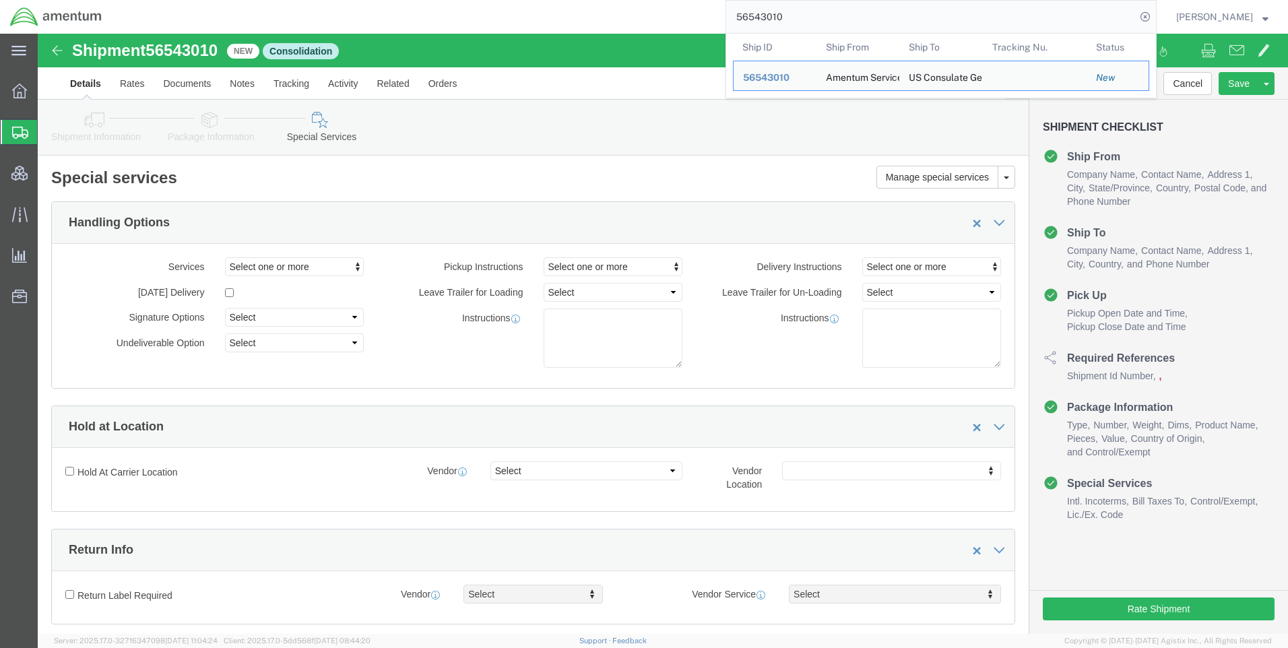
drag, startPoint x: 804, startPoint y: 20, endPoint x: 738, endPoint y: 18, distance: 66.1
click at [738, 18] on input "56543010" at bounding box center [931, 17] width 410 height 32
drag, startPoint x: 749, startPoint y: 15, endPoint x: 668, endPoint y: 7, distance: 81.3
click at [668, 7] on div "56543010 Ship ID Ship From Ship To Tracking Nu. Status Ship ID 56543010 Ship Fr…" at bounding box center [634, 17] width 1045 height 34
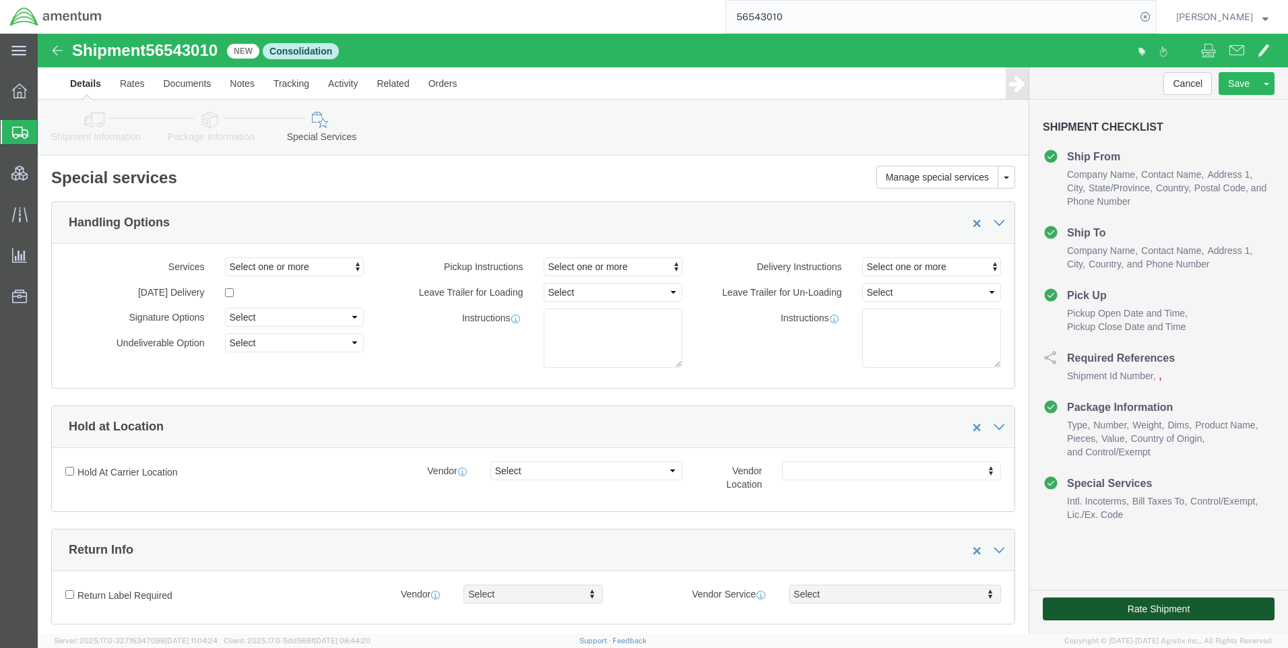
click button "Rate Shipment"
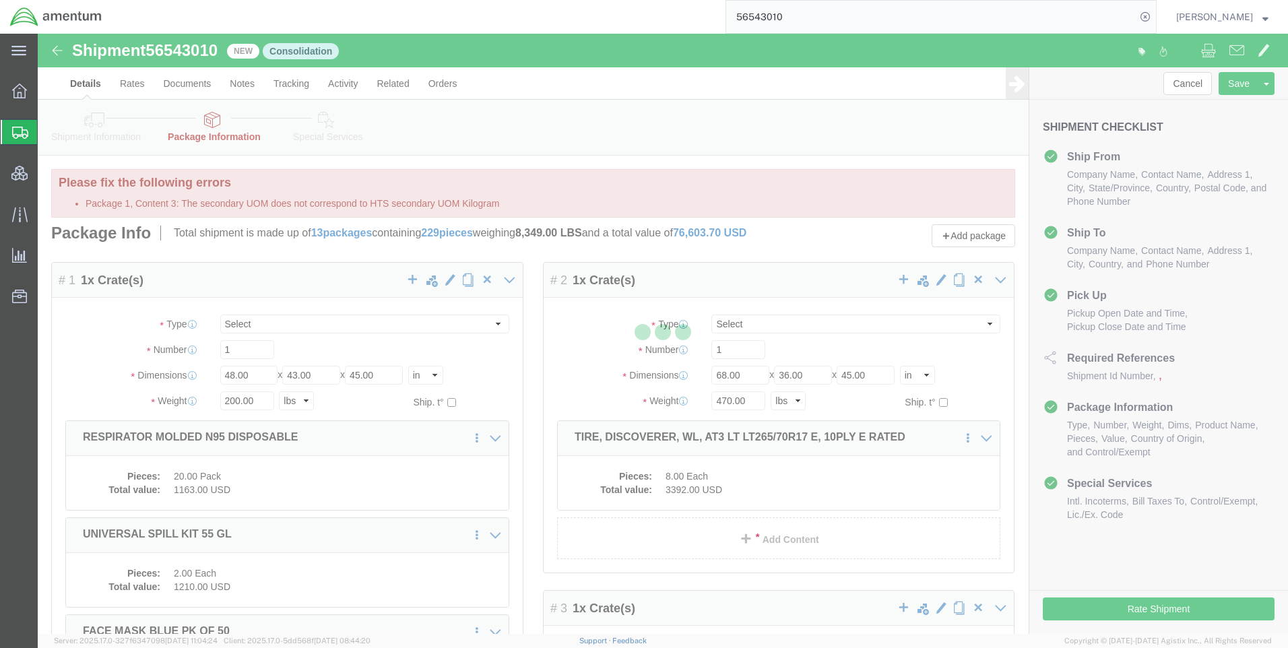
select select "CRAT"
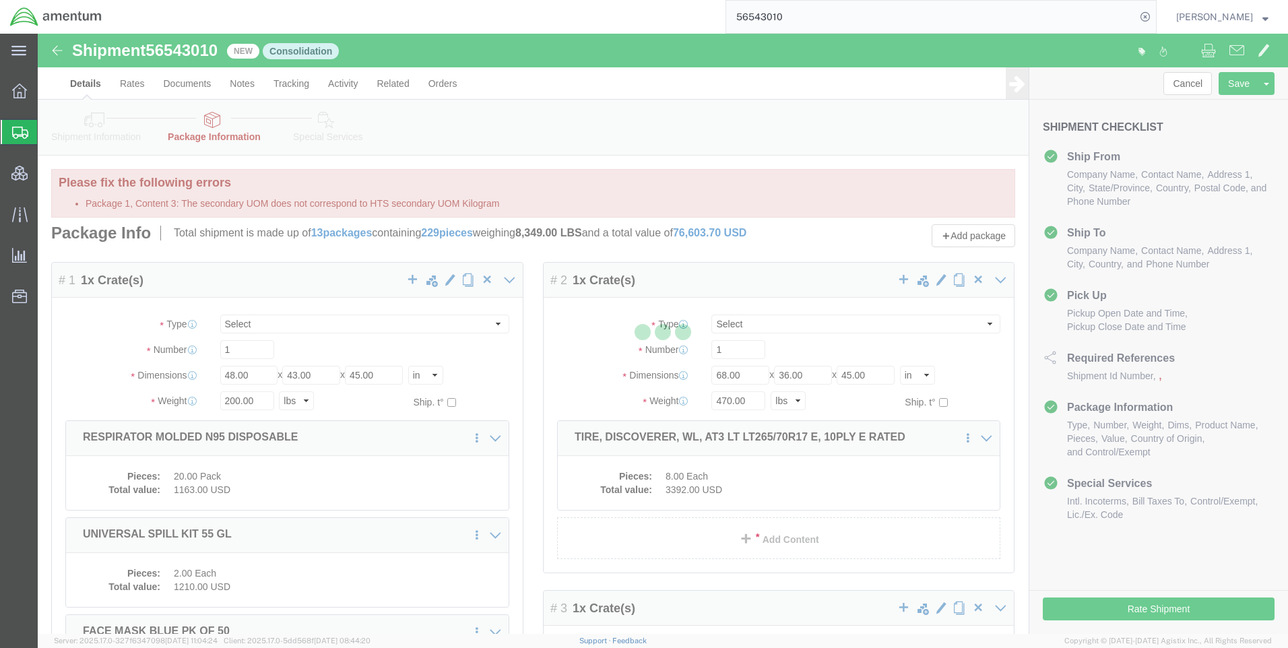
select select "CRAT"
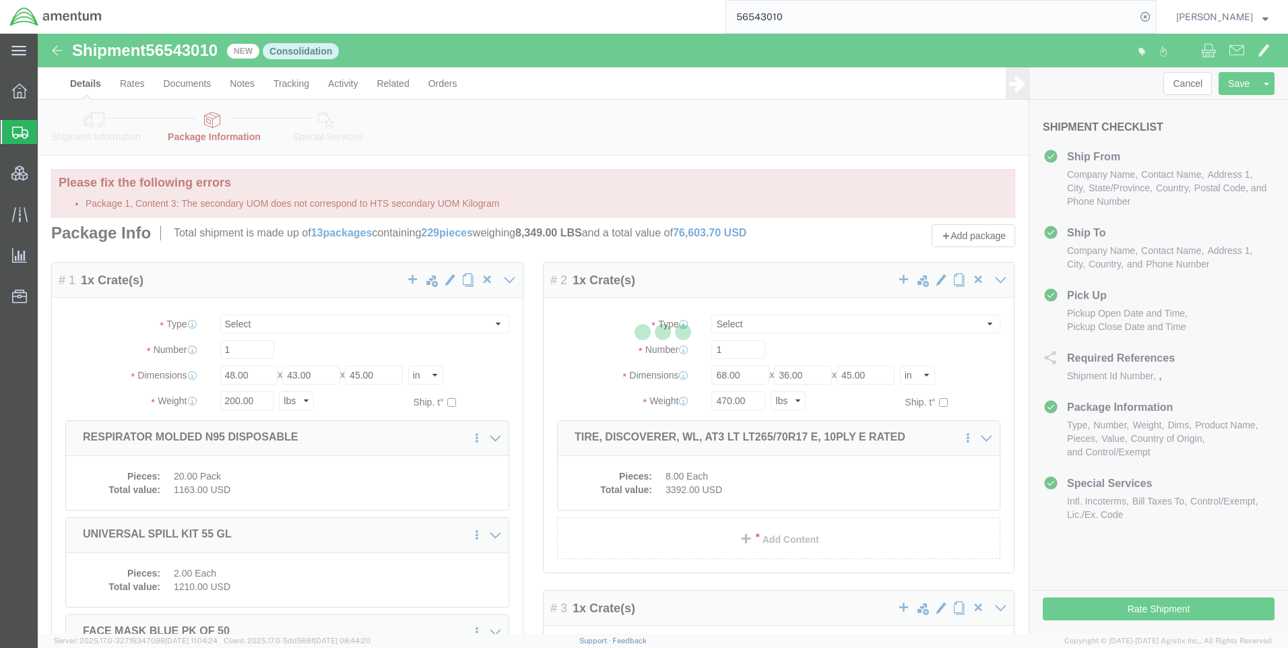
select select "CRAT"
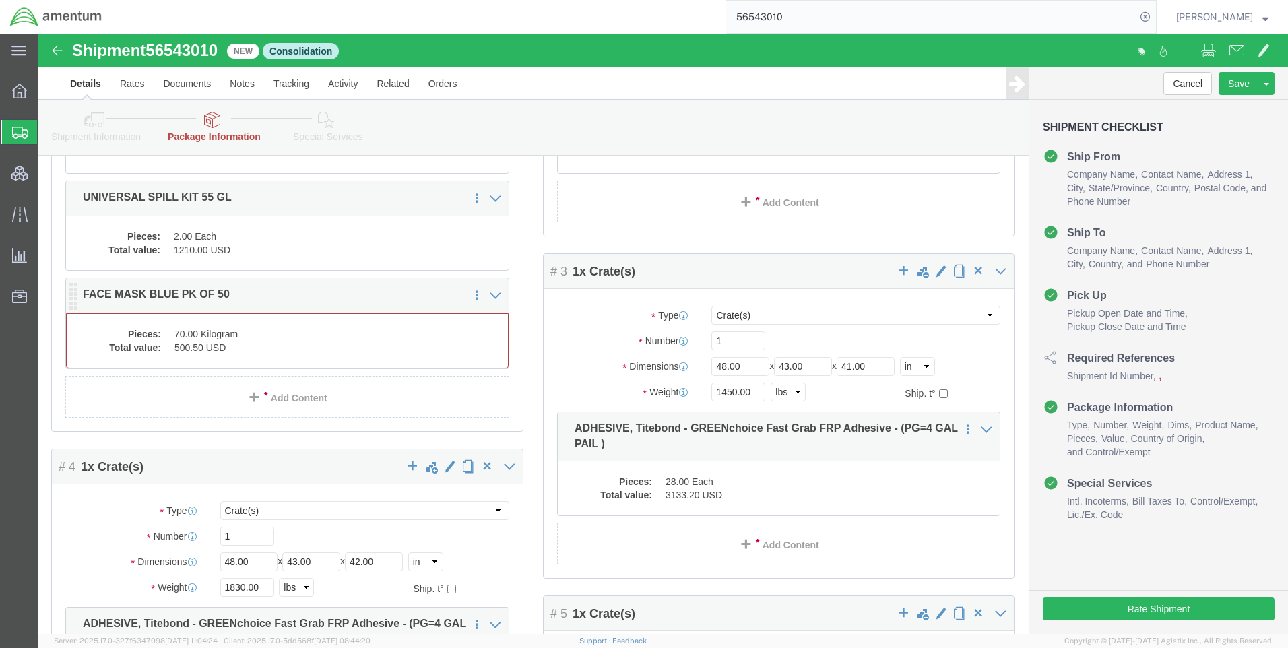
click dd "70.00 Kilogram"
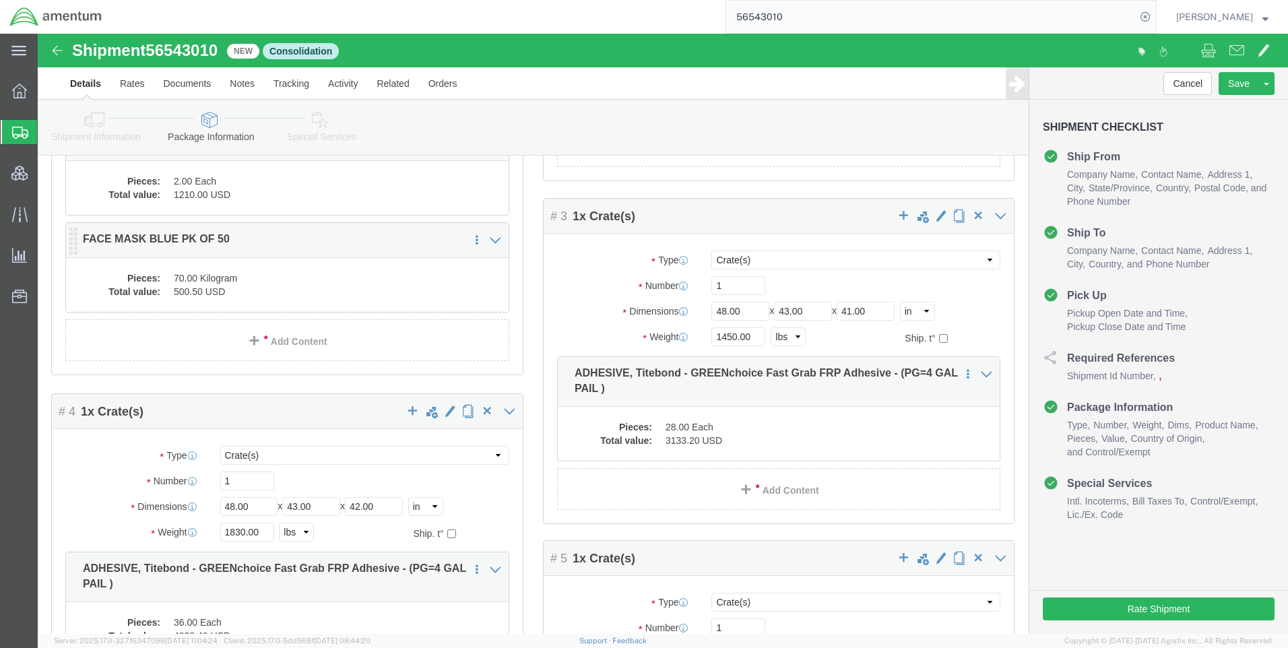
scroll to position [282, 0]
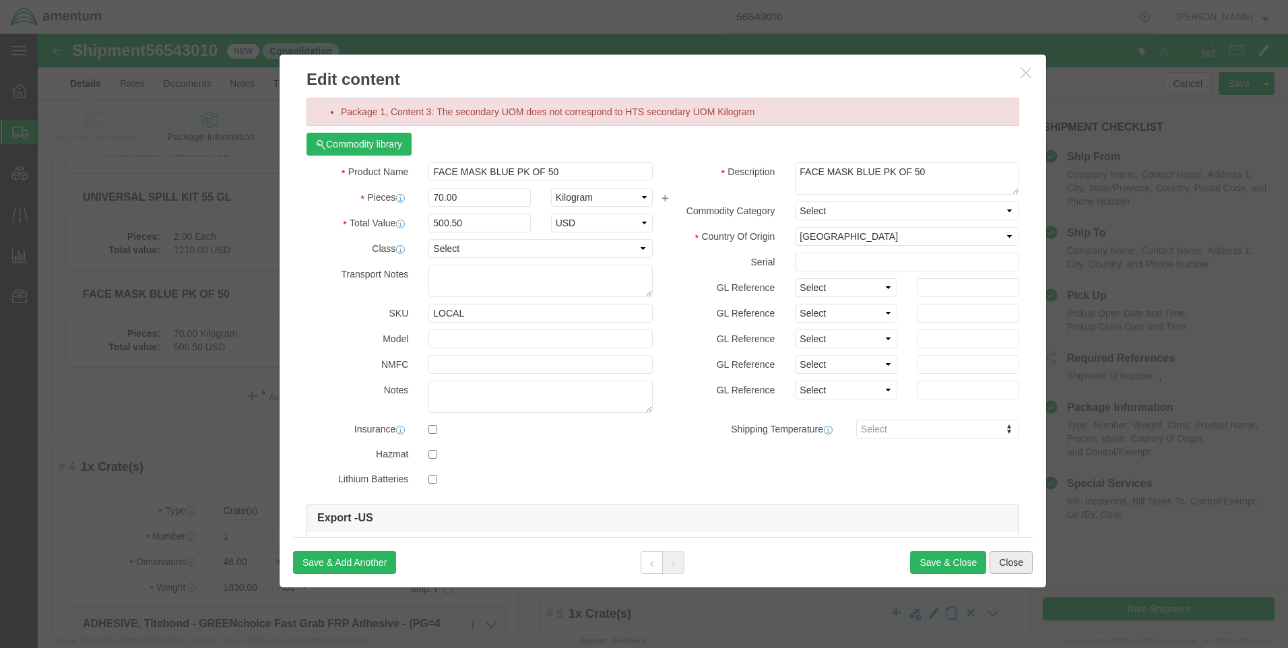
click button "Close"
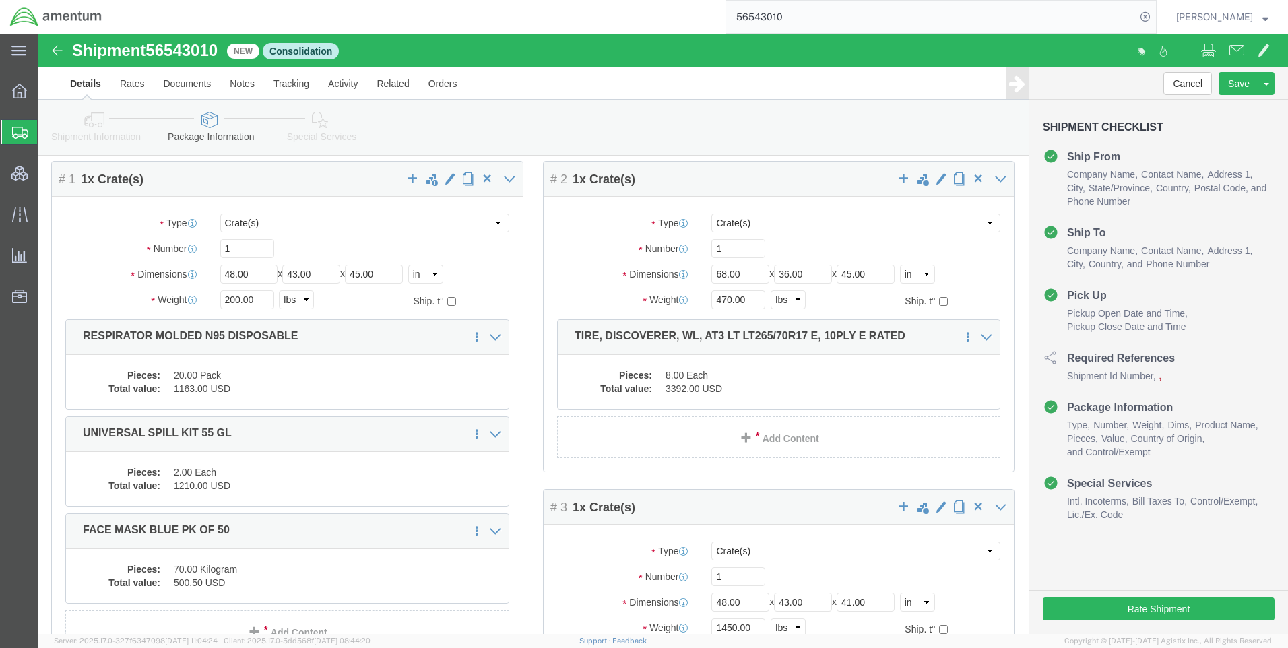
scroll to position [67, 0]
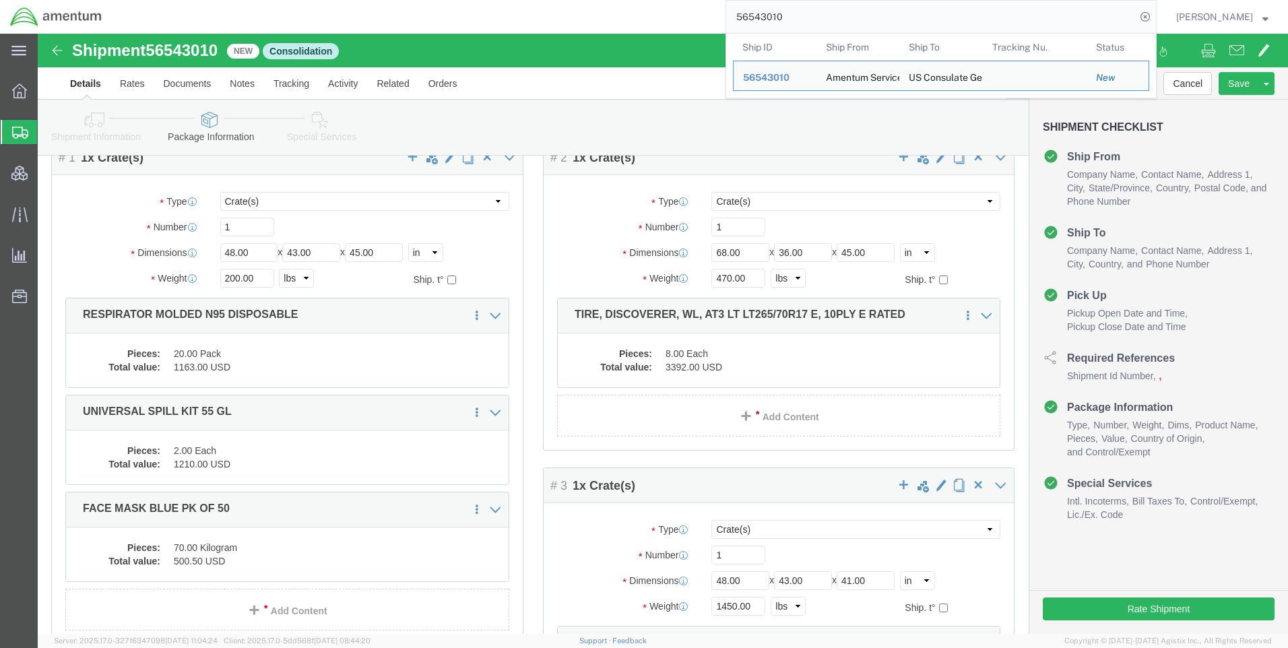
drag, startPoint x: 790, startPoint y: 17, endPoint x: 745, endPoint y: 17, distance: 44.5
click at [745, 17] on input "56543010" at bounding box center [931, 17] width 410 height 32
click at [1155, 21] on icon at bounding box center [1145, 16] width 19 height 19
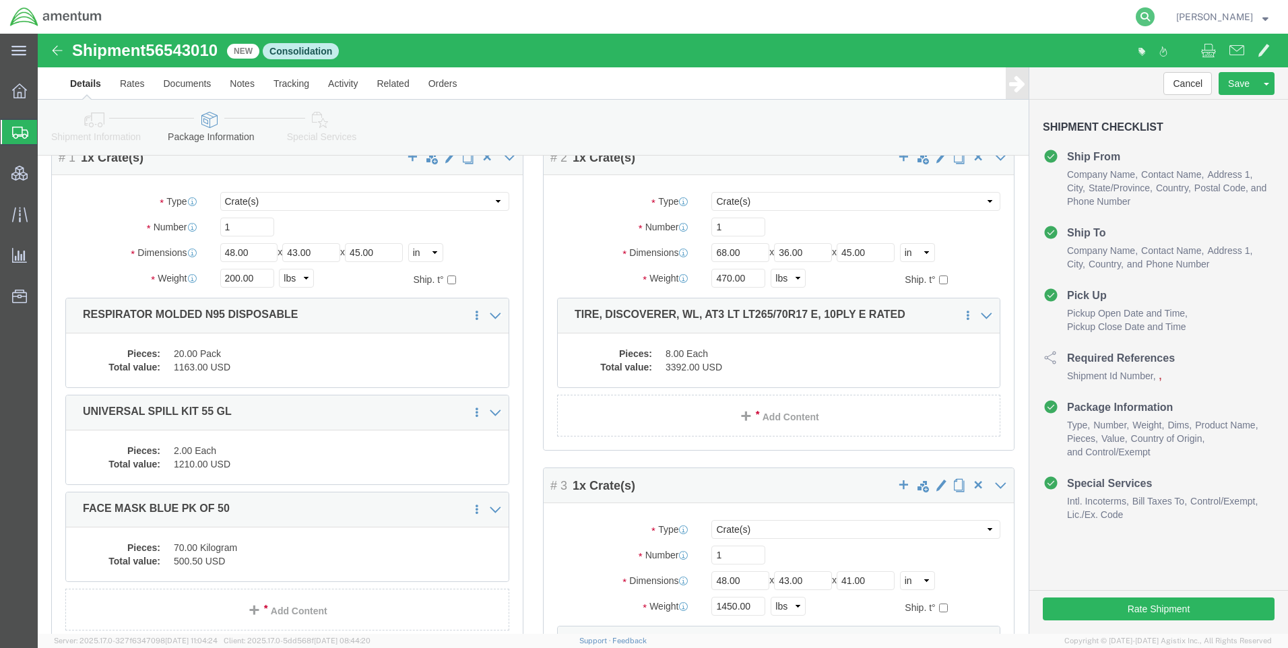
click at [1155, 15] on icon at bounding box center [1145, 16] width 19 height 19
paste input "56543010"
type input "56543010"
click at [1155, 10] on icon at bounding box center [1145, 16] width 19 height 19
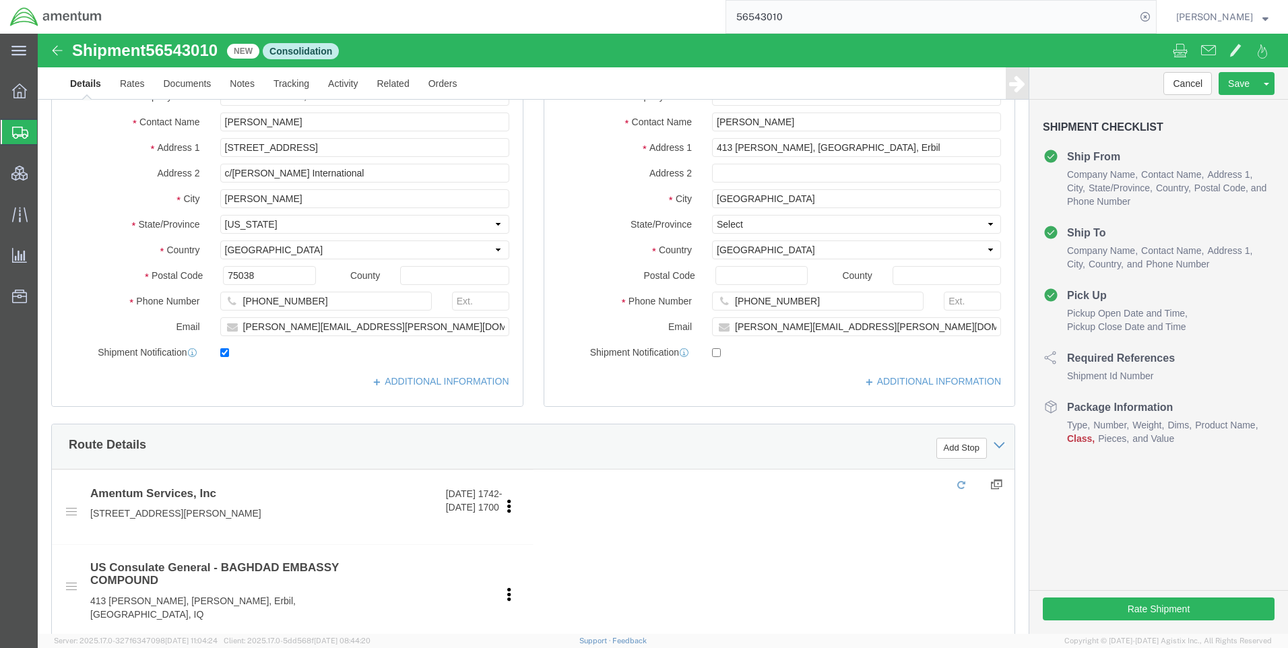
select select "42668"
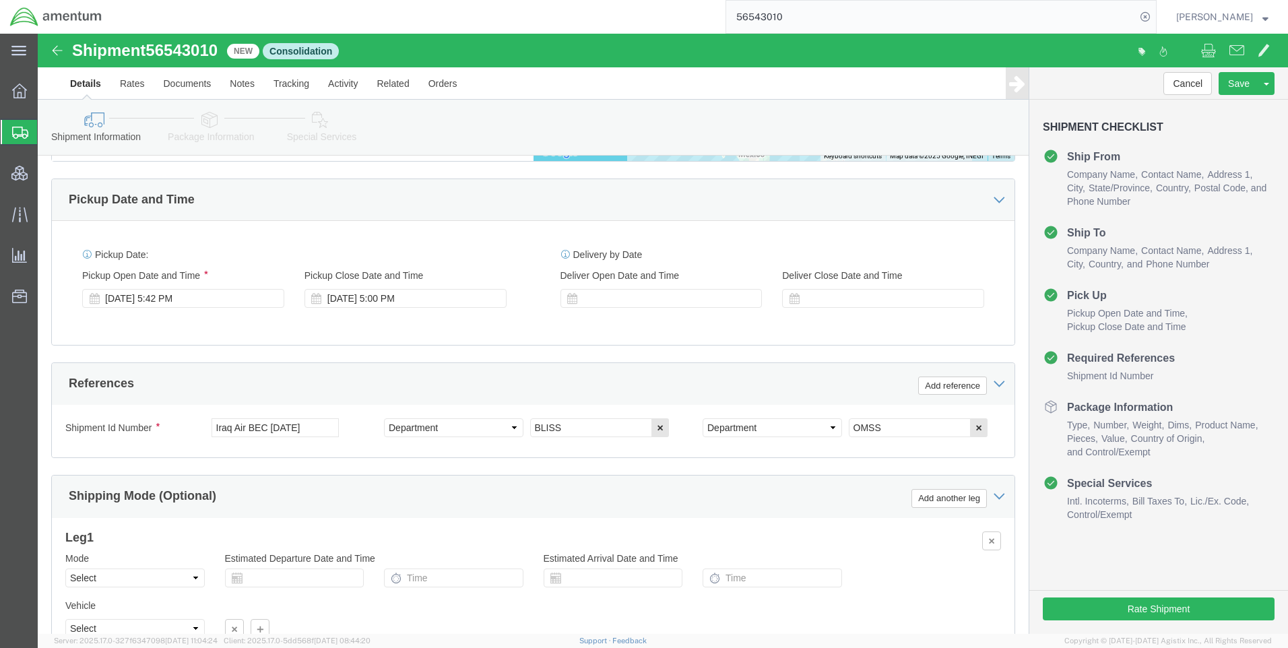
scroll to position [796, 0]
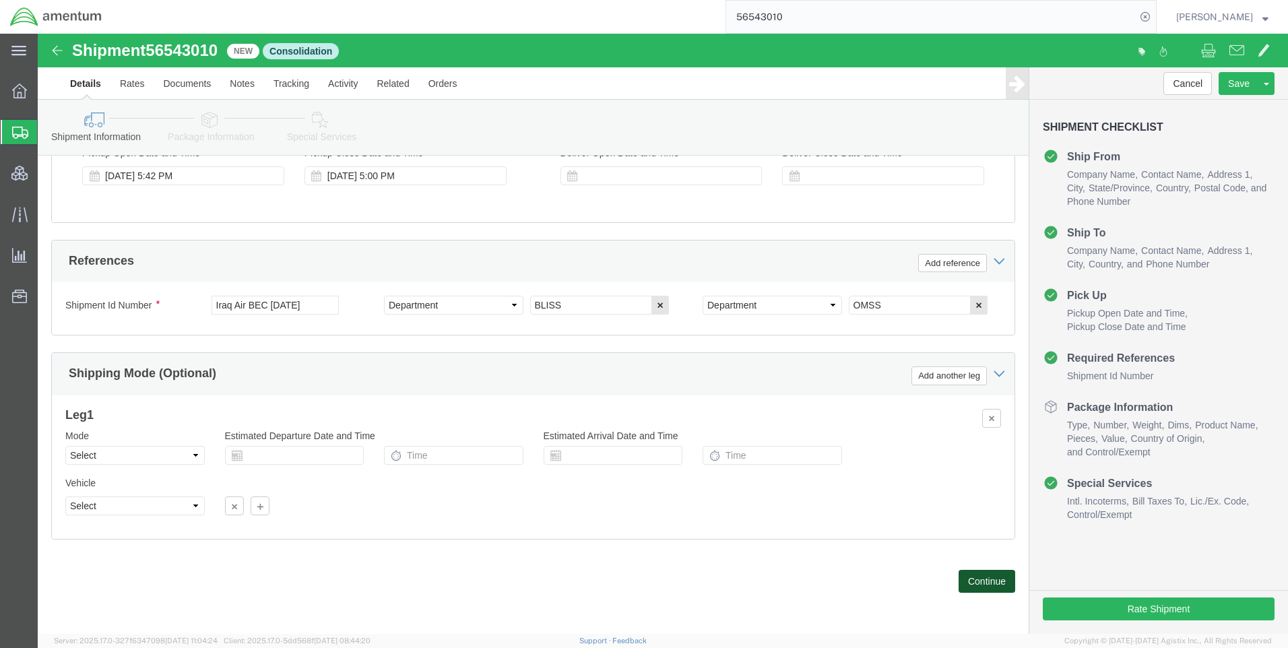
click button "Continue"
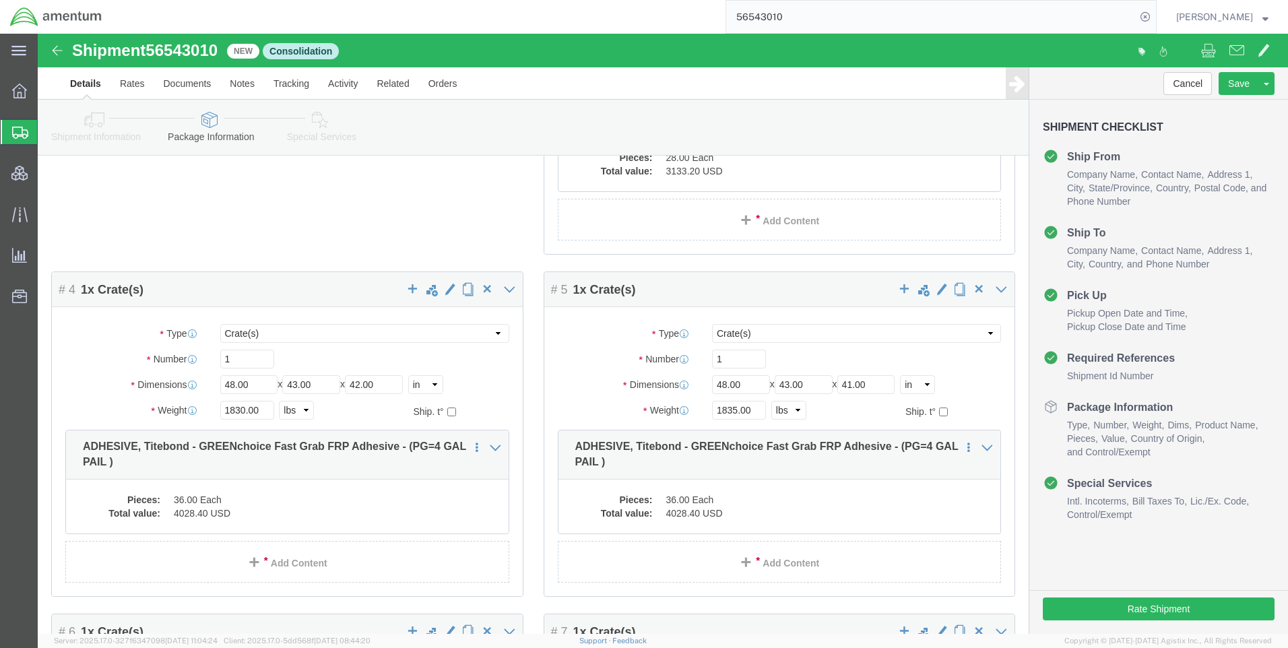
scroll to position [539, 0]
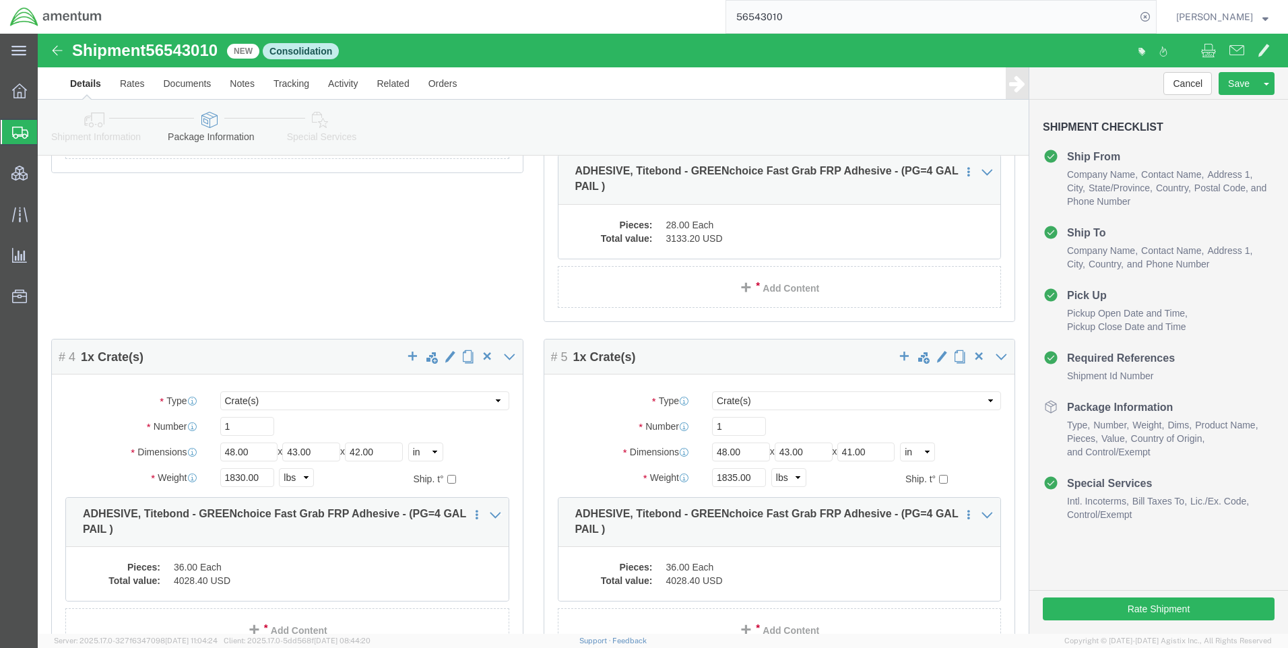
drag, startPoint x: 296, startPoint y: 94, endPoint x: 325, endPoint y: 111, distance: 34.1
click link "Special Services"
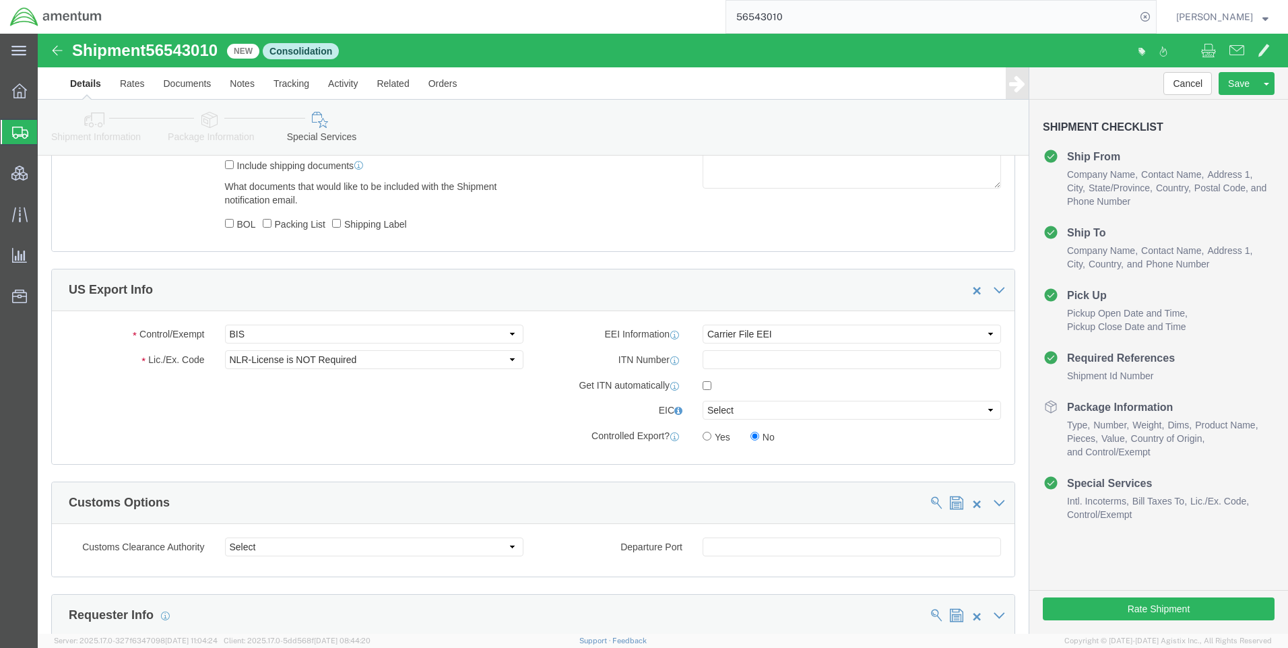
scroll to position [959, 0]
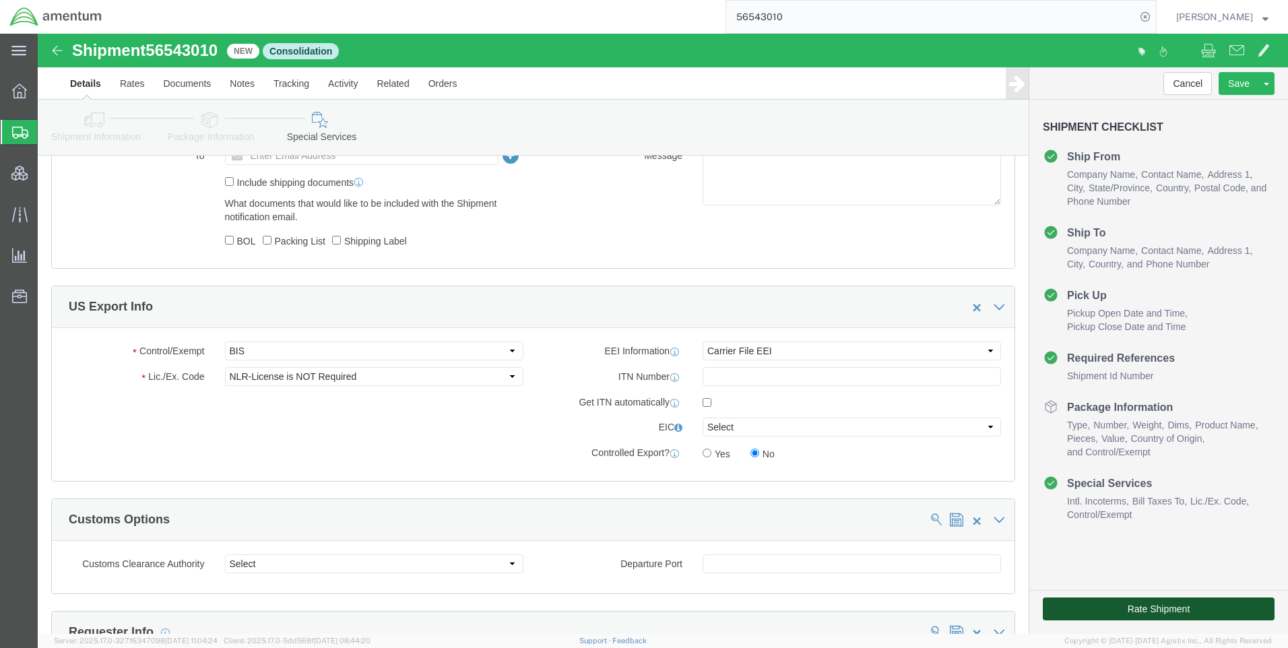
click button "Rate Shipment"
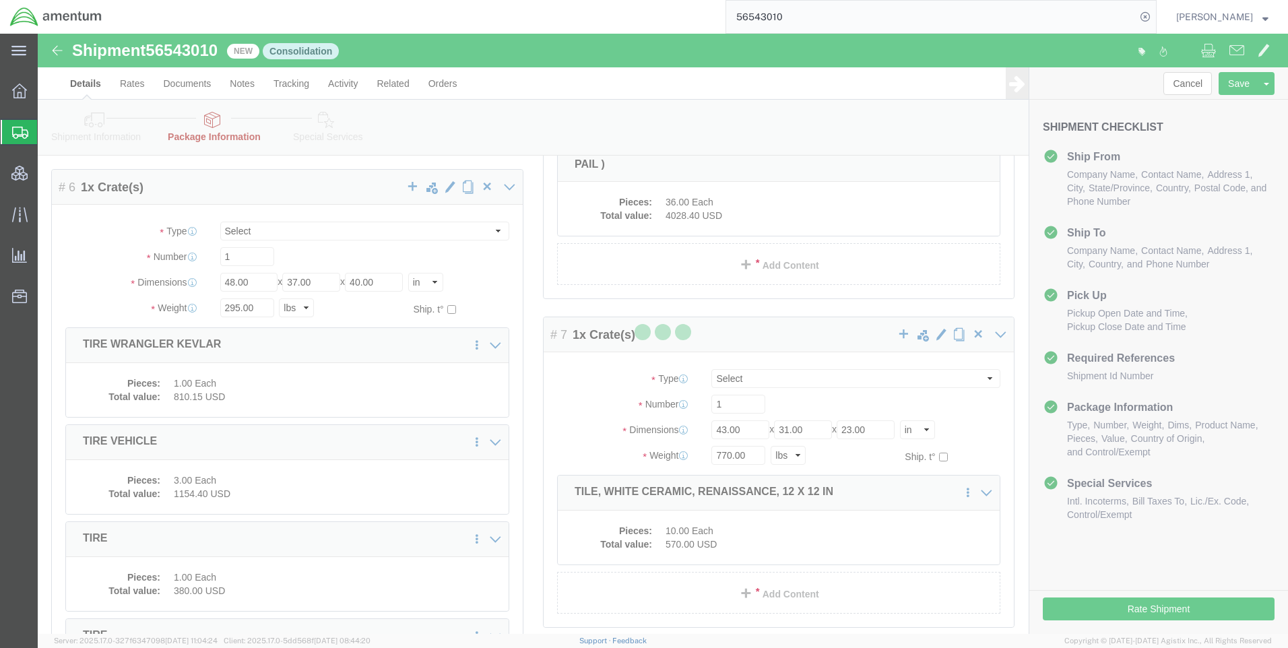
select select "CRAT"
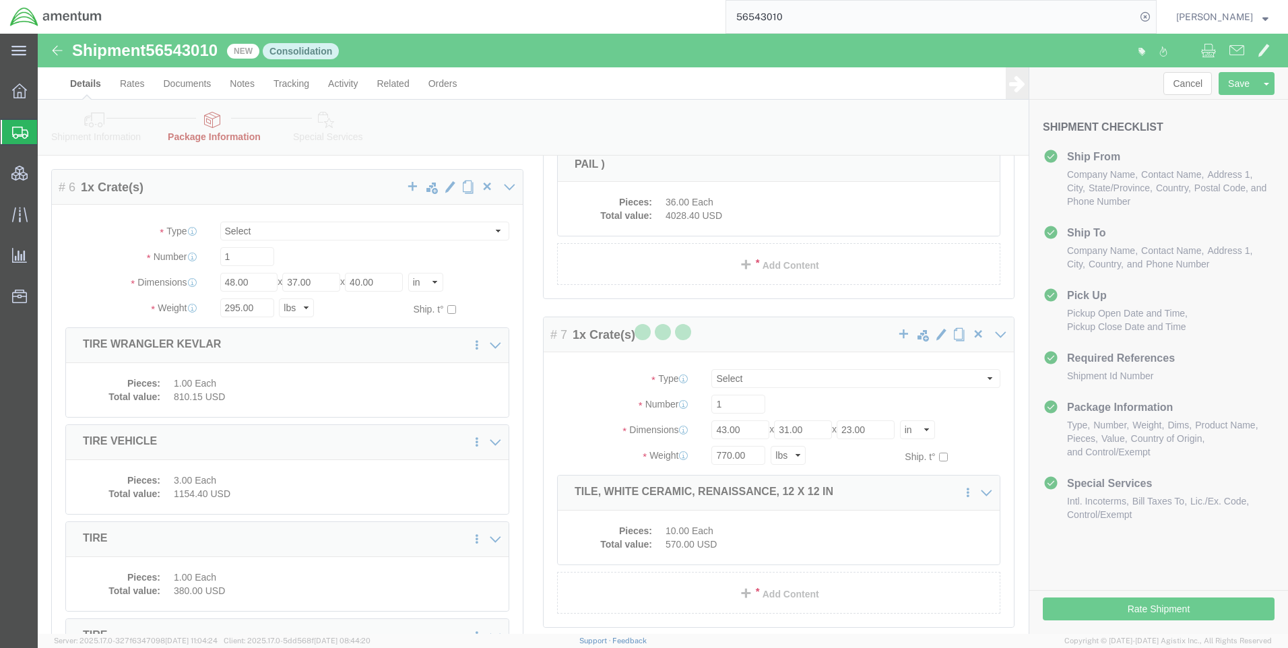
select select "CRAT"
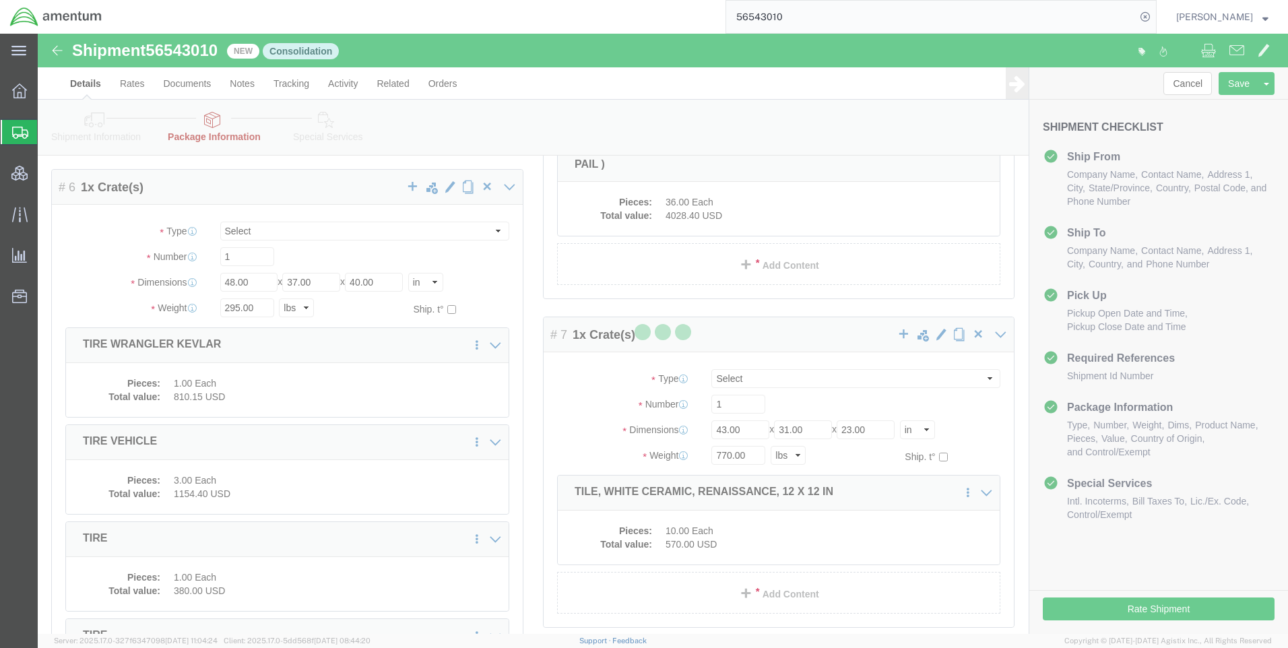
select select "CRAT"
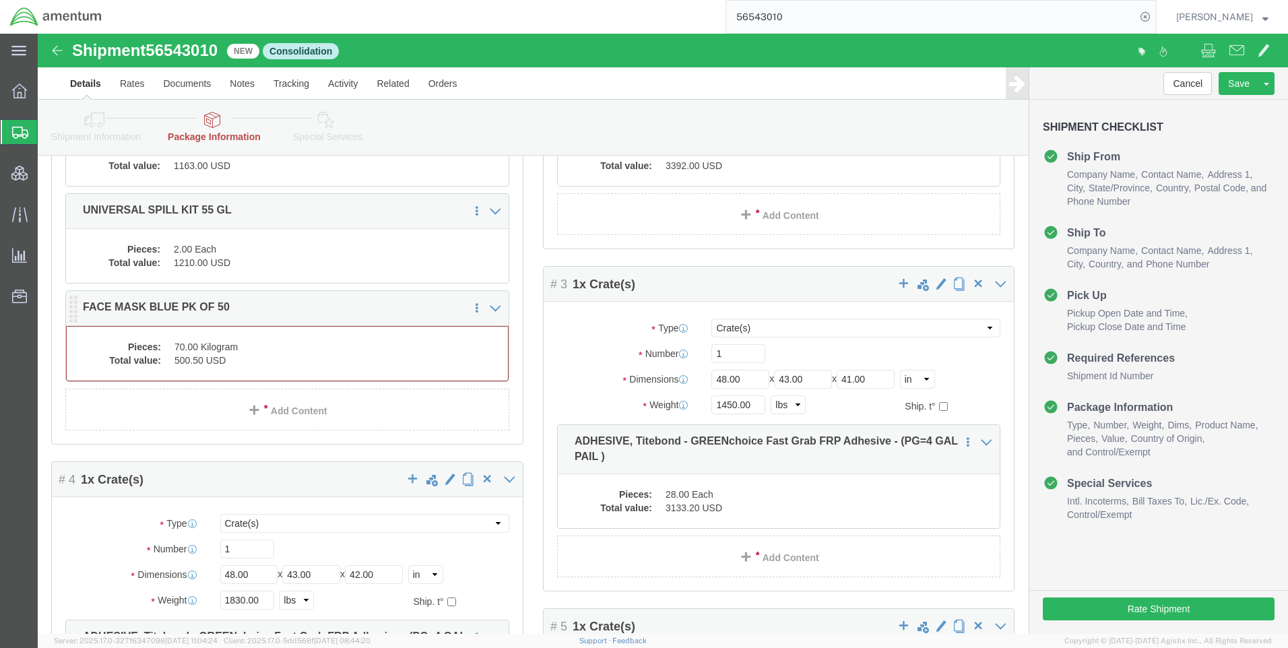
click dd "500.50 USD"
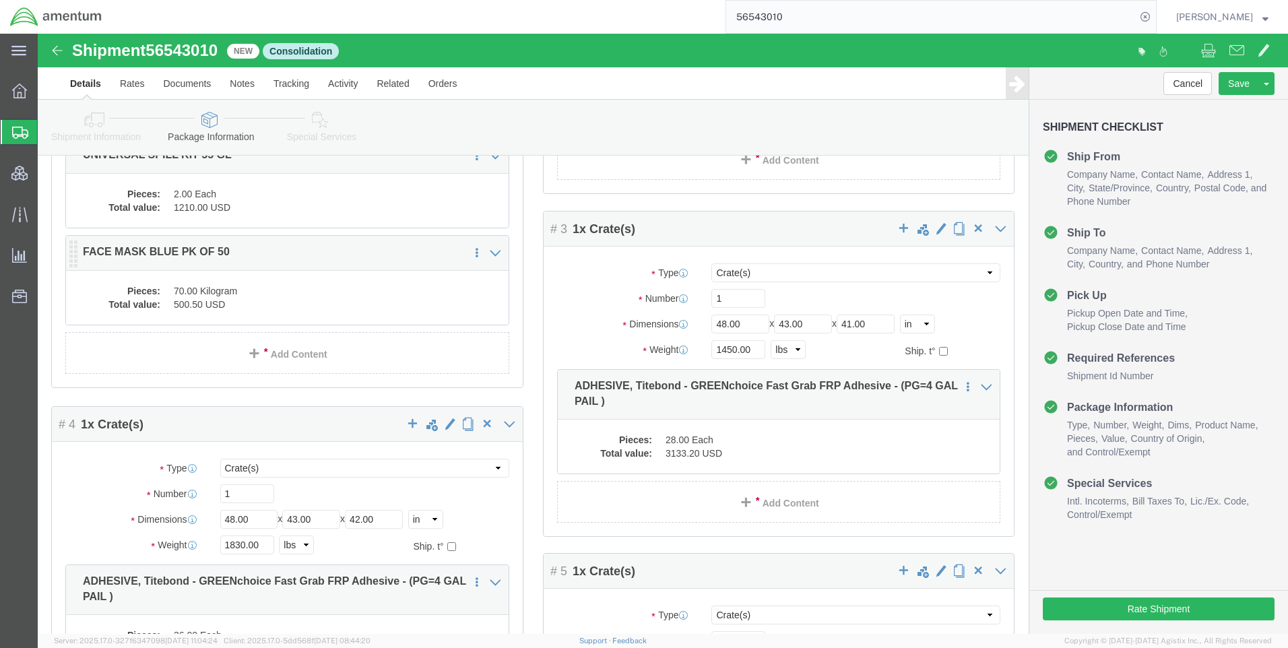
scroll to position [269, 0]
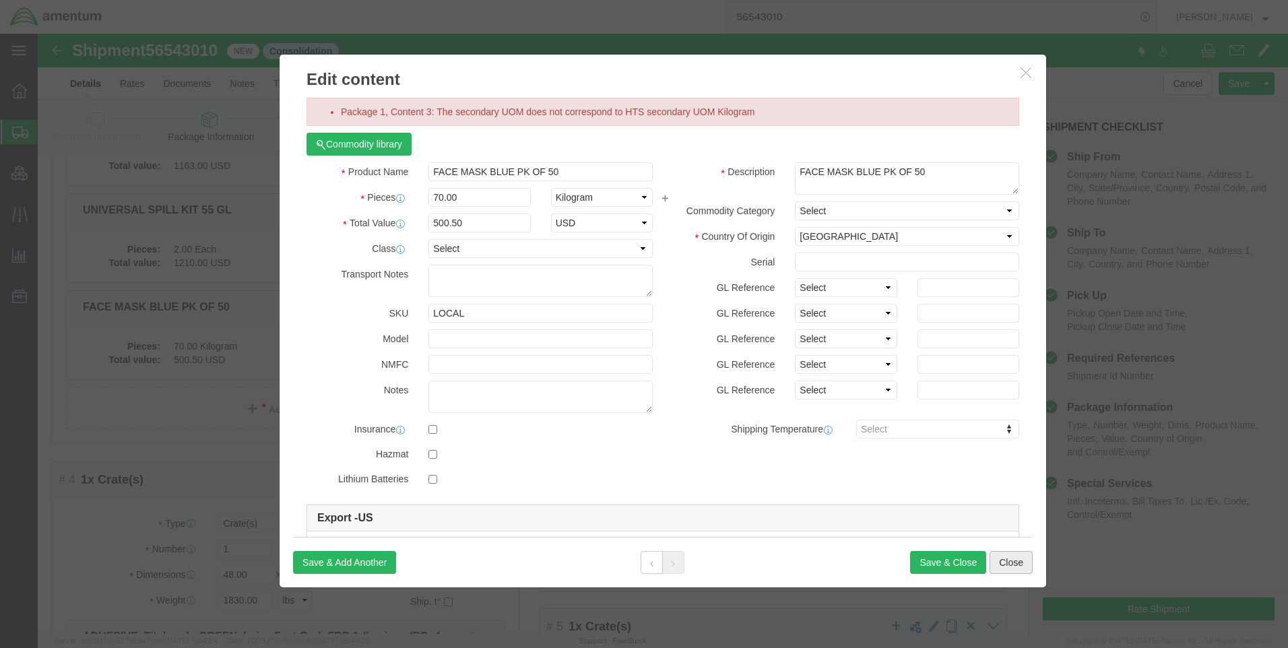
click button "Close"
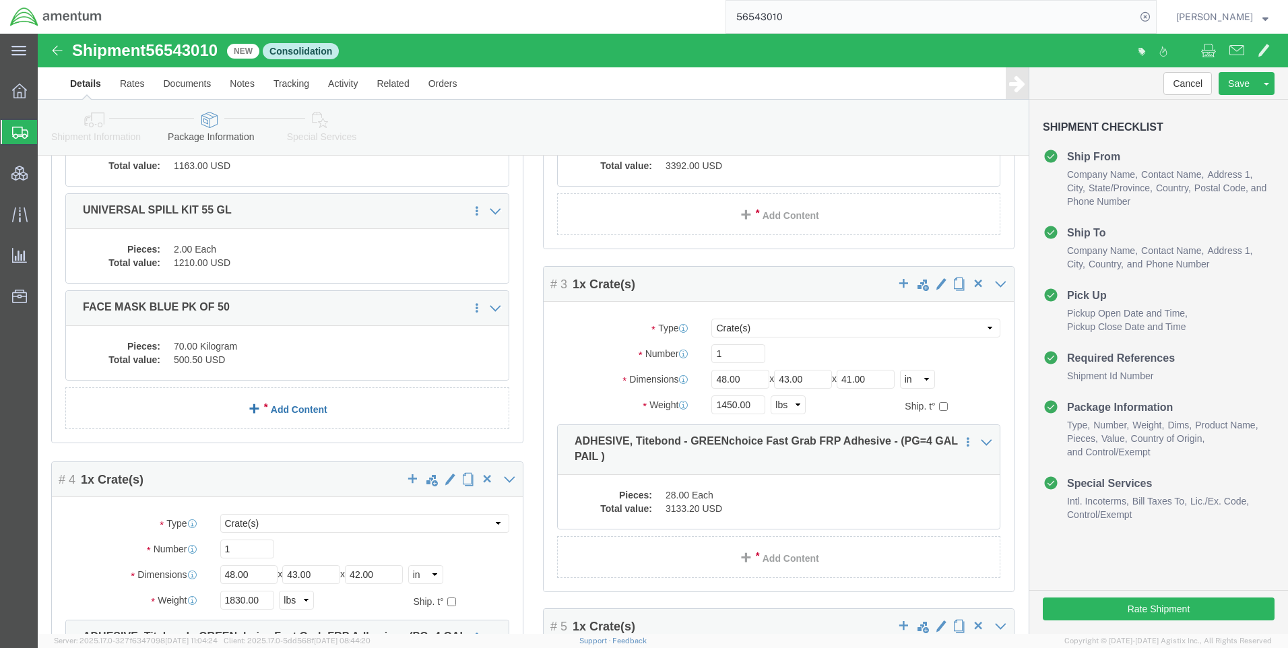
scroll to position [201, 0]
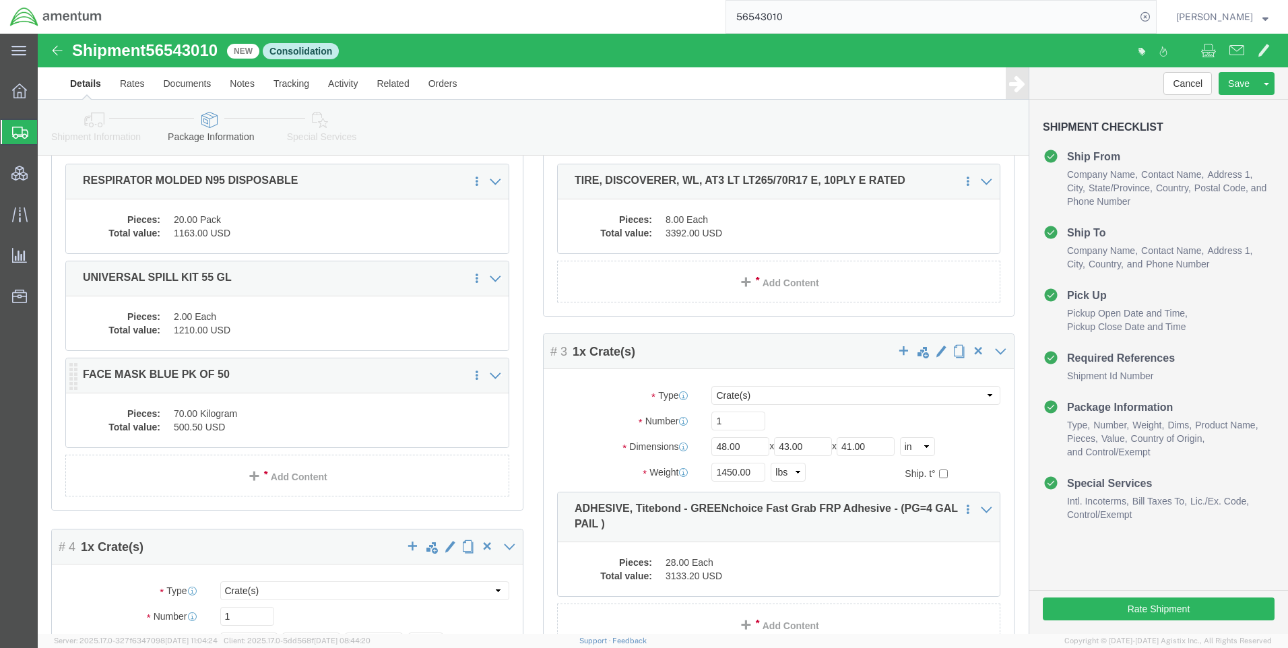
click dd "500.50 USD"
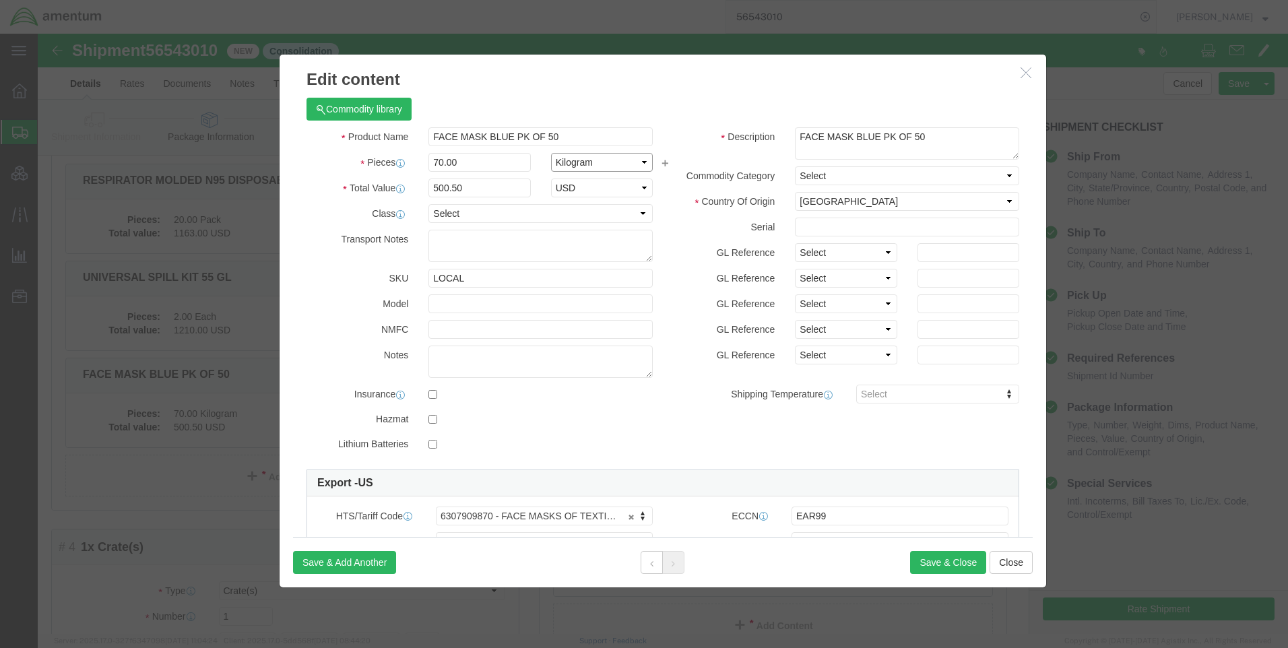
click select "Select Bag Barrels 100Board Feet Bottle Box Blister Pack Carats Can Capsule Car…"
select select "EA"
click select "Select Bag Barrels 100Board Feet Bottle Box Blister Pack Carats Can Capsule Car…"
click button "Save & Close"
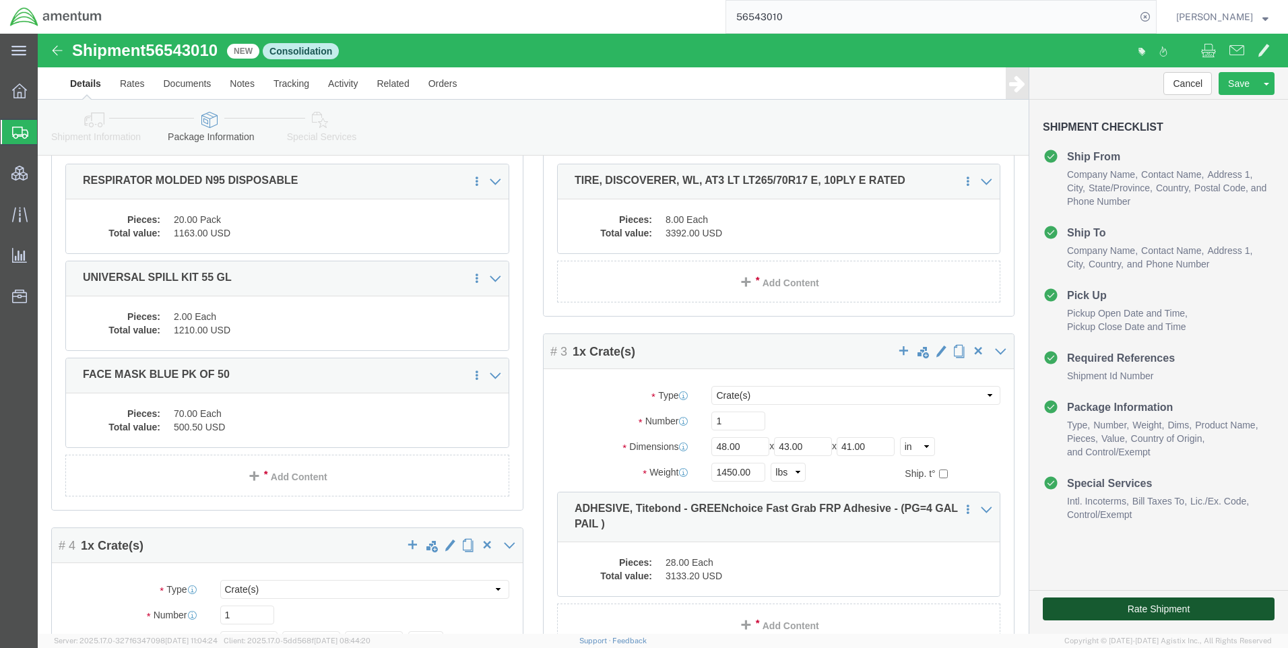
click button "Rate Shipment"
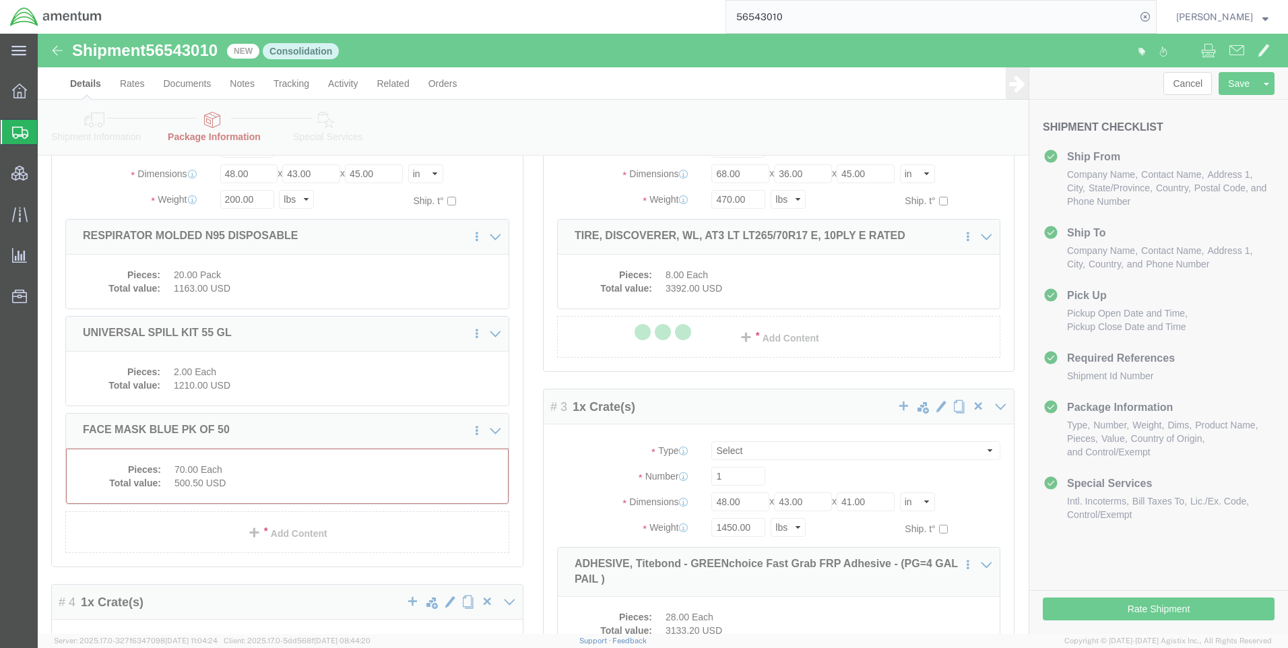
select select "CRAT"
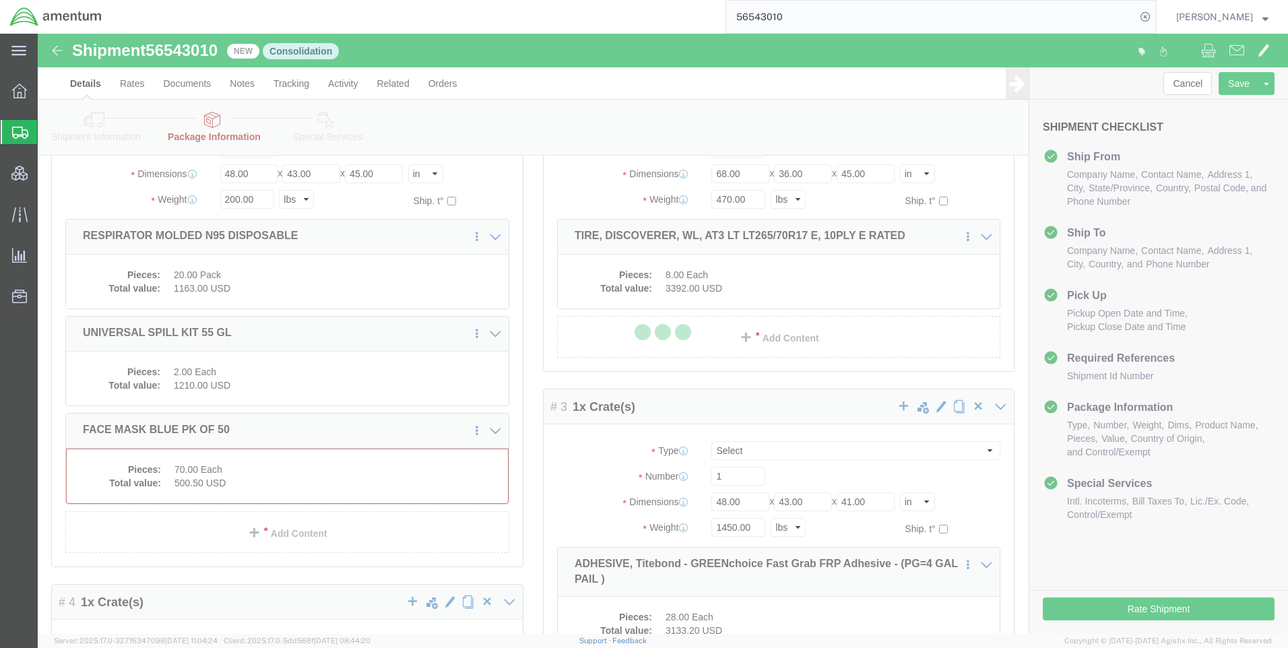
select select "CRAT"
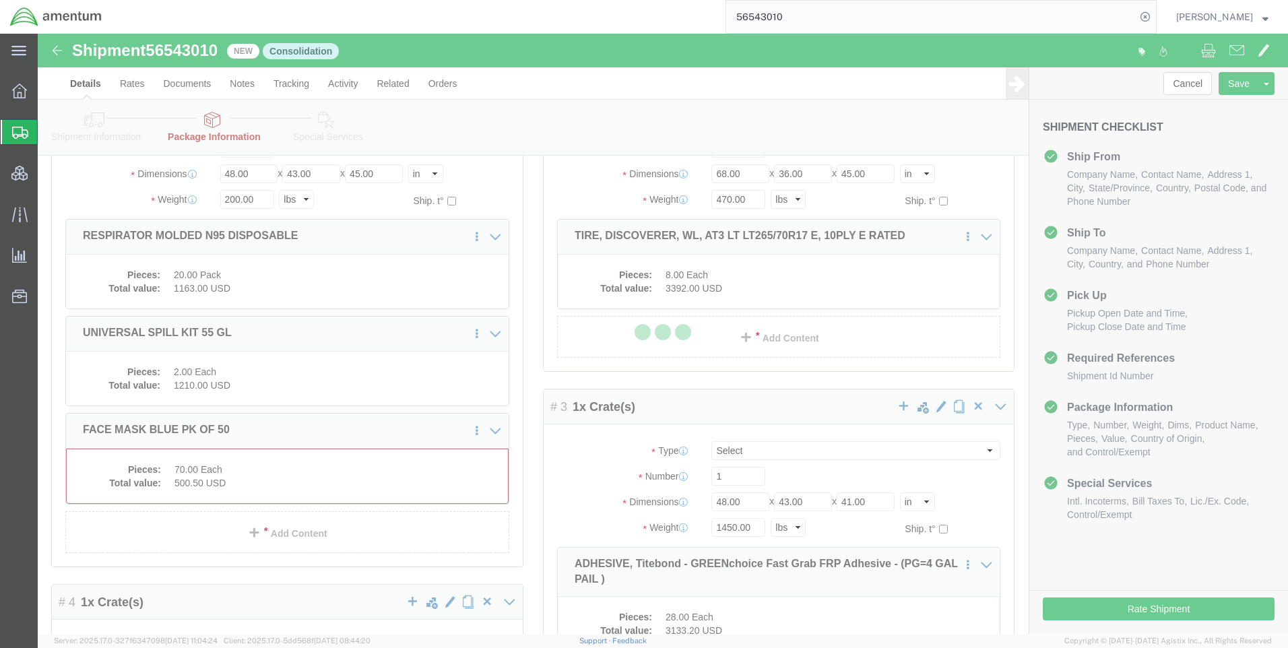
select select "CRAT"
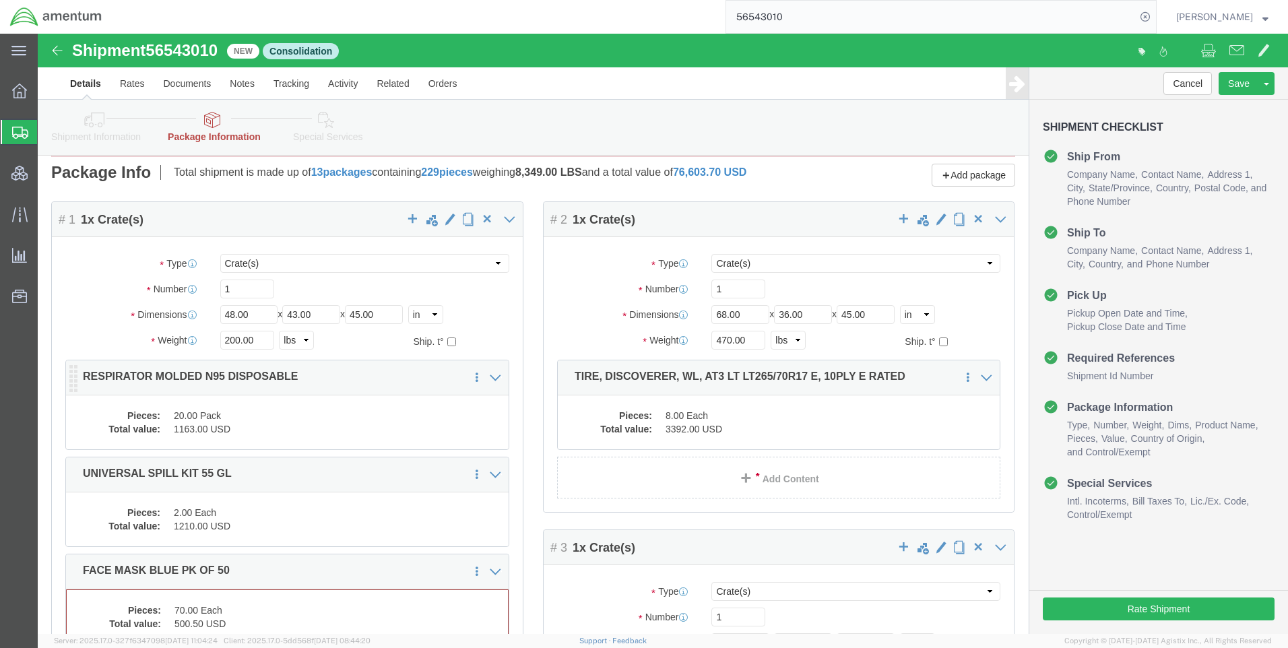
scroll to position [298, 0]
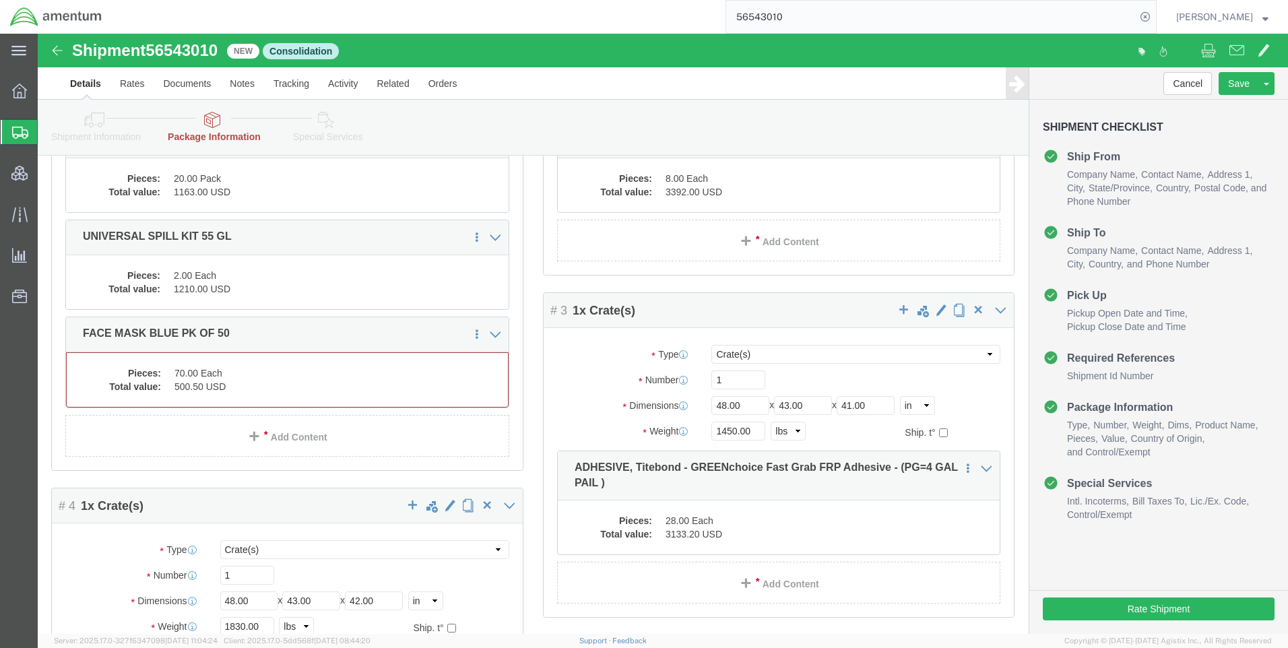
click link "Add Content"
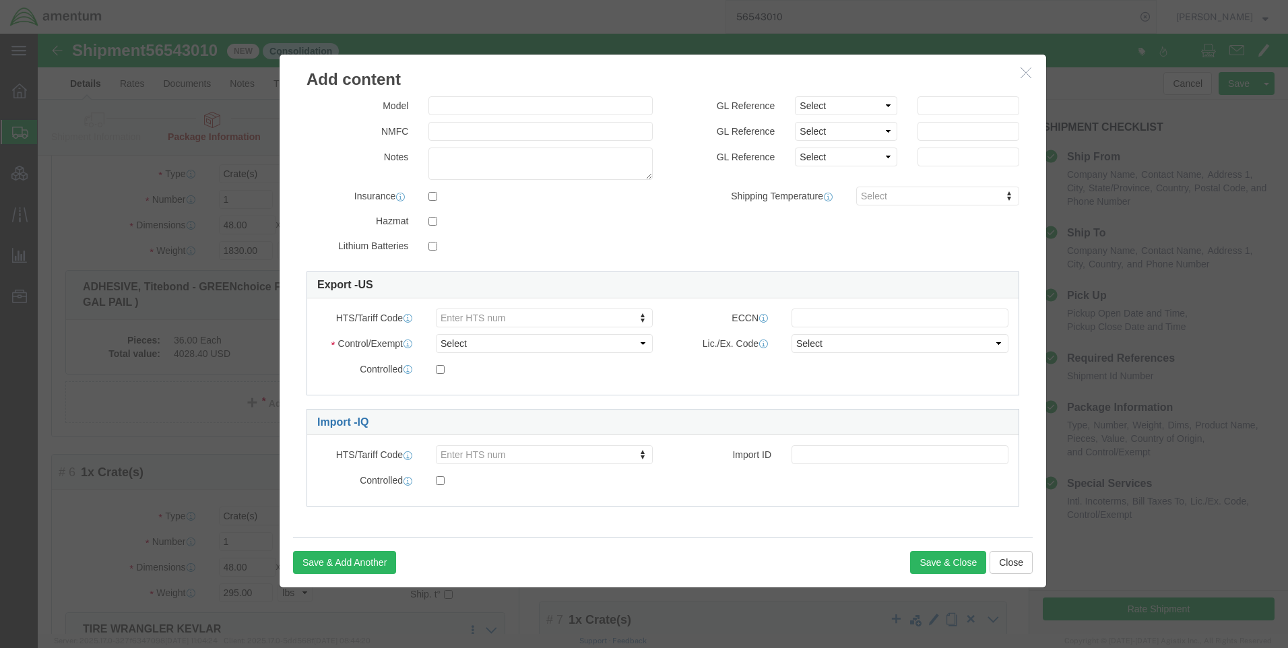
scroll to position [0, 0]
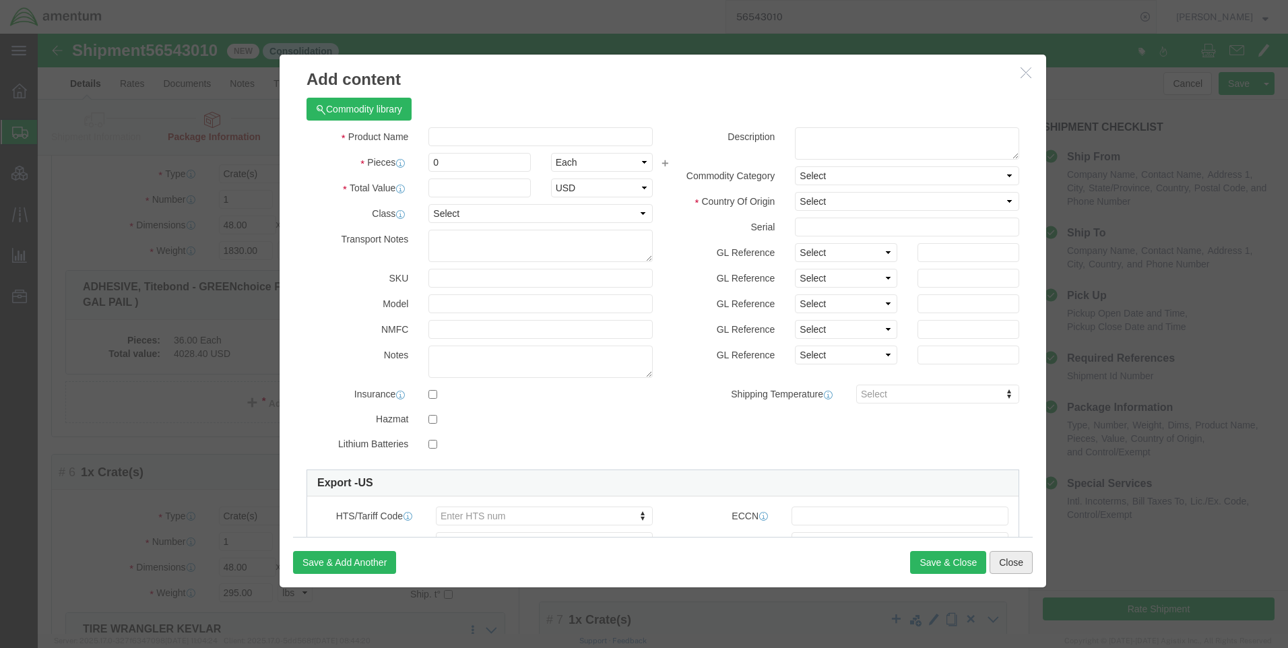
click button "Close"
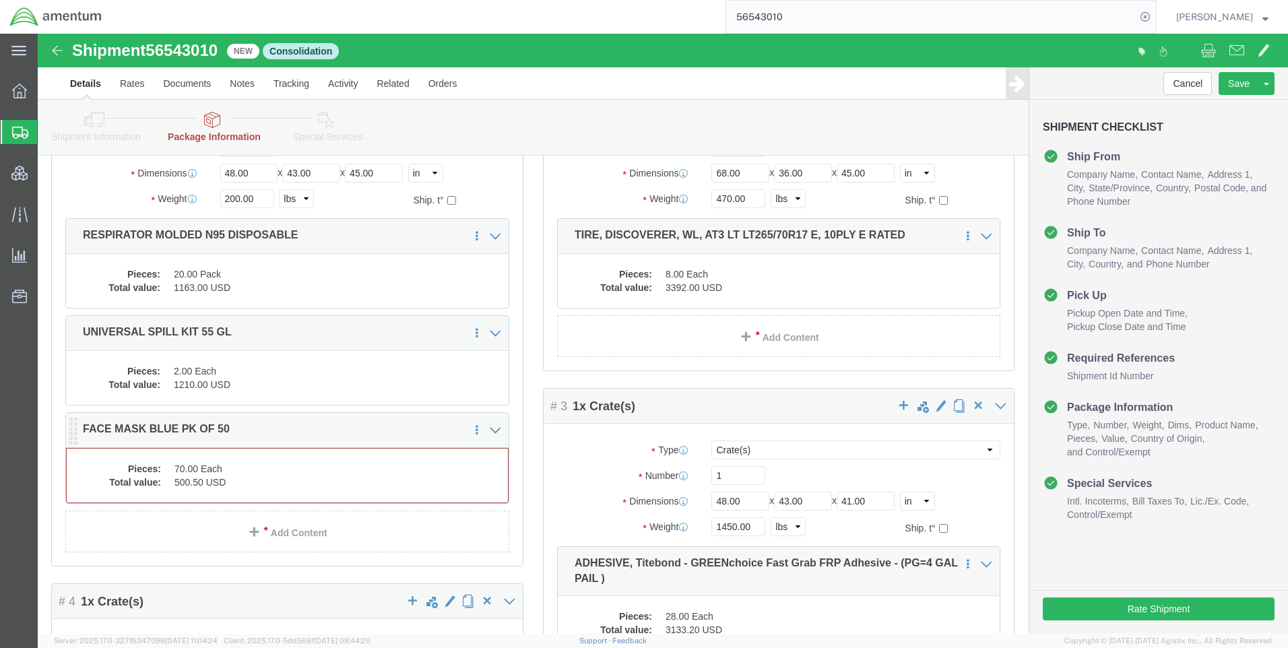
click dd "70.00 Each"
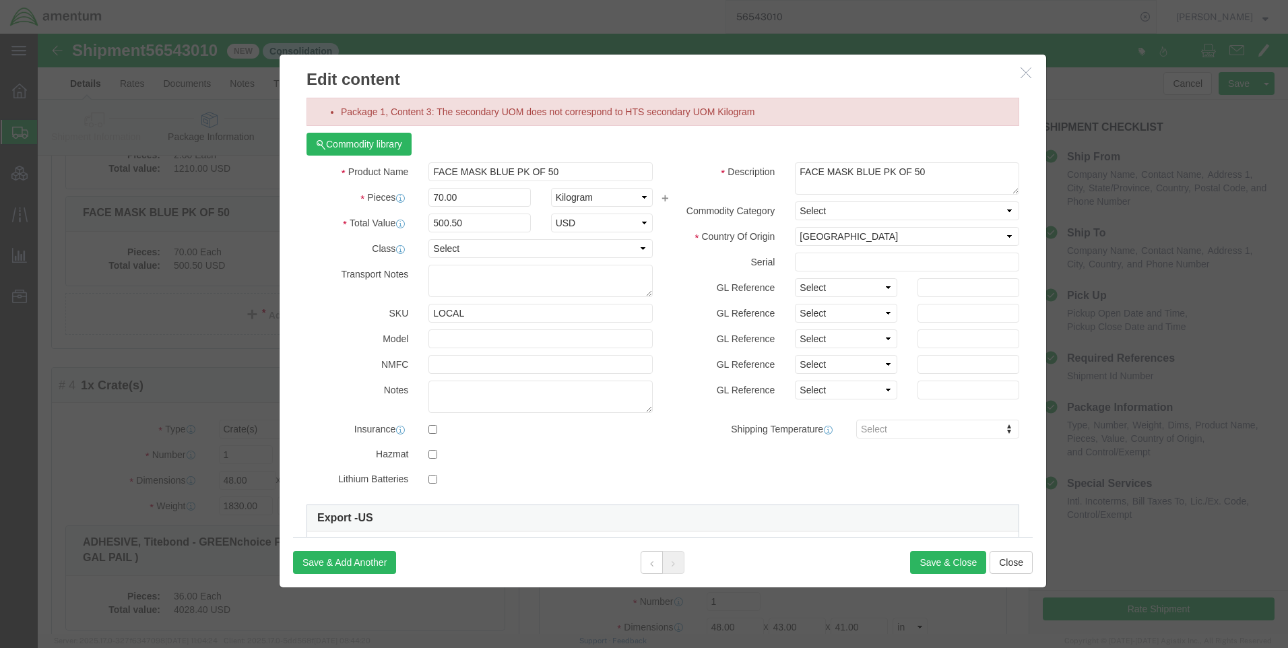
scroll to position [349, 0]
click select "Select Bag Barrels 100Board Feet Bottle Box Blister Pack Carats Can Capsule Car…"
select select "EA"
click select "Select Bag Barrels 100Board Feet Bottle Box Blister Pack Carats Can Capsule Car…"
click button "Save & Close"
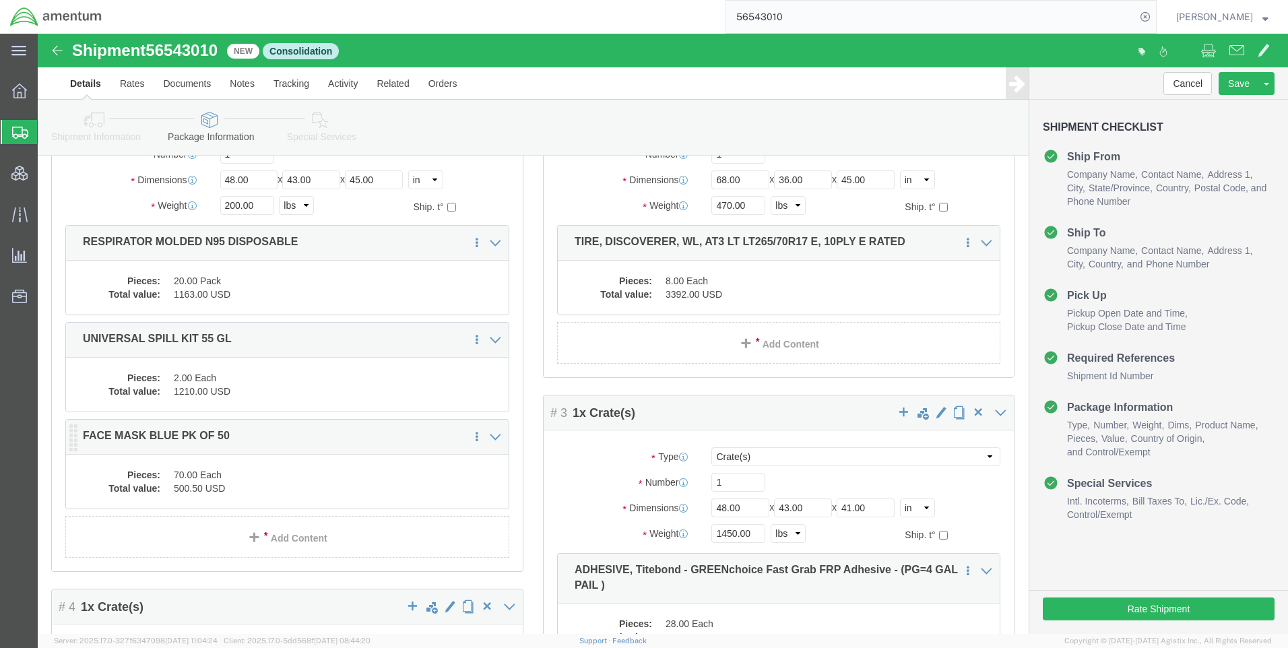
scroll to position [80, 0]
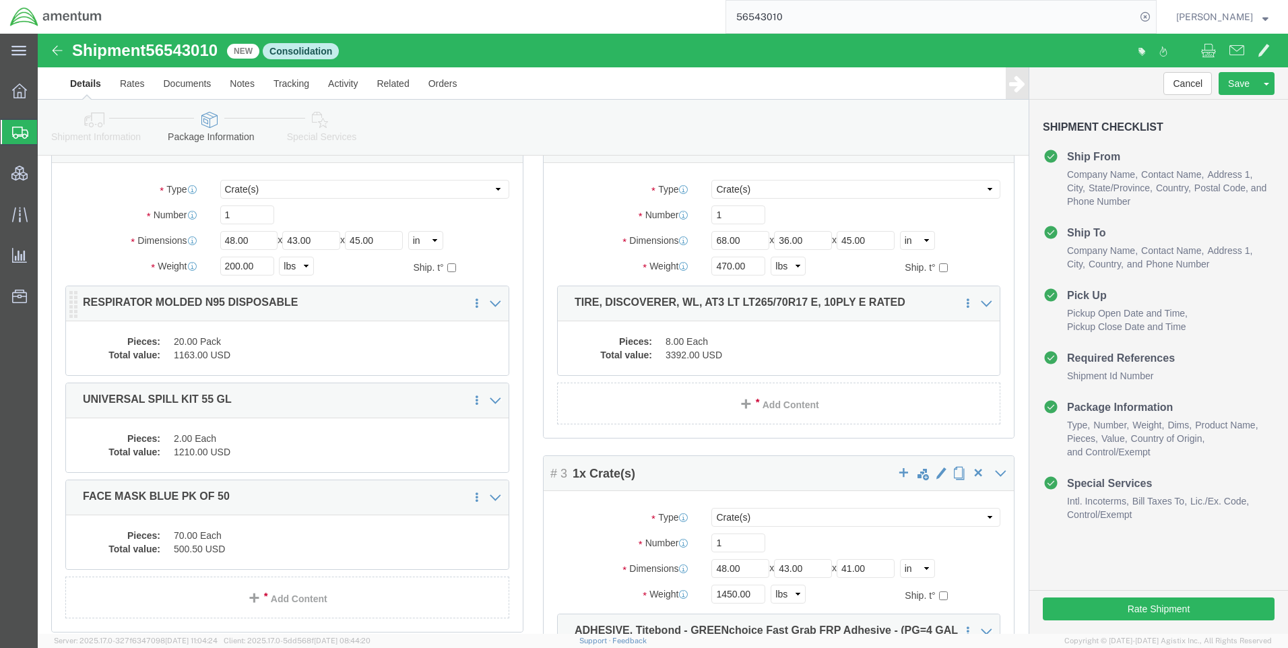
click dd "1163.00 USD"
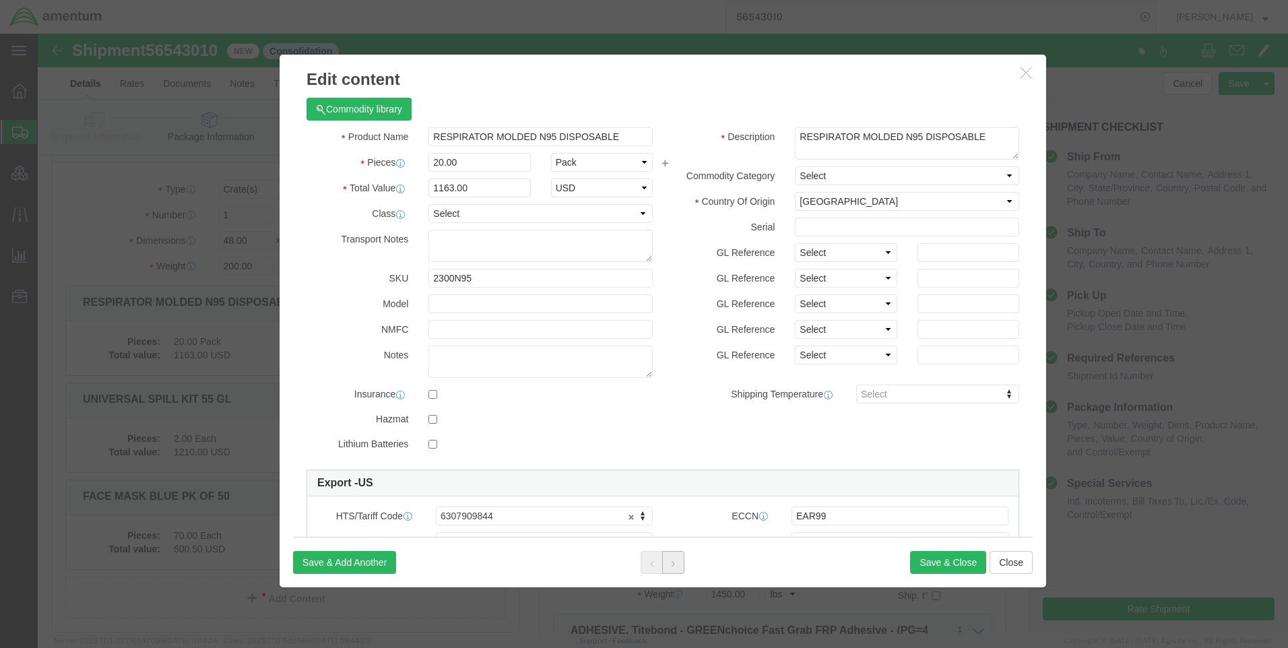
click button
click icon
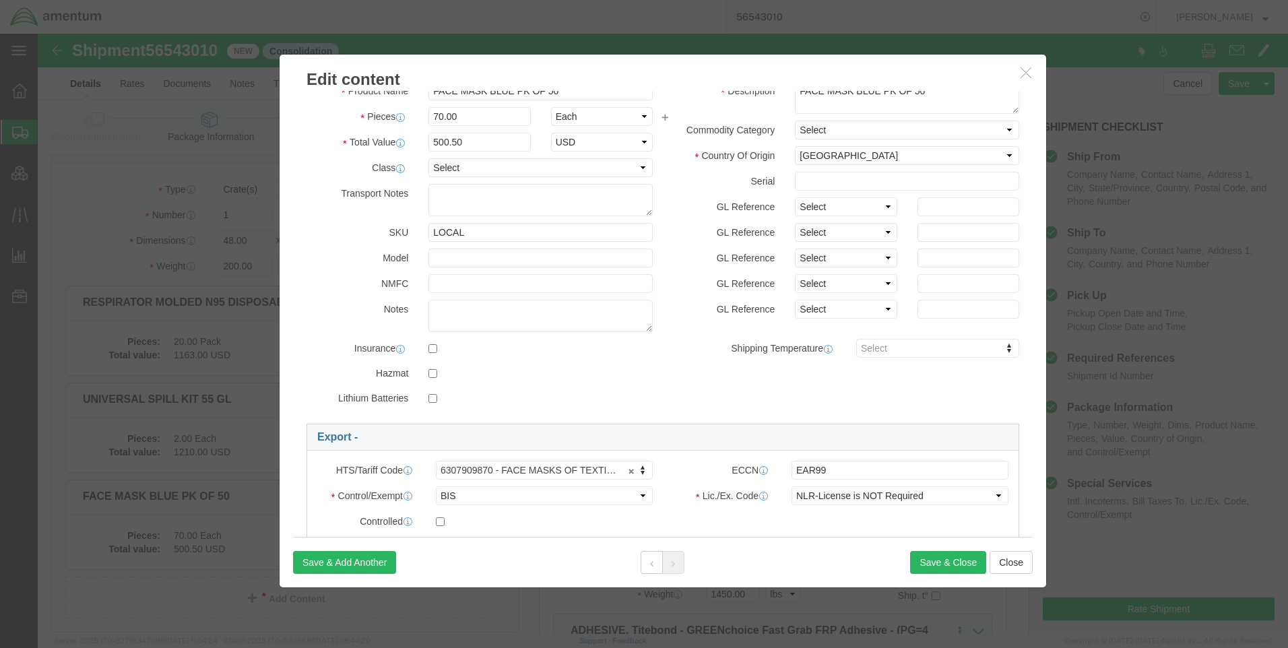
scroll to position [67, 0]
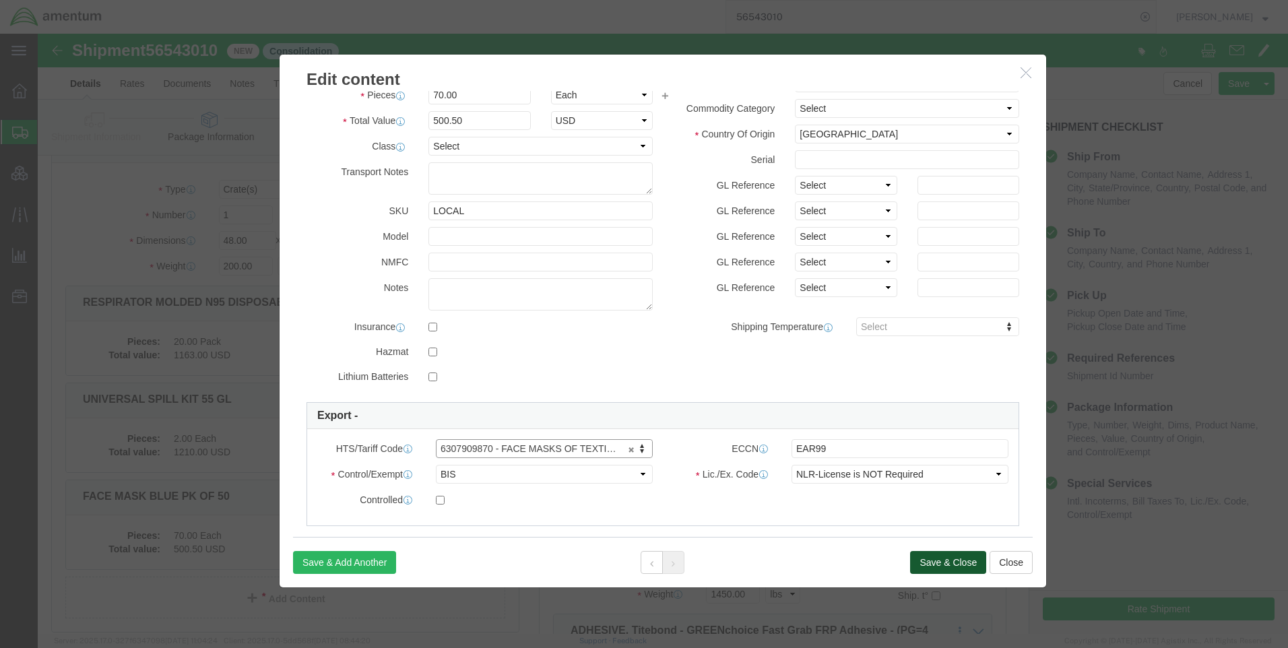
click button "Save & Close"
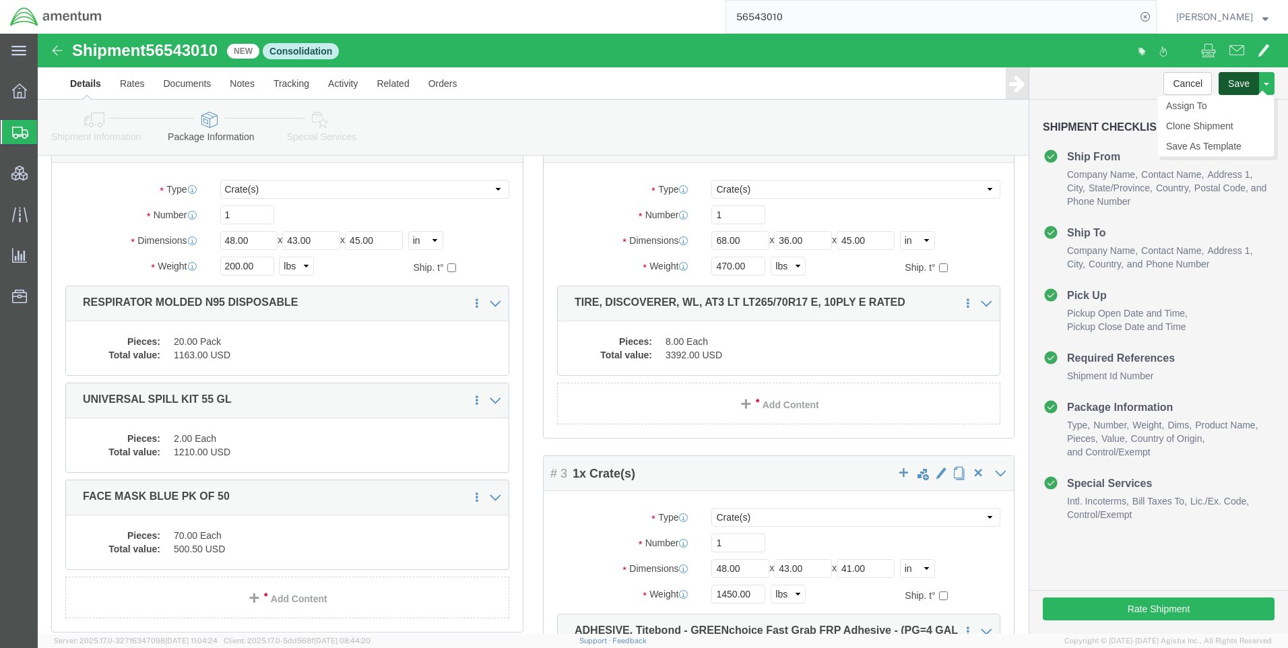
click button "Save"
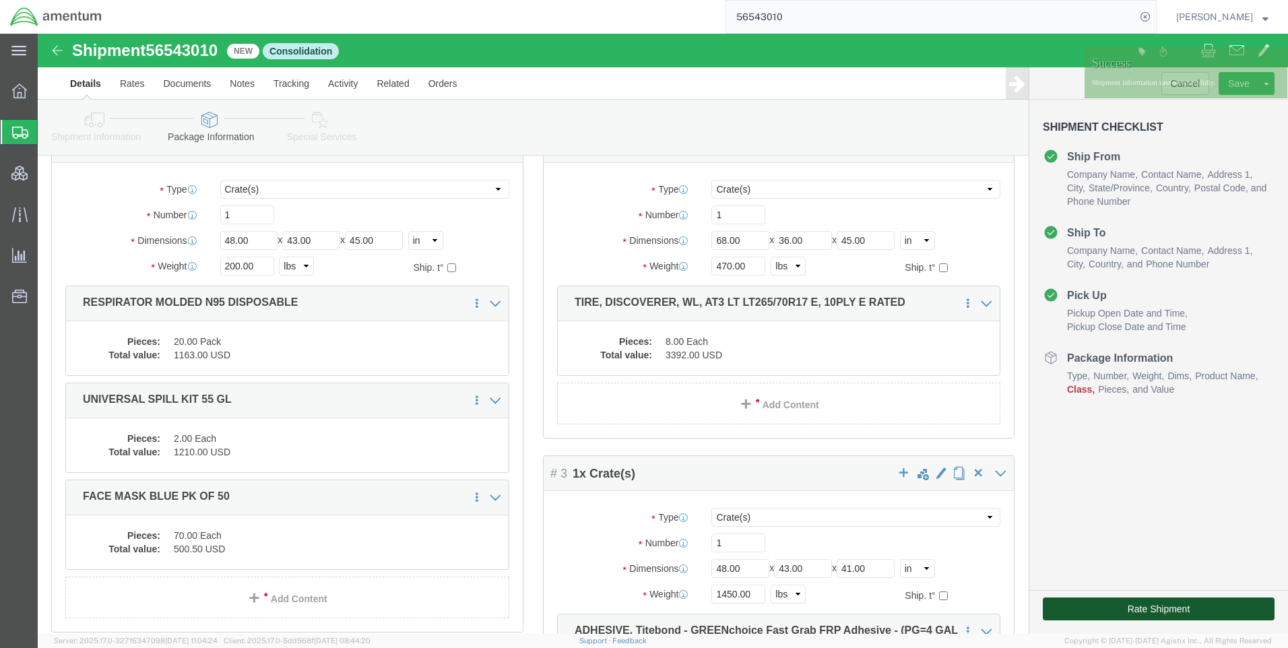
click button "Rate Shipment"
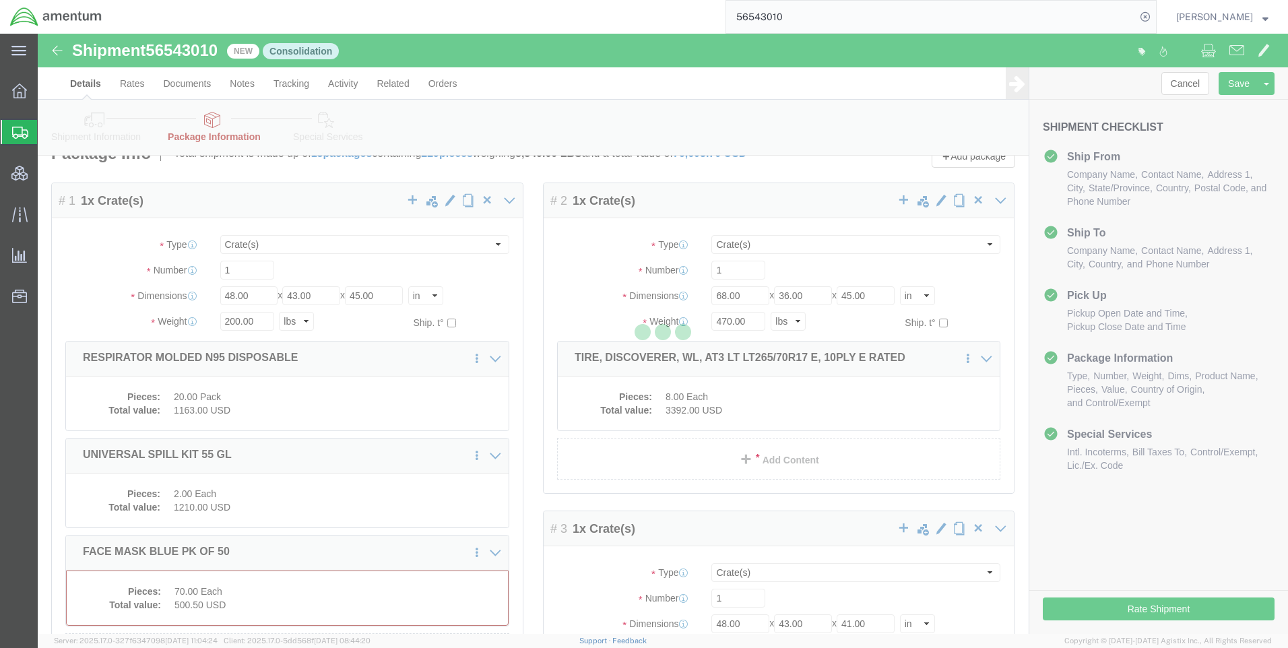
select select "CRAT"
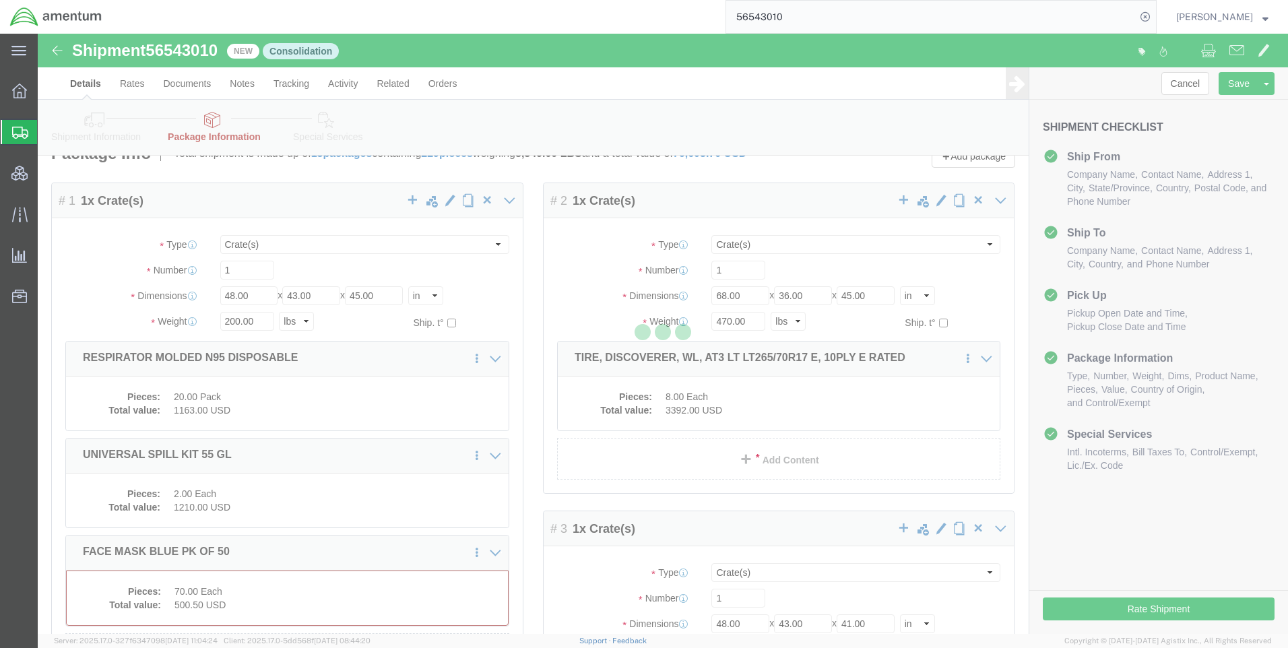
select select "CRAT"
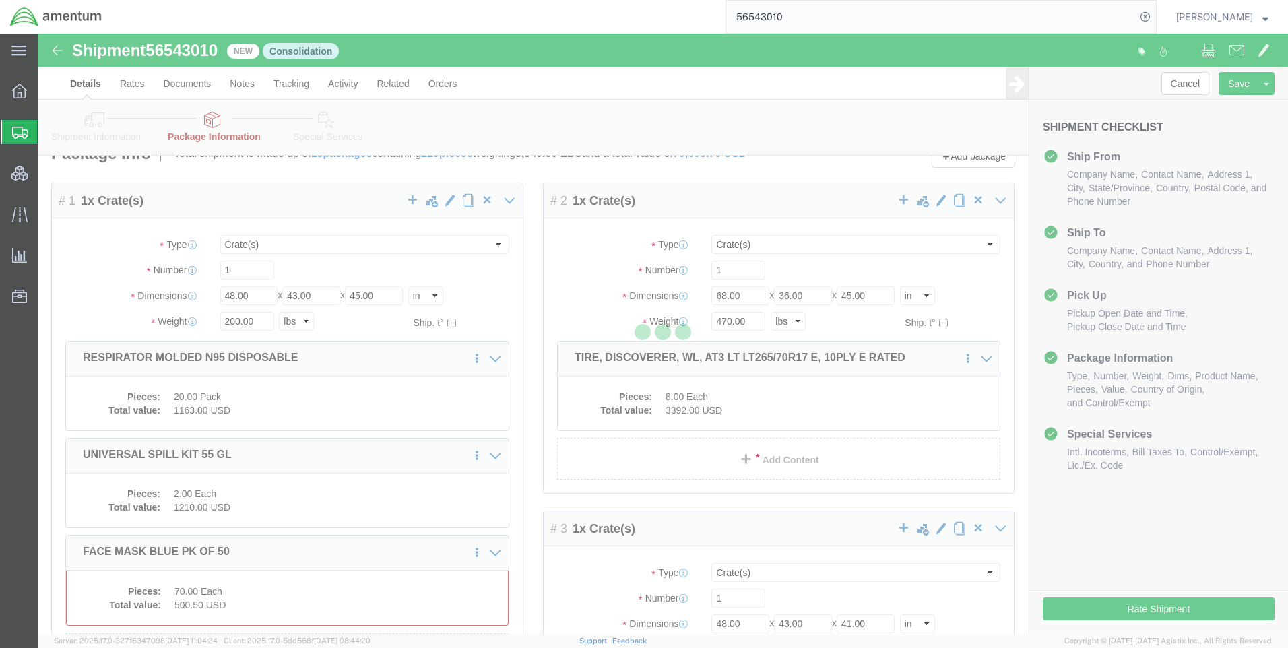
select select "CRAT"
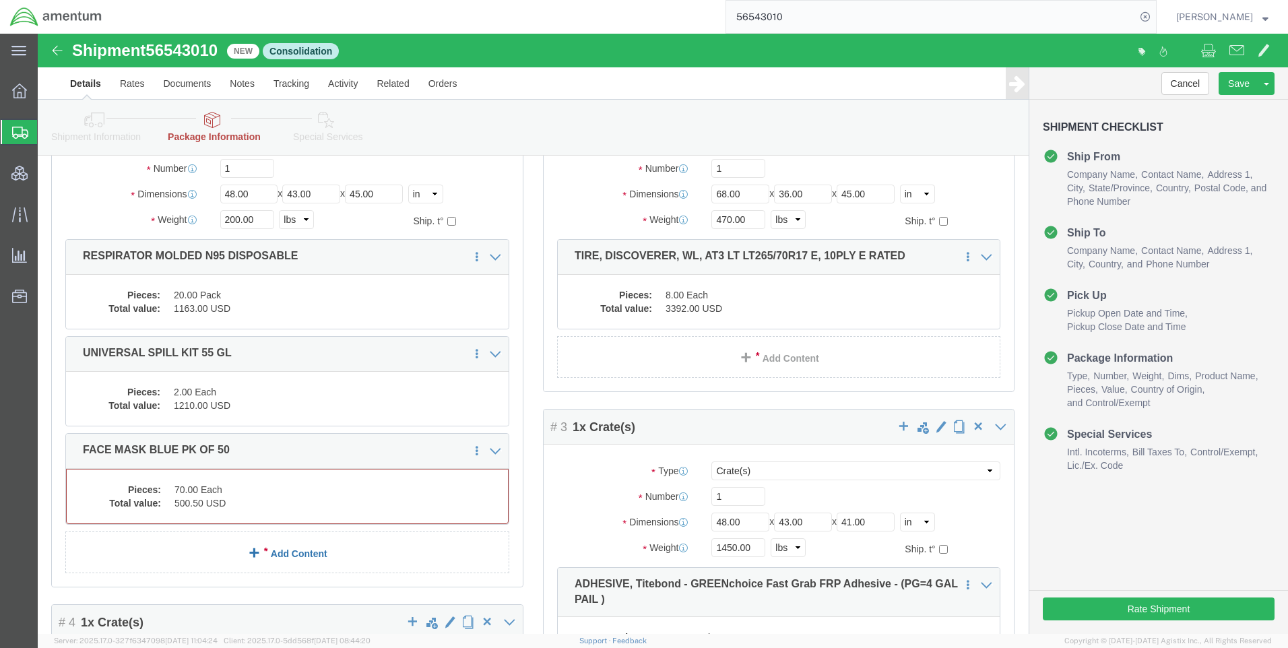
scroll to position [256, 0]
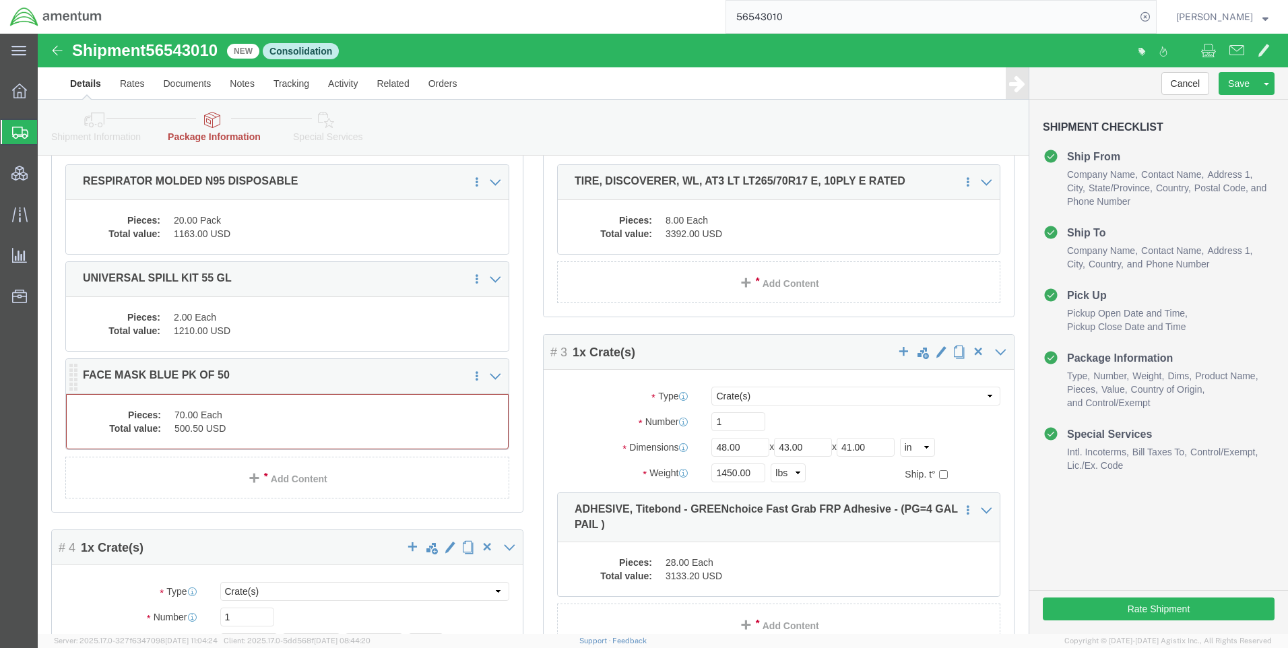
click dd "500.50 USD"
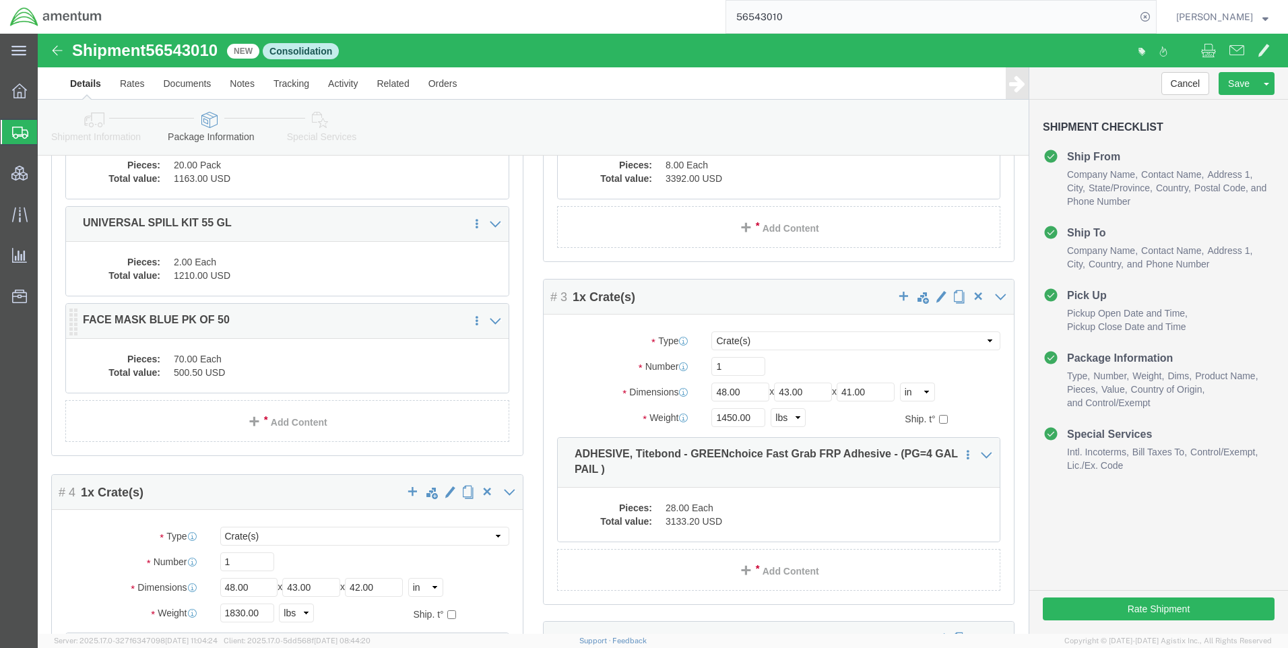
scroll to position [214, 0]
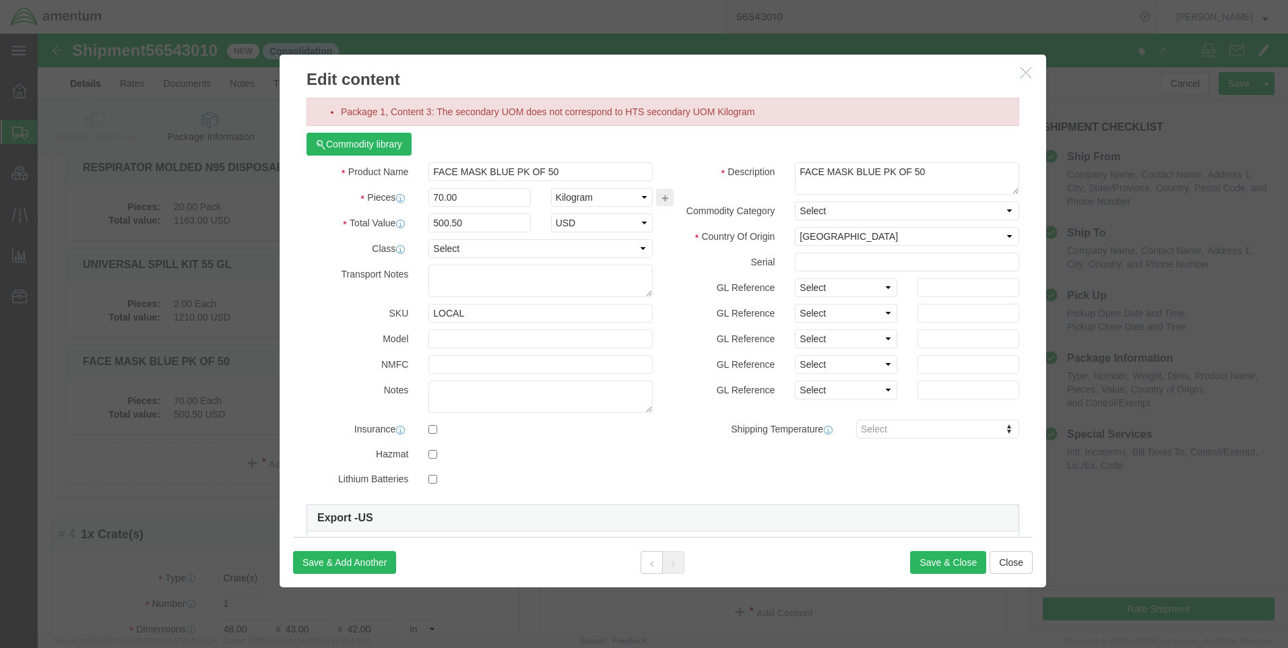
click icon "button"
click select "Select Bag Barrels 100Board Feet Bottle Box Blister Pack Carats Can Capsule Car…"
select select "PAC"
click select "Select Bag Barrels 100Board Feet Bottle Box Blister Pack Carats Can Capsule Car…"
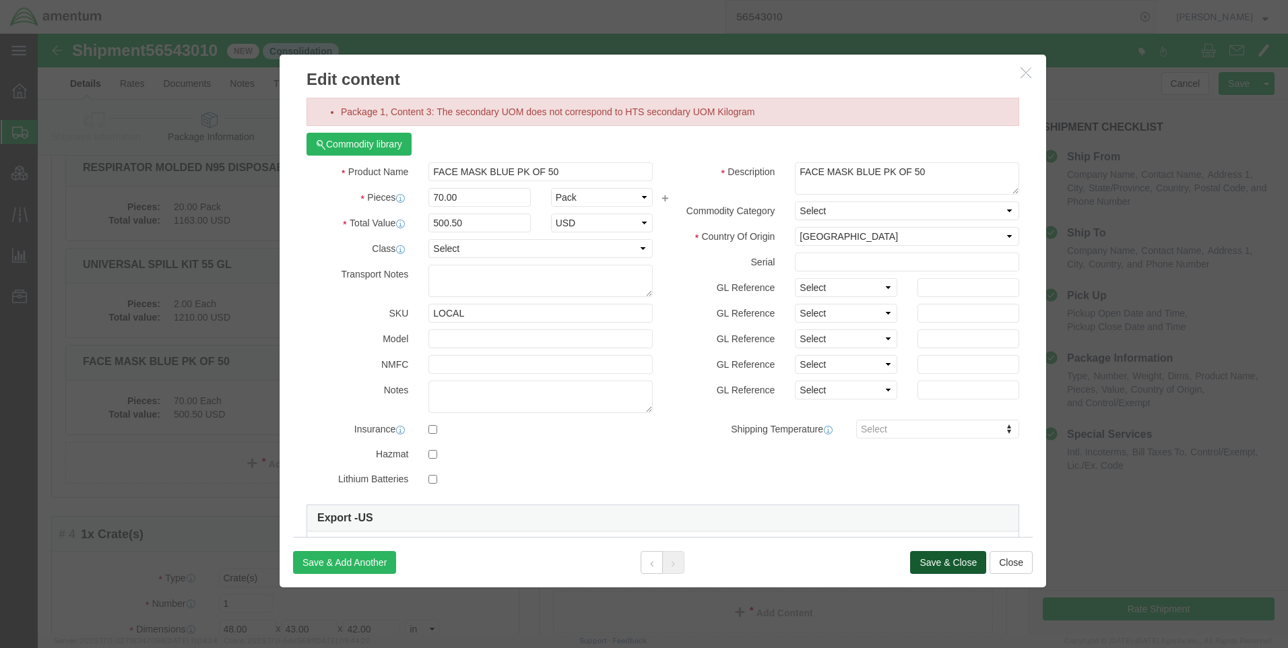
click button "Save & Close"
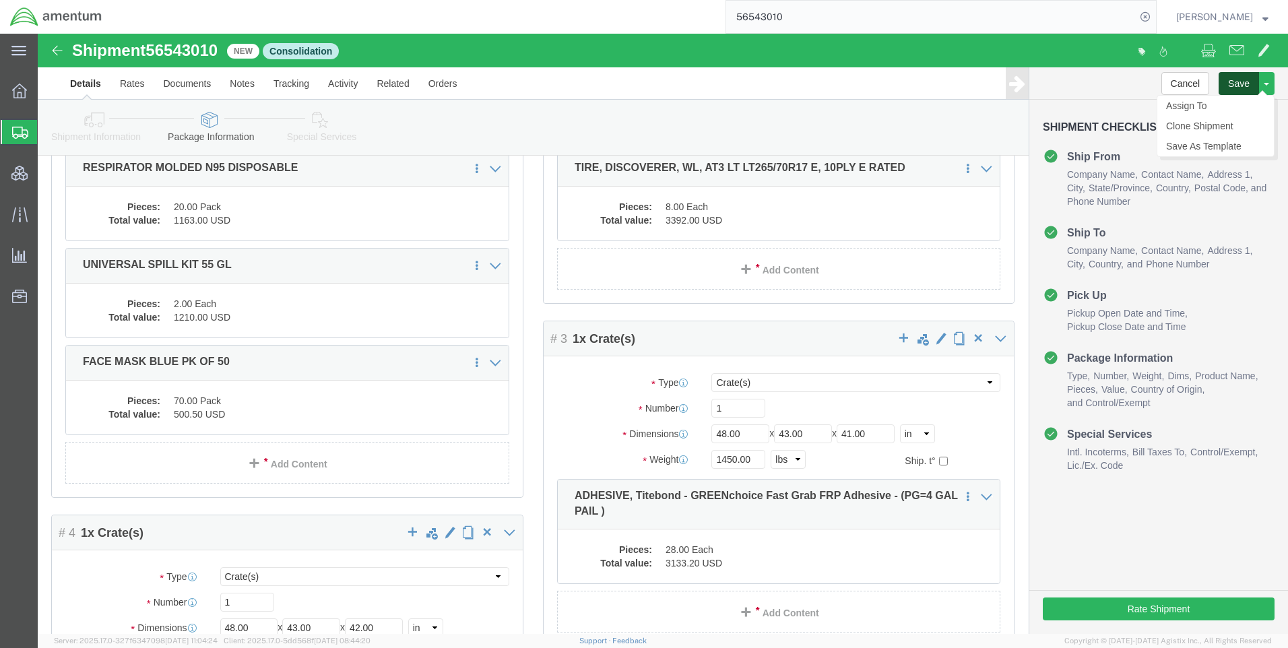
click button "Save"
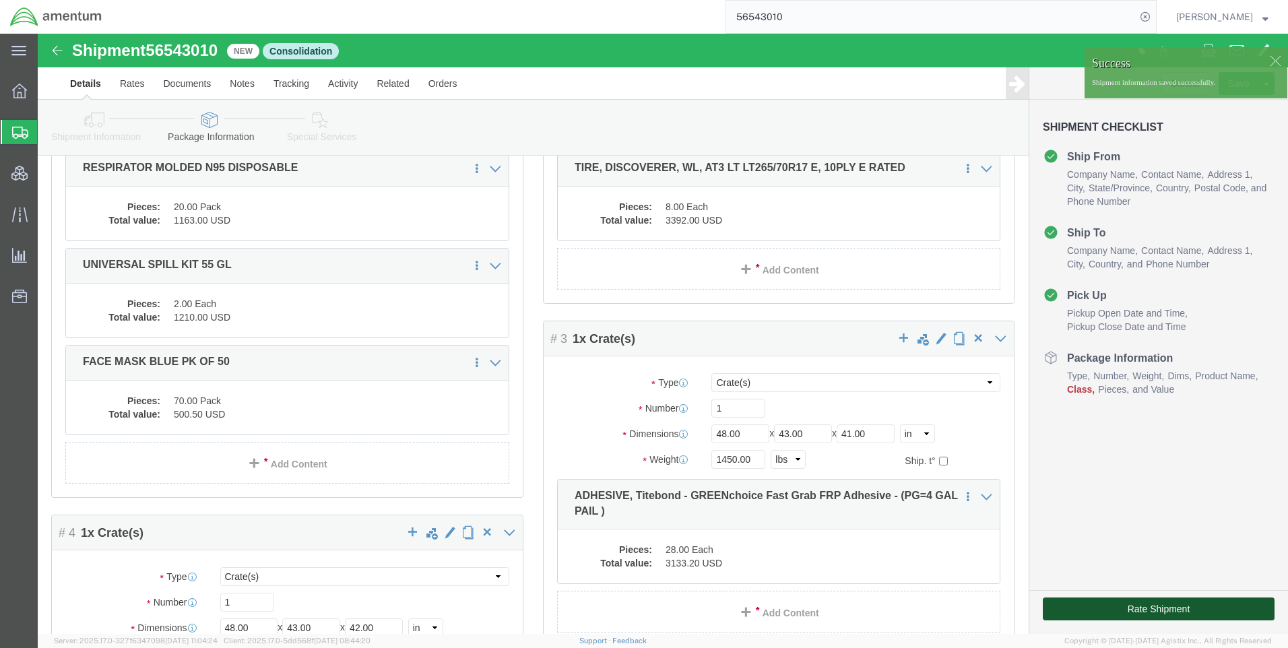
click button "Rate Shipment"
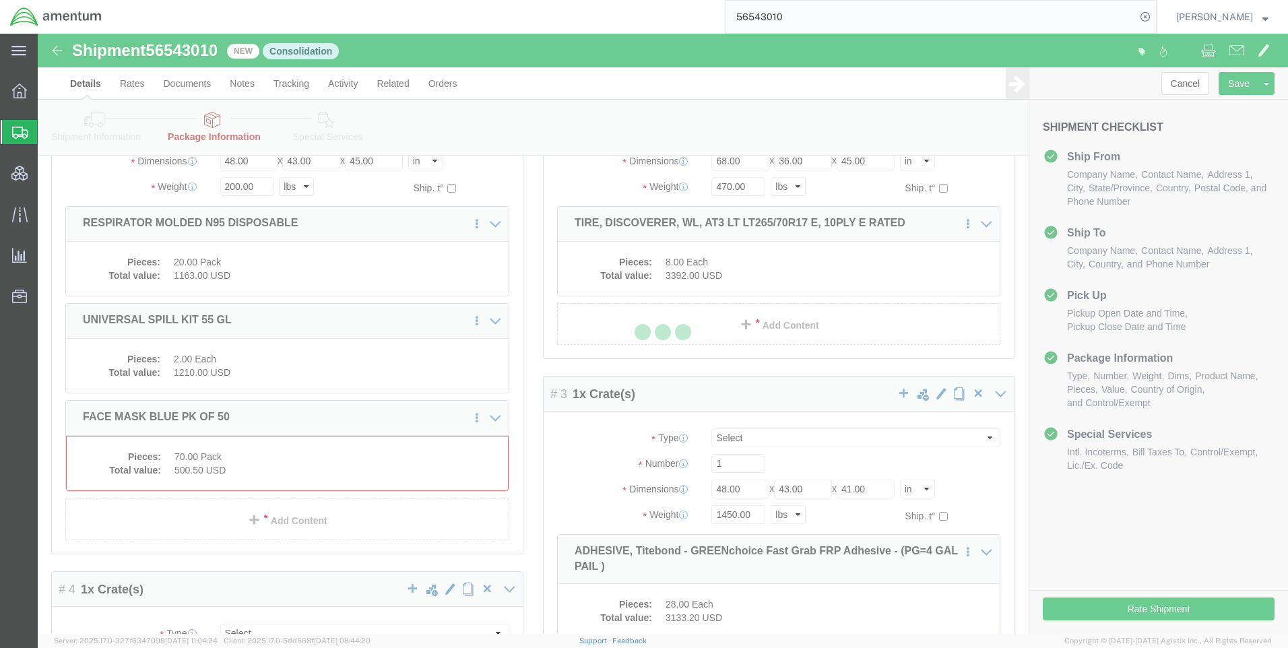
scroll to position [257, 0]
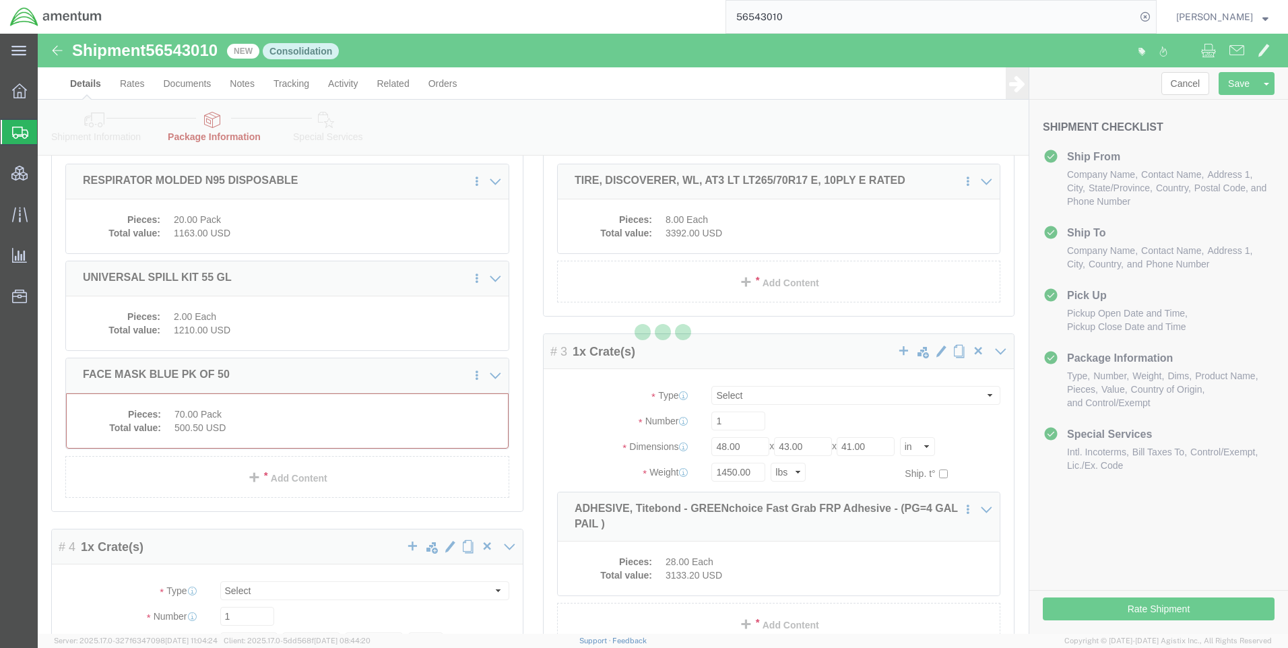
select select "CRAT"
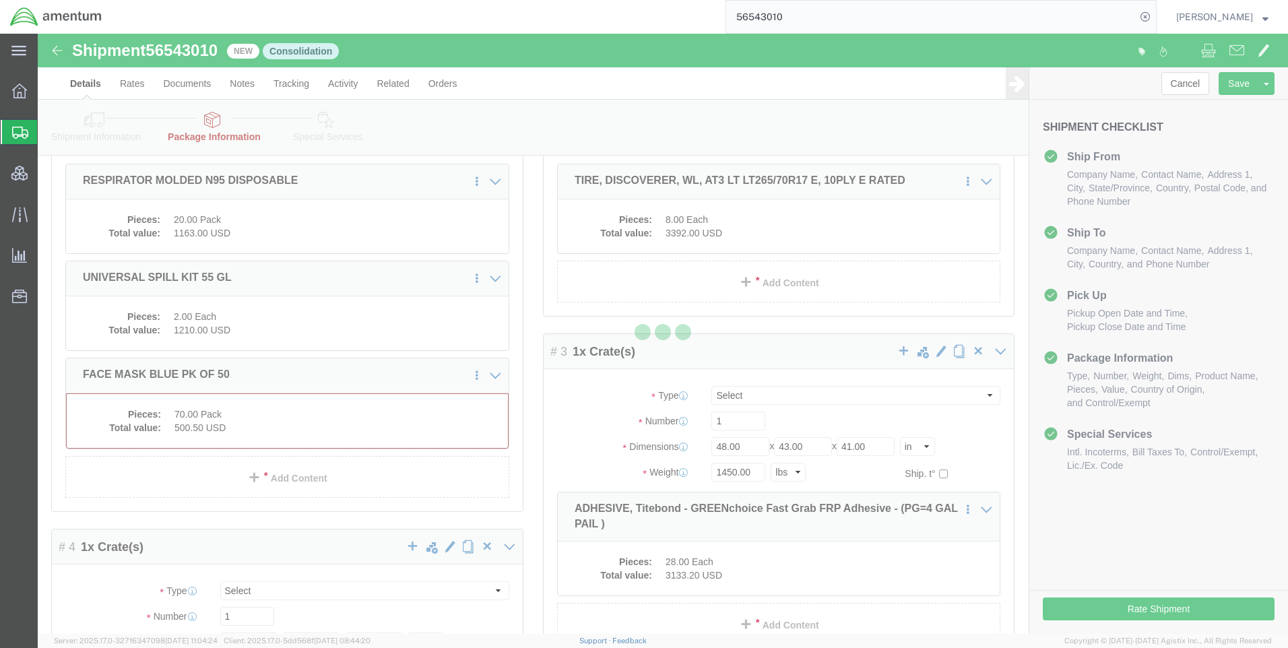
select select "CRAT"
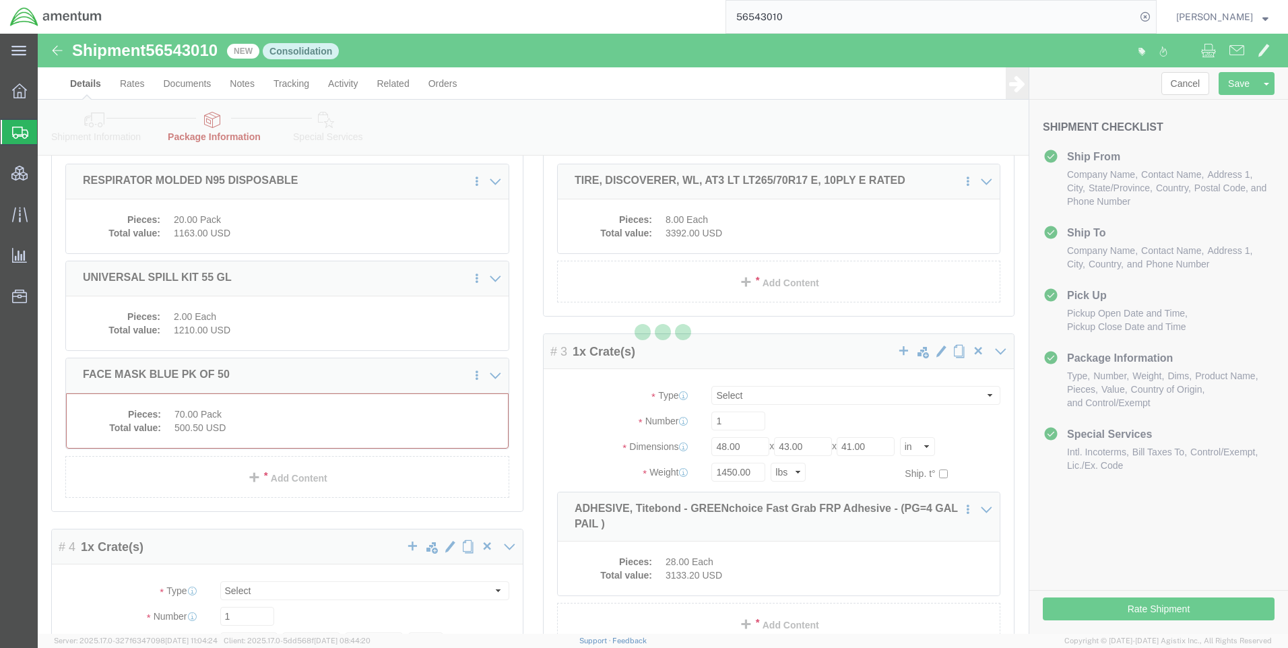
select select "CRAT"
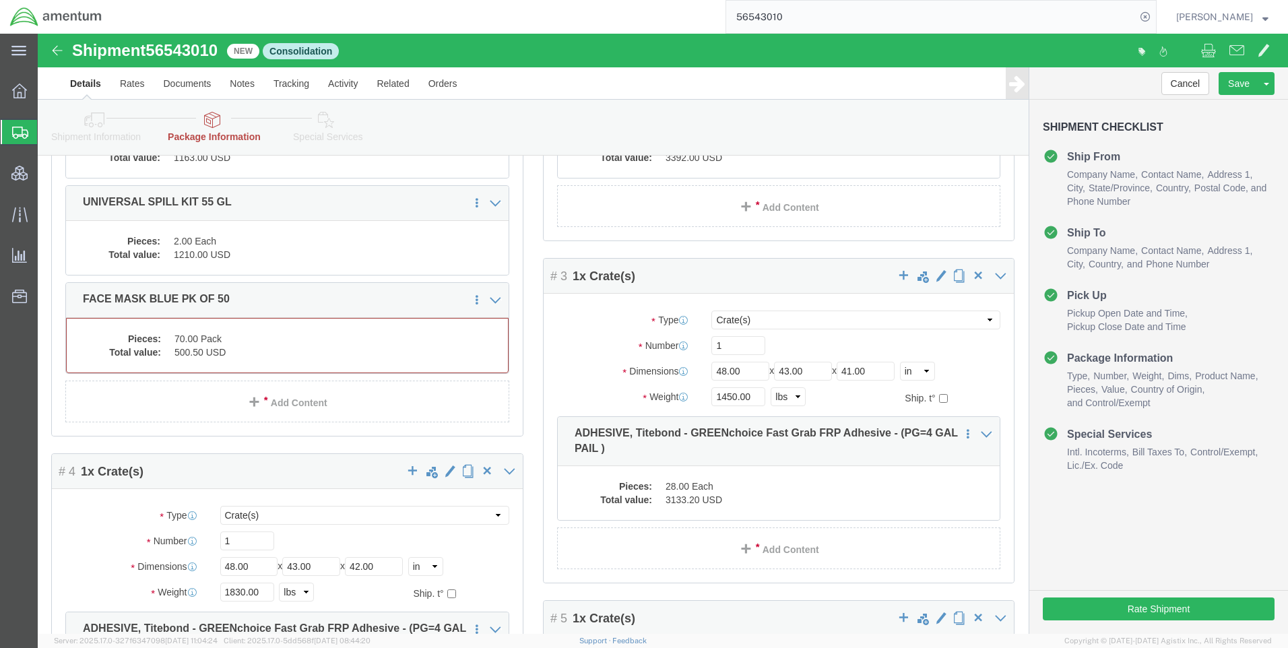
scroll to position [404, 0]
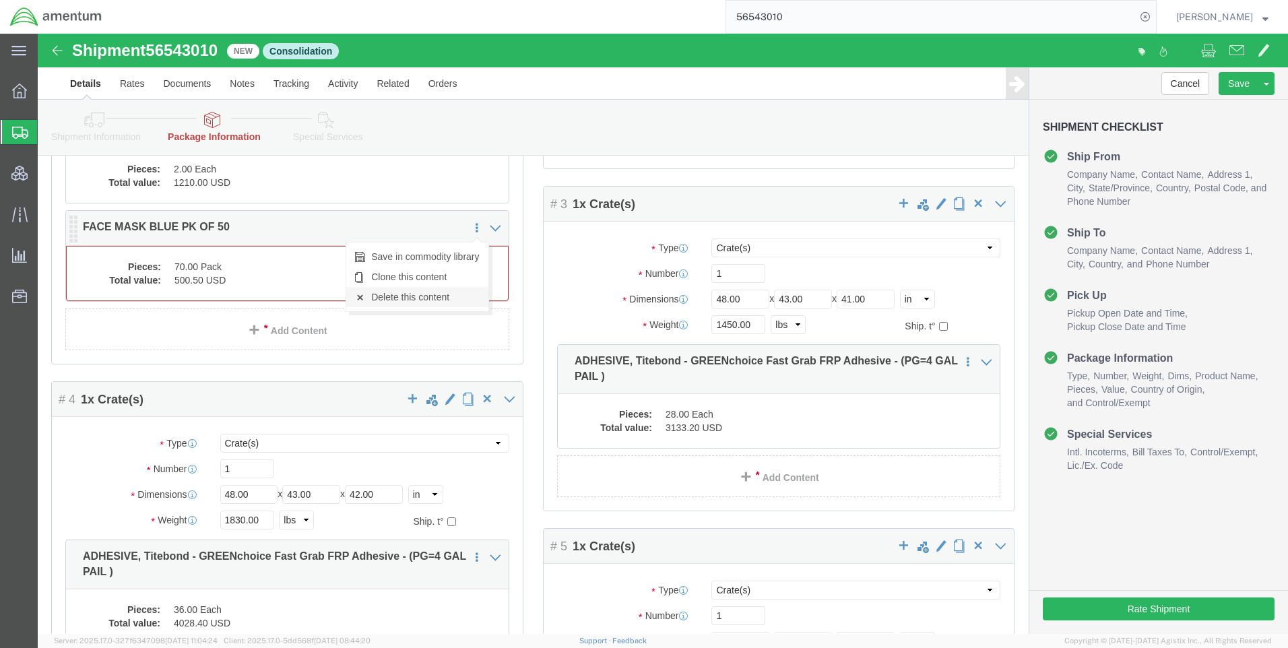
click link "Delete this content"
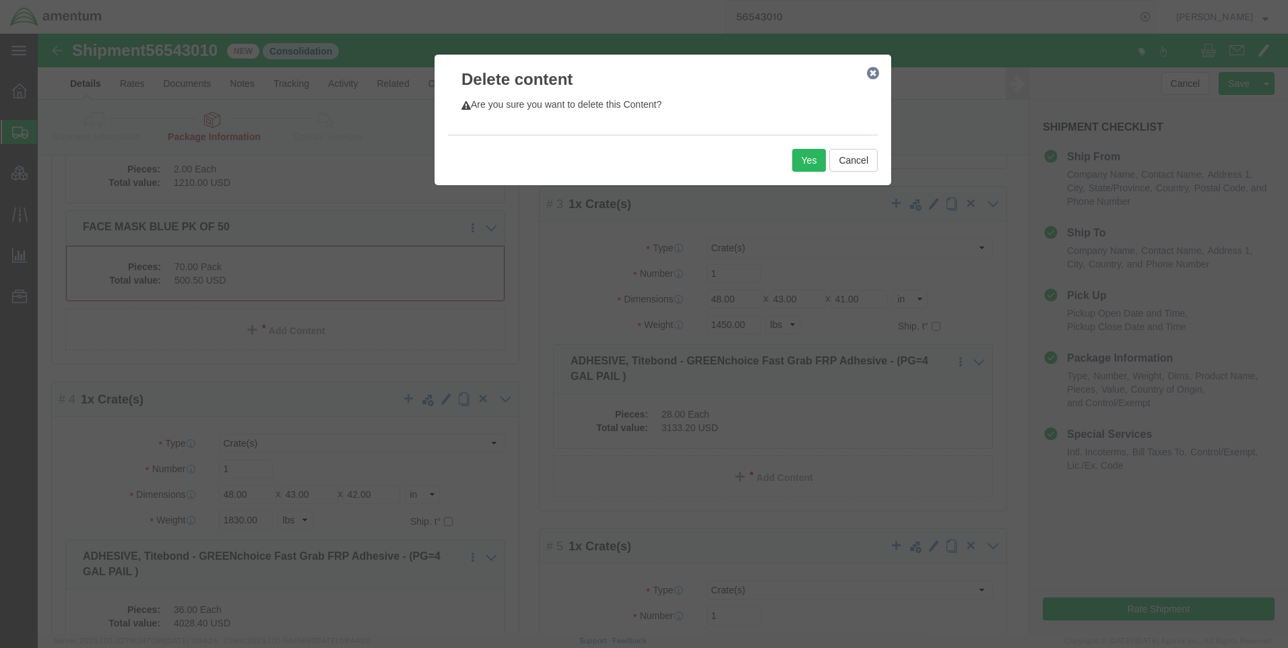
click div "Yes Cancel"
click button "Yes"
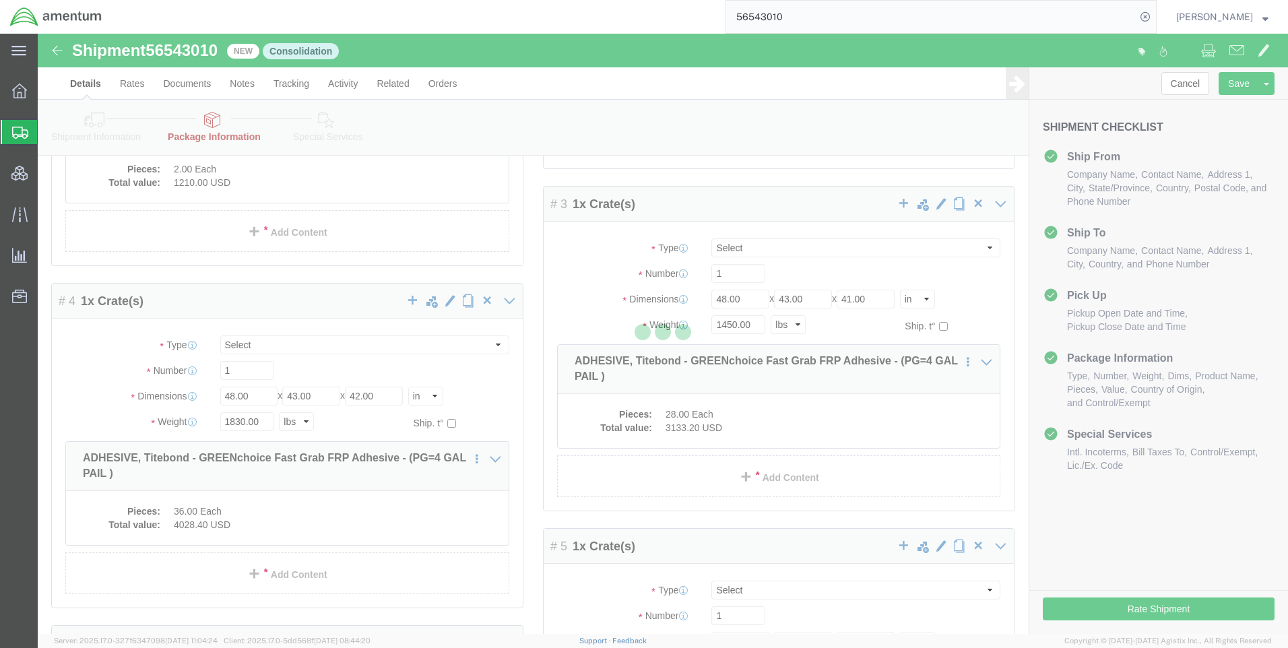
select select "CRAT"
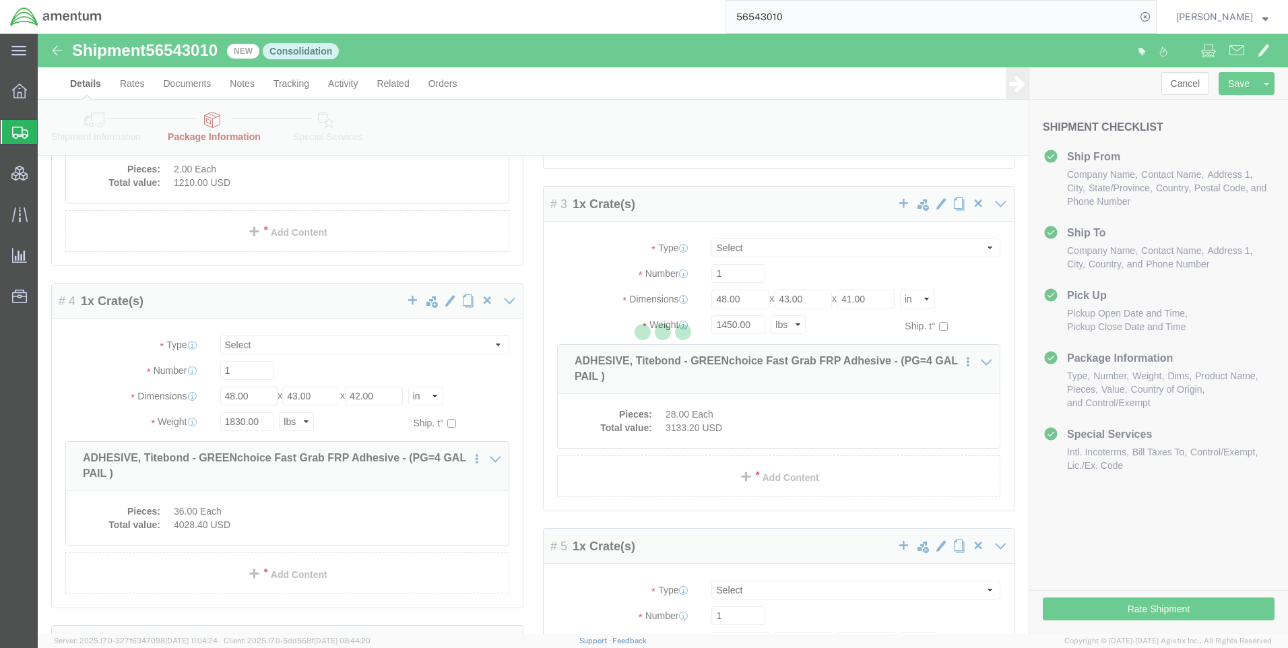
select select "CRAT"
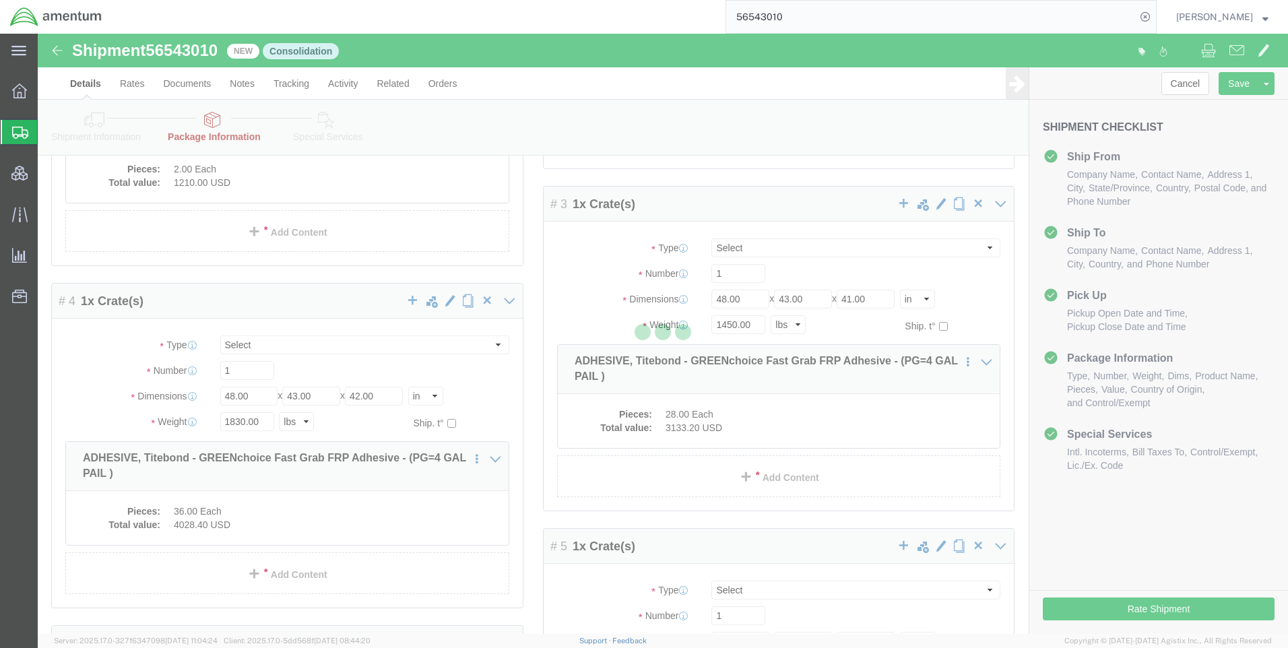
select select "CRAT"
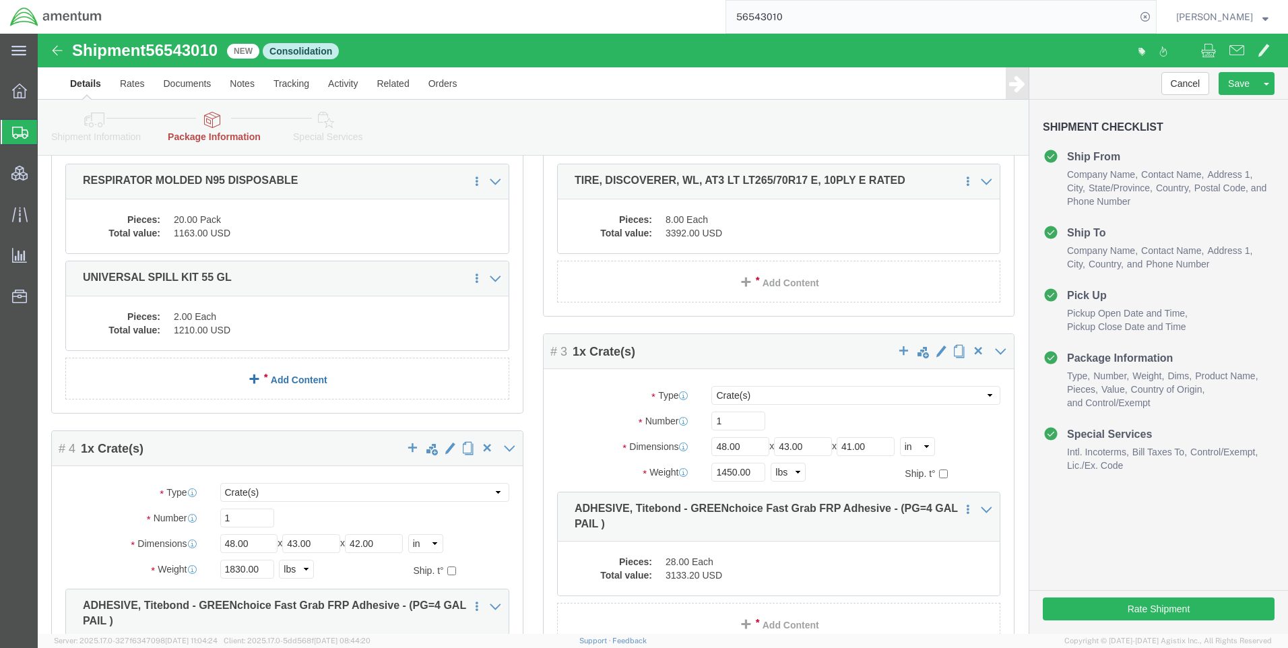
click link "Add Content"
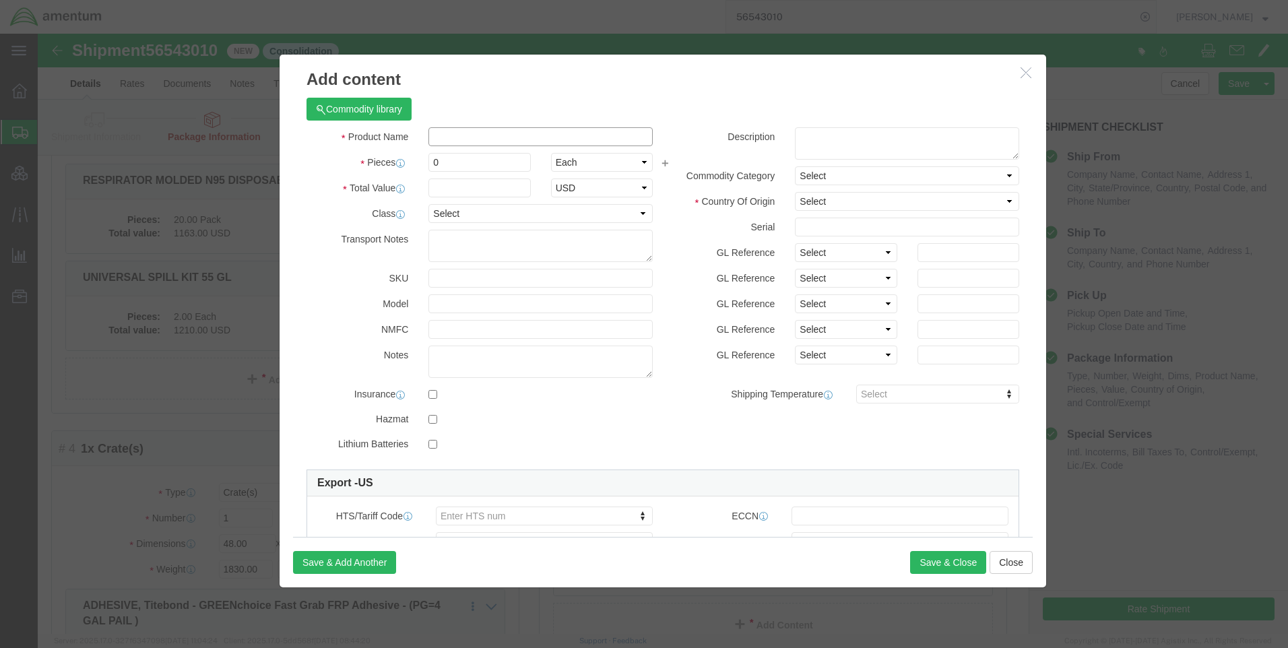
click input "text"
type input "Face Mask Blue PK of 50"
click textarea
paste textarea "Face Mask Blue PK of 50"
type textarea "Face Mask Blue PK of 50"
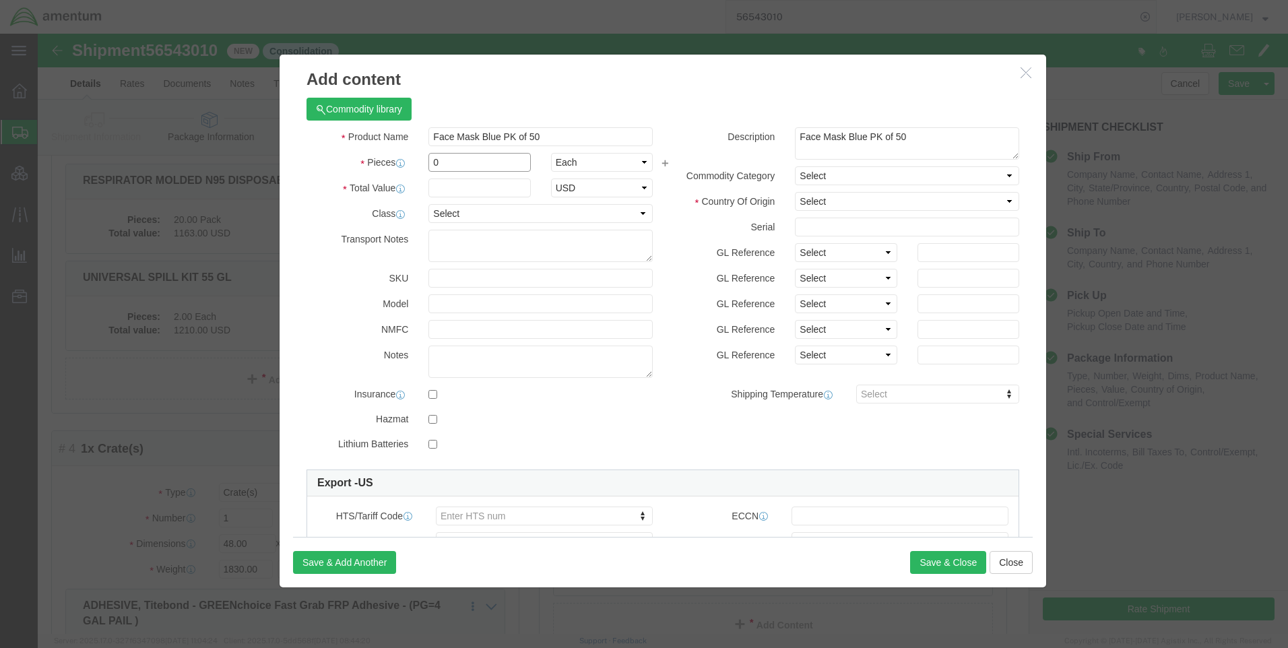
drag, startPoint x: 466, startPoint y: 129, endPoint x: 253, endPoint y: 117, distance: 213.3
click div "Commodity library Product Name Face Mask Blue PK of 50 Pieces 0 Select Bag Barr…"
type input "70"
type input "500.50"
select select "USD"
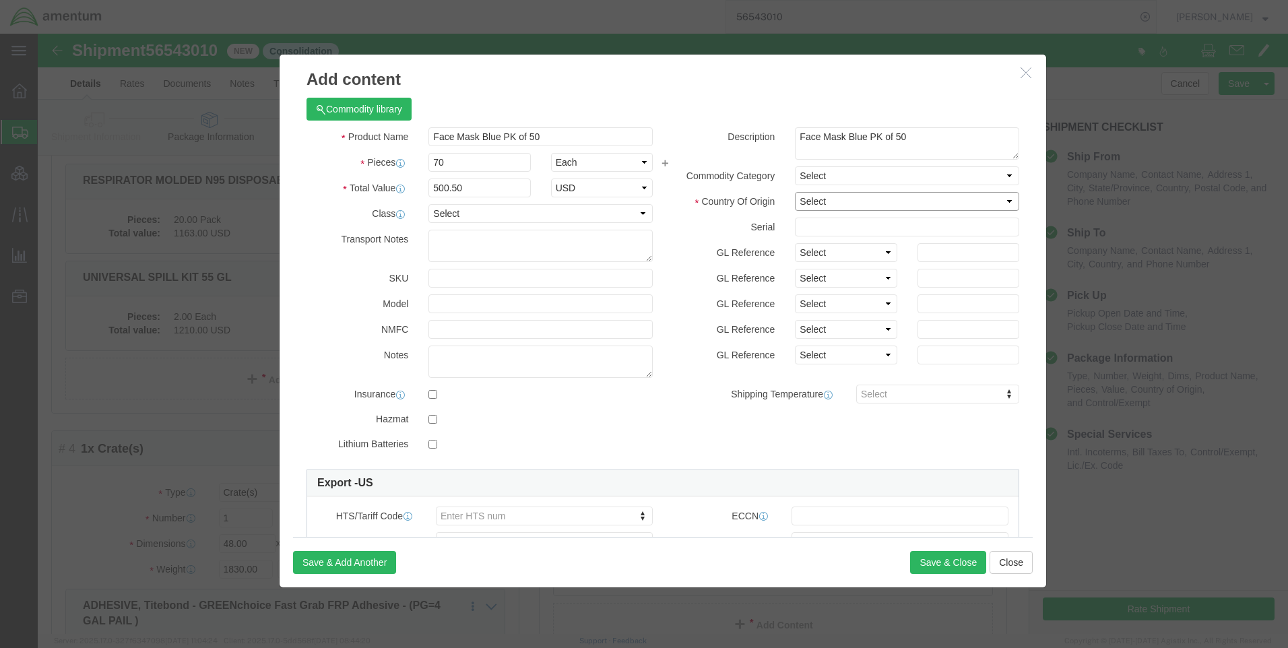
click select "Select [GEOGRAPHIC_DATA] [GEOGRAPHIC_DATA] [GEOGRAPHIC_DATA] [GEOGRAPHIC_DATA] …"
select select "US"
click select "Select [GEOGRAPHIC_DATA] [GEOGRAPHIC_DATA] [GEOGRAPHIC_DATA] [GEOGRAPHIC_DATA] …"
click label
click input "checkbox"
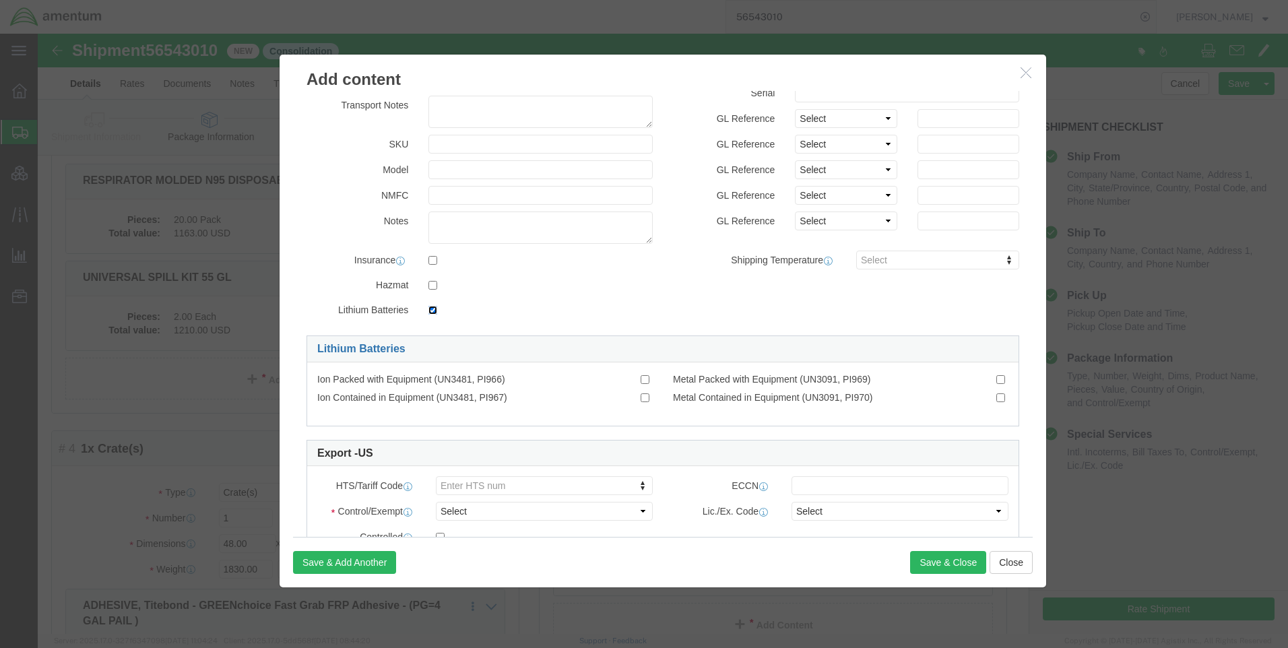
scroll to position [135, 0]
click div
click input "checkbox"
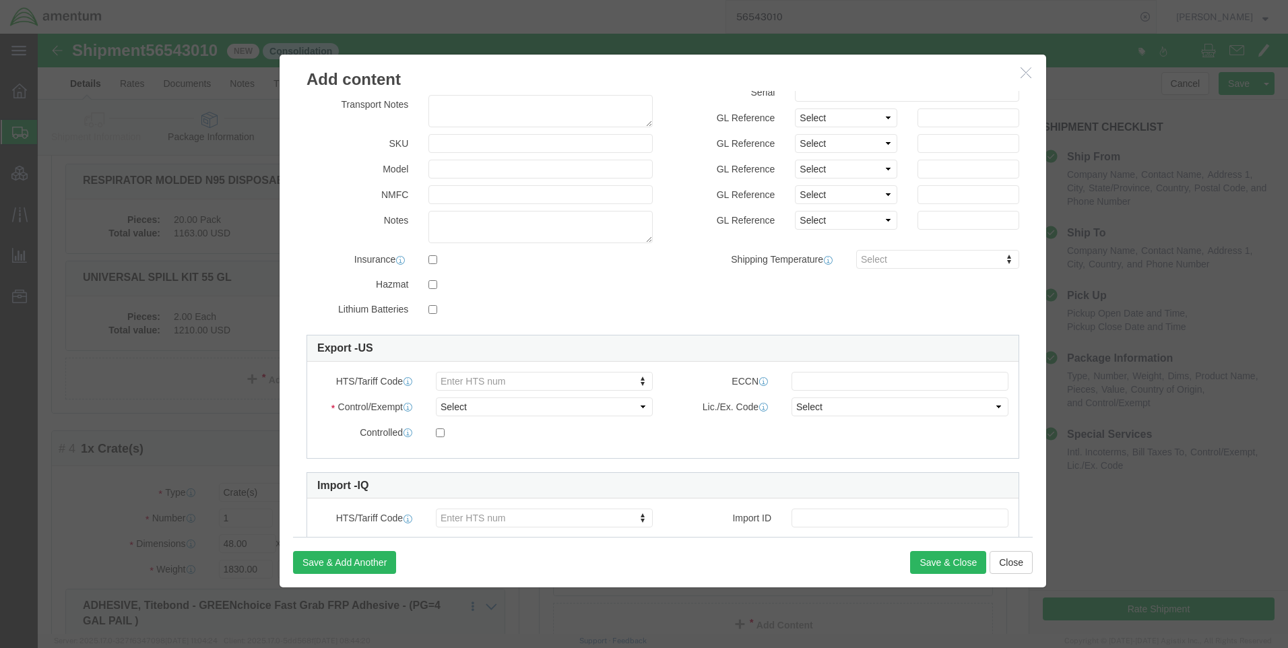
click label
click input "checkbox"
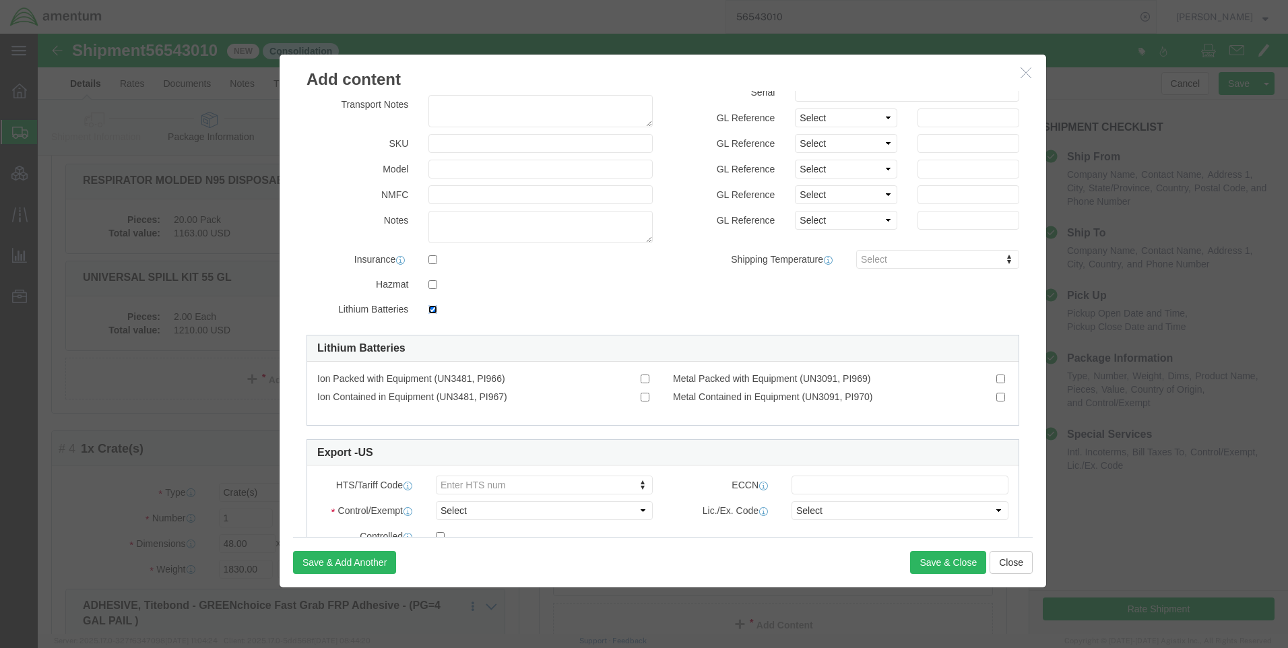
click input "checkbox"
checkbox input "false"
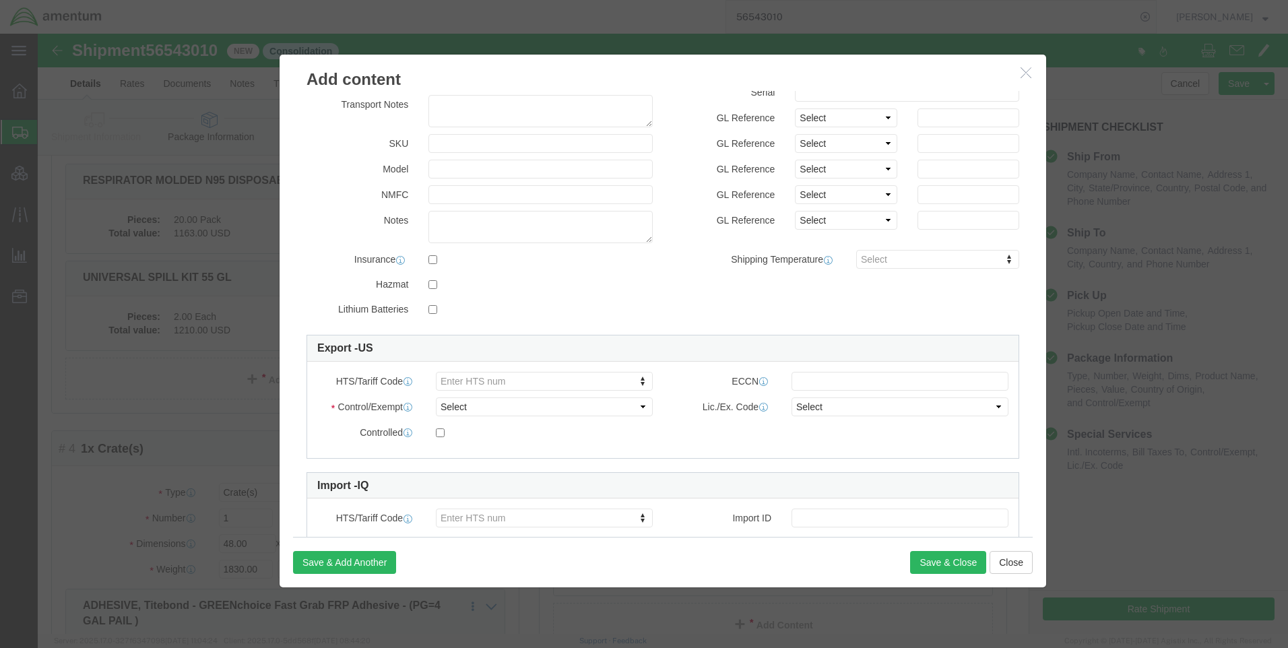
click label "Lithium Batteries"
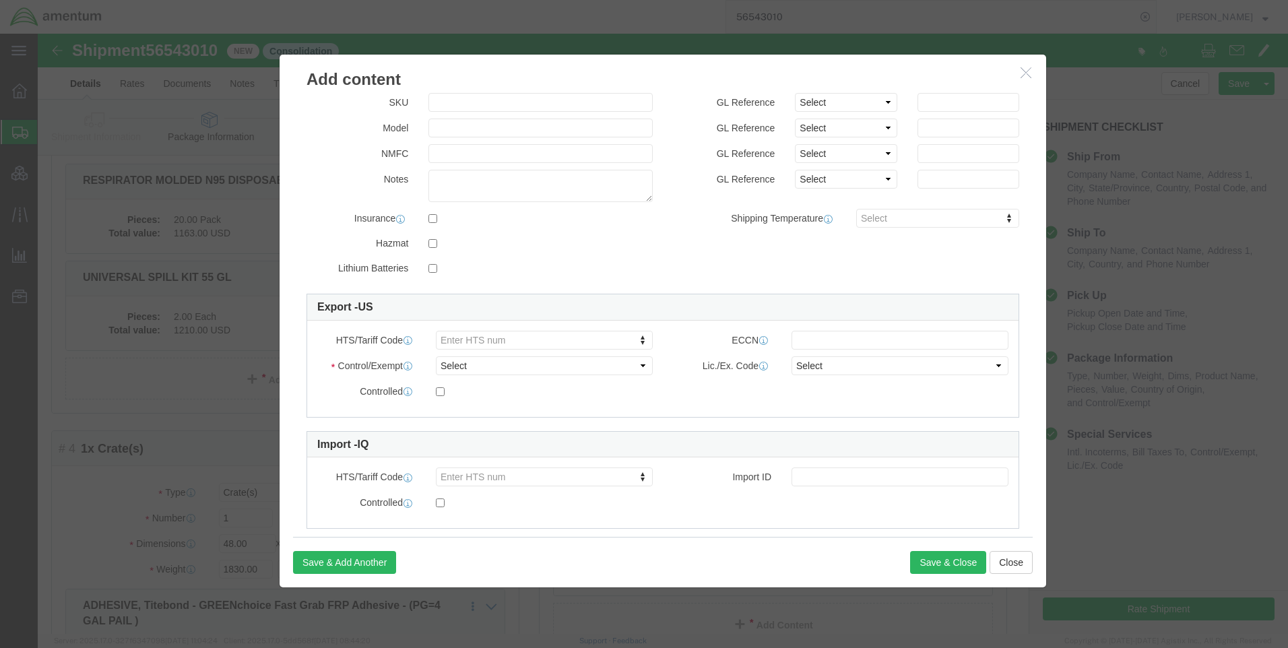
scroll to position [198, 0]
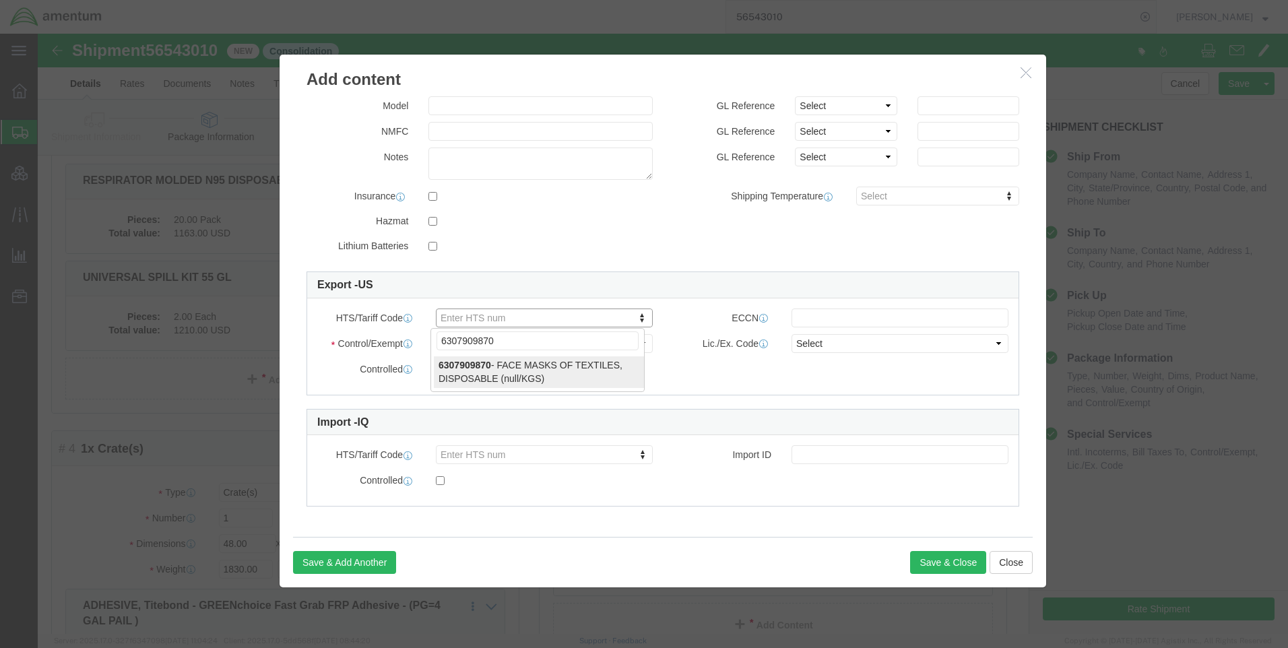
type input "6307909870"
click select "Select ATF BIS DEA EPA FDA FTR ITAR OFAC Other (OPA)"
select select "BIS"
click select "Select ATF BIS DEA EPA FDA FTR ITAR OFAC Other (OPA)"
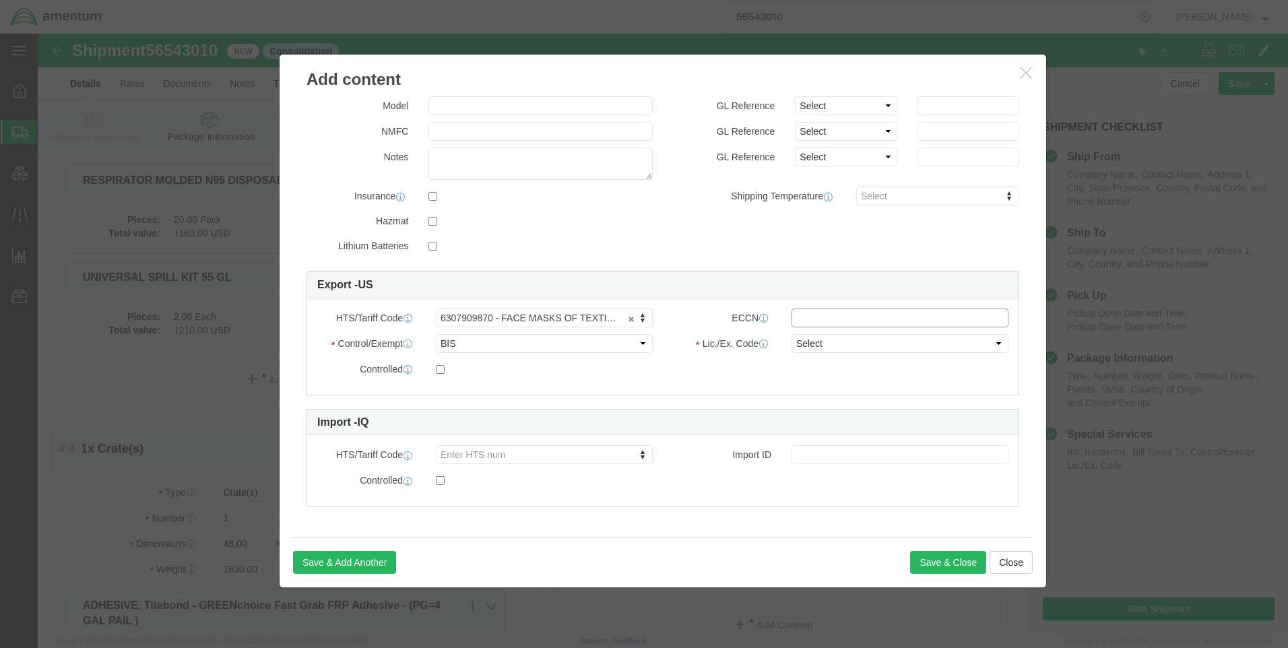
drag, startPoint x: 747, startPoint y: 278, endPoint x: 782, endPoint y: 285, distance: 36.5
click input "text"
type input "EAR99"
drag, startPoint x: 819, startPoint y: 323, endPoint x: 817, endPoint y: 312, distance: 10.9
click div "Lic./Ex. Code Select AGR-Agricultural APP-Computers APR-Additional Permissive E…"
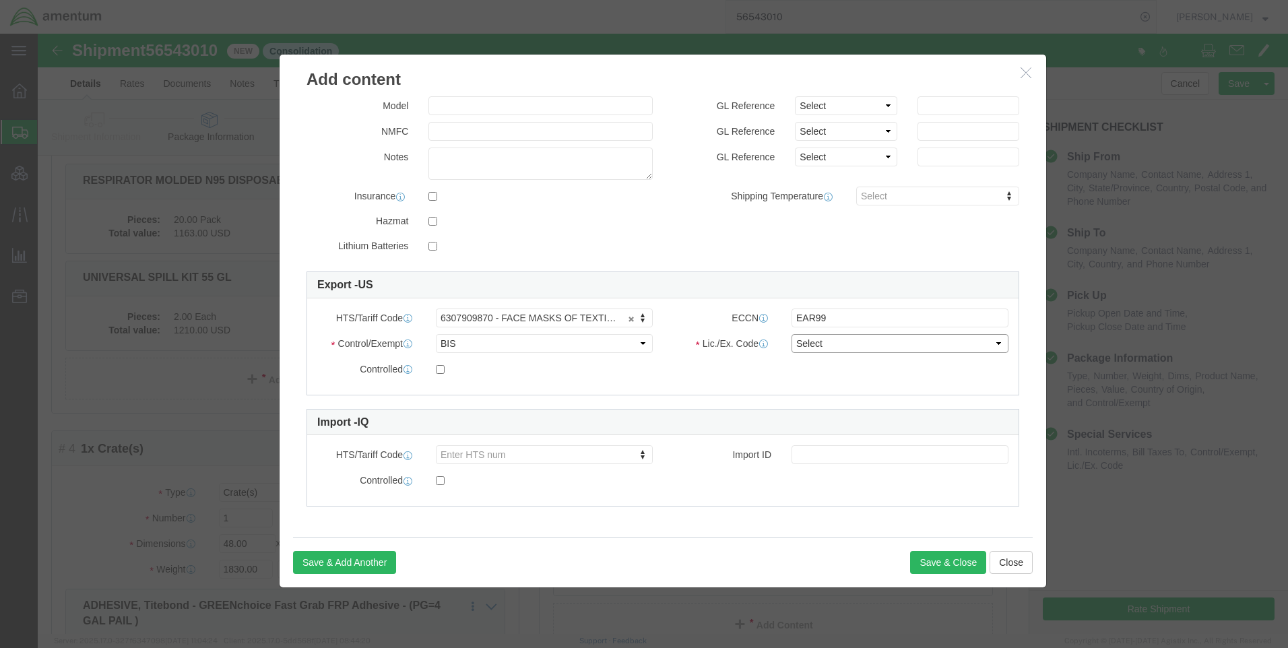
click select "Select AGR-Agricultural APP-Computers APR-Additional Permissive Exports AVS-Air…"
select select "NLR"
click select "Select AGR-Agricultural APP-Computers APR-Additional Permissive Exports AVS-Air…"
click div "Controlled"
click div "Product Name Face Mask Blue PK of 50 Pieces 70 Select Bag Barrels 100Board Feet…"
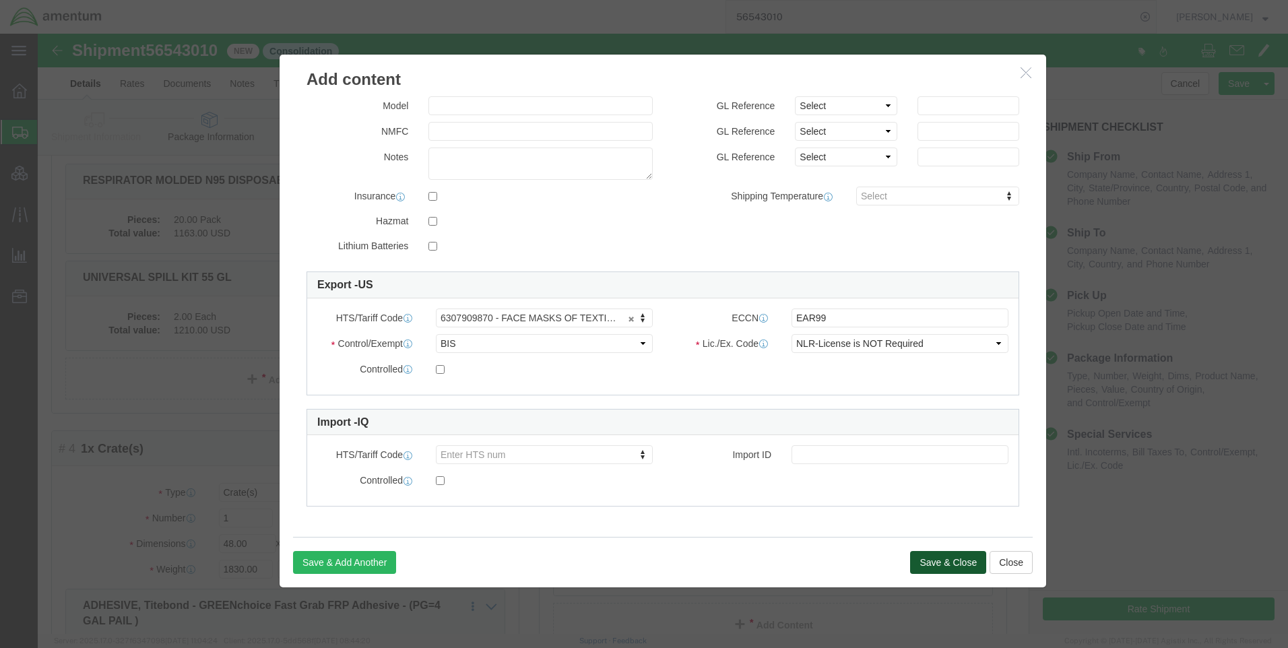
click button "Save & Close"
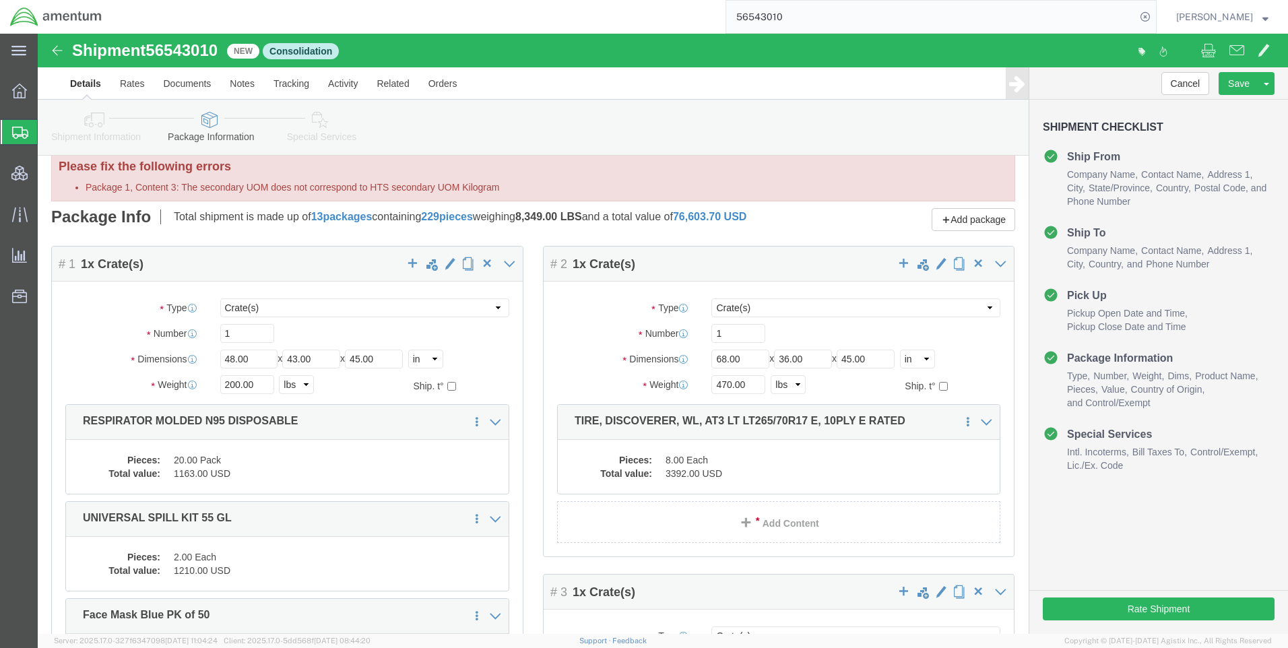
scroll to position [0, 0]
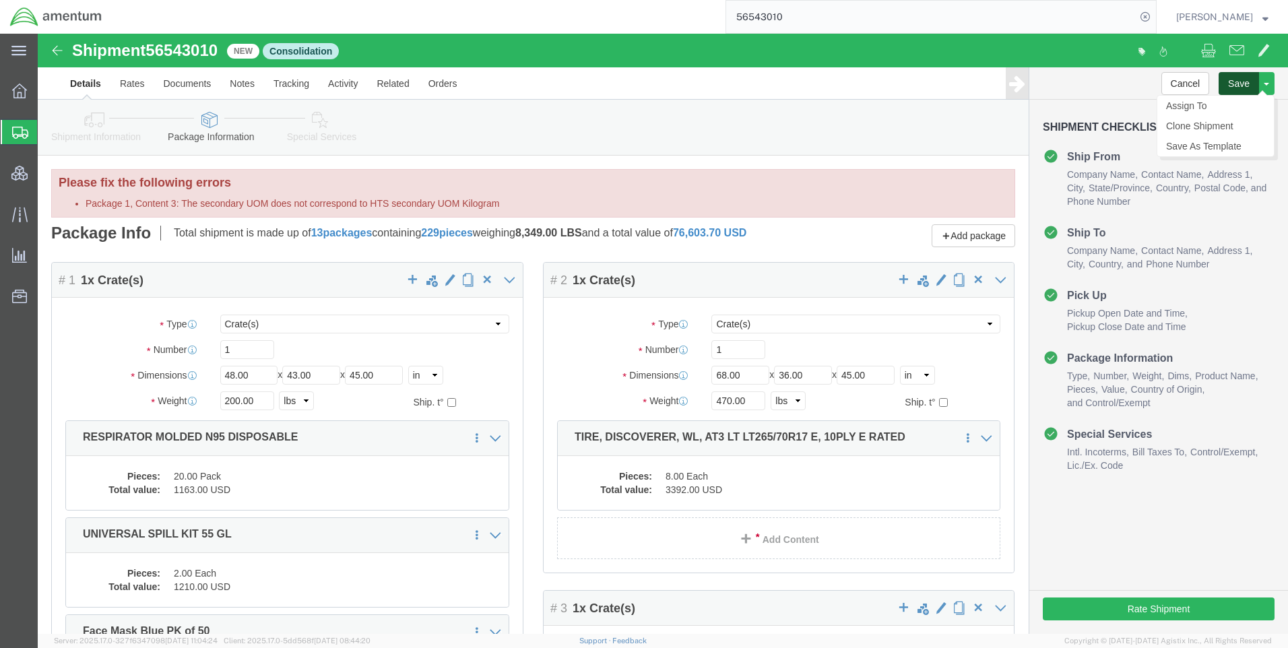
click button "Save"
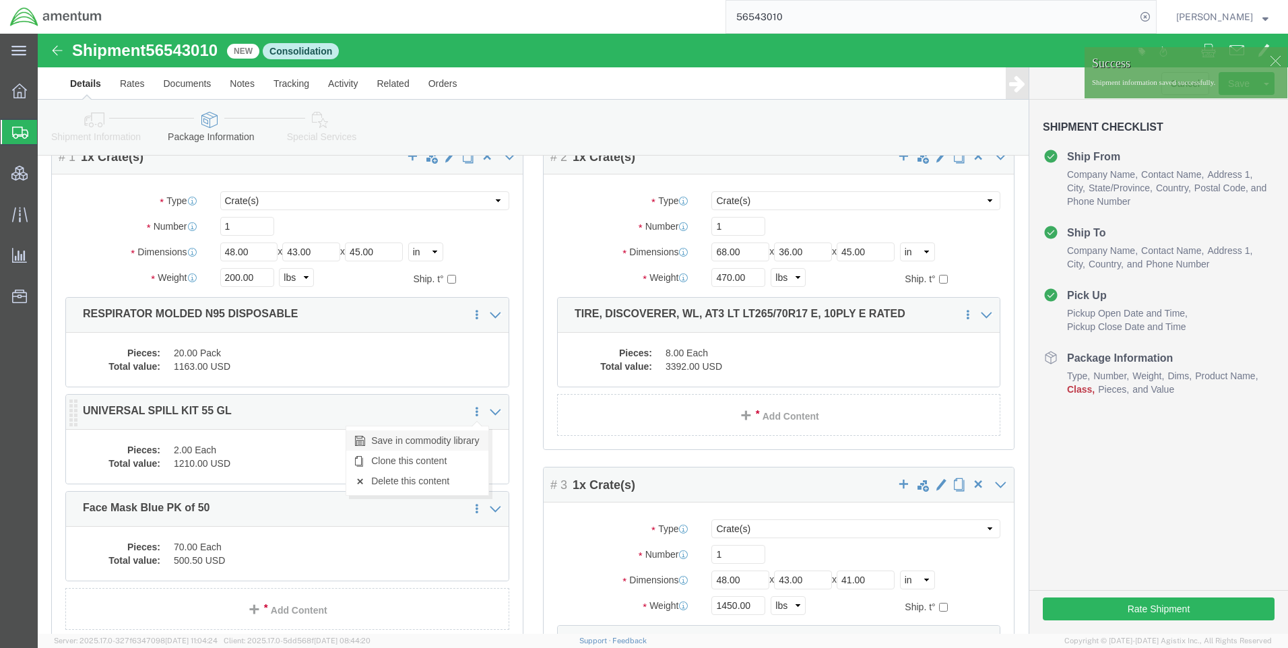
scroll to position [404, 0]
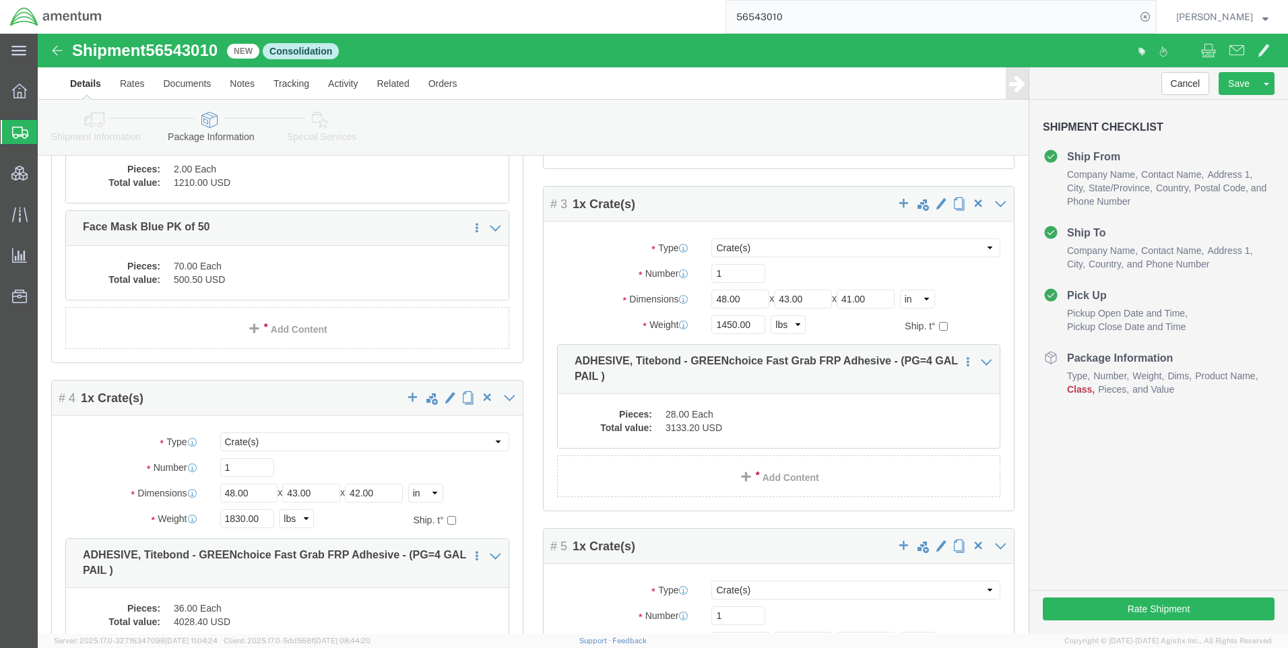
click icon
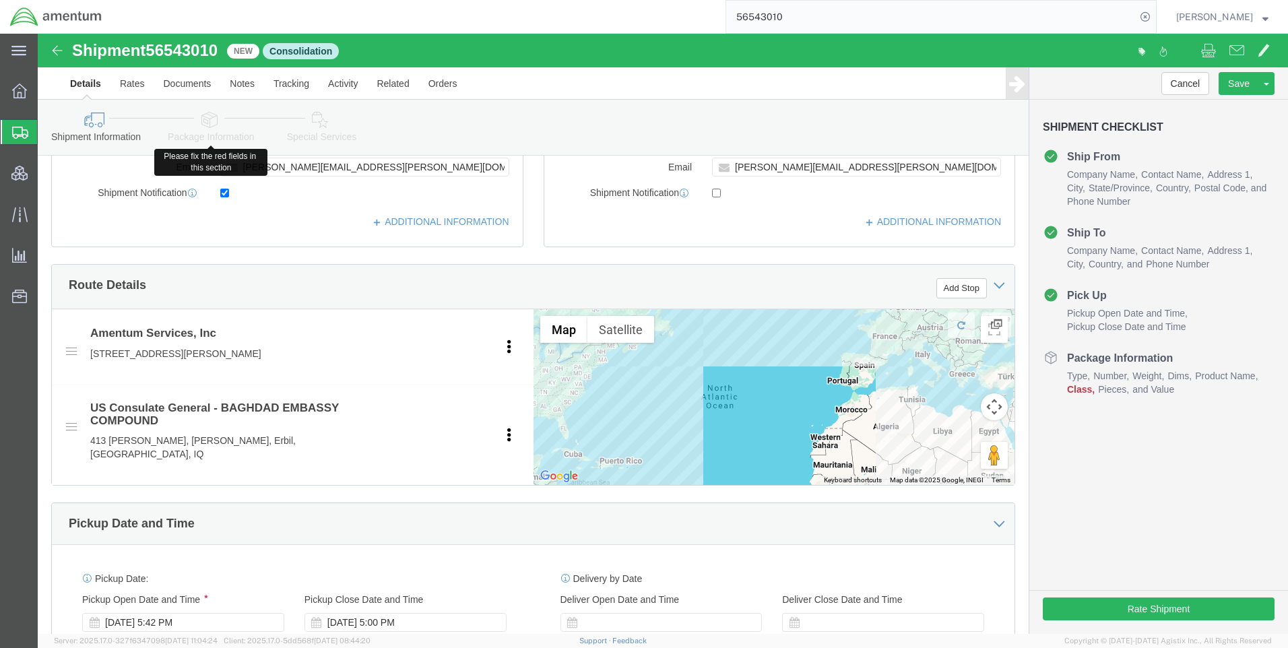
click link "Package Information"
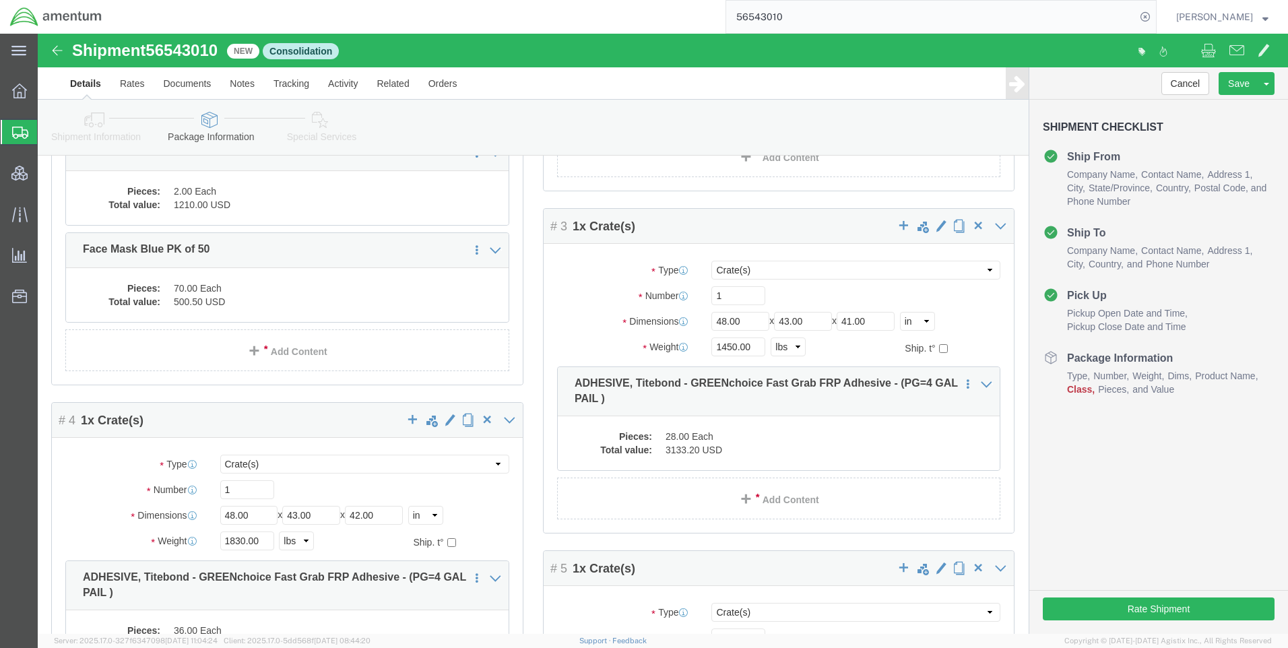
scroll to position [404, 0]
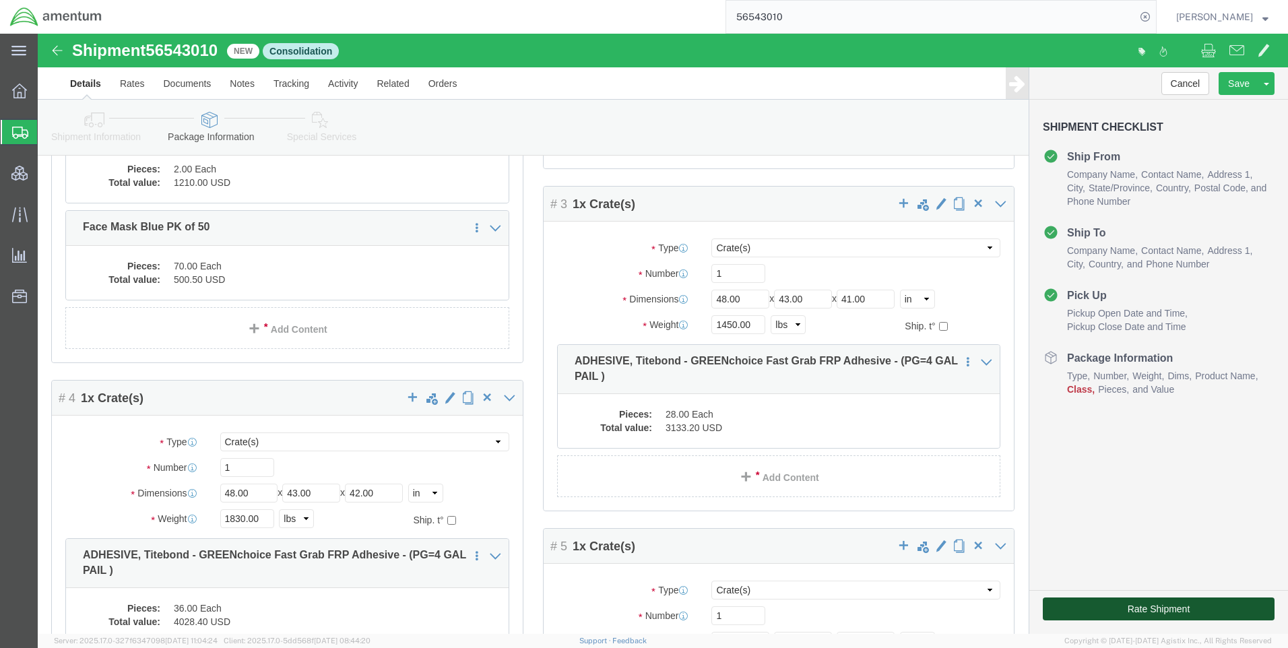
click button "Rate Shipment"
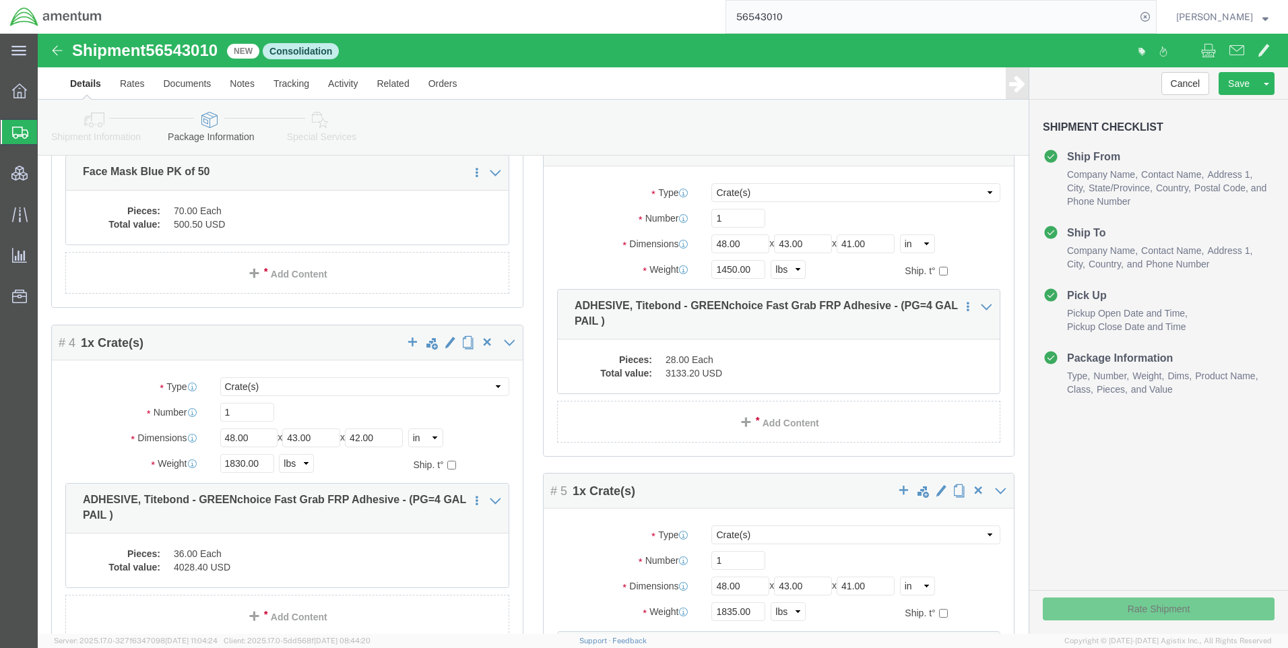
scroll to position [349, 0]
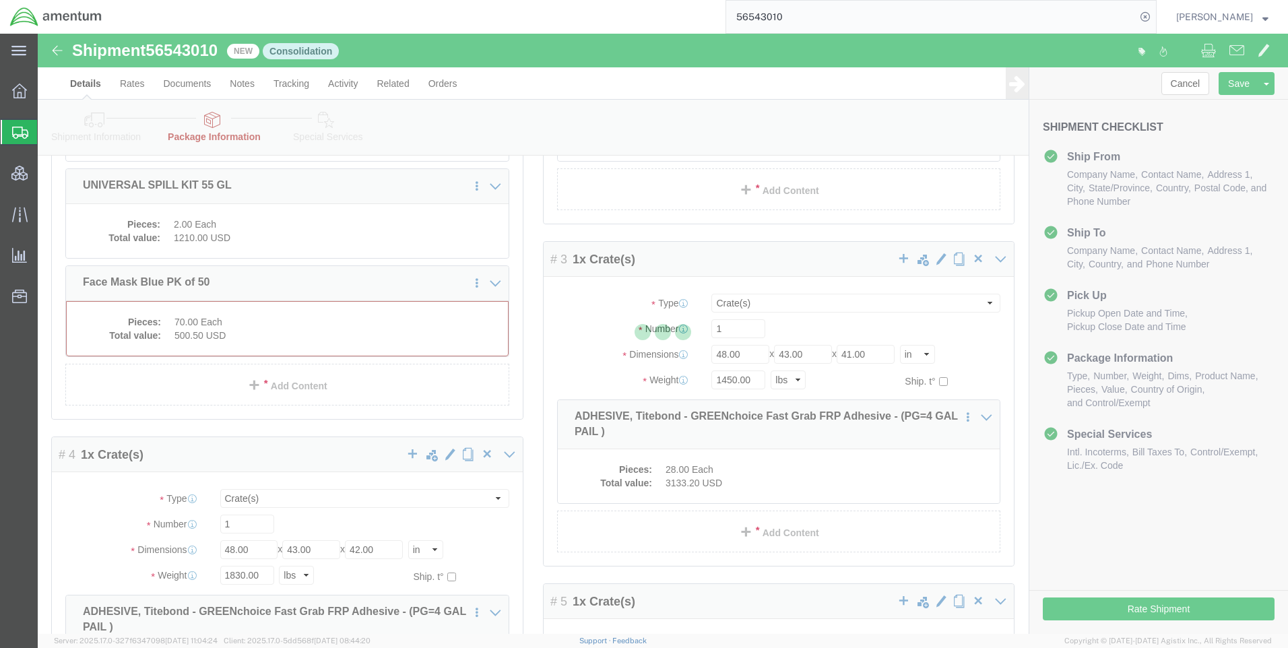
click at [292, 424] on div at bounding box center [663, 334] width 1251 height 600
select select "CRAT"
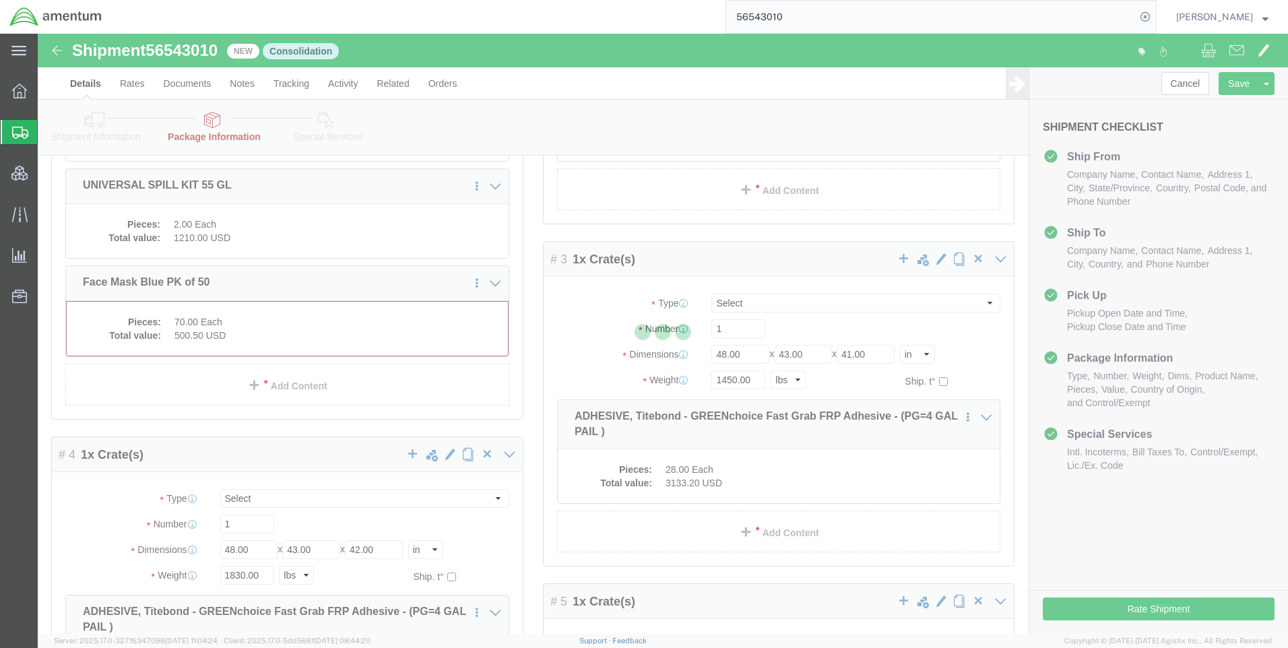
select select "CRAT"
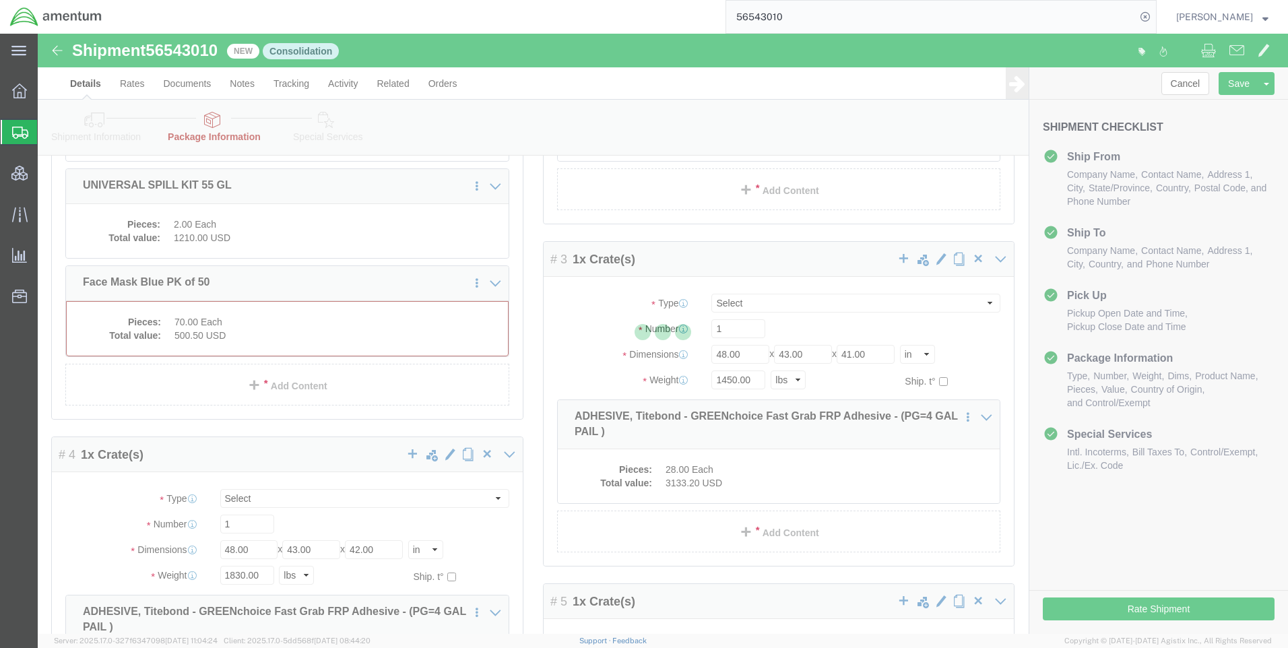
select select "CRAT"
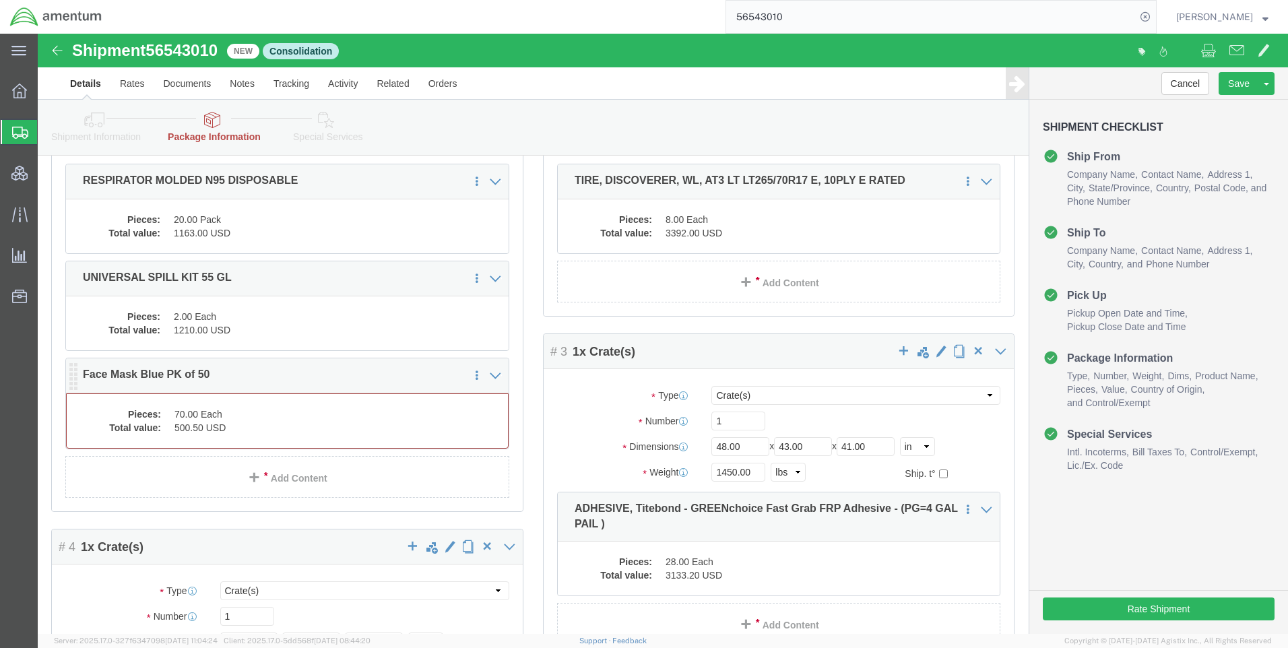
click div "Pieces: 70.00 Each Total value: 500.50 USD"
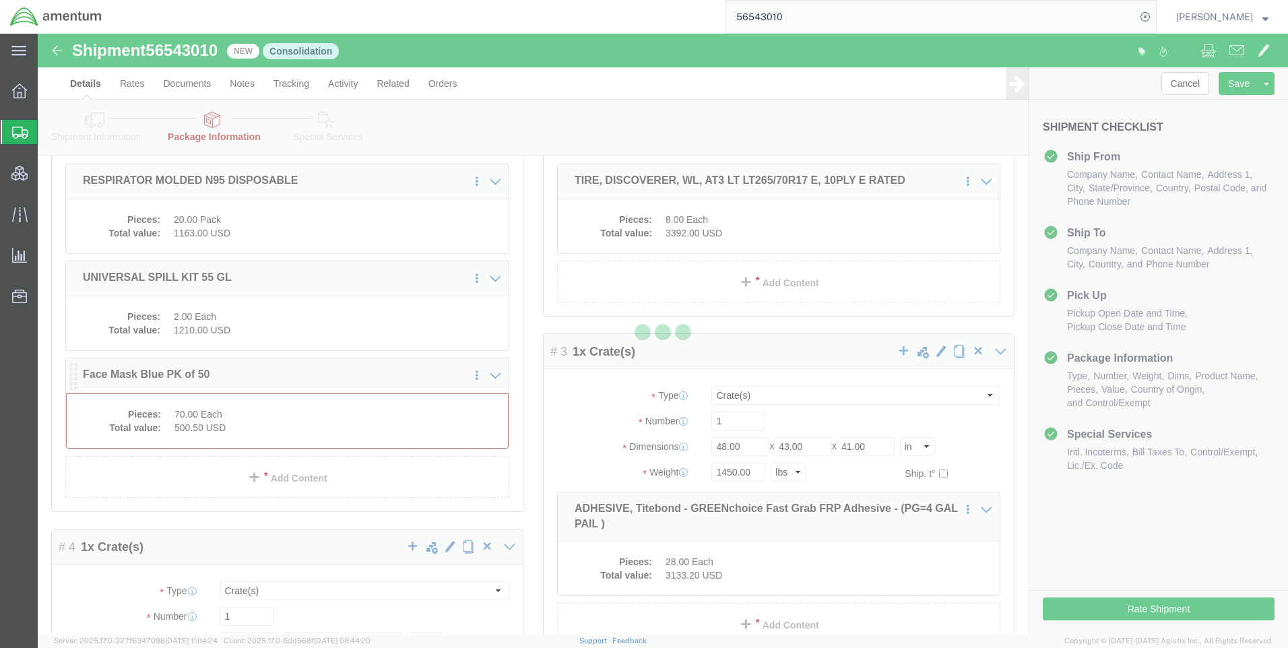
scroll to position [201, 0]
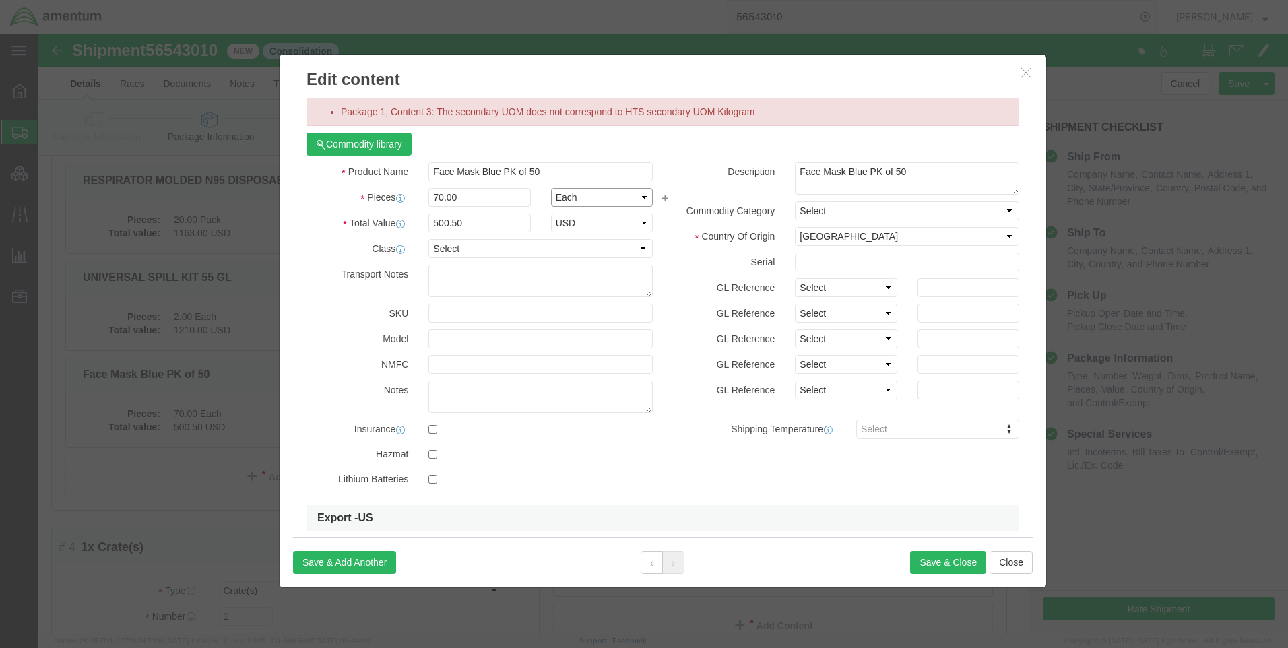
click select "Select Bag Barrels 100Board Feet Bottle Box Blister Pack Carats Can Capsule Car…"
select select "KGS"
click select "Select Bag Barrels 100Board Feet Bottle Box Blister Pack Carats Can Capsule Car…"
click button "Save & Close"
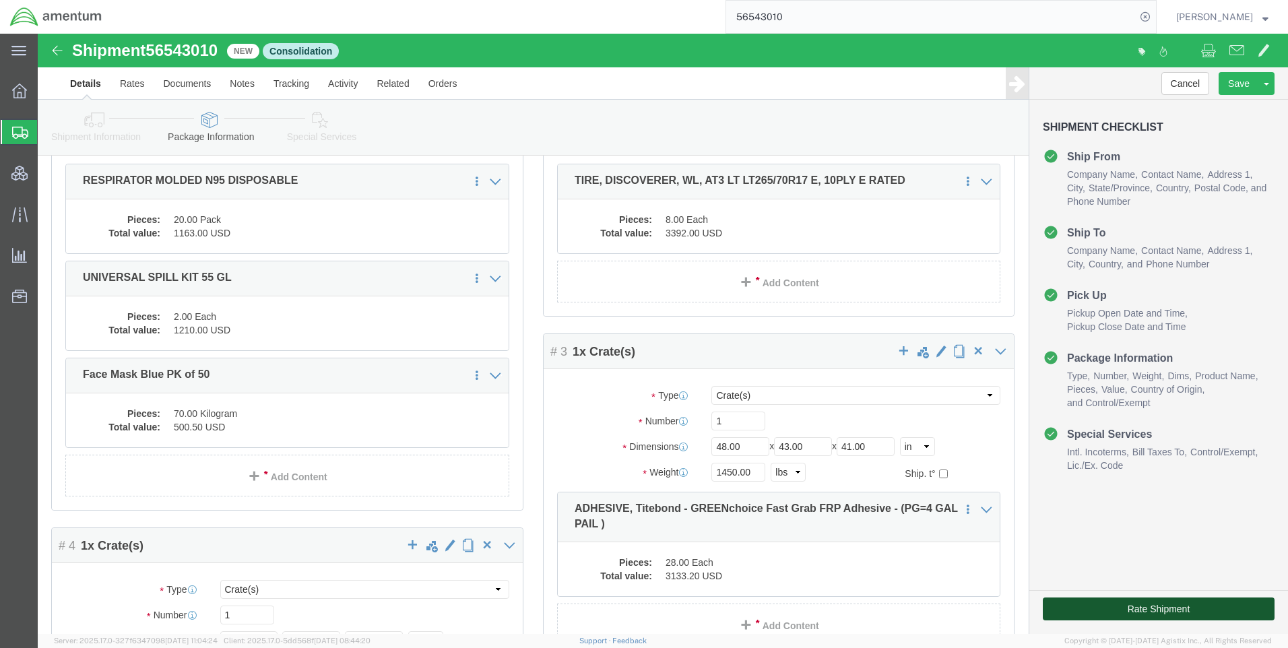
drag, startPoint x: 1056, startPoint y: 579, endPoint x: 255, endPoint y: 463, distance: 808.8
click button "Rate Shipment"
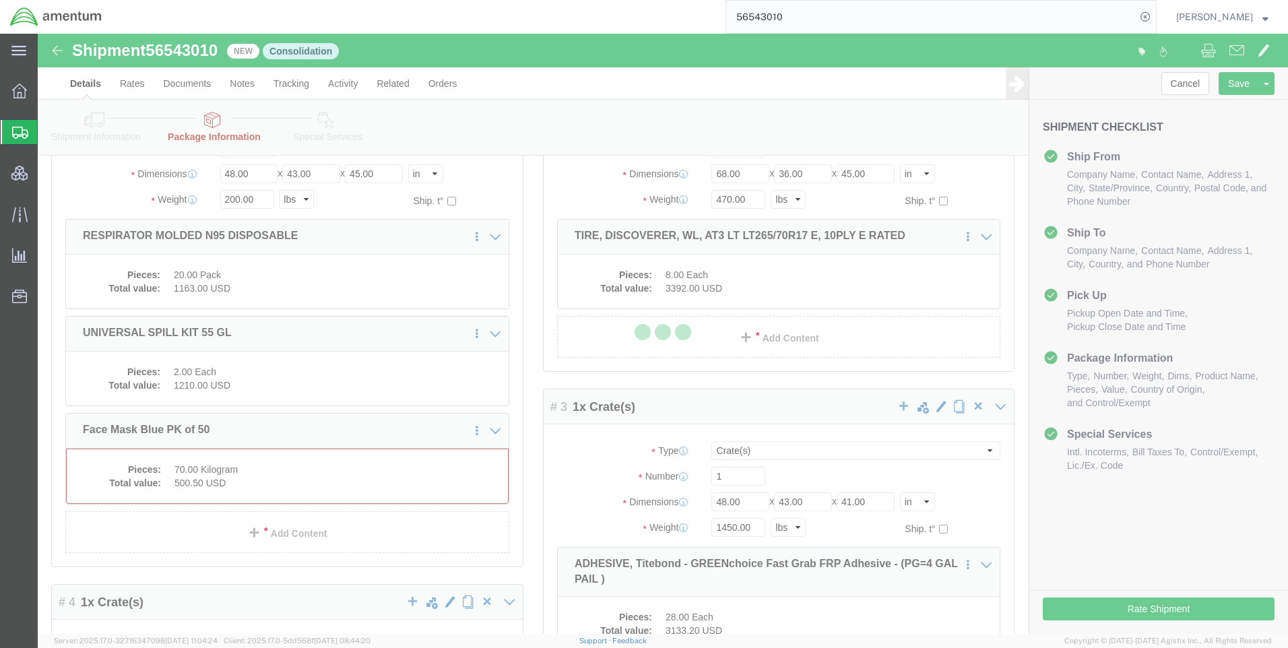
click at [319, 439] on div at bounding box center [663, 334] width 1251 height 600
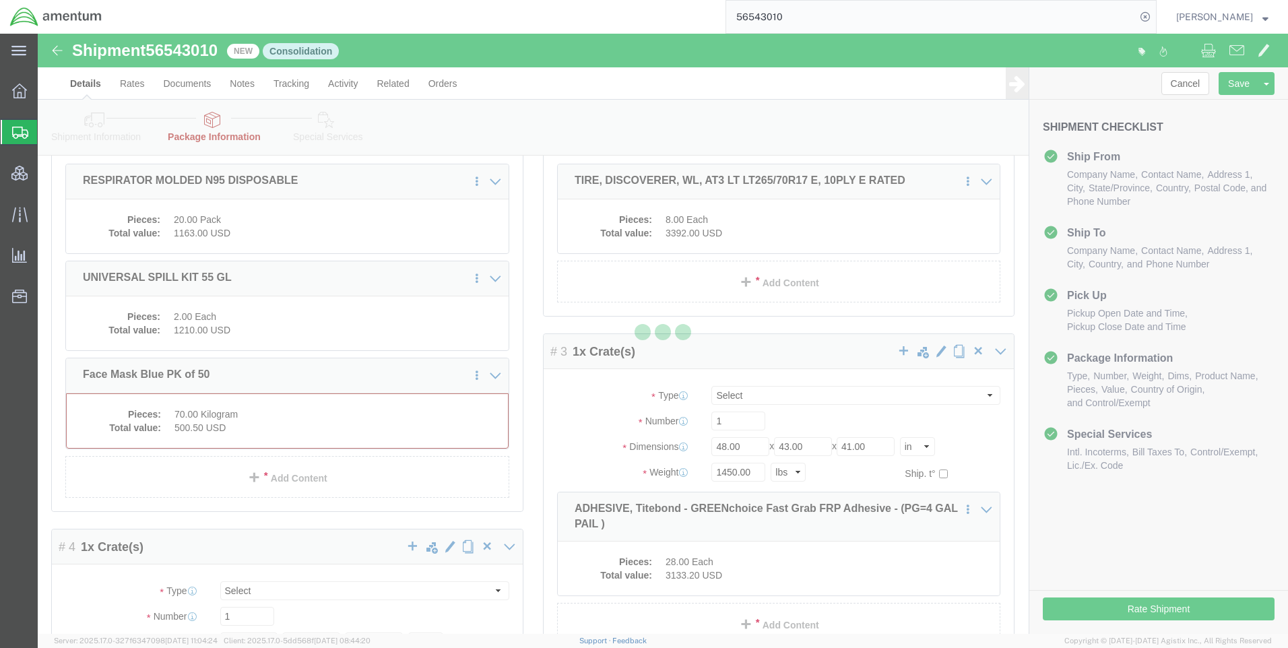
select select "CRAT"
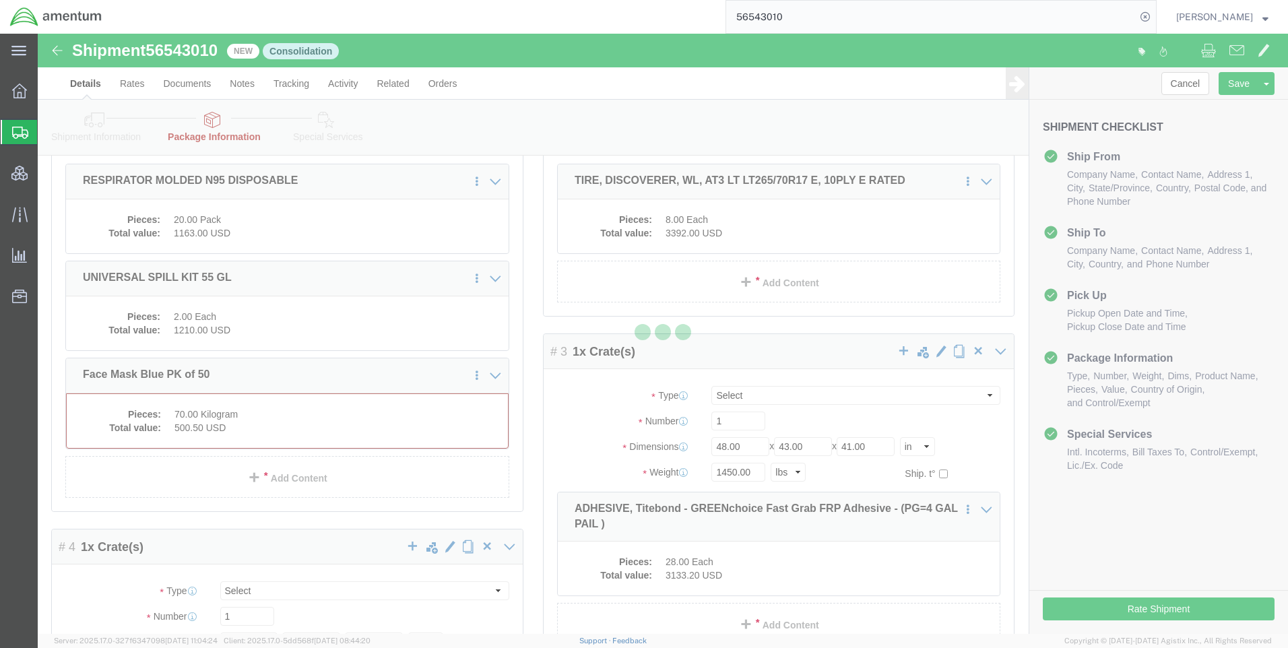
select select "CRAT"
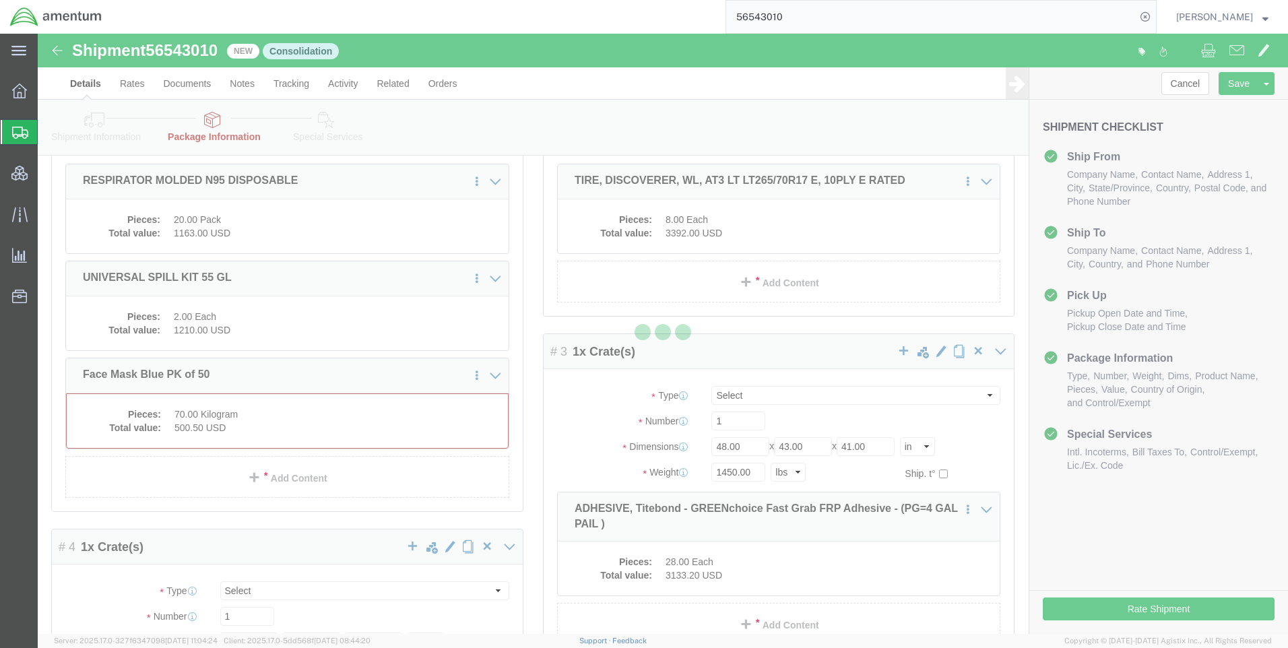
select select "CRAT"
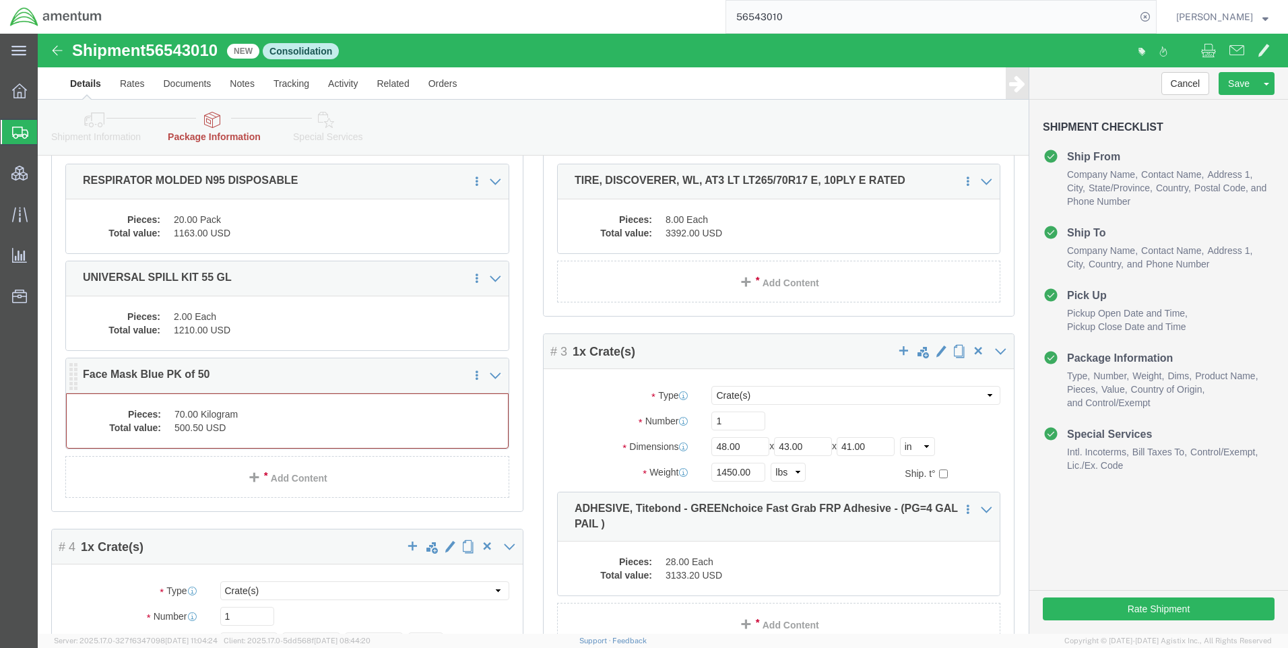
click dd "500.50 USD"
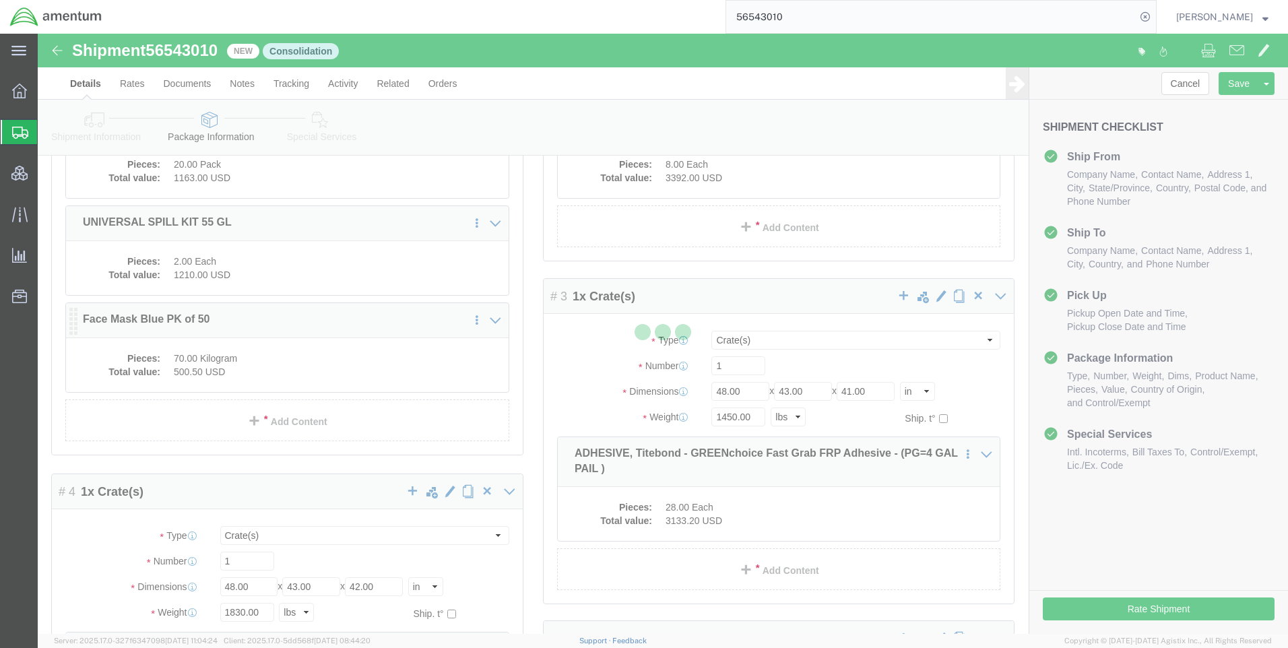
scroll to position [201, 0]
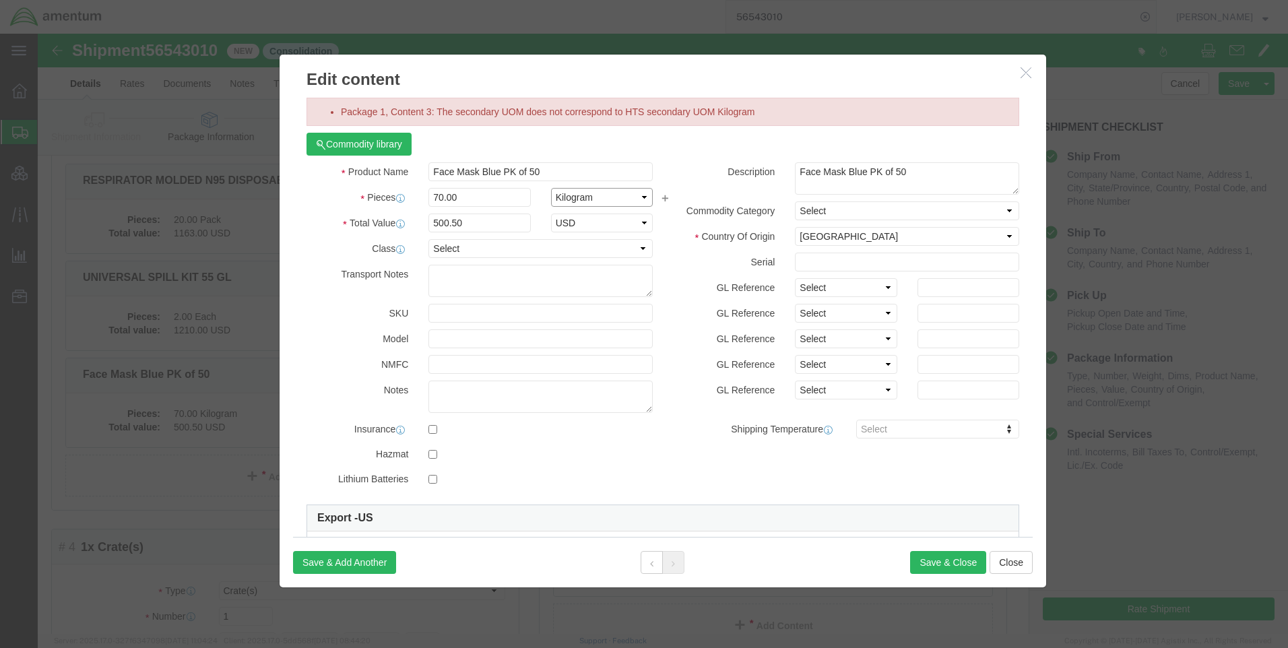
click select "Select Bag Barrels 100Board Feet Bottle Box Blister Pack Carats Can Capsule Car…"
select select "EA"
click select "Select Bag Barrels 100Board Feet Bottle Box Blister Pack Carats Can Capsule Car…"
click icon "button"
drag, startPoint x: 429, startPoint y: 193, endPoint x: 170, endPoint y: 144, distance: 262.8
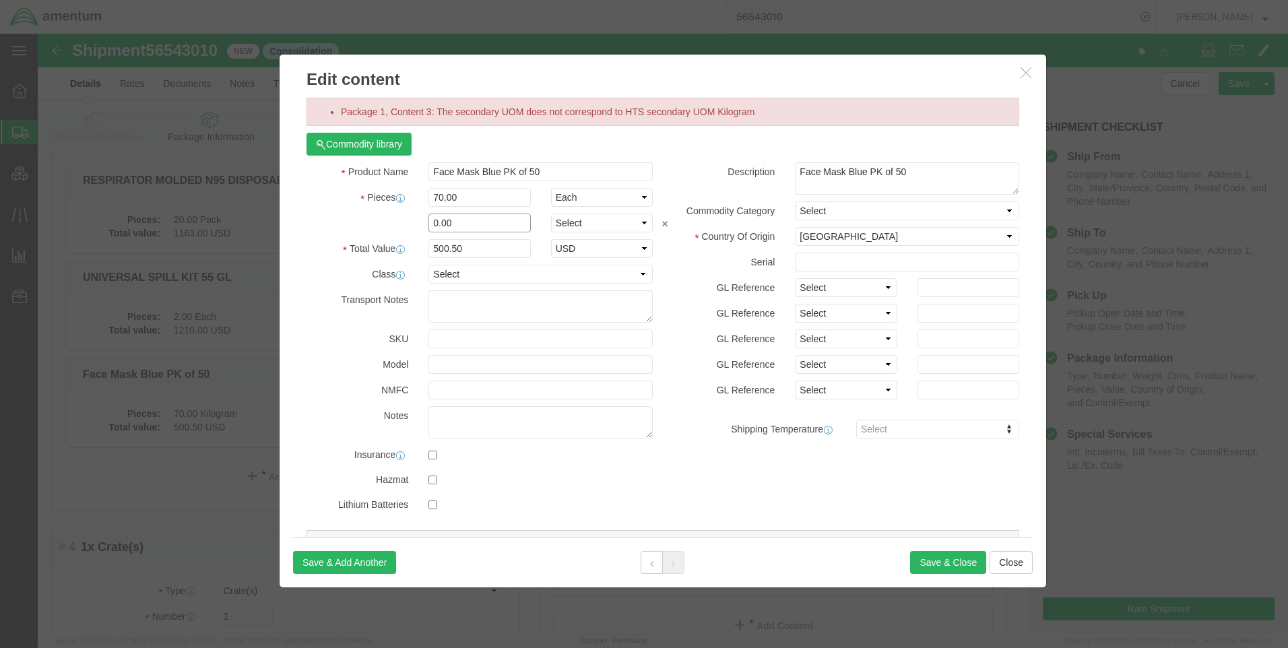
click div "Edit content Package 1, Content 3: The secondary UOM does not correspond to HTS…"
type input "1"
select select "KGS"
click button "Save & Close"
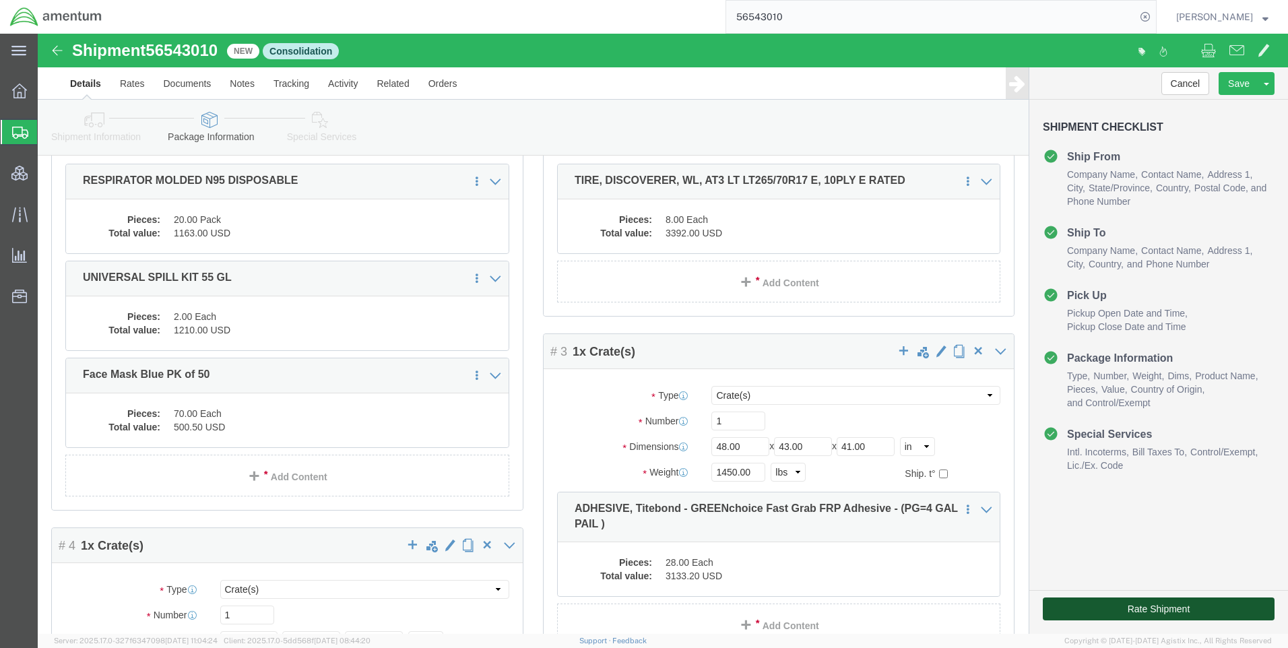
click button "Rate Shipment"
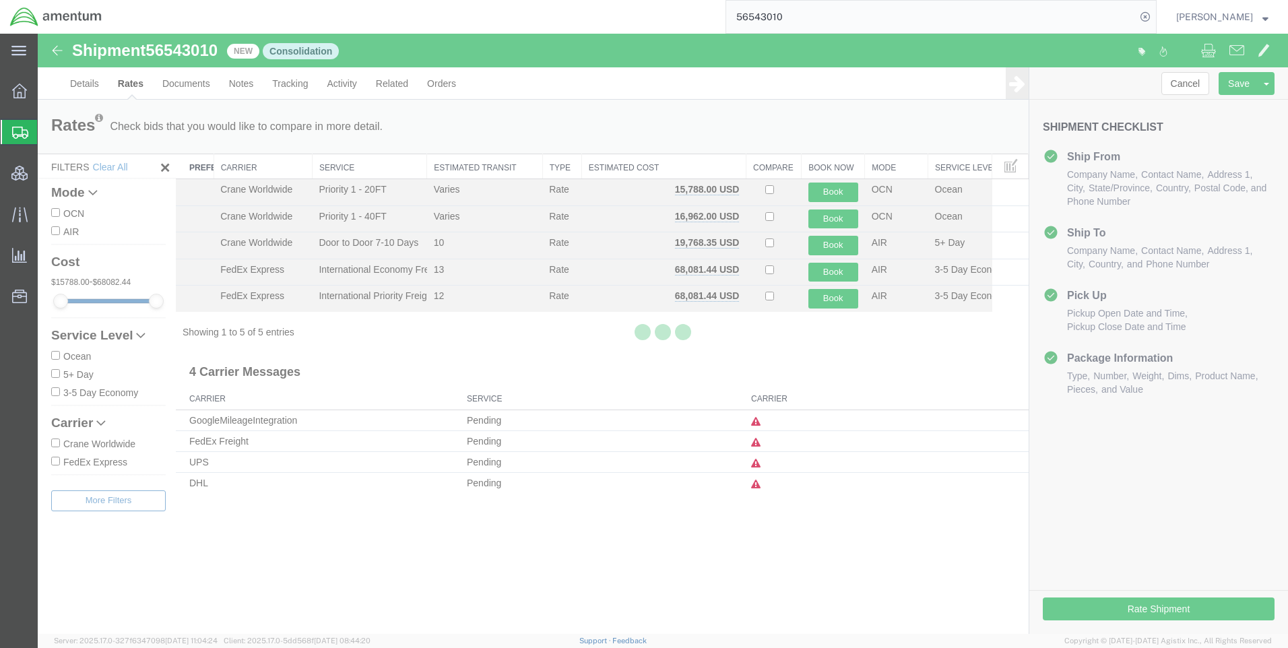
scroll to position [0, 0]
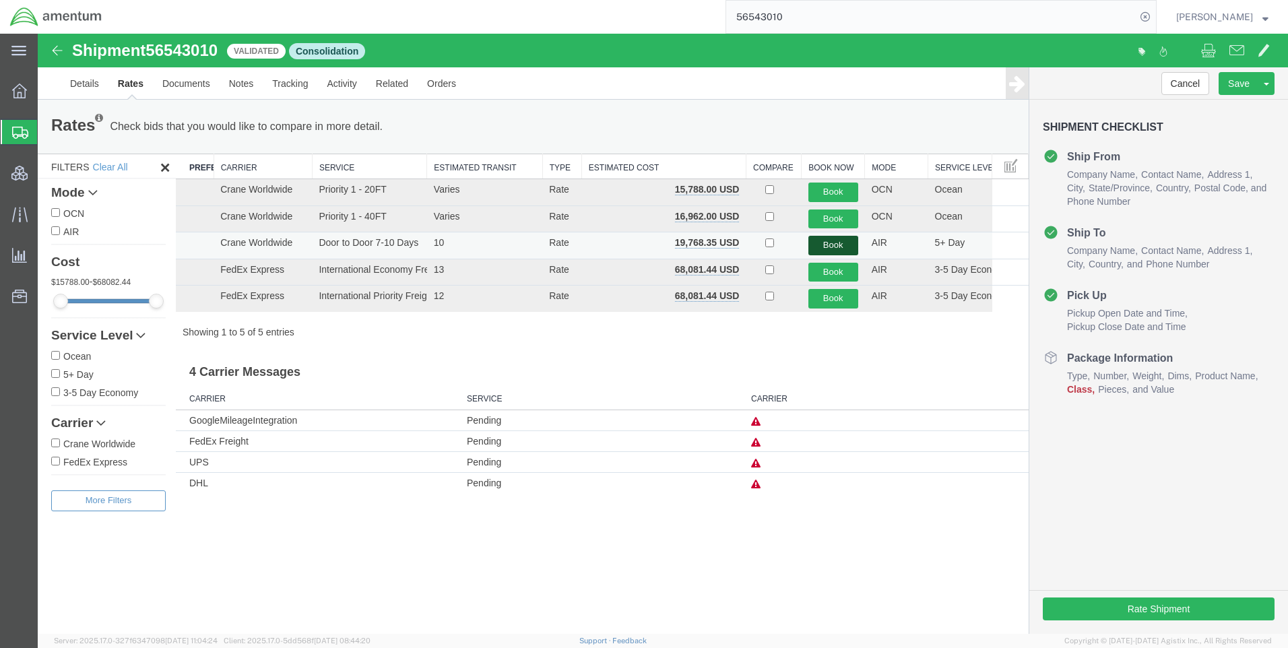
click at [842, 248] on button "Book" at bounding box center [834, 246] width 50 height 20
